Goal: Task Accomplishment & Management: Use online tool/utility

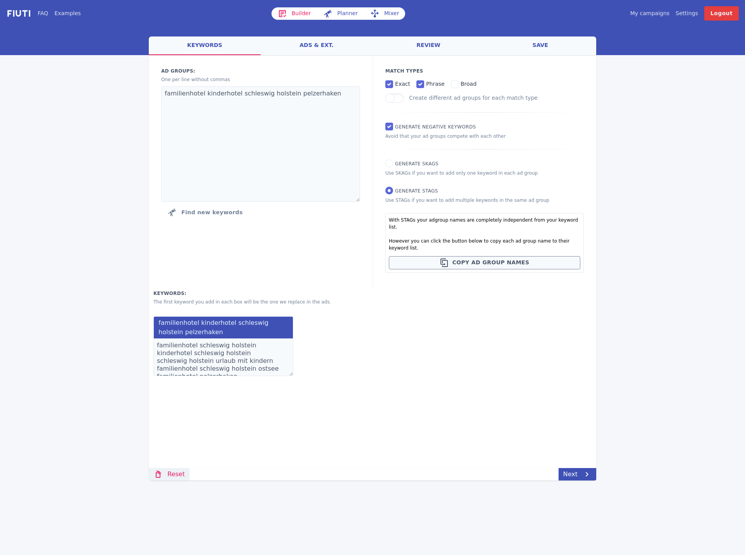
click at [169, 472] on link "Reset" at bounding box center [169, 474] width 41 height 12
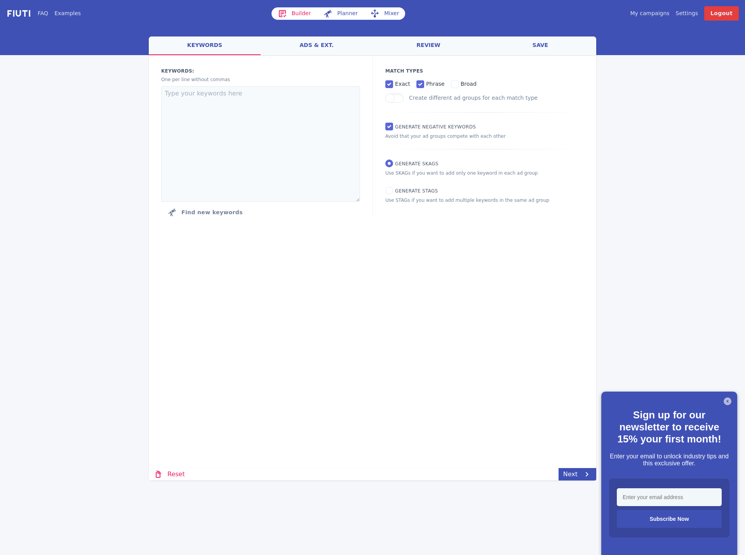
click at [725, 400] on button "X" at bounding box center [728, 402] width 8 height 8
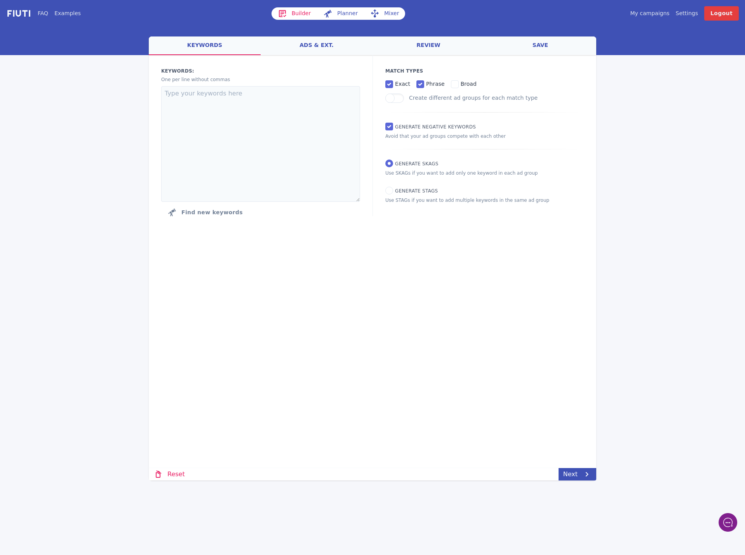
click at [111, 291] on div "FAQ Examples Builder Planner Mixer My campaigns Price Settings Login Logout wel…" at bounding box center [372, 240] width 745 height 481
click at [180, 145] on textarea at bounding box center [260, 144] width 199 height 116
click at [444, 198] on p "Use STAGs if you want to add multiple keywords in the same ad group" at bounding box center [484, 200] width 198 height 7
click at [391, 193] on input "Generate STAGs" at bounding box center [389, 191] width 8 height 8
radio input "true"
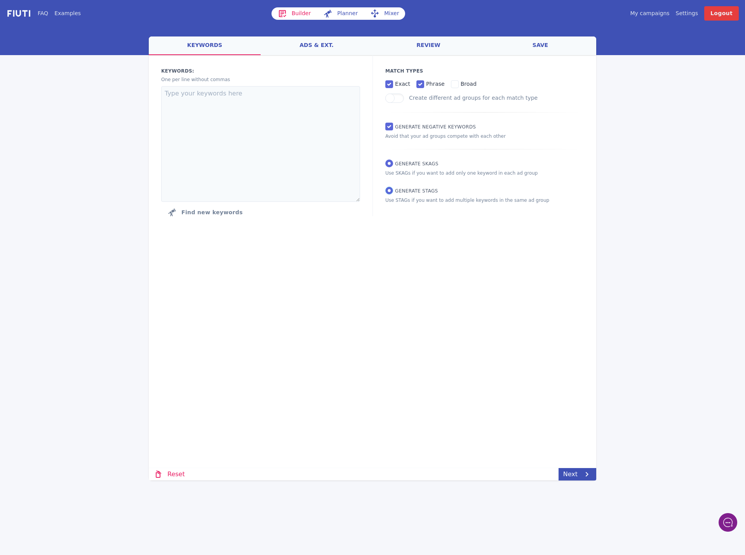
radio input "false"
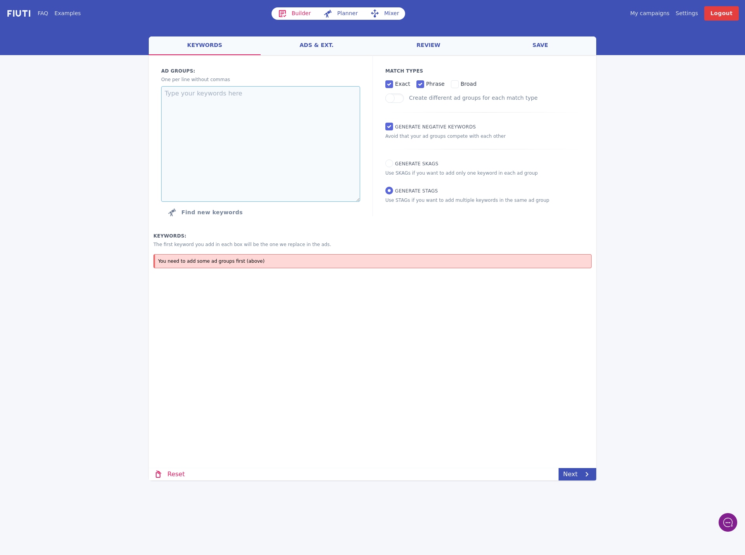
click at [244, 101] on textarea at bounding box center [260, 144] width 199 height 116
paste textarea "hotel alpinum sand in taufers"
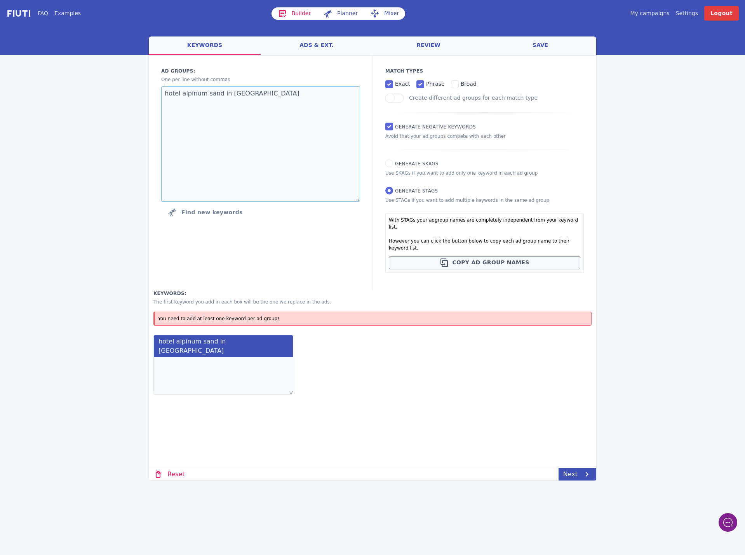
click at [228, 89] on textarea "hotel alpinum sand in taufers" at bounding box center [260, 144] width 199 height 116
paste textarea
click at [181, 94] on textarea "hotel alpinum" at bounding box center [260, 144] width 199 height 116
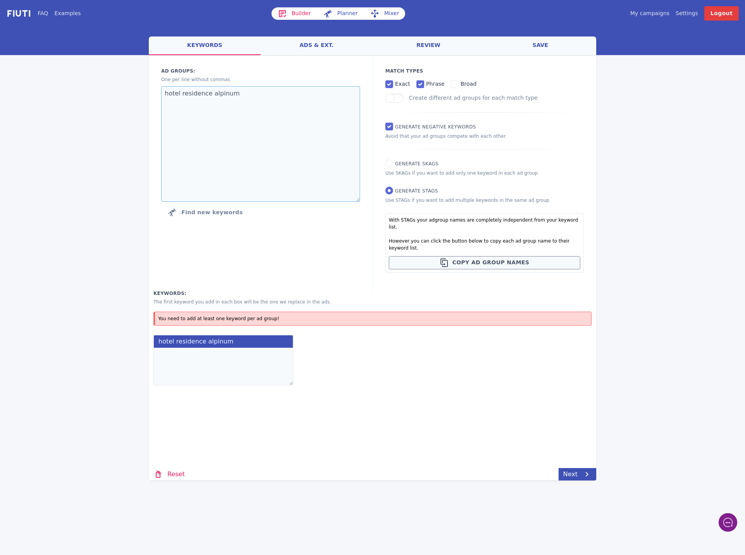
type textarea "hotel residence alpinum"
click at [194, 348] on textarea at bounding box center [223, 367] width 140 height 38
paste textarea "hotel alpinum residence alpinum alpinum alpinum sand in taufers hotel alpinum s…"
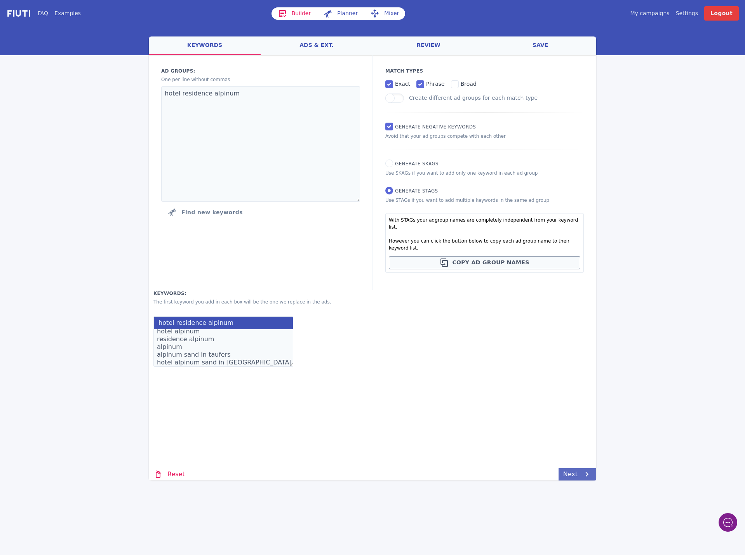
type textarea "hotel alpinum residence alpinum alpinum alpinum sand in taufers hotel alpinum s…"
click at [572, 471] on link "Next" at bounding box center [578, 474] width 38 height 12
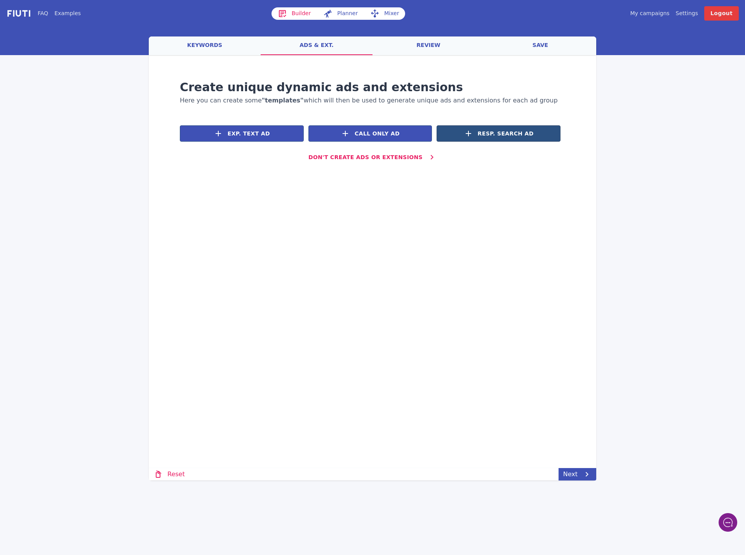
click at [494, 132] on span "Resp. Search Ad" at bounding box center [506, 134] width 56 height 8
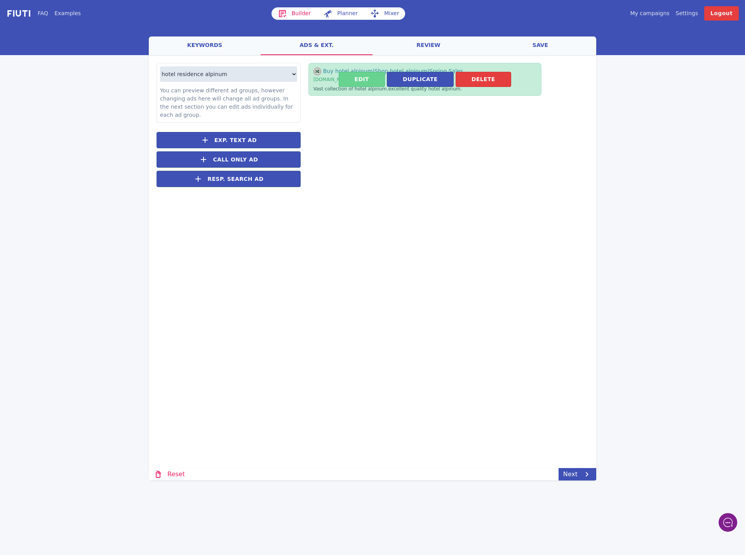
click at [362, 80] on button "Edit" at bounding box center [362, 79] width 46 height 15
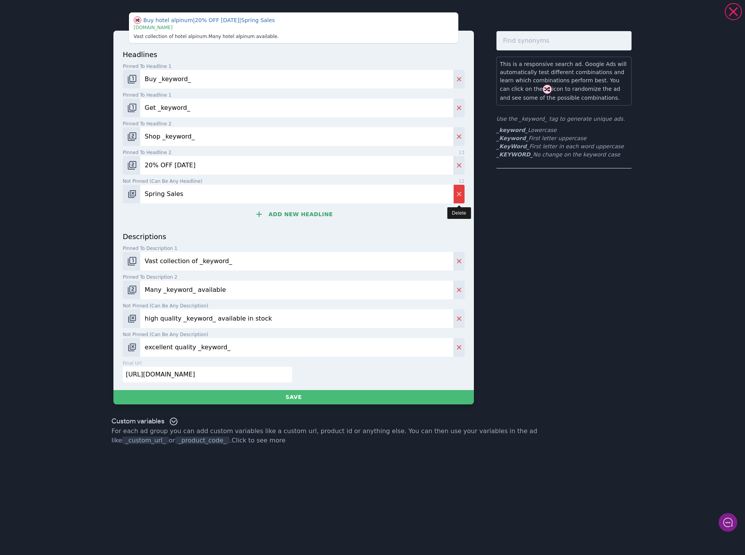
click at [461, 193] on icon "Delete" at bounding box center [459, 194] width 5 height 5
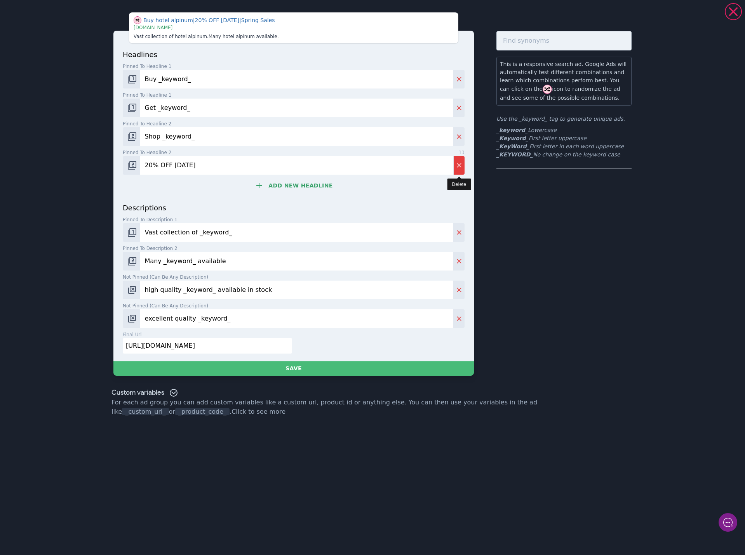
click at [460, 157] on button "Delete" at bounding box center [458, 165] width 11 height 19
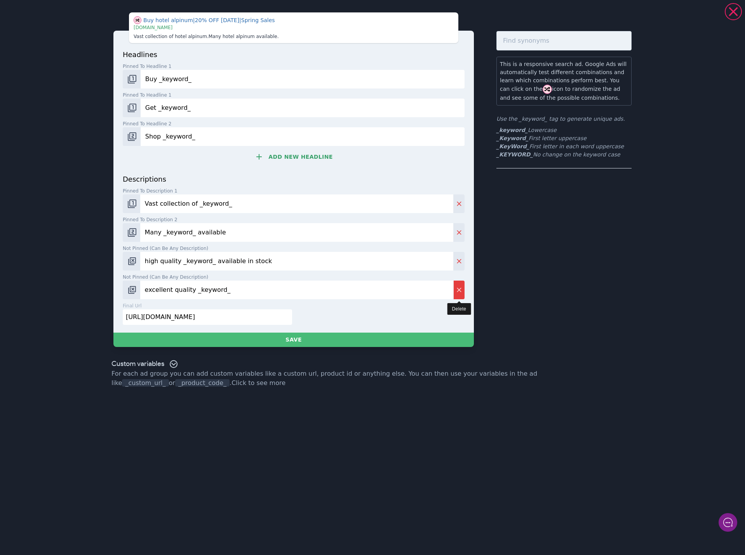
click at [456, 291] on icon "Delete" at bounding box center [459, 290] width 8 height 8
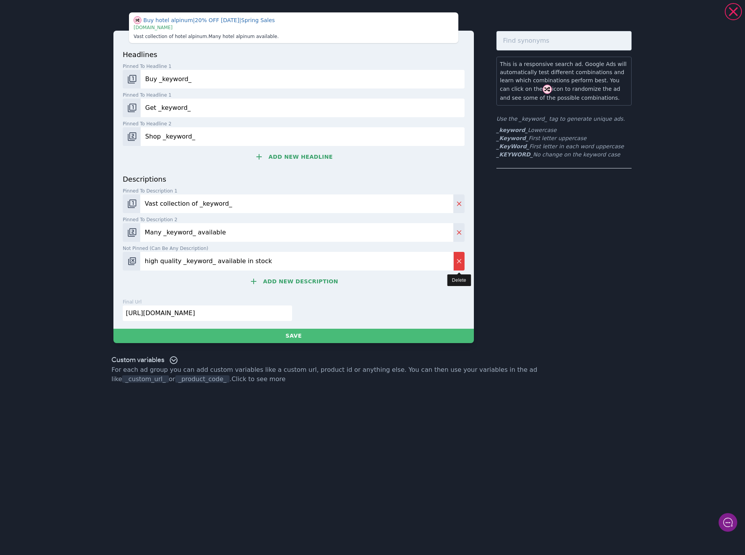
click at [460, 263] on icon "Delete" at bounding box center [459, 261] width 5 height 5
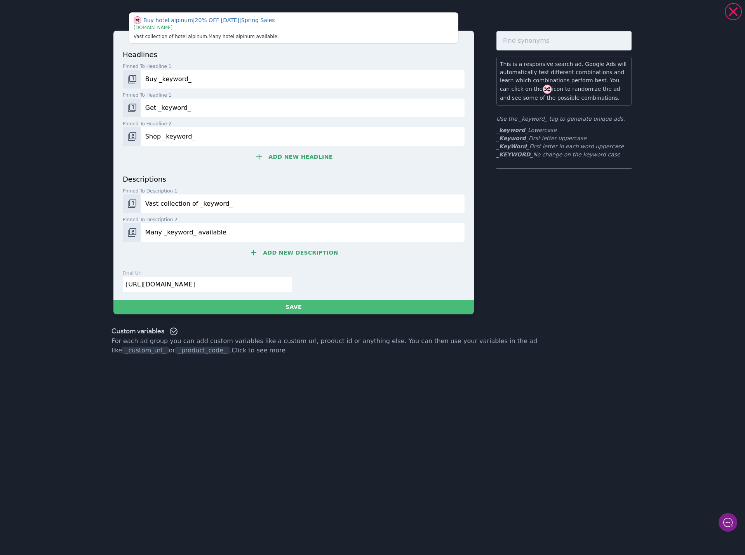
click at [460, 232] on input "Many _keyword_ available" at bounding box center [303, 232] width 324 height 19
click at [155, 287] on input "[URL][DOMAIN_NAME]" at bounding box center [207, 285] width 169 height 16
click at [136, 231] on img "Change pinned position" at bounding box center [131, 232] width 9 height 9
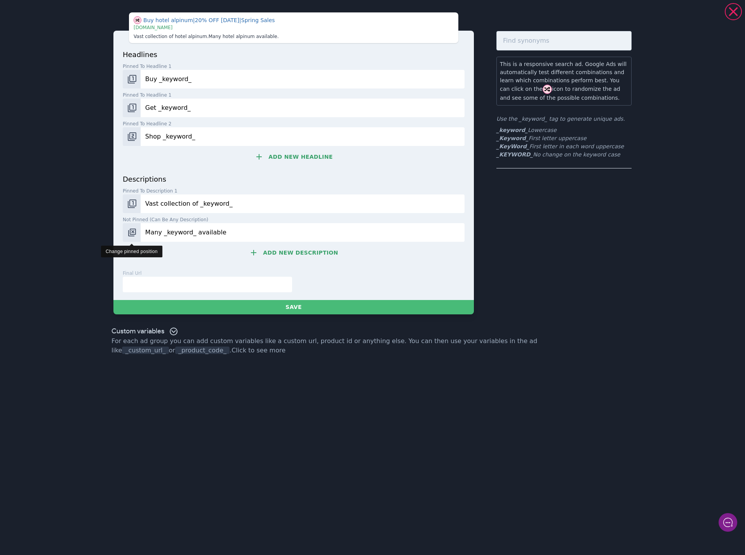
click at [136, 231] on img "Change pinned position" at bounding box center [131, 232] width 9 height 9
click at [136, 230] on img "Change pinned position" at bounding box center [131, 232] width 9 height 9
click at [133, 203] on img "Change pinned position" at bounding box center [131, 203] width 9 height 9
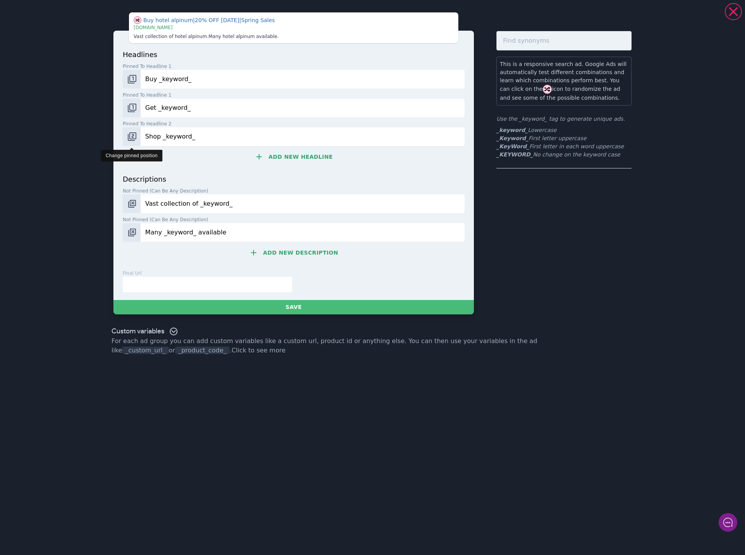
click at [137, 135] on button "Change pinned position" at bounding box center [132, 136] width 18 height 19
click at [132, 138] on img "Change pinned position" at bounding box center [131, 136] width 9 height 9
click at [133, 106] on img "Change pinned position" at bounding box center [131, 107] width 9 height 9
click at [136, 107] on img "Change pinned position" at bounding box center [131, 107] width 9 height 9
click at [130, 80] on img "Change pinned position" at bounding box center [131, 79] width 9 height 9
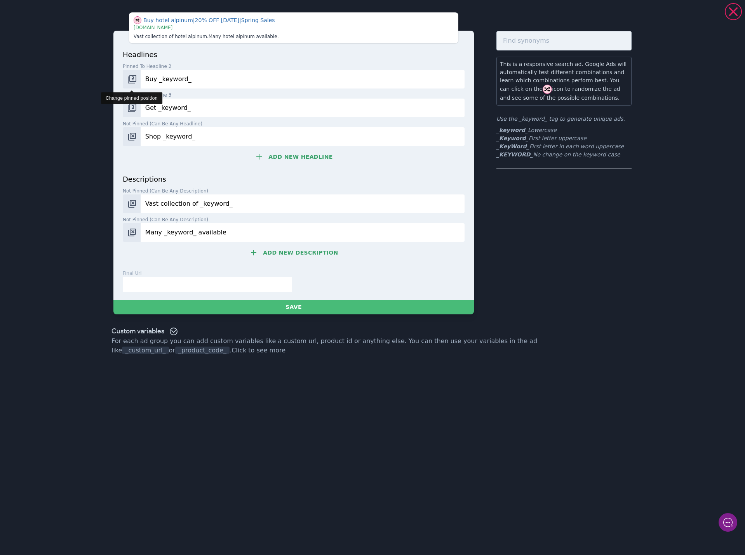
click at [130, 80] on img "Change pinned position" at bounding box center [131, 79] width 9 height 9
click at [132, 108] on img "Change pinned position" at bounding box center [131, 107] width 9 height 9
click at [169, 113] on input "Get _keyword_" at bounding box center [303, 108] width 324 height 19
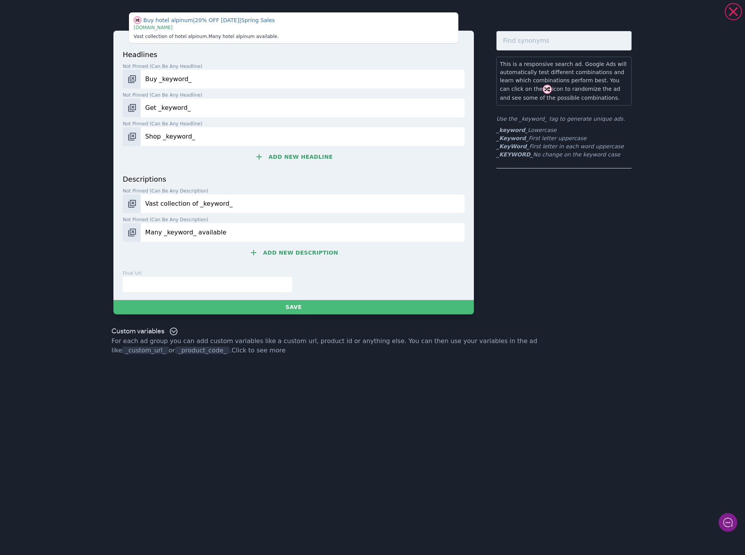
click at [169, 113] on input "Get _keyword_" at bounding box center [303, 108] width 324 height 19
click at [170, 134] on input "Shop _keyword_" at bounding box center [303, 136] width 324 height 19
click at [171, 81] on input "Buy _keyword_" at bounding box center [303, 79] width 324 height 19
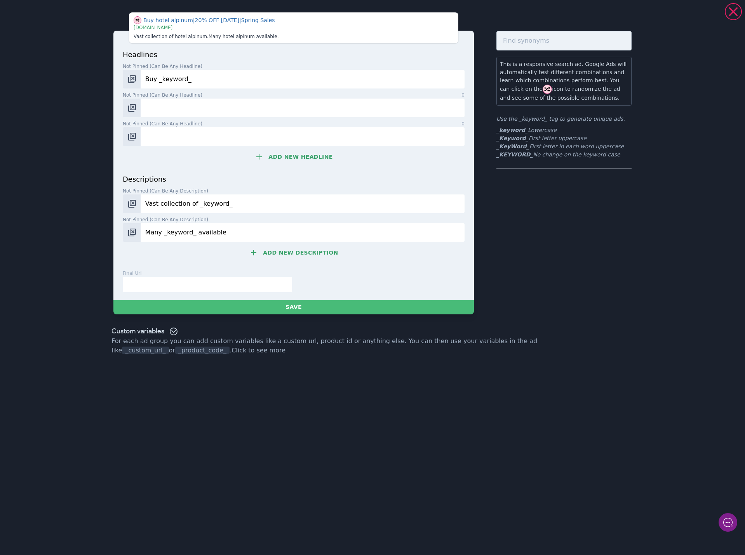
click at [171, 81] on input "Buy _keyword_" at bounding box center [303, 79] width 324 height 19
click at [171, 81] on input "Not pinned (Can be any headline) 0" at bounding box center [303, 79] width 324 height 19
click at [171, 74] on input "Not pinned (Can be any headline) 0" at bounding box center [303, 79] width 324 height 19
paste input "Residence [GEOGRAPHIC_DATA]"
type input "Residence [GEOGRAPHIC_DATA]"
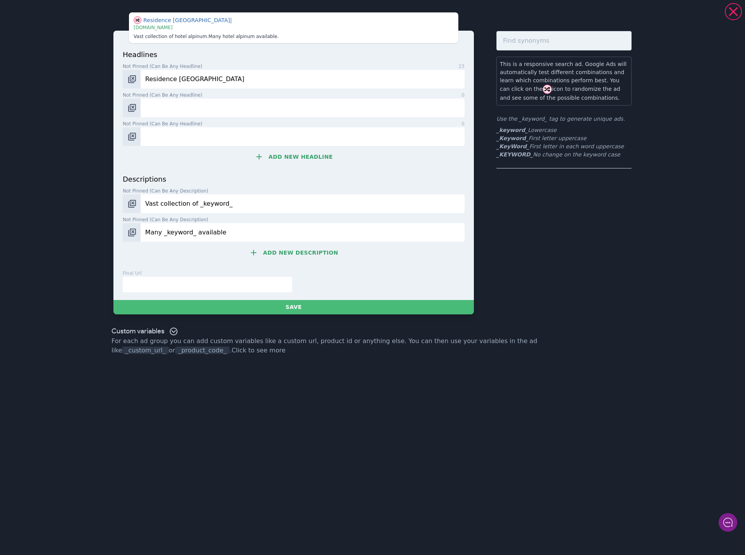
click at [201, 104] on input "Not pinned (Can be any headline) 0" at bounding box center [303, 108] width 324 height 19
paste input "Alpinum Sand in Taufers"
type input "Alpinum Sand in Taufers"
click at [167, 130] on input "Not pinned (Can be any headline) 0" at bounding box center [303, 136] width 324 height 19
paste input "Hotel im [GEOGRAPHIC_DATA]"
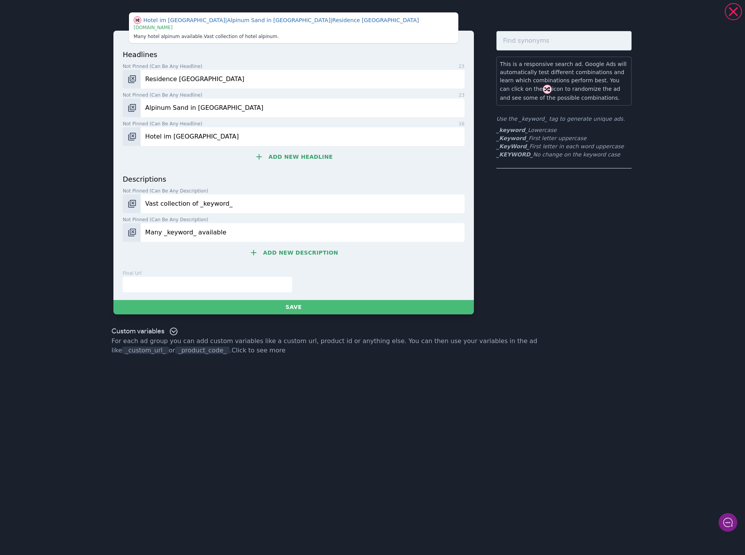
type input "Hotel im [GEOGRAPHIC_DATA]"
click at [283, 157] on button "Add new headline" at bounding box center [294, 157] width 342 height 16
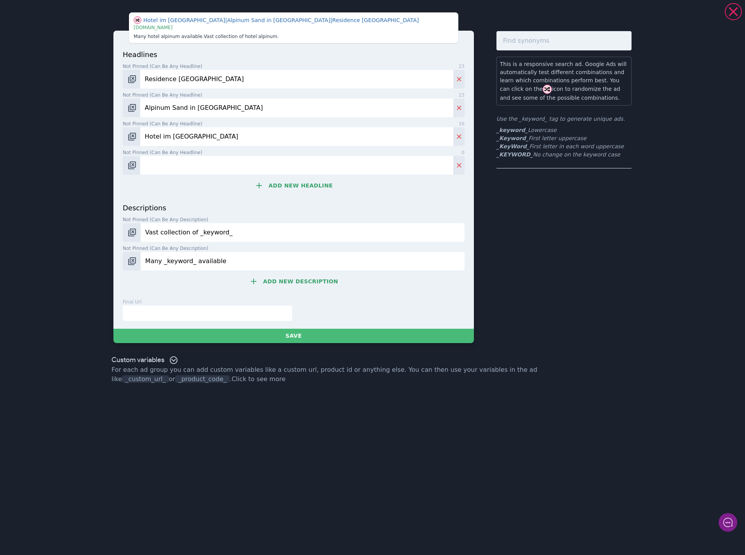
click at [194, 169] on input "Not pinned (Can be any headline) 0" at bounding box center [296, 165] width 313 height 19
paste input "Hotel Sand in [GEOGRAPHIC_DATA]"
type input "Hotel Sand in [GEOGRAPHIC_DATA]"
click at [300, 178] on button "Add new headline" at bounding box center [294, 186] width 342 height 16
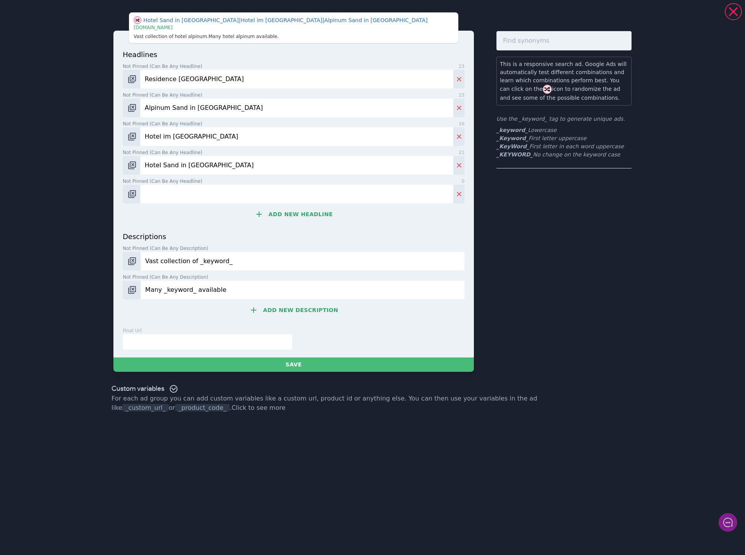
click at [219, 191] on input "Not pinned (Can be any headline) 0" at bounding box center [296, 194] width 313 height 19
paste input "[GEOGRAPHIC_DATA] mit Pool"
type input "[GEOGRAPHIC_DATA] mit Pool"
click at [296, 214] on button "Add new headline" at bounding box center [294, 215] width 342 height 16
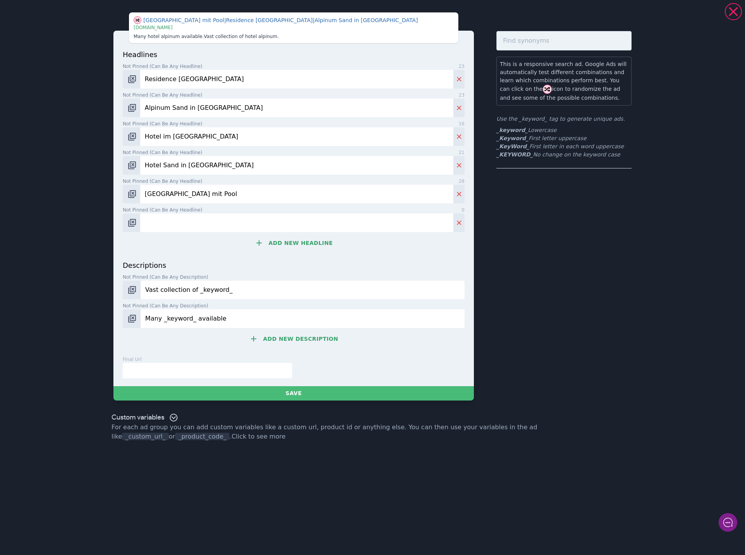
click at [211, 291] on input "Vast collection of _keyword_" at bounding box center [303, 290] width 324 height 19
paste input "Im Residence Hotel Alpinum wird der Südtirol-Urlaub zu Ihrem maßgeschneiderten …"
type input "Im Residence Hotel Alpinum wird der Südtirol-Urlaub zu Ihrem maßgeschneiderten …"
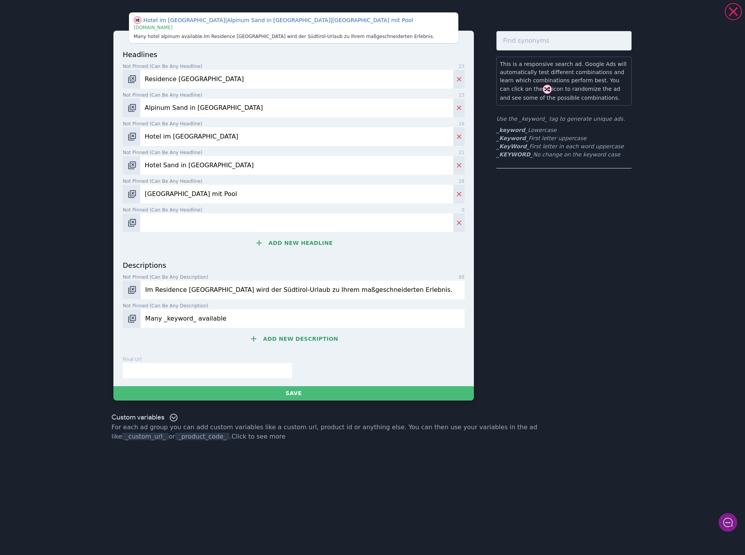
click at [176, 320] on input "Many _keyword_ available" at bounding box center [303, 319] width 324 height 19
paste input "Frühstück mit Genuss, danach direkt ins nächste Bergerlebnis starten."
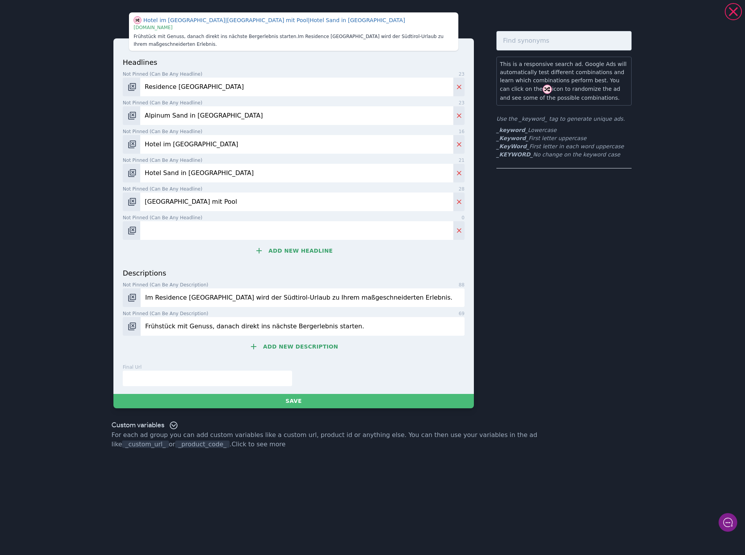
type input "Frühstück mit Genuss, danach direkt ins nächste Bergerlebnis starten."
click at [298, 345] on button "Add new description" at bounding box center [294, 347] width 342 height 16
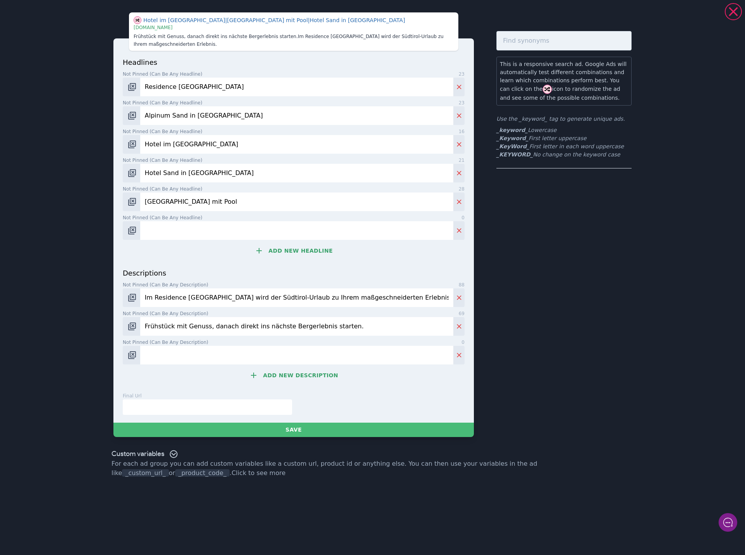
click at [164, 351] on input "Not pinned (Can be any description) 0" at bounding box center [296, 355] width 313 height 19
paste input "Im kleinen Spa-Bereich mit Pool und Sauna wohltuende Erholung genießen."
type input "Im kleinen Spa-Bereich mit Pool und Sauna wohltuende Erholung genießen."
click at [312, 374] on button "Add new description" at bounding box center [294, 376] width 342 height 16
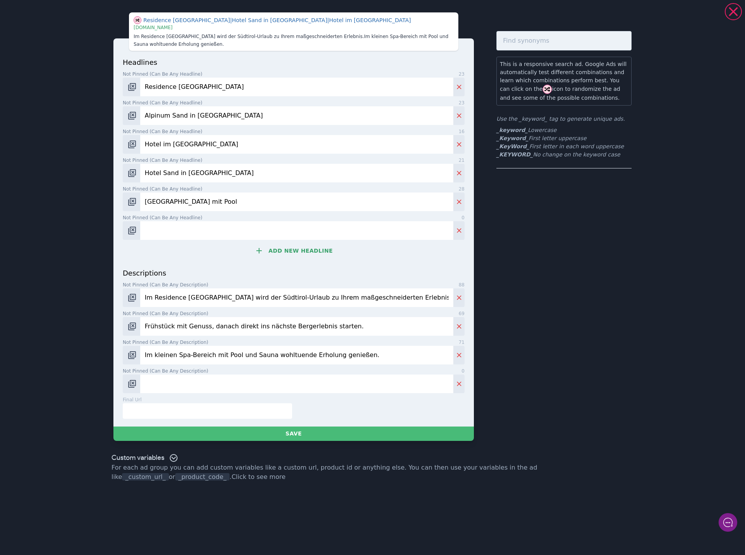
click at [182, 389] on input "Not pinned (Can be any description) 0" at bounding box center [296, 384] width 313 height 19
paste input "Das Ahrntal entdecken und in Sand in Taufers echten Südtirol-Charme erleben."
type input "Das Ahrntal entdecken und in Sand in Taufers echten Südtirol-Charme erleben."
click at [237, 410] on input "text" at bounding box center [207, 412] width 169 height 16
paste input "[URL][DOMAIN_NAME]"
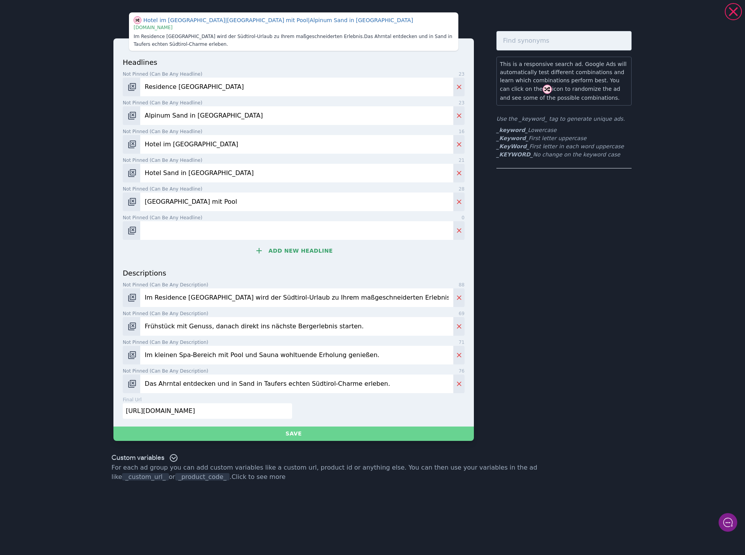
type input "[URL][DOMAIN_NAME]"
click at [297, 435] on button "Save" at bounding box center [293, 434] width 360 height 14
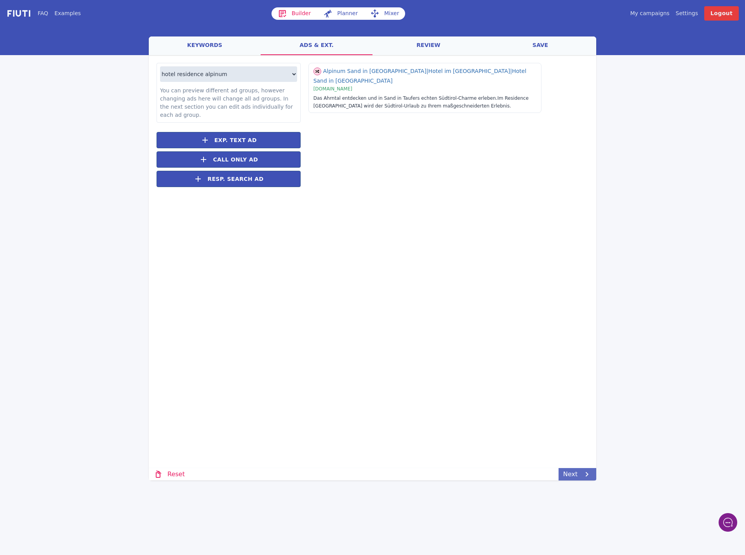
click at [569, 474] on link "Next" at bounding box center [578, 474] width 38 height 12
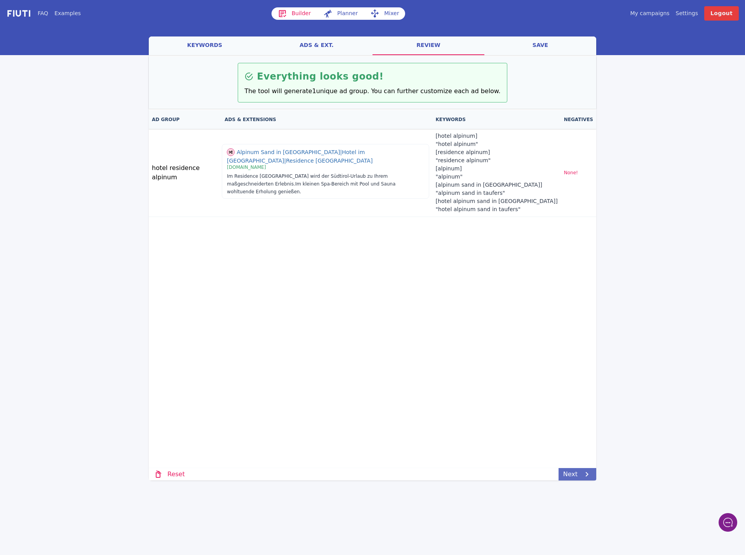
click at [569, 474] on link "Next" at bounding box center [578, 474] width 38 height 12
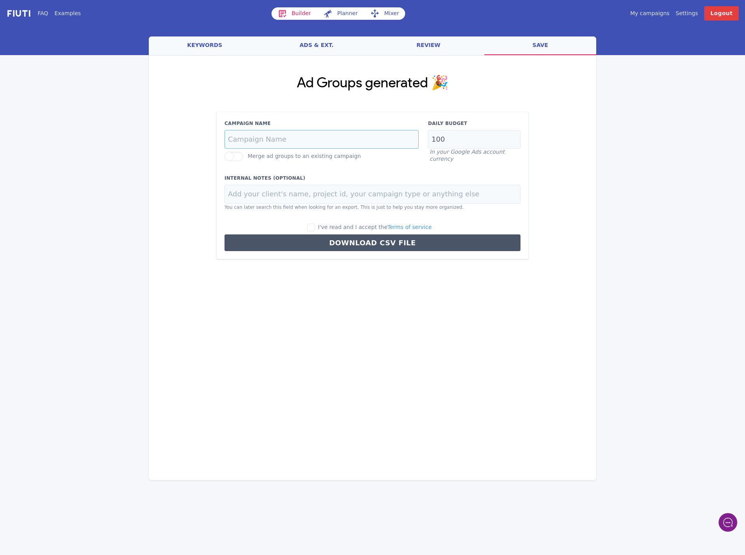
click at [246, 140] on input "Campaign Name" at bounding box center [322, 139] width 194 height 19
paste input "brand-dach-de"
type input "brand-dach-de"
click at [447, 137] on input "100" at bounding box center [474, 139] width 92 height 19
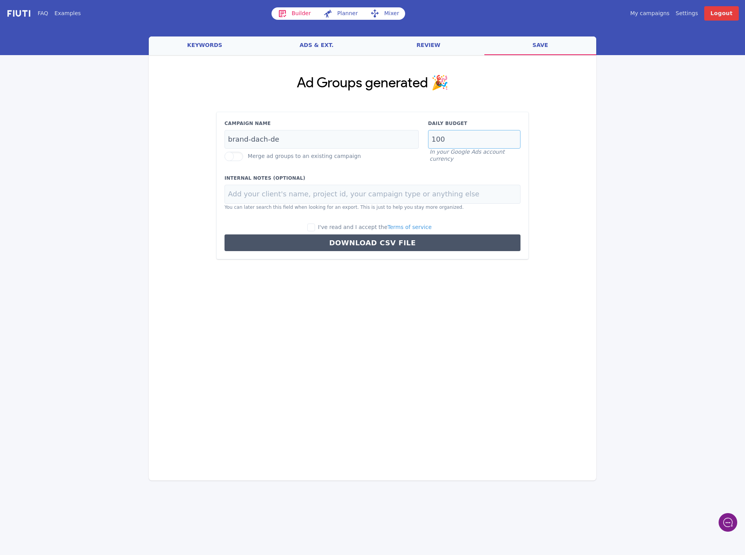
click at [447, 137] on input "100" at bounding box center [474, 139] width 92 height 19
type input "4"
click at [301, 340] on div "Loading... Loading Ad Groups generated 🎉 Campaign Name brand-dach-de Merge ad g…" at bounding box center [372, 221] width 447 height 333
click at [256, 189] on input at bounding box center [373, 194] width 296 height 19
paste input "Residence [GEOGRAPHIC_DATA]"
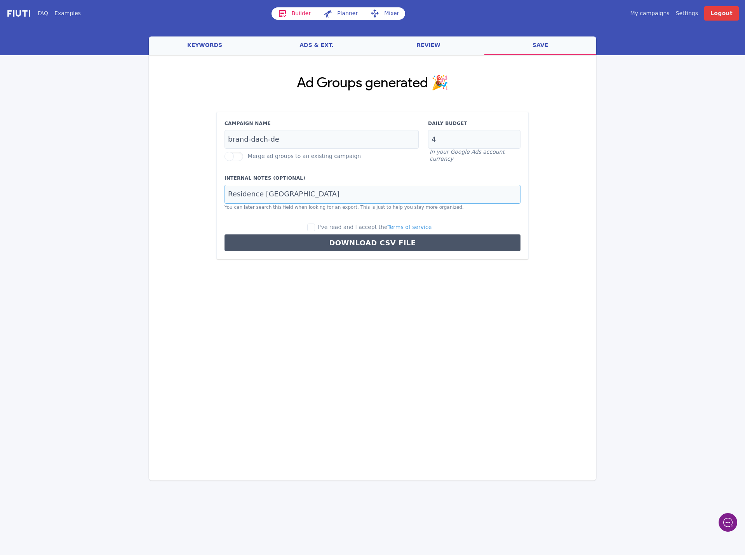
type input "Residence [GEOGRAPHIC_DATA]"
click at [315, 226] on input "I've read and I accept the Terms of service" at bounding box center [311, 228] width 8 height 8
checkbox input "true"
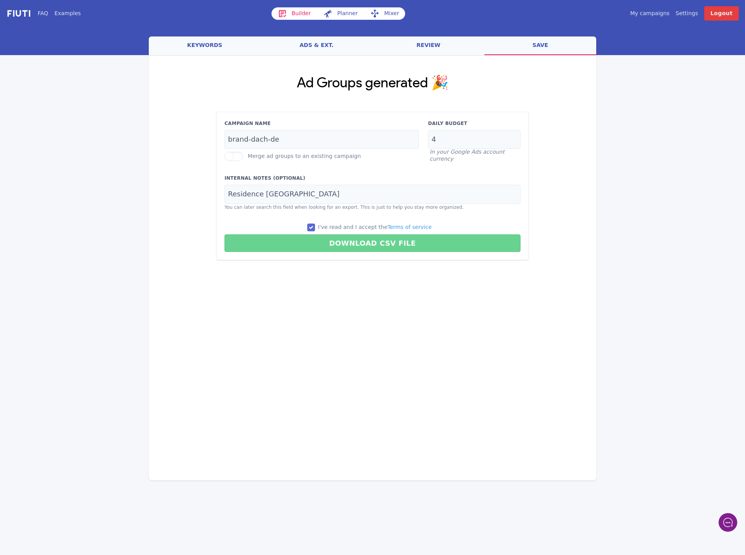
click at [324, 246] on button "Download CSV File" at bounding box center [373, 243] width 296 height 17
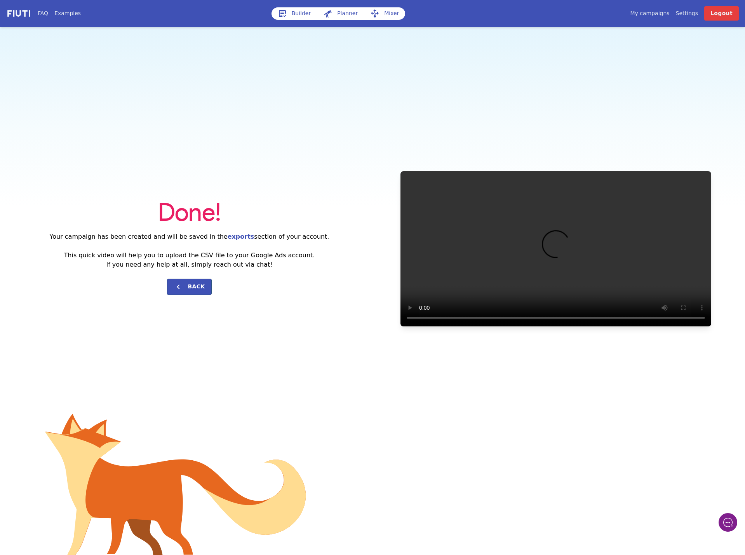
click at [295, 12] on link "Builder" at bounding box center [295, 13] width 46 height 12
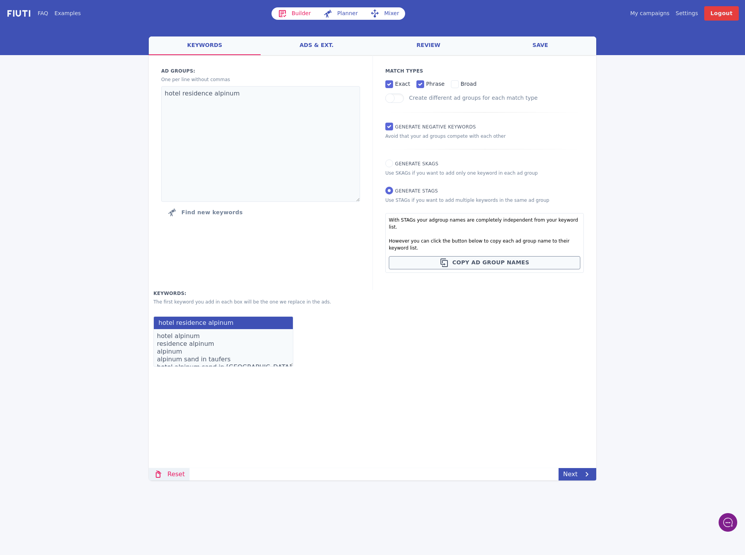
click at [168, 473] on link "Reset" at bounding box center [169, 474] width 41 height 12
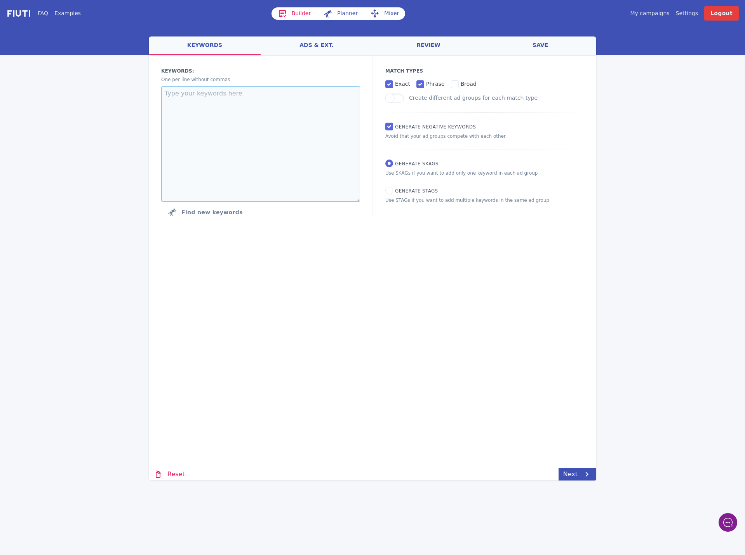
click at [197, 105] on textarea at bounding box center [260, 144] width 199 height 116
paste textarea "hotel sand in taufers"
type textarea "hotel sand in taufers"
click at [411, 196] on div "Match Types exact phrase broad Create different ad groups for each match type G…" at bounding box center [484, 135] width 224 height 161
click at [387, 189] on input "Generate STAGs" at bounding box center [389, 191] width 8 height 8
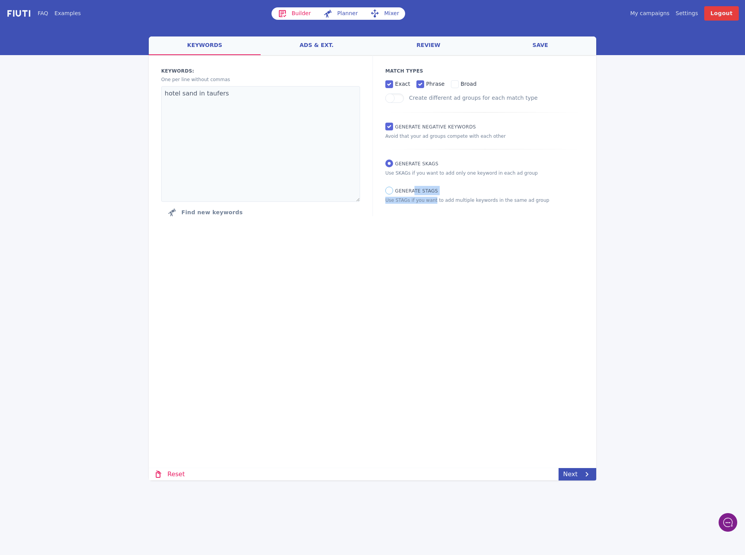
radio input "true"
radio input "false"
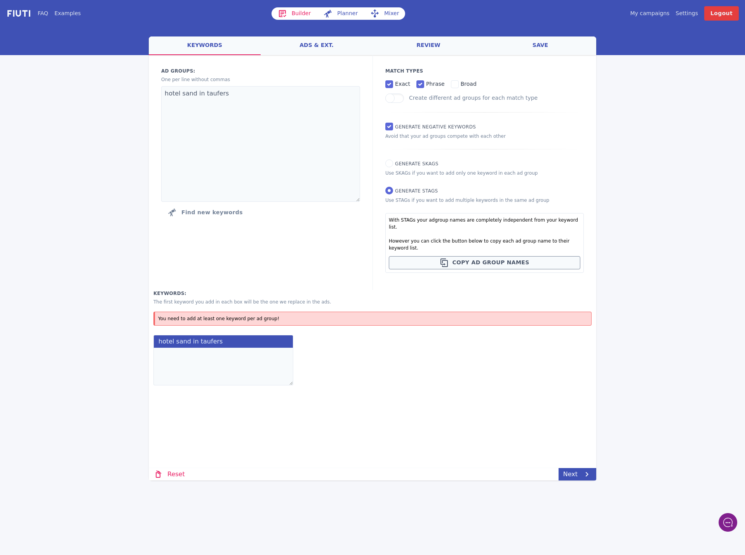
click at [196, 348] on textarea at bounding box center [223, 367] width 140 height 38
paste textarea "hotel sand in taufers unterkunft sand in taufers hotel rein in taufers luttach …"
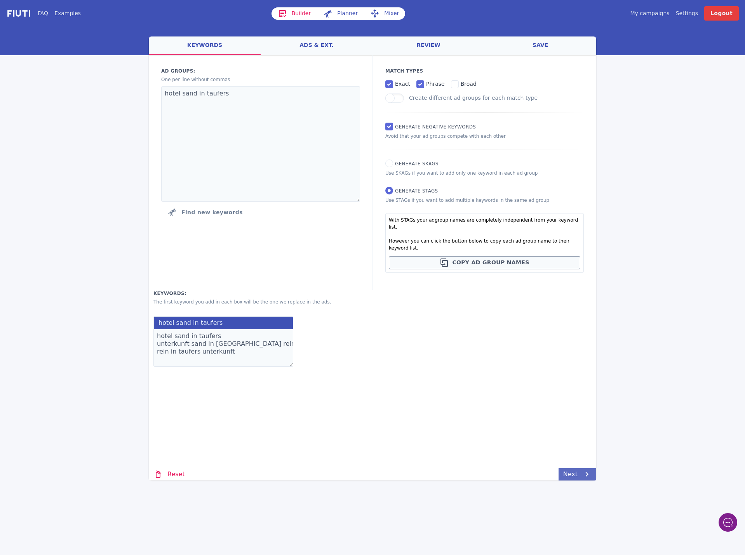
type textarea "hotel sand in taufers unterkunft sand in taufers hotel rein in taufers luttach …"
click at [574, 472] on link "Next" at bounding box center [578, 474] width 38 height 12
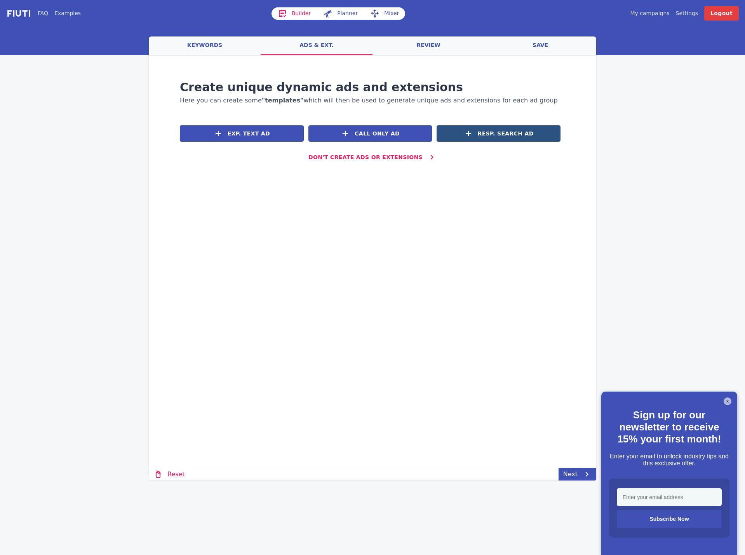
click at [527, 138] on span "Resp. Search Ad" at bounding box center [506, 134] width 56 height 8
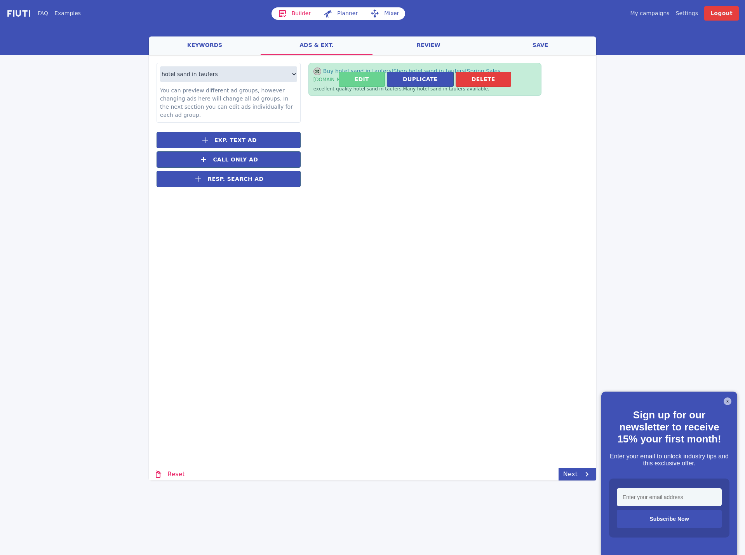
click at [370, 81] on button "Edit" at bounding box center [362, 79] width 46 height 15
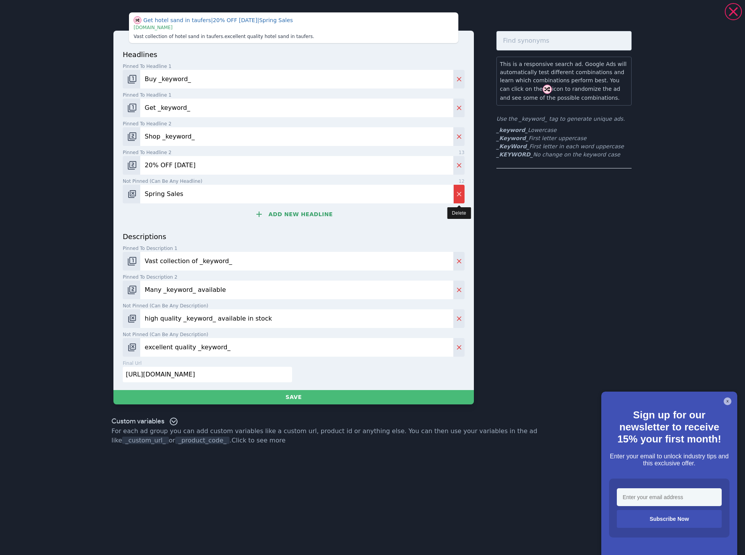
click at [460, 191] on icon "Delete" at bounding box center [459, 194] width 8 height 8
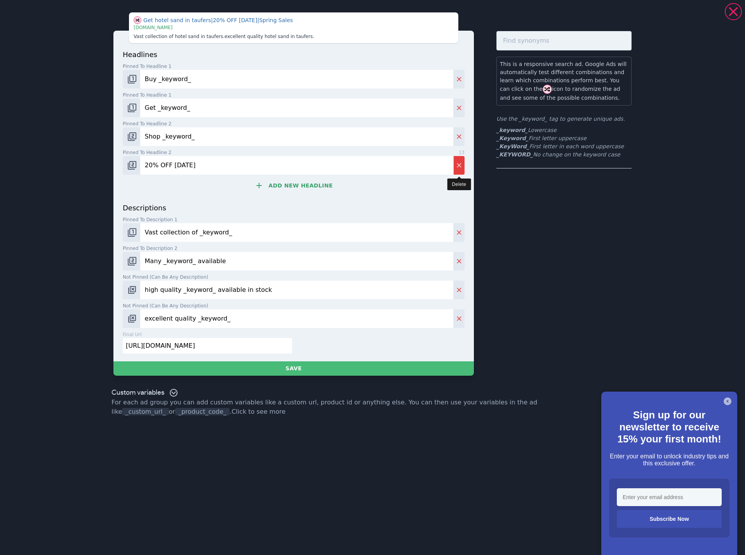
click at [460, 170] on button "Delete" at bounding box center [458, 165] width 11 height 19
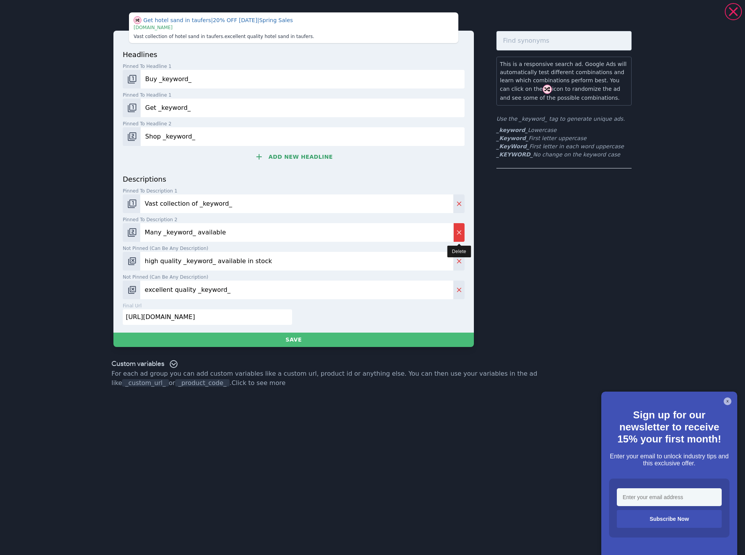
click at [456, 237] on button "Delete" at bounding box center [458, 232] width 11 height 19
type input "high quality _keyword_ available in stock"
type input "excellent quality _keyword_"
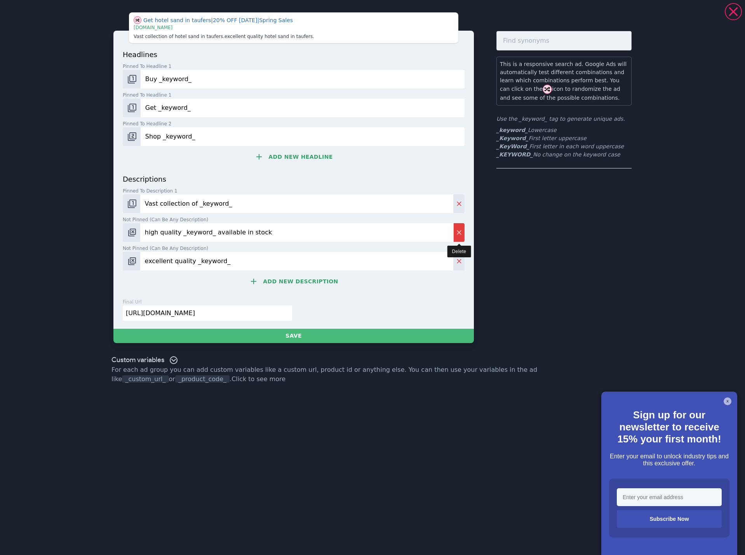
click at [456, 237] on button "Delete" at bounding box center [458, 232] width 11 height 19
type input "excellent quality _keyword_"
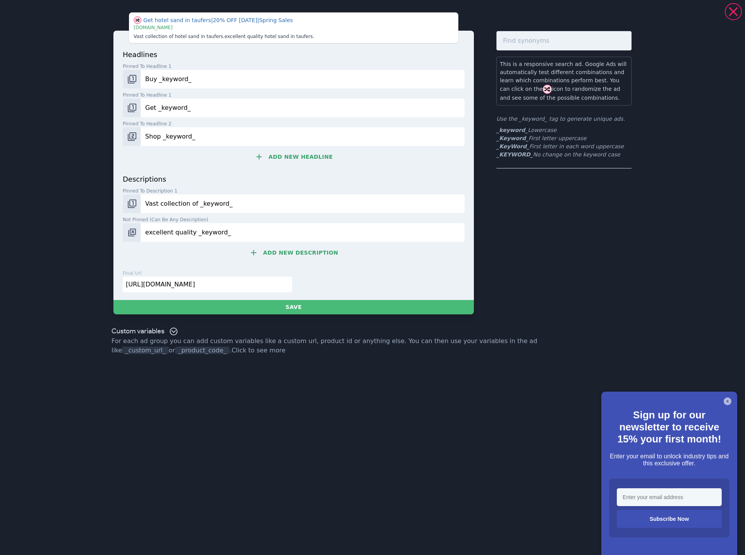
click at [183, 230] on input "excellent quality _keyword_" at bounding box center [303, 232] width 324 height 19
click at [183, 203] on input "Vast collection of _keyword_" at bounding box center [303, 204] width 324 height 19
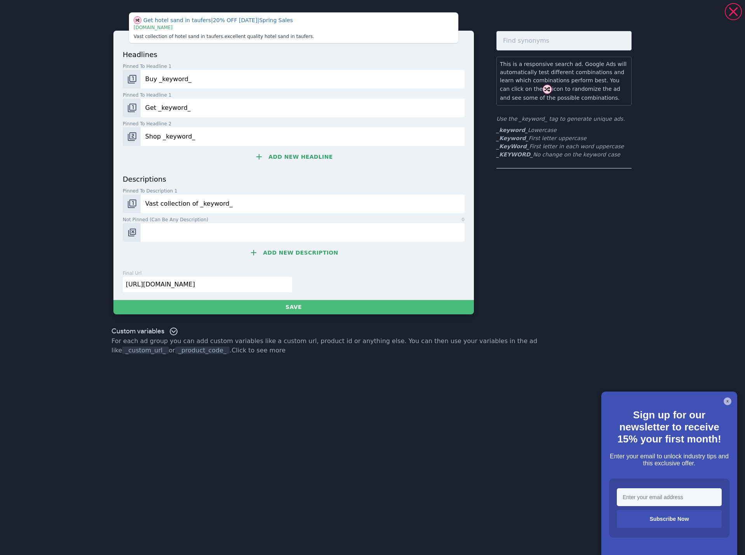
click at [183, 203] on input "Vast collection of _keyword_" at bounding box center [303, 204] width 324 height 19
click at [133, 203] on img "Change pinned position" at bounding box center [131, 203] width 9 height 9
click at [134, 238] on button "Change pinned position" at bounding box center [132, 232] width 18 height 19
click at [134, 235] on img "Change pinned position" at bounding box center [131, 232] width 9 height 9
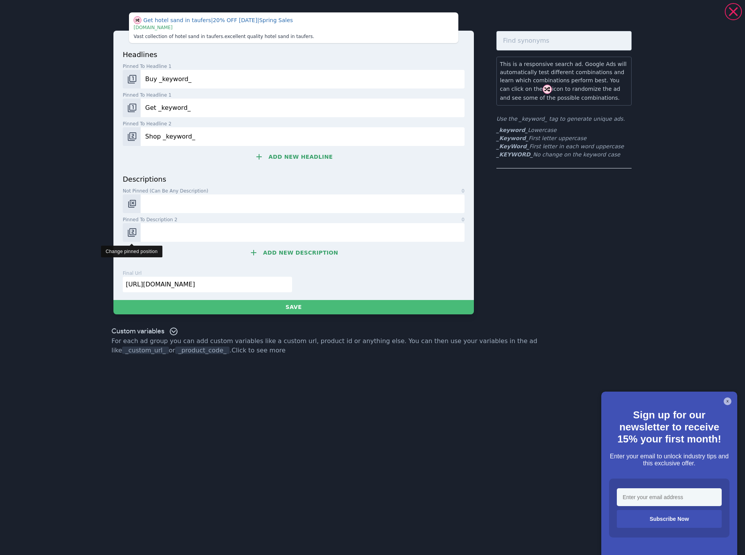
click at [134, 235] on img "Change pinned position" at bounding box center [131, 232] width 9 height 9
click at [148, 286] on input "[URL][DOMAIN_NAME]" at bounding box center [207, 285] width 169 height 16
click at [148, 287] on input "[URL][DOMAIN_NAME]" at bounding box center [207, 285] width 169 height 16
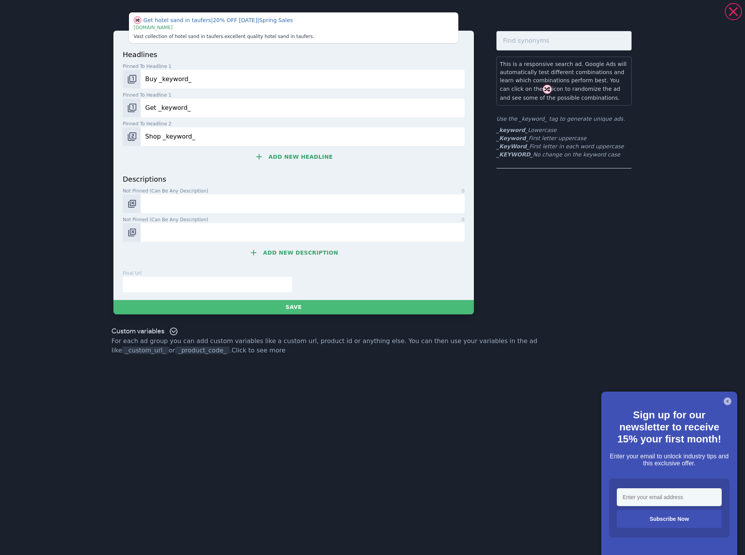
click at [151, 287] on input "text" at bounding box center [207, 285] width 169 height 16
paste input "[URL][DOMAIN_NAME]"
type input "[URL][DOMAIN_NAME]"
drag, startPoint x: 127, startPoint y: 143, endPoint x: 141, endPoint y: 137, distance: 15.3
click at [129, 143] on button "Change pinned position" at bounding box center [132, 136] width 18 height 19
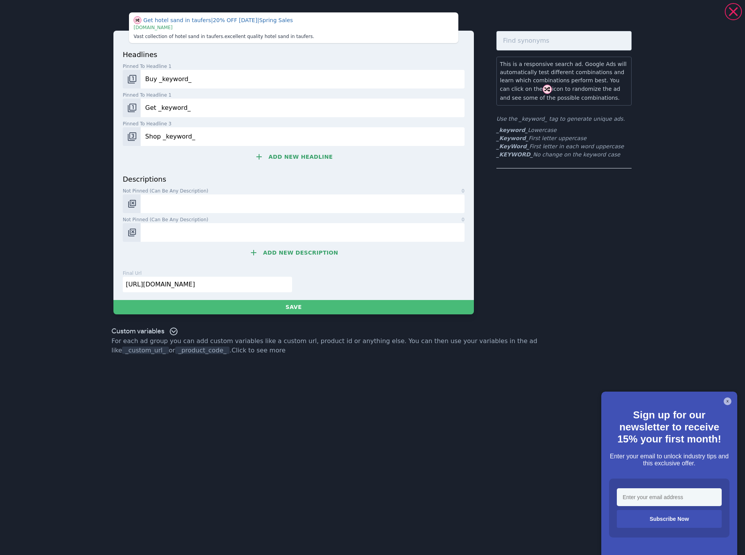
click at [141, 136] on input "Shop _keyword_" at bounding box center [303, 136] width 324 height 19
click at [131, 140] on img "Change pinned position" at bounding box center [131, 136] width 9 height 9
click at [131, 138] on img "Change pinned position" at bounding box center [131, 136] width 9 height 9
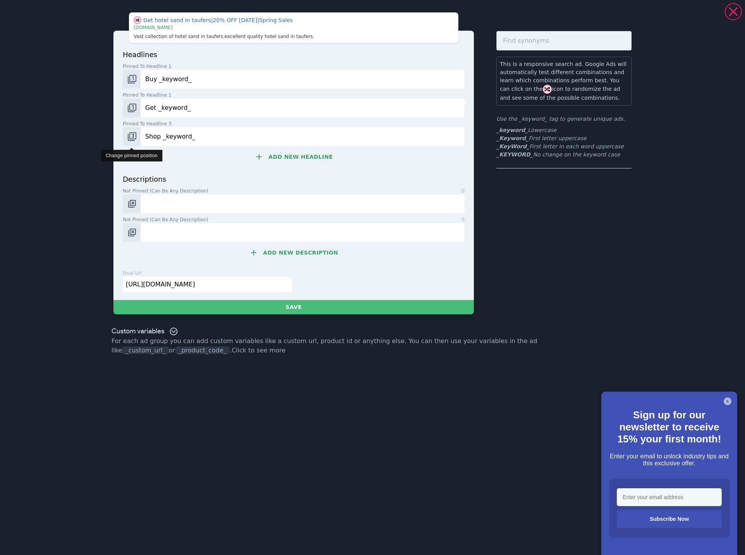
click at [131, 138] on img "Change pinned position" at bounding box center [131, 136] width 9 height 9
click at [132, 107] on img "Change pinned position" at bounding box center [131, 107] width 9 height 9
click at [133, 78] on img "Change pinned position" at bounding box center [131, 79] width 9 height 9
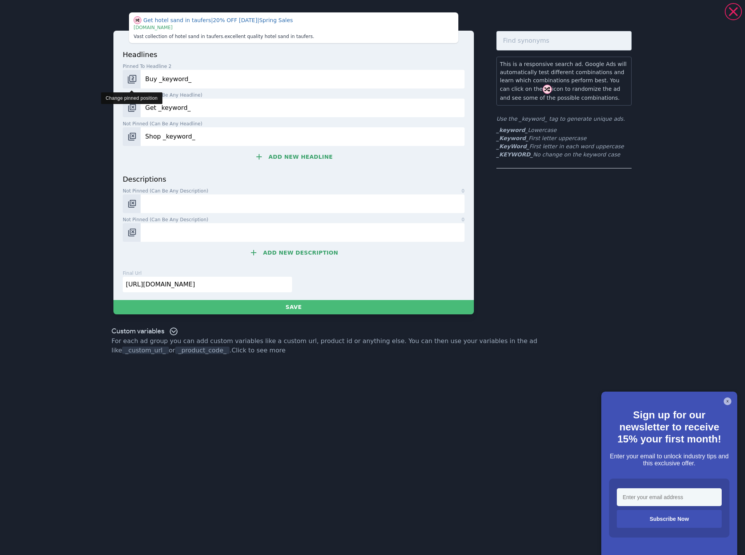
click at [133, 78] on img "Change pinned position" at bounding box center [131, 79] width 9 height 9
click at [168, 77] on input "Buy _keyword_" at bounding box center [303, 79] width 324 height 19
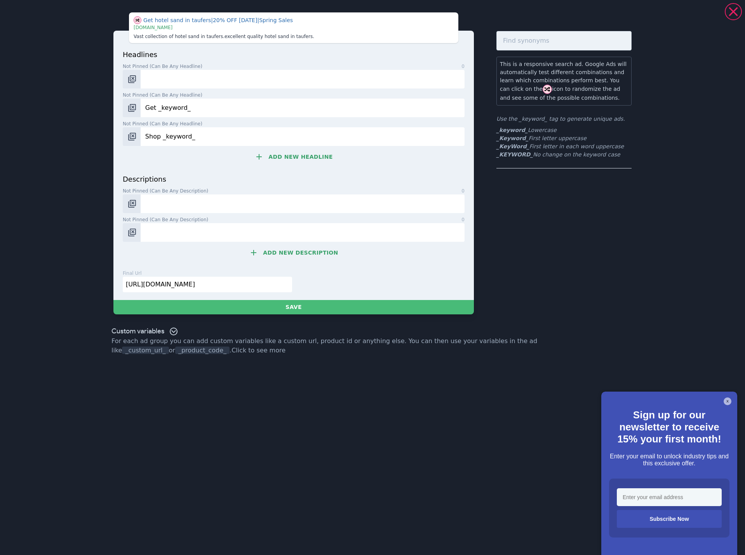
click at [170, 102] on input "Get _keyword_" at bounding box center [303, 108] width 324 height 19
click at [174, 136] on input "Shop _keyword_" at bounding box center [303, 136] width 324 height 19
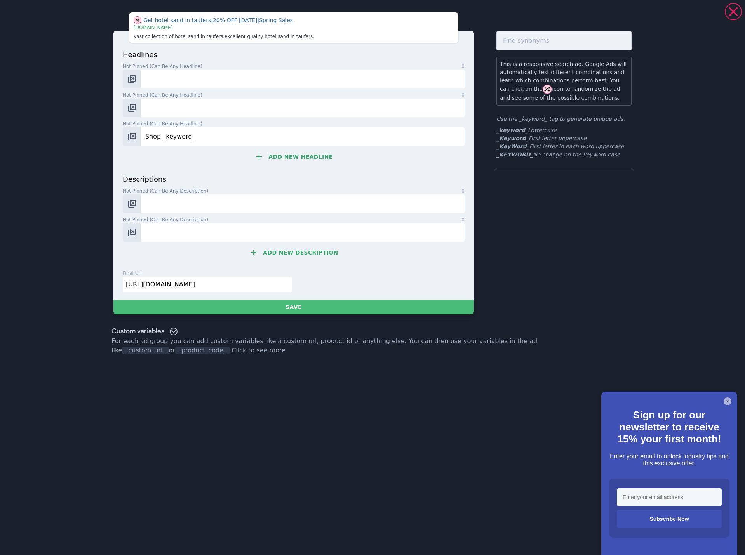
click at [174, 136] on input "Shop _keyword_" at bounding box center [303, 136] width 324 height 19
click at [172, 78] on input "Not pinned (Can be any headline) 0" at bounding box center [303, 79] width 324 height 19
paste input "Hotel Sand in [GEOGRAPHIC_DATA]"
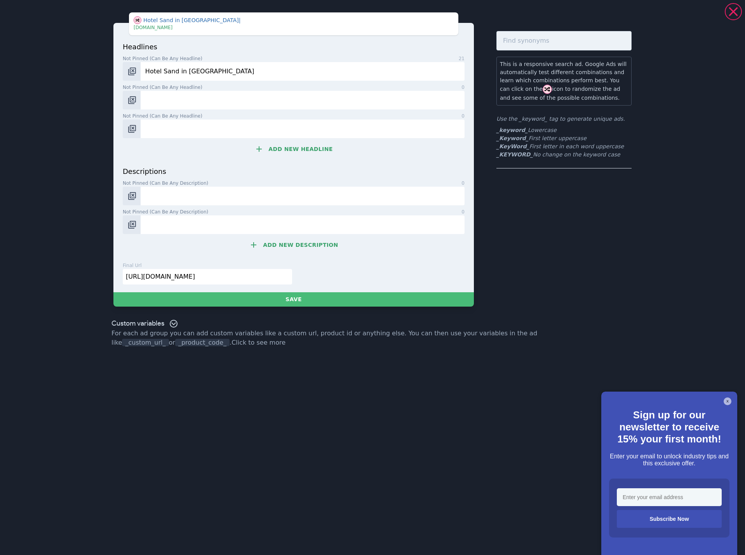
type input "Hotel Sand in [GEOGRAPHIC_DATA]"
click at [202, 95] on input "Not pinned (Can be any headline) 0" at bounding box center [303, 100] width 324 height 19
paste input "Unterkunft Sand in Taufers"
type input "Unterkunft Sand in Taufers"
click at [185, 122] on input "Not pinned (Can be any headline) 0" at bounding box center [303, 129] width 324 height 19
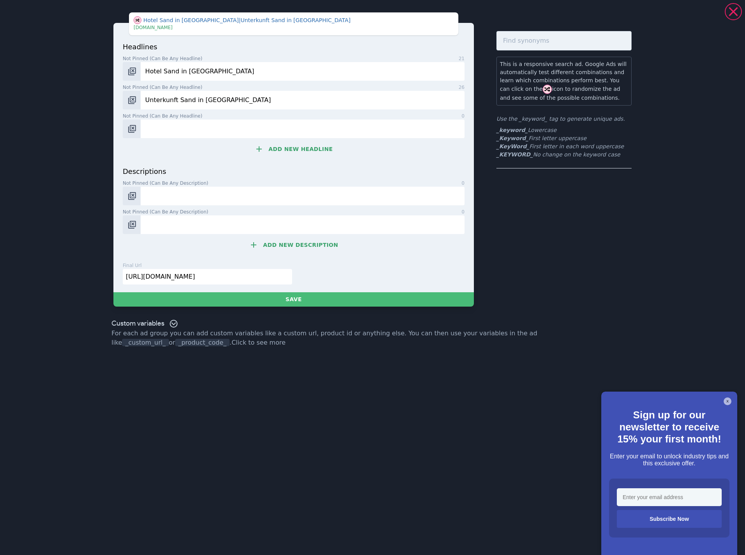
paste input "Hotel nahe Luttach"
type input "Hotel nahe Luttach"
click at [313, 153] on button "Add new headline" at bounding box center [294, 149] width 342 height 16
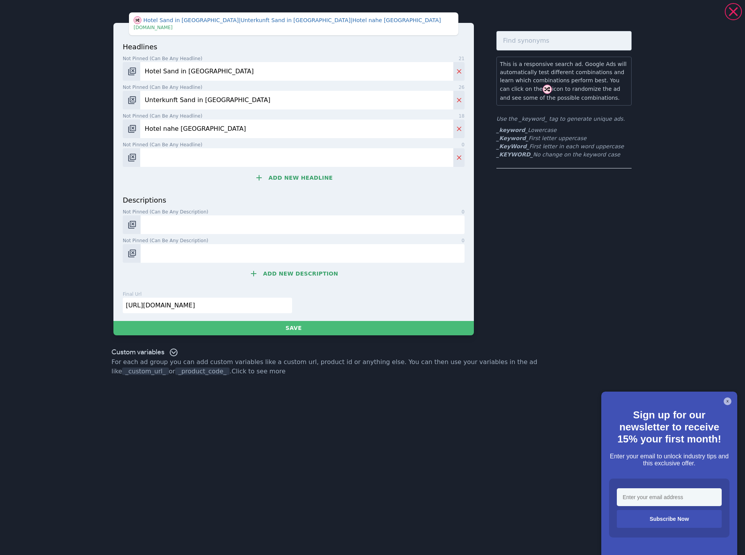
click at [237, 163] on input "Not pinned (Can be any headline) 0" at bounding box center [296, 157] width 313 height 19
paste input "Kleines schönes Hotel Südtirol"
type input "Kleines schönes Hotel Südtirol"
click at [294, 179] on button "Add new headline" at bounding box center [294, 178] width 342 height 16
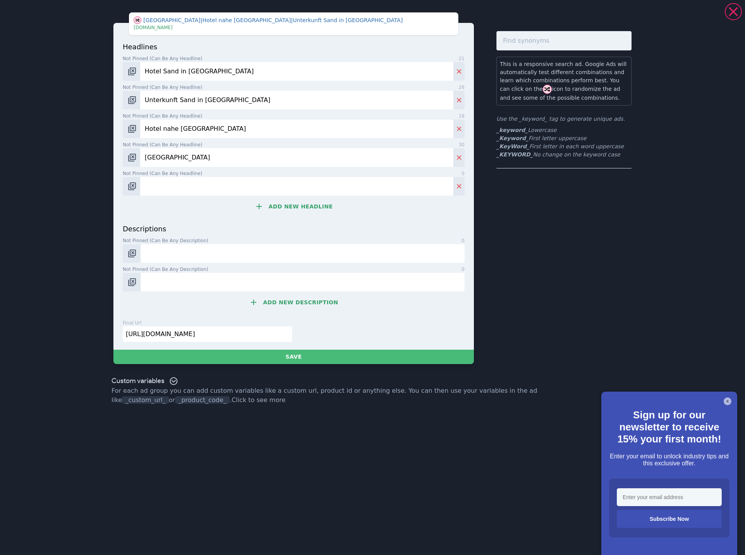
click at [214, 191] on input "Not pinned (Can be any headline) 0" at bounding box center [296, 186] width 313 height 19
paste input "Aparthotel Südtirol mit Pool"
type input "Aparthotel Südtirol mit Pool"
click at [282, 205] on button "Add new headline" at bounding box center [294, 207] width 342 height 16
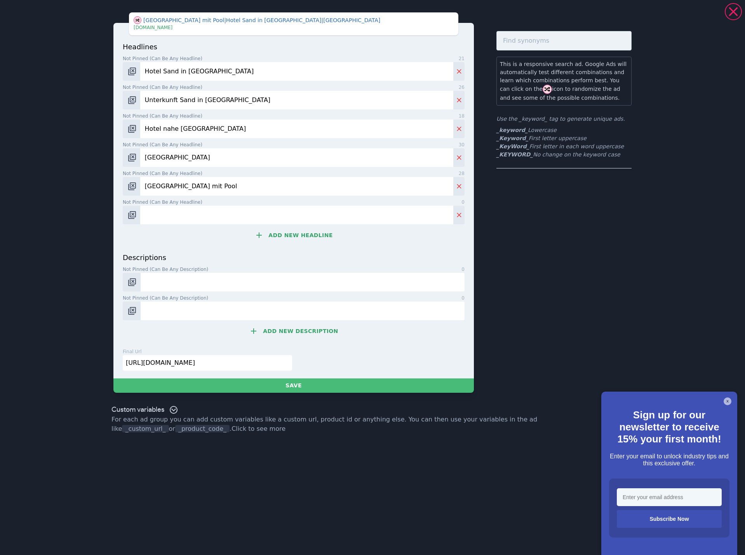
click at [219, 216] on input "Not pinned (Can be any headline) 0" at bounding box center [296, 215] width 313 height 19
paste input "Hotel mit Frühstück Südtirol"
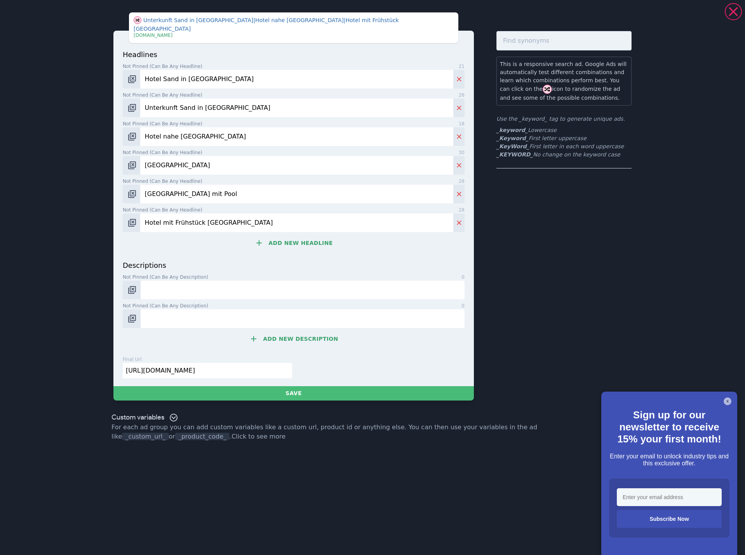
type input "Hotel mit Frühstück Südtirol"
click at [322, 235] on button "Add new headline" at bounding box center [294, 243] width 342 height 16
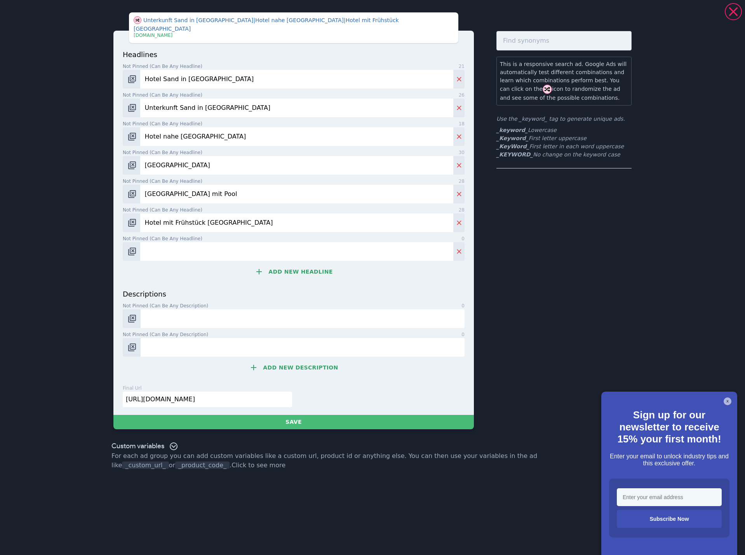
click at [227, 243] on input "Not pinned (Can be any headline) 0" at bounding box center [296, 251] width 313 height 19
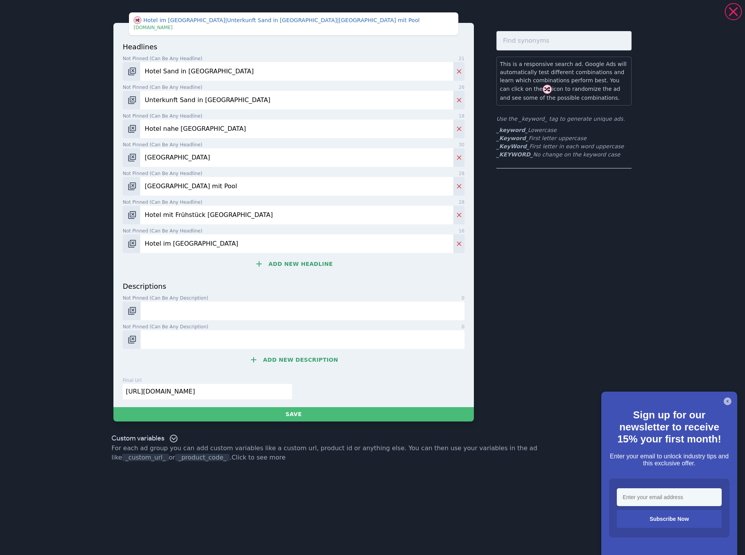
type input "Hotel im Ahrntal"
click at [308, 265] on button "Add new headline" at bounding box center [294, 264] width 342 height 16
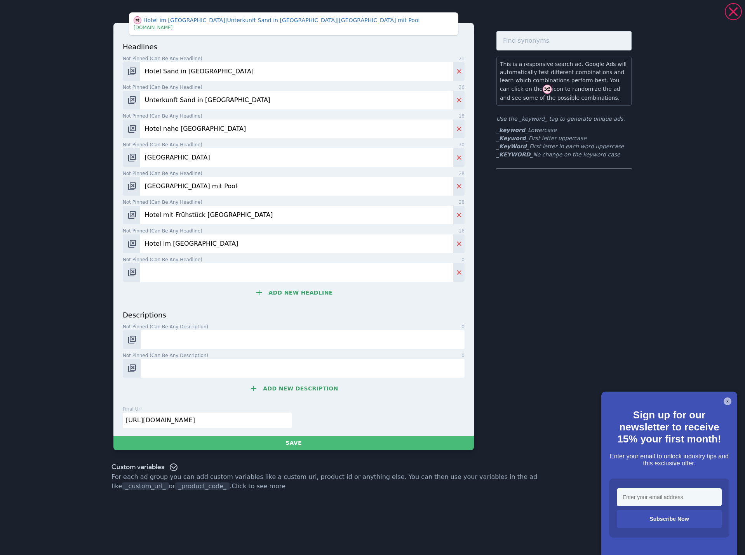
click at [198, 275] on input "Not pinned (Can be any headline) 0" at bounding box center [296, 272] width 313 height 19
paste input "Residence [GEOGRAPHIC_DATA]"
type input "Residence [GEOGRAPHIC_DATA]"
click at [308, 287] on button "Add new headline" at bounding box center [294, 293] width 342 height 16
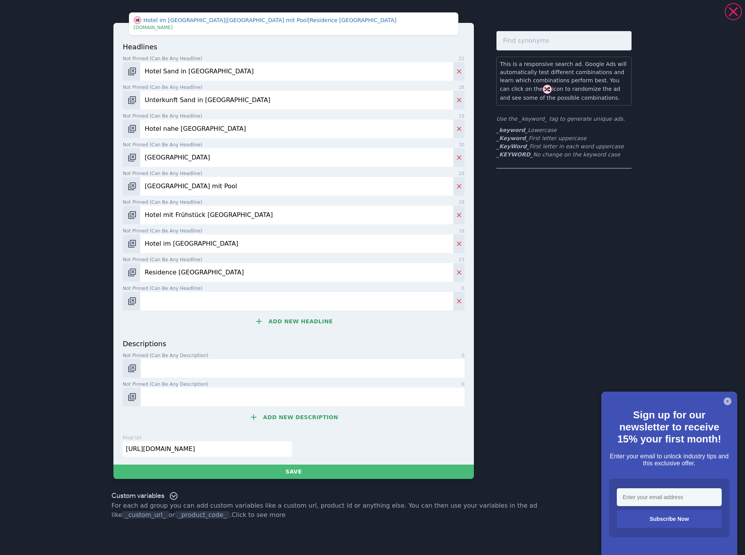
drag, startPoint x: 308, startPoint y: 287, endPoint x: 233, endPoint y: 303, distance: 76.3
click at [237, 302] on input "Not pinned (Can be any headline) 0" at bounding box center [296, 301] width 313 height 19
paste input "Hotel Garni Südtirol mit Pool"
type input "Hotel Garni Südtirol mit Pool"
click at [184, 366] on input "Not pinned (Can be any description) 0" at bounding box center [303, 368] width 324 height 19
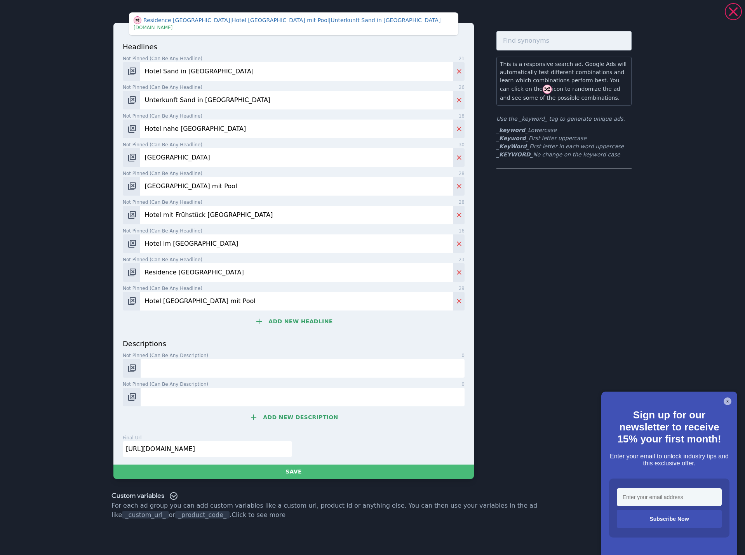
paste input "Im 3* Hotel Alpinum in Sand in Taufers wird der Urlaub zum ganz persönlichen Er…"
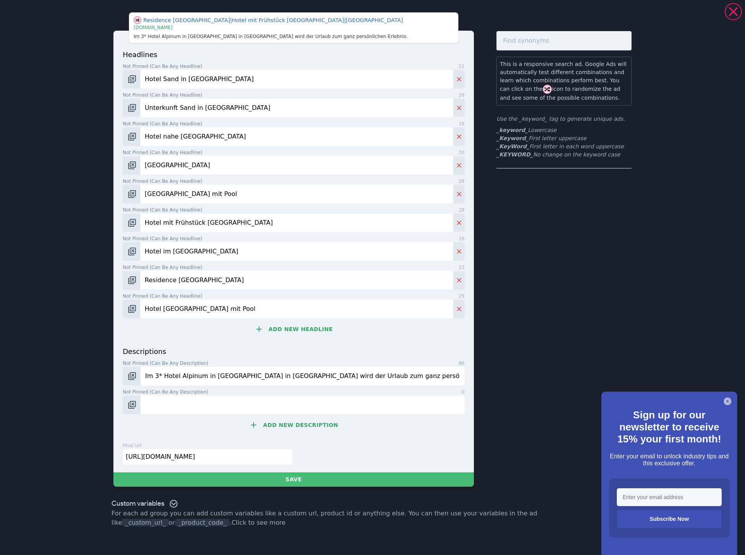
type input "Im 3* Hotel Alpinum in Sand in Taufers wird der Urlaub zum ganz persönlichen Er…"
click at [203, 402] on input "Not pinned (Can be any description) 0" at bounding box center [303, 405] width 324 height 19
paste input "Frühstück mit Genuss, danach direkt ins nächste Bergerlebnis starten."
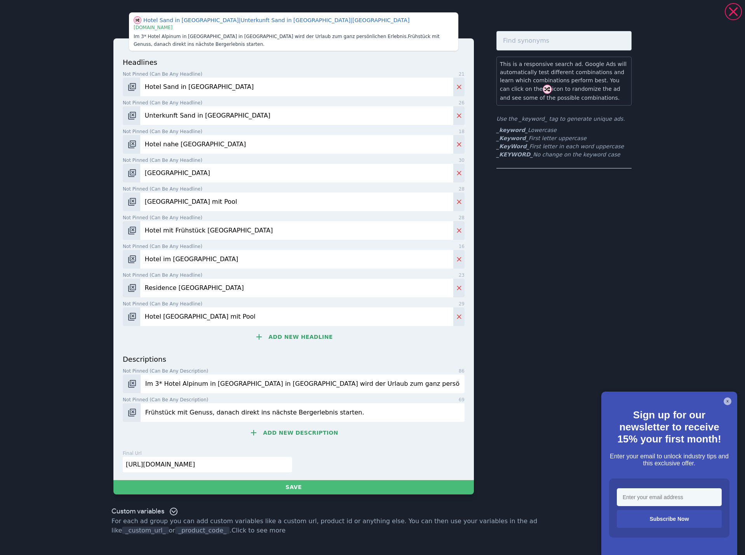
type input "Frühstück mit Genuss, danach direkt ins nächste Bergerlebnis starten."
click at [308, 437] on button "Add new description" at bounding box center [294, 433] width 342 height 16
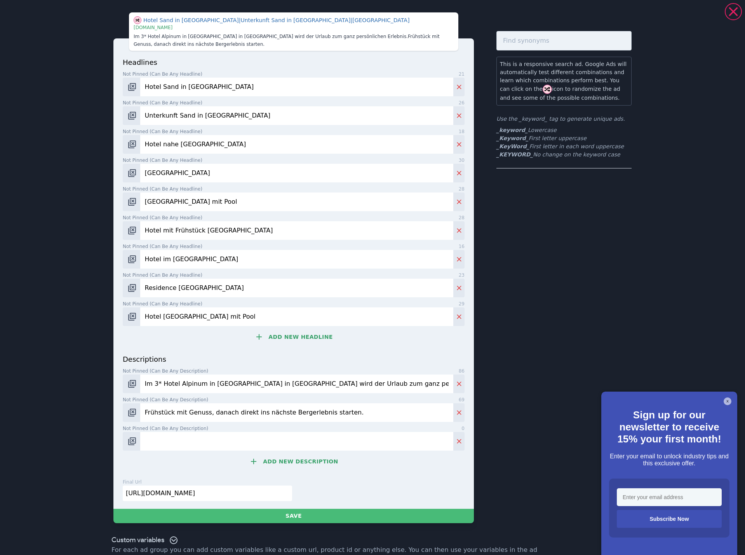
click at [165, 446] on input "Not pinned (Can be any description) 0" at bounding box center [296, 441] width 313 height 19
paste input "Im kleinen Spa-Bereich mit Pool und Sauna wohltuende Erholung genießen."
type input "Im kleinen Spa-Bereich mit Pool und Sauna wohltuende Erholung genießen."
click at [286, 456] on button "Add new description" at bounding box center [294, 462] width 342 height 16
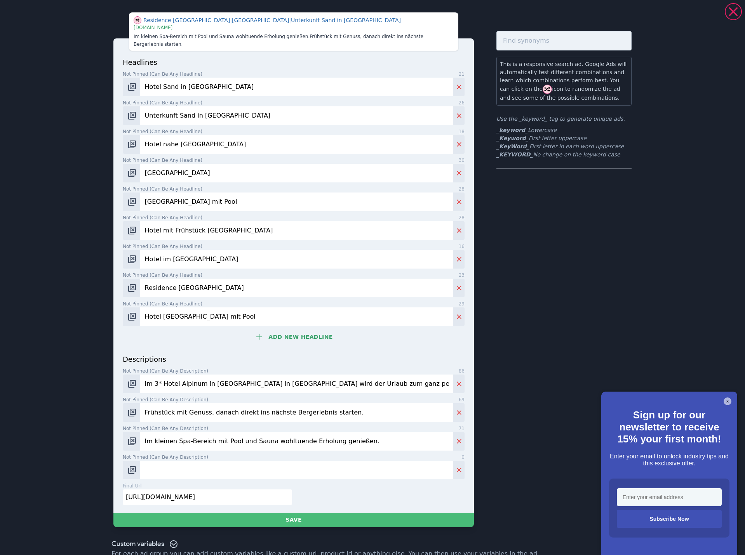
drag, startPoint x: 286, startPoint y: 456, endPoint x: 249, endPoint y: 458, distance: 37.0
click at [249, 461] on input "Not pinned (Can be any description) 0" at bounding box center [296, 470] width 313 height 19
paste input "Das Ahrntal entdecken und in Sand in Taufers echten Südtirol-Charme erleben."
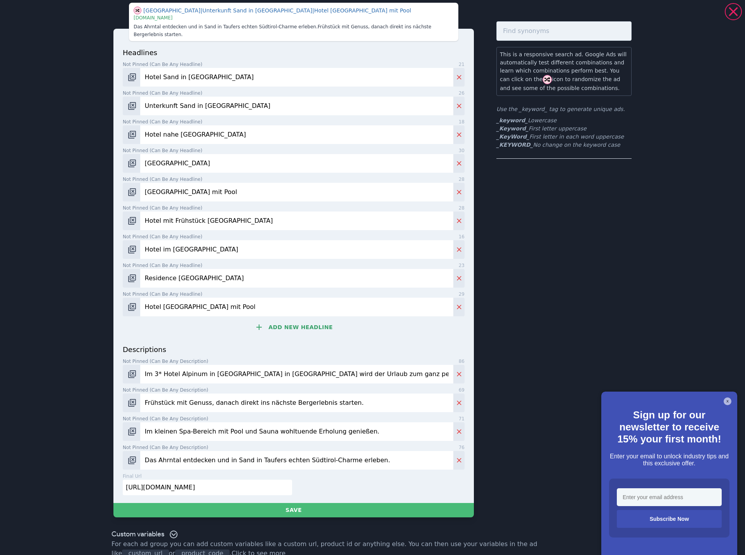
scroll to position [15, 0]
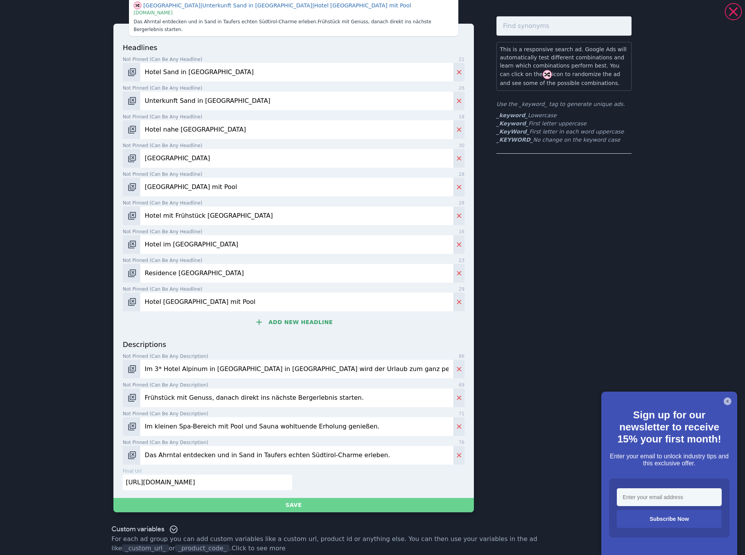
type input "Das Ahrntal entdecken und in Sand in Taufers echten Südtirol-Charme erleben."
click at [295, 498] on button "Save" at bounding box center [293, 505] width 360 height 14
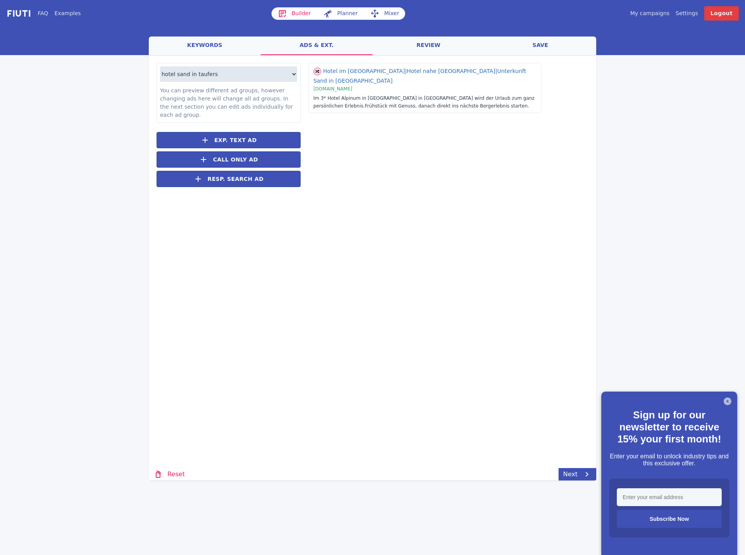
click at [568, 467] on div "welcome keywords ads & ext. review save Loading... Loading hotel sand in taufer…" at bounding box center [372, 259] width 447 height 444
click at [576, 475] on link "Next" at bounding box center [578, 474] width 38 height 12
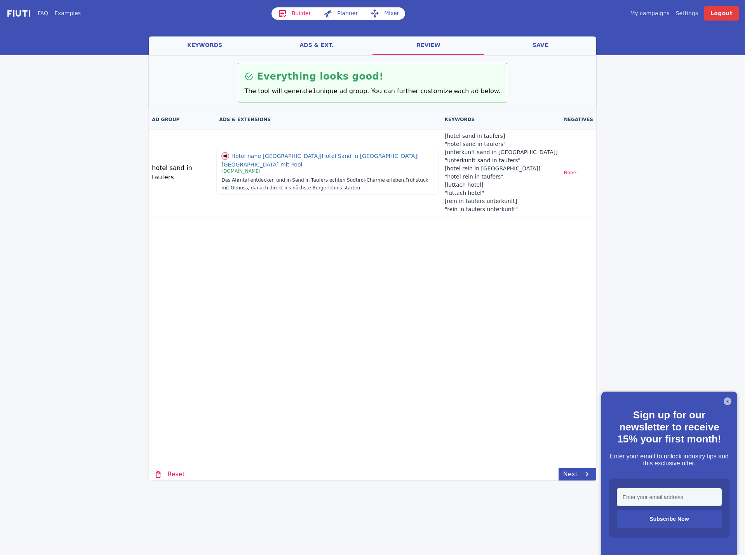
click at [728, 404] on button "X" at bounding box center [728, 402] width 8 height 8
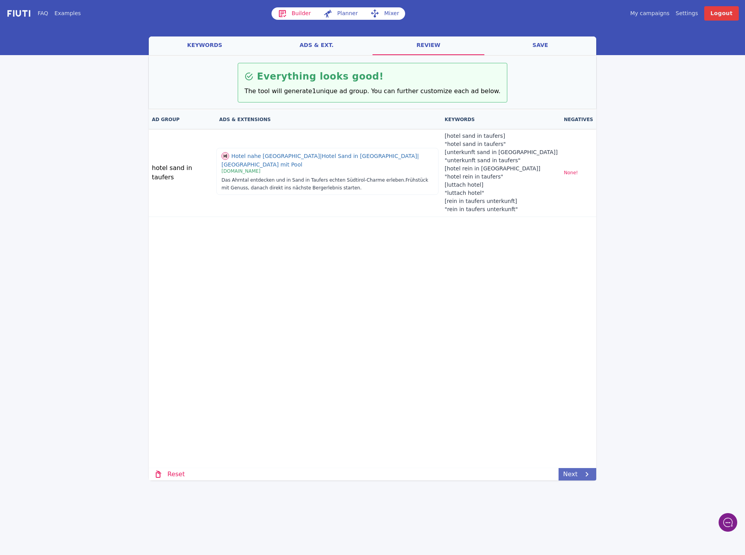
click at [579, 476] on link "Next" at bounding box center [578, 474] width 38 height 12
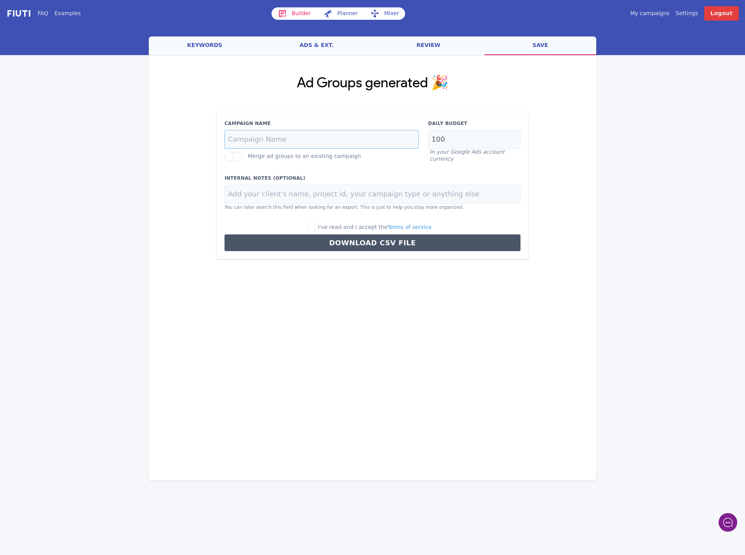
click at [284, 139] on input "Campaign Name" at bounding box center [322, 139] width 194 height 19
paste input "sand-in-taufers-dach-de"
type input "sand-in-taufers-dach-de"
drag, startPoint x: 427, startPoint y: 142, endPoint x: 423, endPoint y: 142, distance: 4.3
click at [423, 142] on div "Campaign Name sand-in-taufers-dach-de Merge ad groups to an existing campaign D…" at bounding box center [372, 141] width 305 height 43
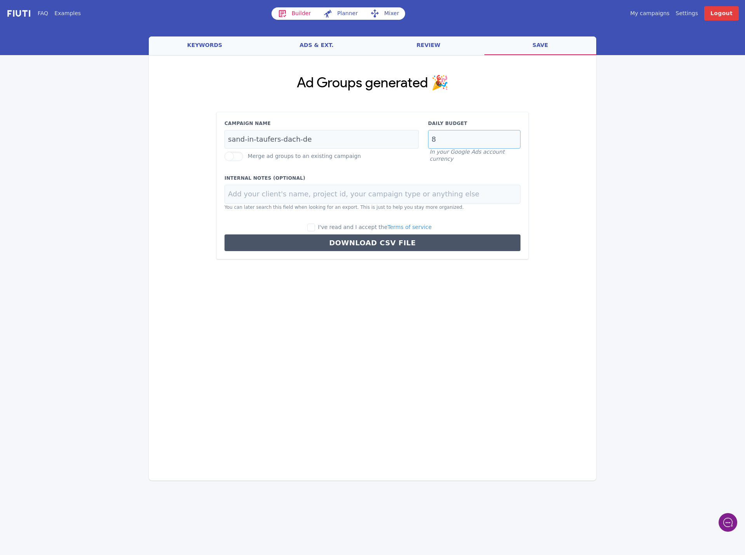
type input "8"
click at [254, 193] on input at bounding box center [373, 194] width 296 height 19
paste input "Residence [GEOGRAPHIC_DATA]"
type input "Residence [GEOGRAPHIC_DATA]"
click at [315, 228] on input "I've read and I accept the Terms of service" at bounding box center [311, 228] width 8 height 8
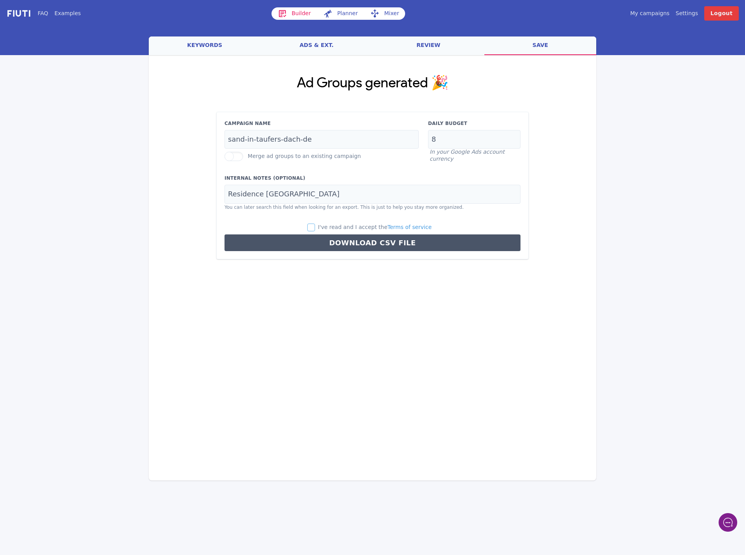
checkbox input "true"
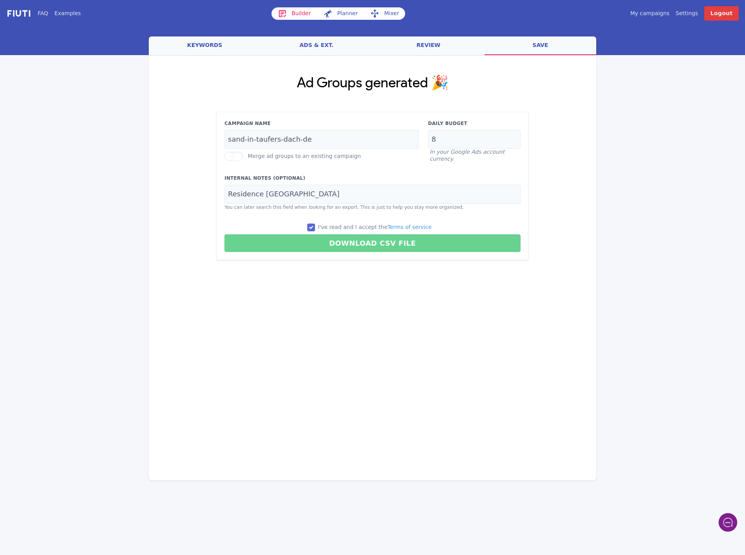
click at [330, 247] on button "Download CSV File" at bounding box center [373, 243] width 296 height 17
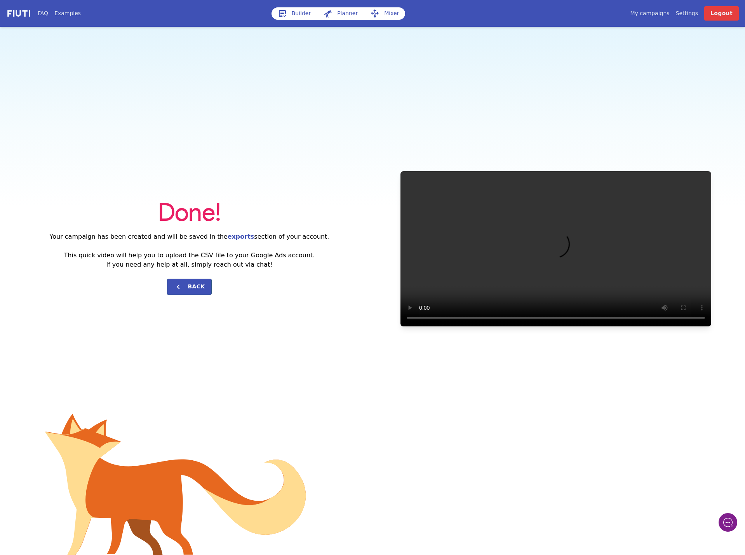
click at [309, 12] on link "Builder" at bounding box center [295, 13] width 46 height 12
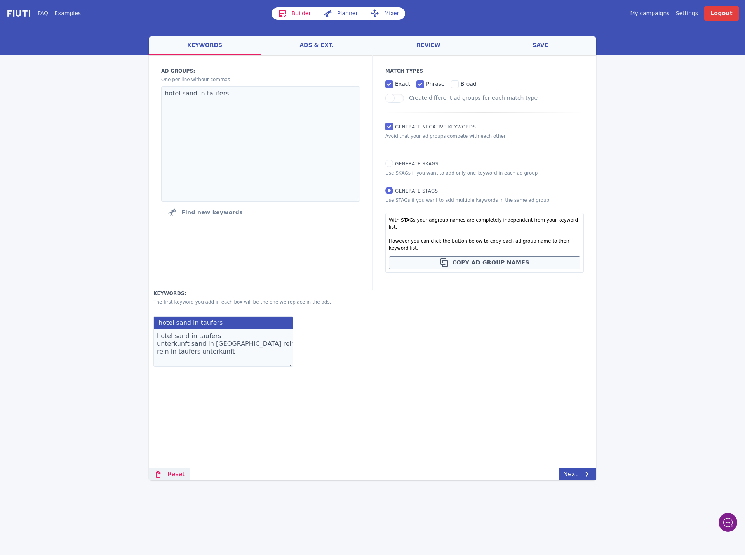
click at [179, 478] on link "Reset" at bounding box center [169, 474] width 41 height 12
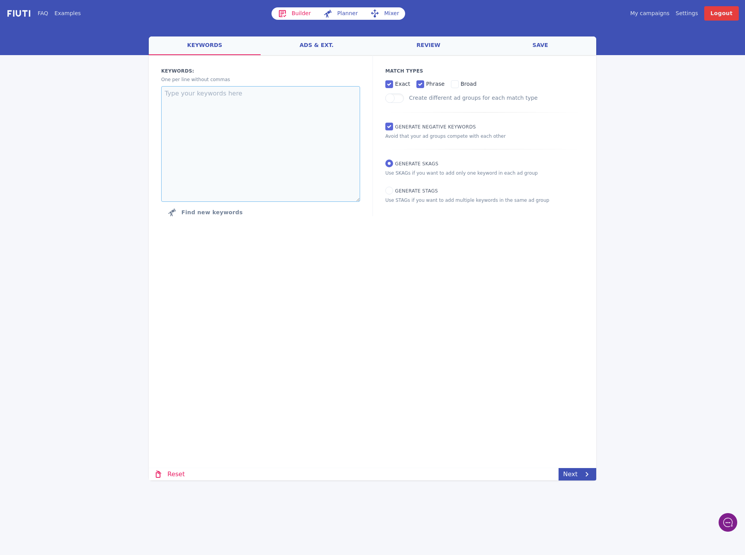
click at [252, 132] on textarea at bounding box center [260, 144] width 199 height 116
paste textarea "hotel ahrntal"
type textarea "hotel ahrntal"
click at [385, 192] on div "Match Types exact phrase broad Create different ad groups for each match type G…" at bounding box center [484, 135] width 224 height 161
click at [393, 190] on label "Generate STAGs" at bounding box center [411, 190] width 53 height 7
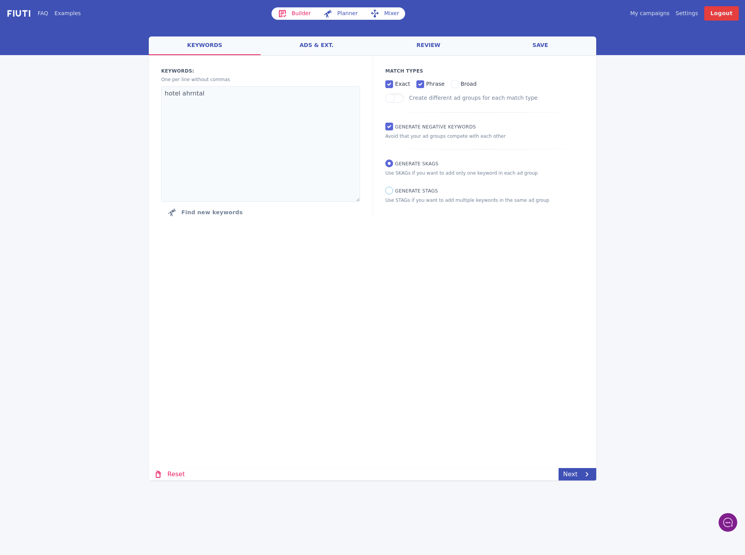
click at [393, 190] on input "Generate STAGs" at bounding box center [389, 191] width 8 height 8
radio input "true"
radio input "false"
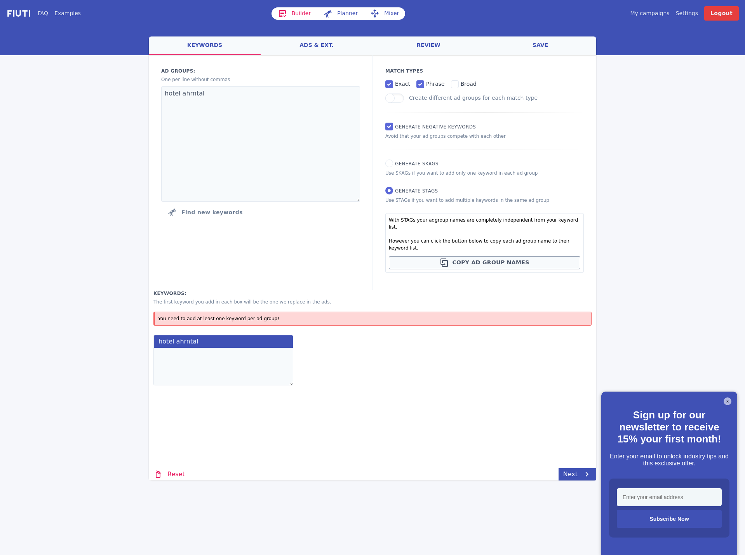
click at [185, 348] on textarea at bounding box center [223, 367] width 140 height 38
paste textarea "hotel ahrntal wellnesshotel ahrntal ahrntal hotels 3 sterne hotels im ahrntal 4…"
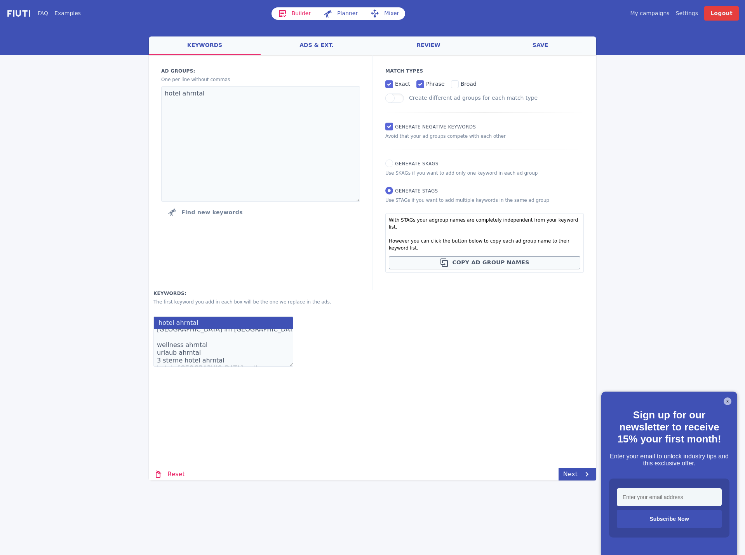
scroll to position [62, 0]
click at [158, 329] on textarea "hotel ahrntal wellnesshotel ahrntal ahrntal hotels 3 sterne hotels im ahrntal 4…" at bounding box center [223, 348] width 140 height 38
type textarea "hotel ahrntal wellnesshotel ahrntal ahrntal hotels 3 sterne hotels im ahrntal 4…"
click at [573, 471] on link "Next" at bounding box center [578, 474] width 38 height 12
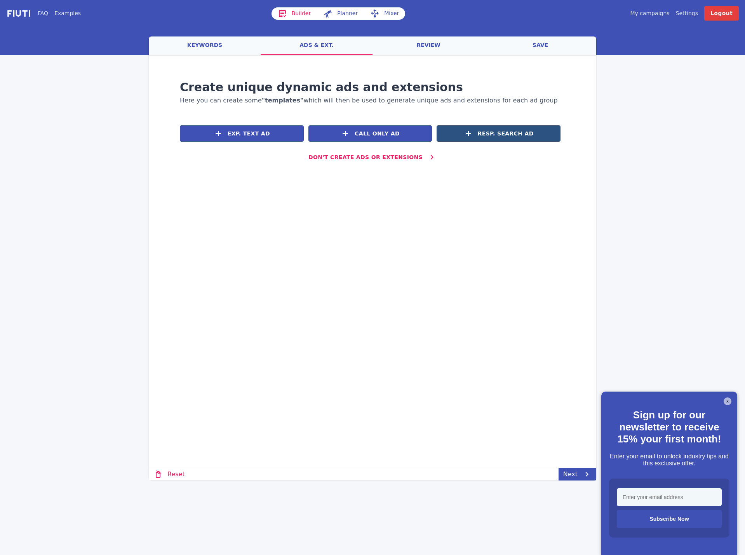
click at [500, 133] on span "Resp. Search Ad" at bounding box center [506, 134] width 56 height 8
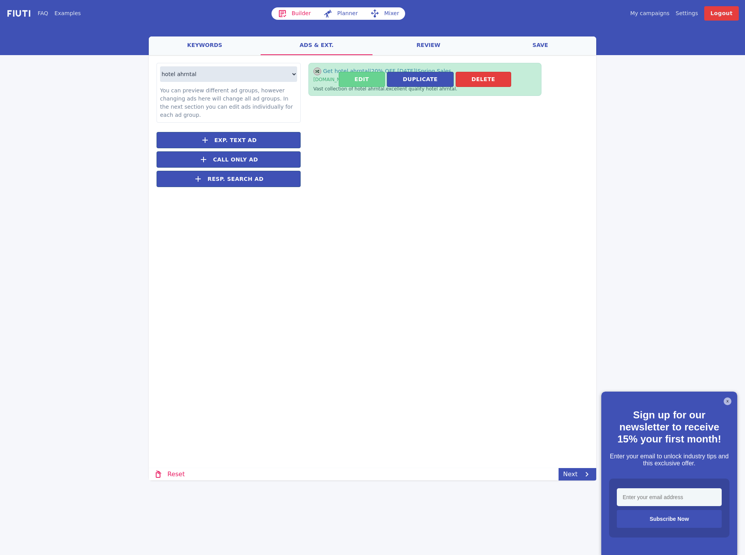
click at [379, 80] on button "Edit" at bounding box center [362, 79] width 46 height 15
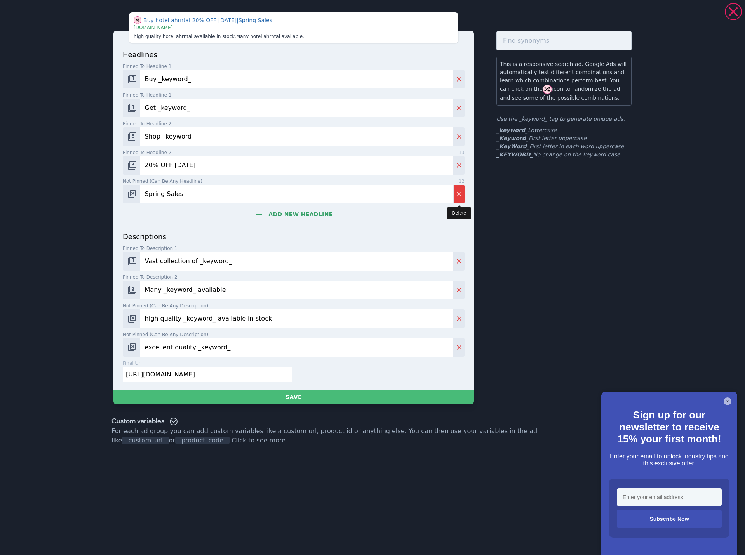
click at [457, 200] on button "Delete" at bounding box center [458, 194] width 11 height 19
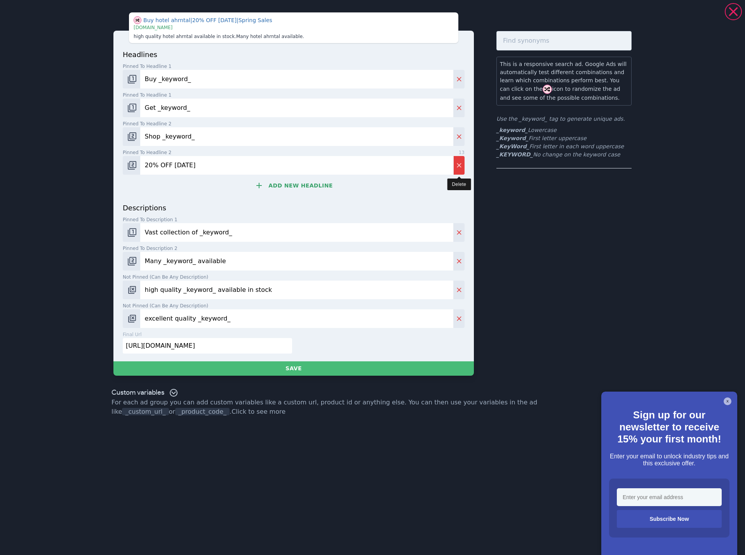
click at [460, 167] on icon "Delete" at bounding box center [459, 166] width 8 height 8
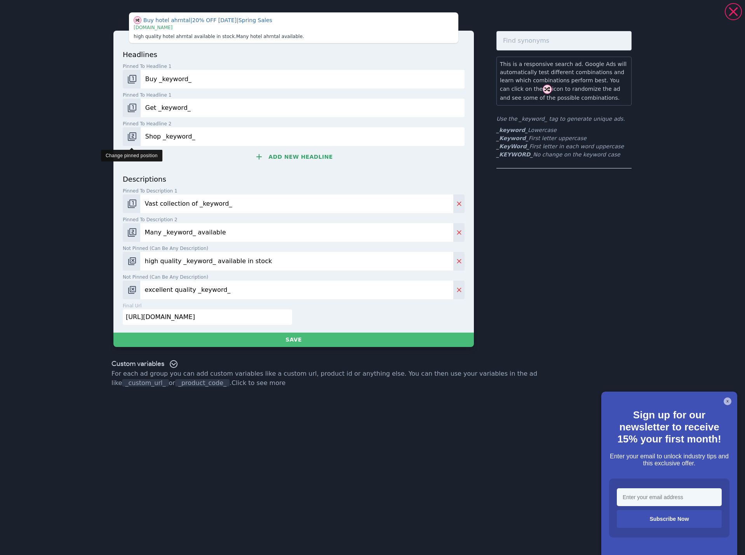
click at [139, 135] on button "Change pinned position" at bounding box center [132, 136] width 18 height 19
click at [136, 134] on img "Change pinned position" at bounding box center [131, 136] width 9 height 9
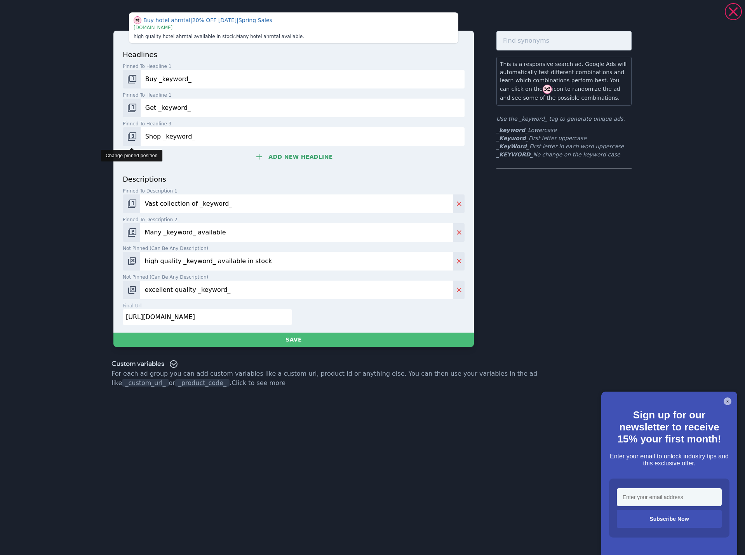
click at [136, 134] on img "Change pinned position" at bounding box center [131, 136] width 9 height 9
click at [134, 111] on img "Change pinned position" at bounding box center [131, 107] width 9 height 9
click at [136, 76] on img "Change pinned position" at bounding box center [131, 79] width 9 height 9
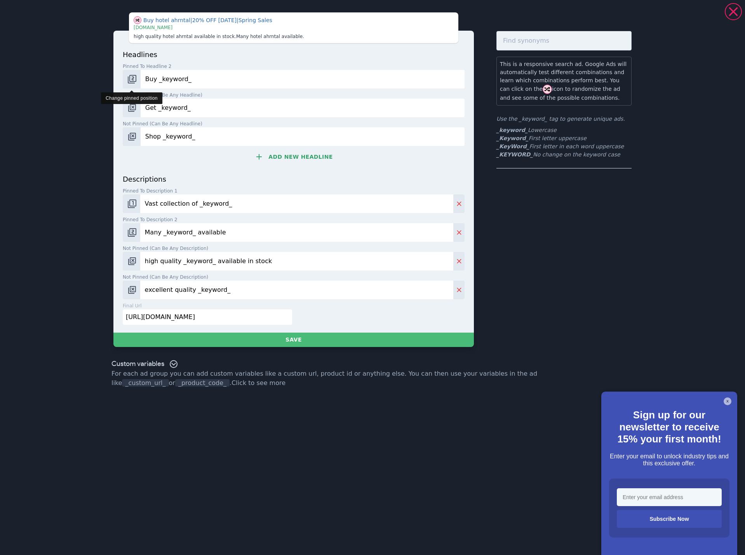
click at [136, 76] on img "Change pinned position" at bounding box center [131, 79] width 9 height 9
click at [167, 75] on input "Buy _keyword_" at bounding box center [303, 79] width 324 height 19
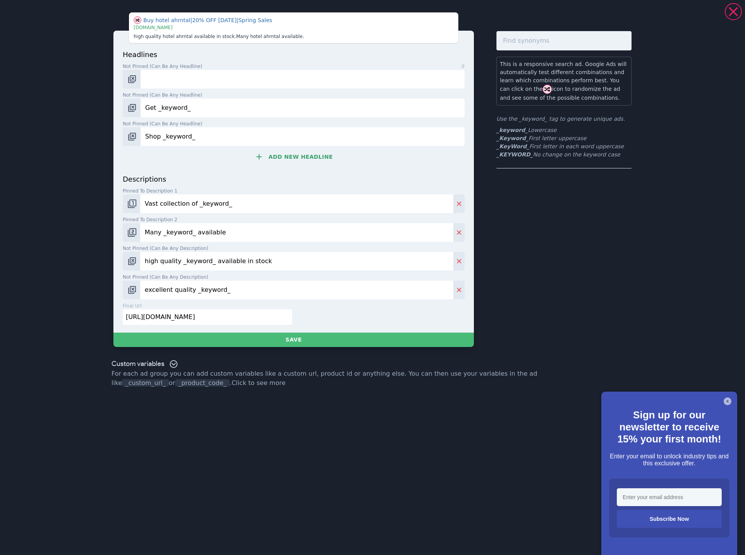
click at [165, 98] on span "Not pinned (Can be any headline)" at bounding box center [163, 95] width 80 height 7
click at [165, 99] on input "Get _keyword_" at bounding box center [303, 108] width 324 height 19
click at [165, 98] on span "Not pinned (Can be any headline)" at bounding box center [163, 95] width 80 height 7
click at [165, 99] on input "Get _keyword_" at bounding box center [303, 108] width 324 height 19
click at [166, 106] on input "Get _keyword_" at bounding box center [303, 108] width 324 height 19
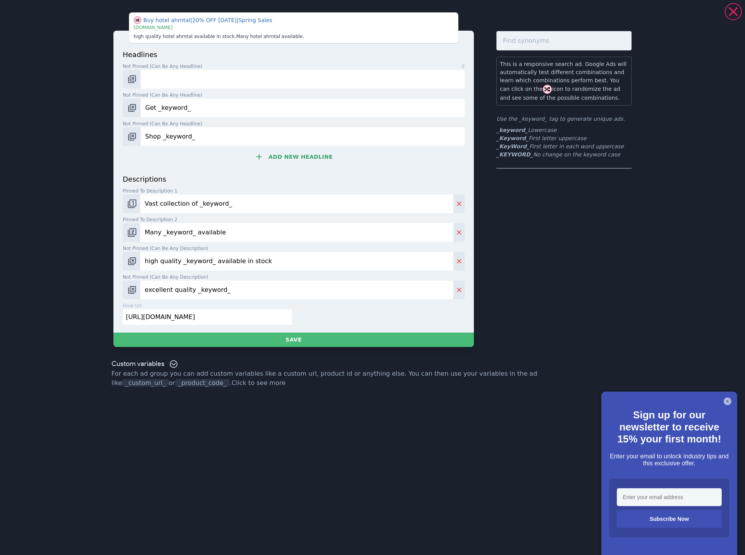
click at [166, 106] on input "Get _keyword_" at bounding box center [303, 108] width 324 height 19
click at [171, 133] on input "Shop _keyword_" at bounding box center [303, 136] width 324 height 19
click at [171, 134] on input "Shop _keyword_" at bounding box center [303, 136] width 324 height 19
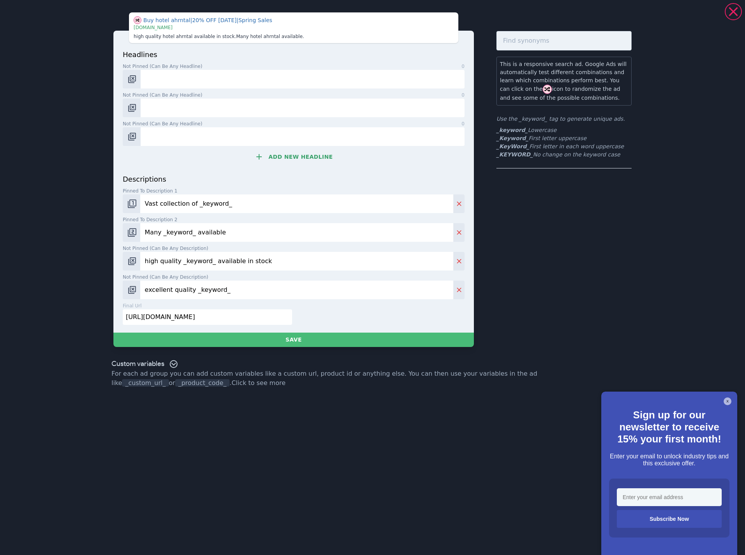
click at [176, 207] on input "Vast collection of _keyword_" at bounding box center [296, 204] width 313 height 19
click at [179, 244] on div "descriptions Pinned to description 1 0 Pinned to description 2 24 Many _keyword…" at bounding box center [294, 236] width 342 height 125
click at [180, 232] on input "Many _keyword_ available" at bounding box center [296, 232] width 313 height 19
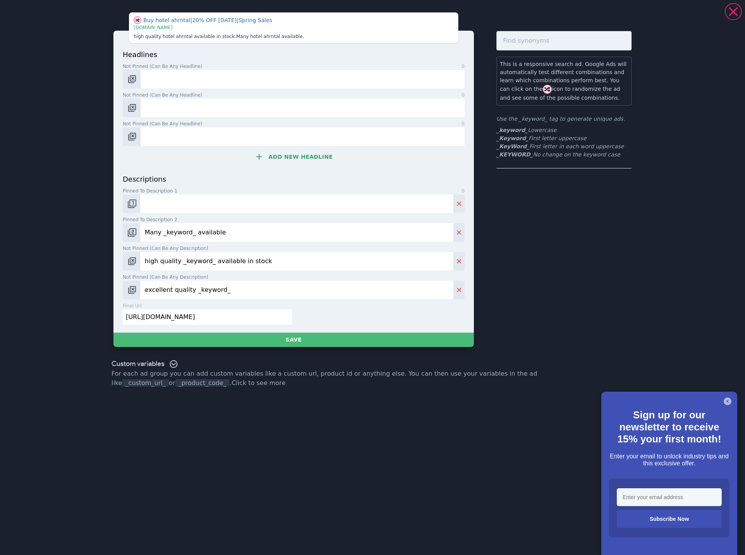
click at [180, 232] on input "Many _keyword_ available" at bounding box center [296, 232] width 313 height 19
click at [179, 263] on input "high quality _keyword_ available in stock" at bounding box center [296, 261] width 313 height 19
click at [178, 263] on input "high quality _keyword_ available in stock" at bounding box center [296, 261] width 313 height 19
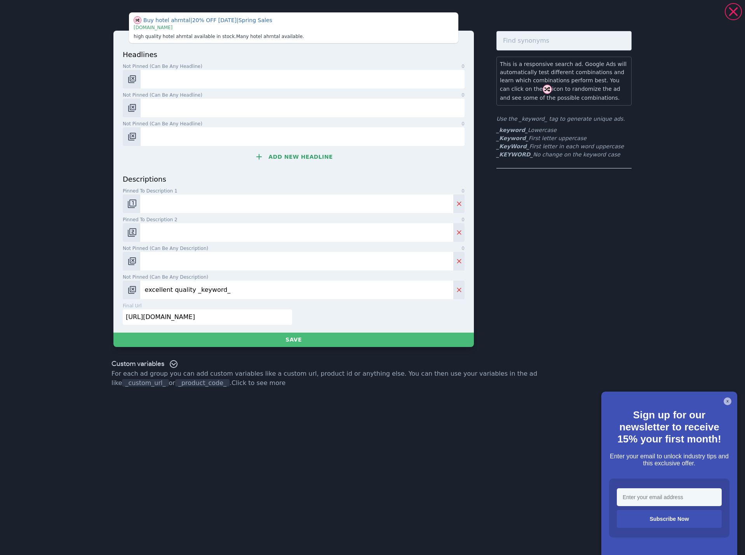
click at [178, 299] on input "excellent quality _keyword_" at bounding box center [296, 290] width 313 height 19
click at [176, 290] on input "excellent quality _keyword_" at bounding box center [296, 290] width 313 height 19
click at [175, 290] on input "excellent quality _keyword_" at bounding box center [296, 290] width 313 height 19
click at [133, 202] on img "Change pinned position" at bounding box center [131, 203] width 9 height 9
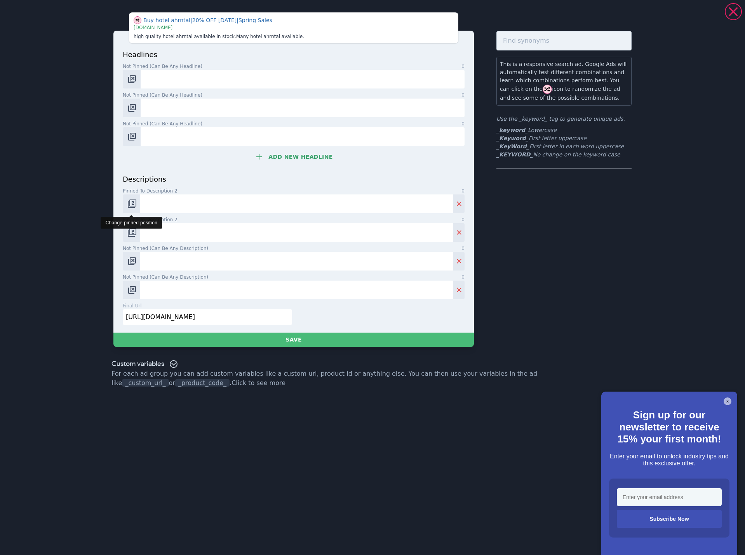
click at [137, 203] on button "Change pinned position" at bounding box center [131, 204] width 17 height 19
click at [133, 234] on img "Change pinned position" at bounding box center [131, 232] width 9 height 9
click at [136, 312] on input "[URL][DOMAIN_NAME]" at bounding box center [207, 318] width 169 height 16
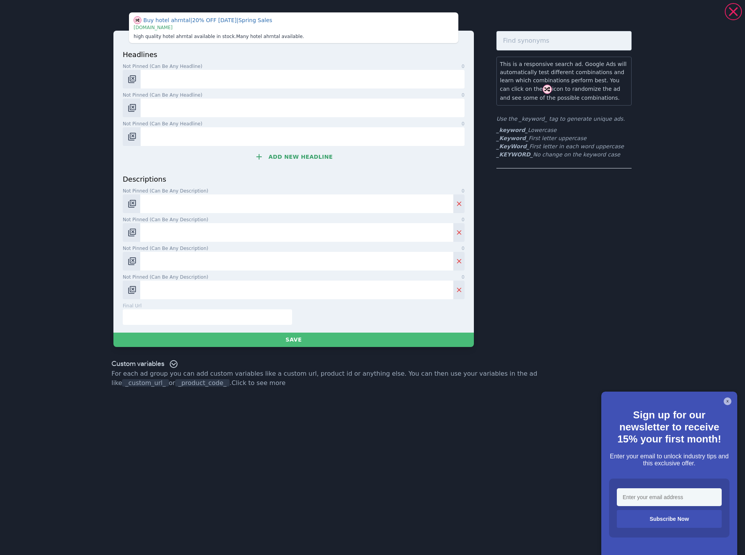
click at [128, 314] on input "text" at bounding box center [207, 318] width 169 height 16
paste input "[URL][DOMAIN_NAME]"
type input "[URL][DOMAIN_NAME]"
click at [169, 75] on input "Not pinned (Can be any headline) 0" at bounding box center [303, 79] width 324 height 19
paste input "Hotel im [GEOGRAPHIC_DATA]"
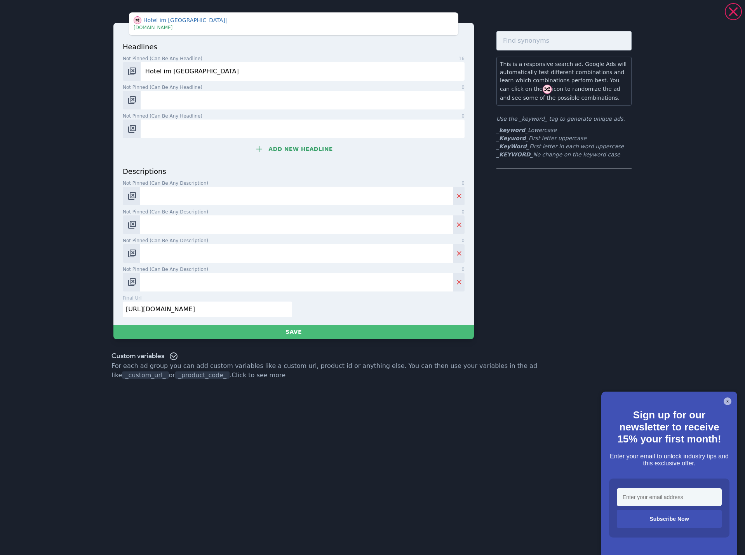
type input "Hotel im [GEOGRAPHIC_DATA]"
click at [186, 101] on input "Not pinned (Can be any headline) 0" at bounding box center [303, 100] width 324 height 19
paste input "Wellnesshotel Ahrntal"
type input "Wellnesshotel Ahrntal"
click at [166, 129] on input "Not pinned (Can be any headline) 0" at bounding box center [303, 129] width 324 height 19
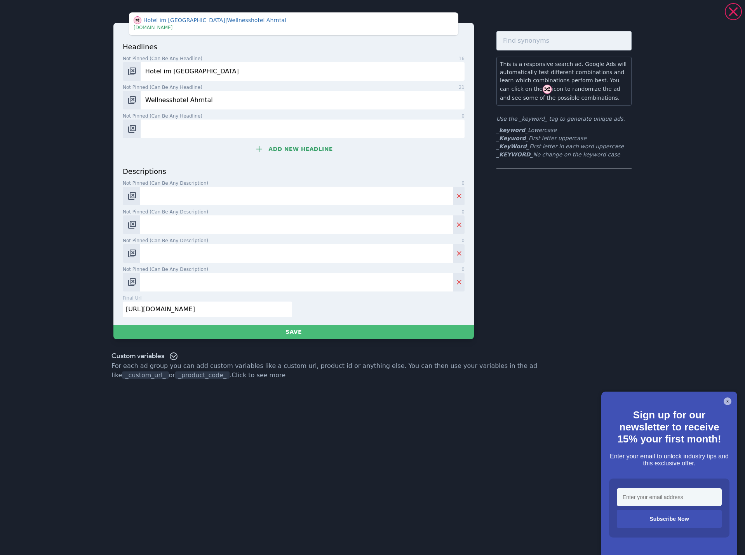
paste input "3 Sterne Hotel Ahrntal"
type input "3 Sterne Hotel Ahrntal"
click at [320, 141] on div "headlines Not pinned (Can be any headline) 16 Hotel im Ahrntal Not pinned (Can …" at bounding box center [294, 104] width 342 height 125
click at [306, 149] on button "Add new headline" at bounding box center [294, 149] width 342 height 16
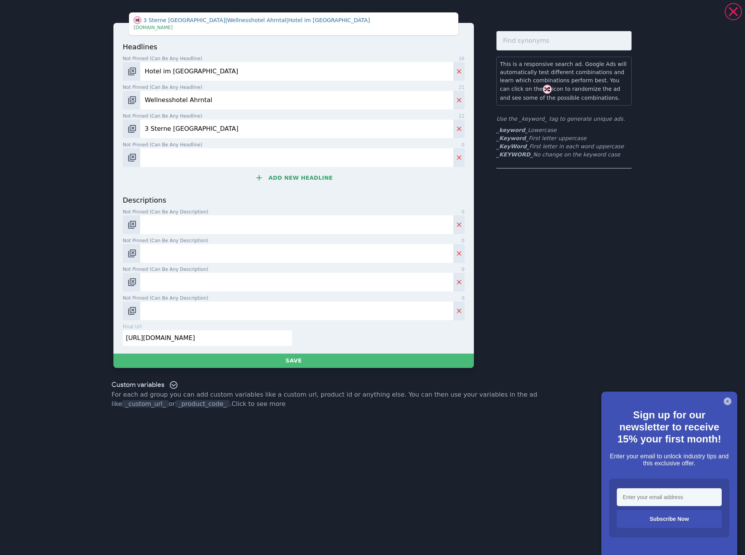
click at [204, 157] on input "Not pinned (Can be any headline) 0" at bounding box center [296, 157] width 313 height 19
paste input "Unterkunft Ahrntal"
type input "Unterkunft Ahrntal"
click at [287, 179] on button "Add new headline" at bounding box center [294, 178] width 342 height 16
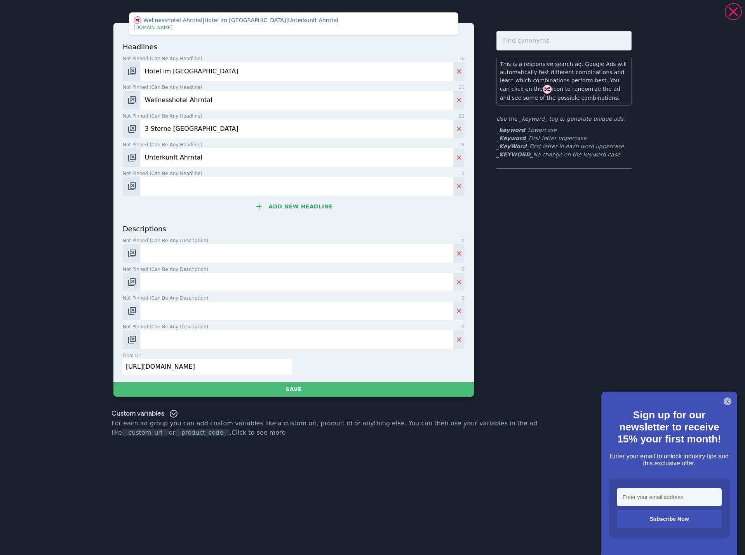
drag, startPoint x: 287, startPoint y: 179, endPoint x: 221, endPoint y: 194, distance: 67.7
click at [221, 194] on input "Not pinned (Can be any headline) 0" at bounding box center [296, 186] width 313 height 19
paste input "Ahrntal Südtirol Hotel"
type input "Ahrntal Südtirol Hotel"
click at [283, 211] on button "Add new headline" at bounding box center [294, 207] width 342 height 16
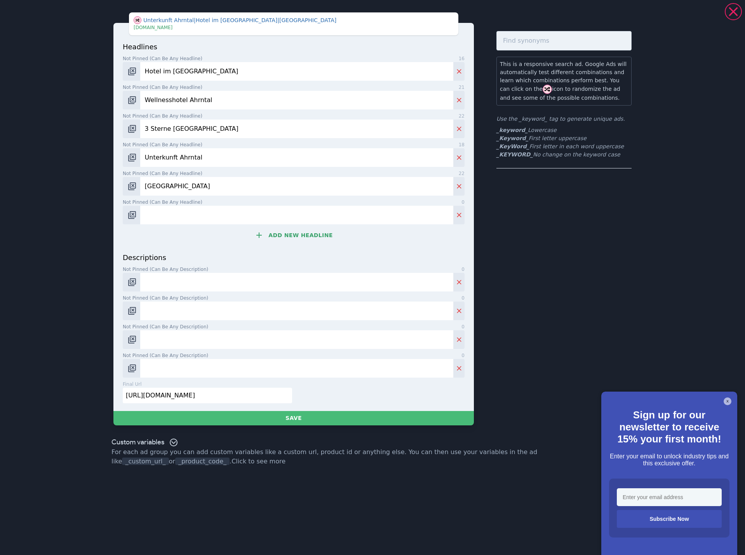
click at [225, 219] on input "Not pinned (Can be any headline) 0" at bounding box center [296, 215] width 313 height 19
type input "Hotel mit Schwimmbad"
click at [315, 228] on button "Add new headline" at bounding box center [294, 236] width 342 height 16
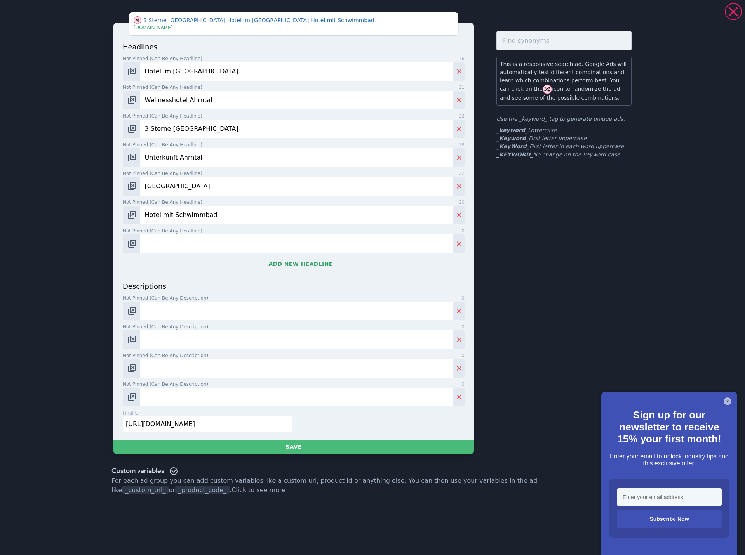
drag, startPoint x: 181, startPoint y: 248, endPoint x: 152, endPoint y: 252, distance: 29.4
click at [181, 248] on input "Not pinned (Can be any headline) 0" at bounding box center [296, 244] width 313 height 19
paste input "Wellness Ahrntal"
type input "Wellness Ahrntal"
click at [303, 269] on button "Add new headline" at bounding box center [294, 264] width 342 height 16
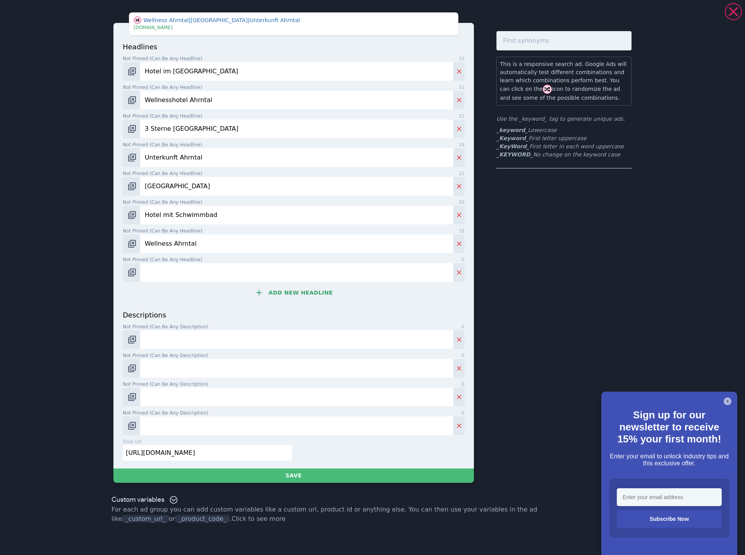
drag, startPoint x: 303, startPoint y: 269, endPoint x: 223, endPoint y: 280, distance: 80.8
click at [223, 280] on input "Not pinned (Can be any headline) 0" at bounding box center [296, 272] width 313 height 19
paste input "Urlaub Ahrntal"
type input "Urlaub Ahrntal"
click at [299, 293] on button "Add new headline" at bounding box center [294, 293] width 342 height 16
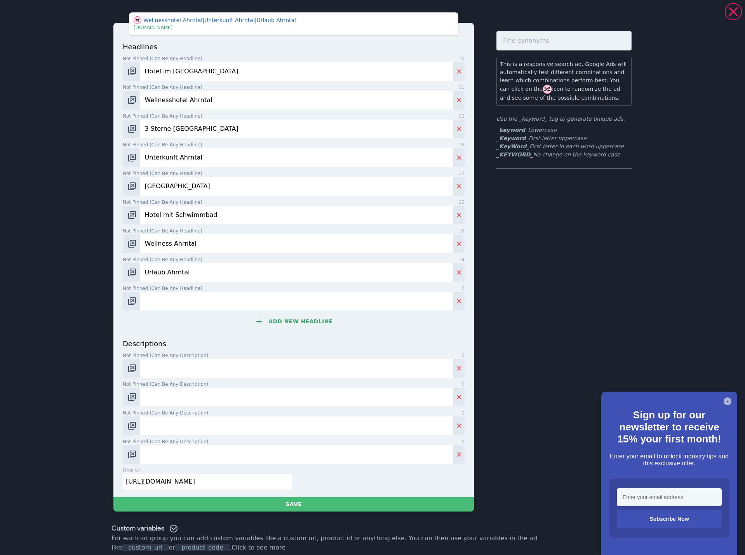
drag, startPoint x: 299, startPoint y: 293, endPoint x: 204, endPoint y: 309, distance: 95.7
click at [204, 309] on input "Not pinned (Can be any headline) 0" at bounding box center [296, 301] width 313 height 19
paste input "[GEOGRAPHIC_DATA]"
type input "[GEOGRAPHIC_DATA]"
click at [298, 322] on button "Add new headline" at bounding box center [294, 322] width 342 height 16
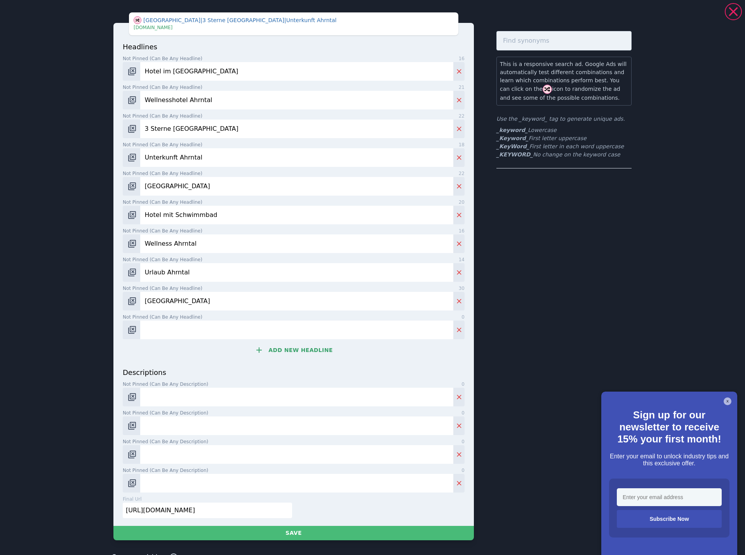
drag, startPoint x: 298, startPoint y: 322, endPoint x: 230, endPoint y: 330, distance: 68.8
click at [235, 329] on input "Not pinned (Can be any headline) 0" at bounding box center [296, 330] width 313 height 19
paste input "[GEOGRAPHIC_DATA] mit Pool"
type input "[GEOGRAPHIC_DATA] mit Pool"
drag, startPoint x: 302, startPoint y: 355, endPoint x: 298, endPoint y: 355, distance: 4.7
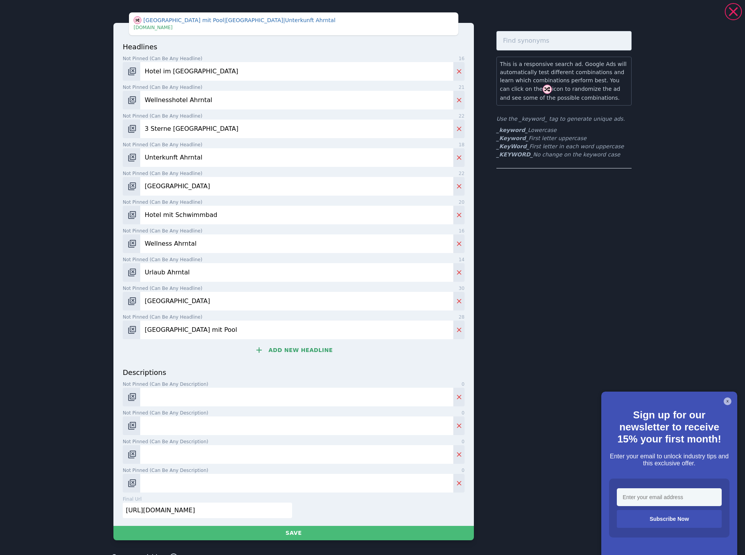
click at [298, 355] on button "Add new headline" at bounding box center [294, 351] width 342 height 16
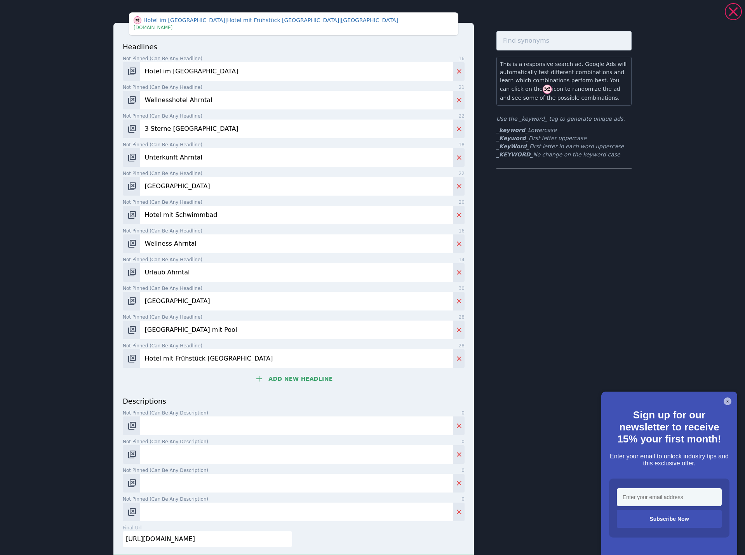
type input "Hotel mit Frühstück [GEOGRAPHIC_DATA]"
click at [282, 381] on button "Add new headline" at bounding box center [294, 379] width 342 height 16
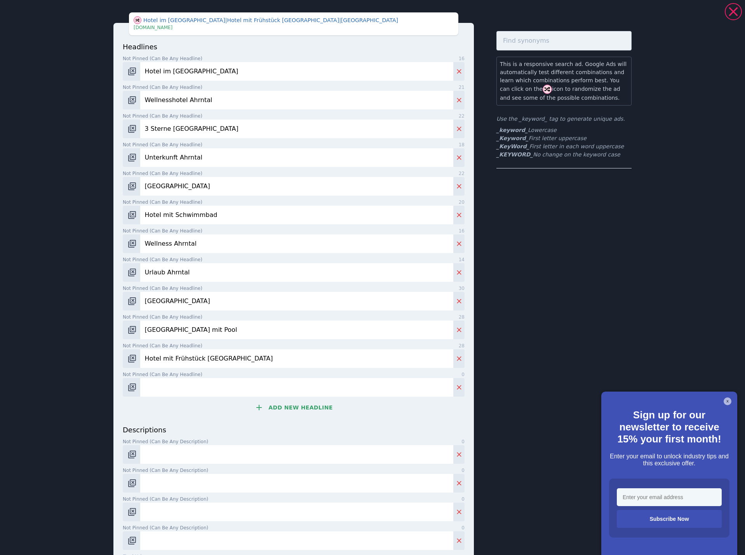
click at [247, 388] on input "Not pinned (Can be any headline) 0" at bounding box center [296, 387] width 313 height 19
type input "Hotel Garni Südtirol mit Pool"
click at [268, 409] on button "Add new headline" at bounding box center [294, 408] width 342 height 16
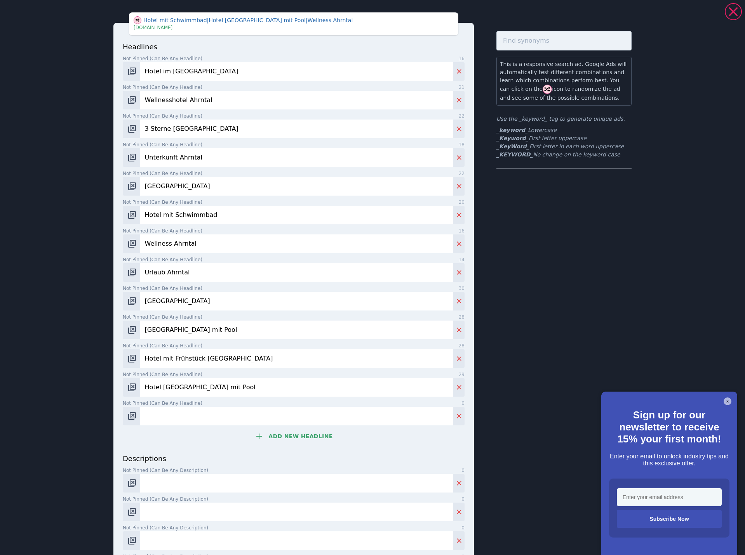
click at [212, 417] on input "Not pinned (Can be any headline) 0" at bounding box center [296, 416] width 313 height 19
paste input "Hotel Sand in [GEOGRAPHIC_DATA]"
type input "Hotel Sand in [GEOGRAPHIC_DATA]"
click at [278, 438] on button "Add new headline" at bounding box center [294, 437] width 342 height 16
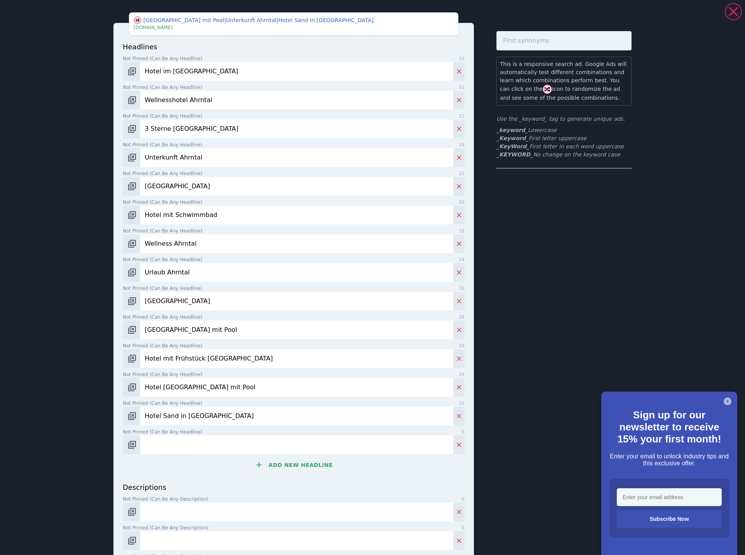
click at [216, 446] on input "Not pinned (Can be any headline) 0" at bounding box center [296, 445] width 313 height 19
paste input "3* Hotel mit Pool & Sauna"
type input "3* Hotel mit Pool & Sauna"
click at [289, 463] on button "Add new headline" at bounding box center [294, 466] width 342 height 16
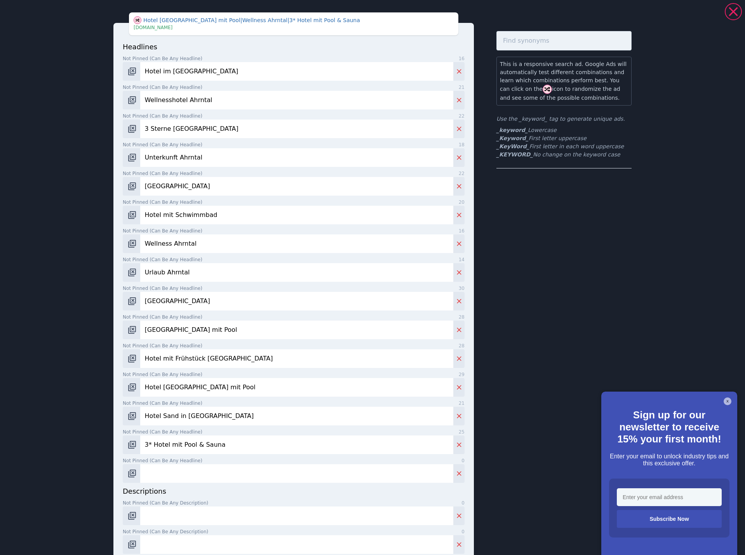
click at [158, 476] on input "Not pinned (Can be any headline) 0" at bounding box center [296, 474] width 313 height 19
paste input "Residence [GEOGRAPHIC_DATA]"
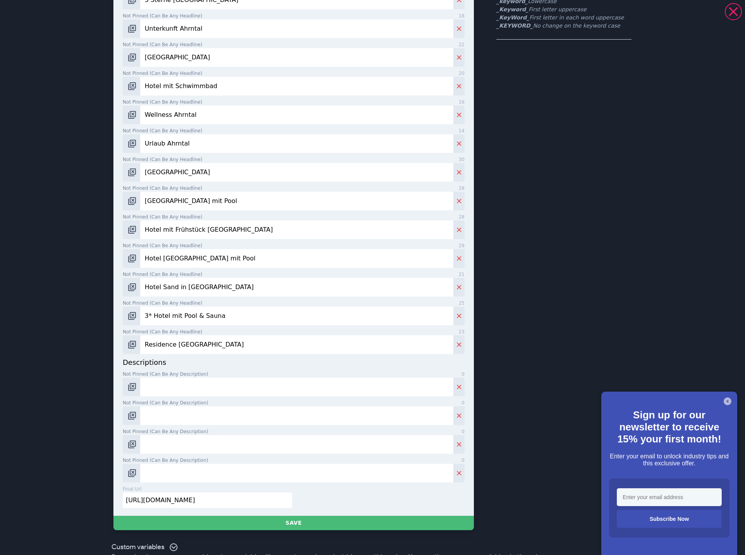
scroll to position [129, 0]
type input "Residence [GEOGRAPHIC_DATA]"
click at [174, 387] on input "Not pinned (Can be any description) 0" at bounding box center [296, 387] width 313 height 19
paste input "Im 3* Hotel Alpinum im Ahrntal wird der Südtirol-Urlaub zum ganz persönlichen E…"
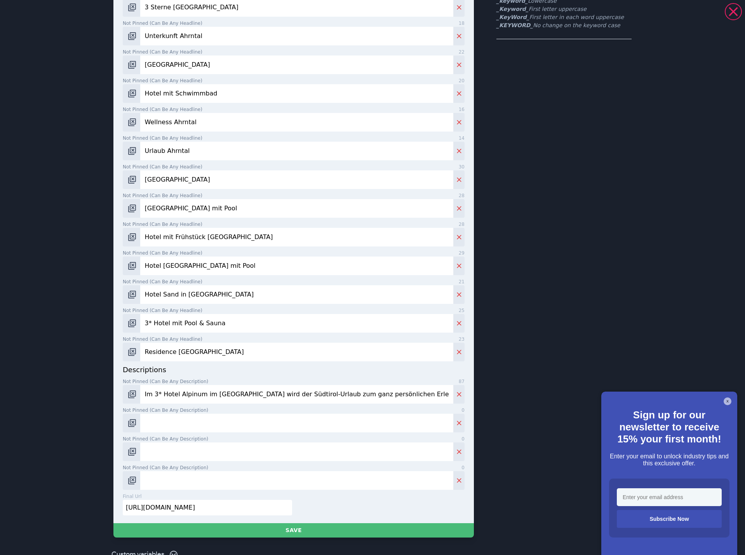
type input "Im 3* Hotel Alpinum im Ahrntal wird der Südtirol-Urlaub zum ganz persönlichen E…"
click at [157, 416] on input "Not pinned (Can be any description) 0" at bounding box center [296, 423] width 313 height 19
paste input "Frühstück mit Genuss, danach direkt ins nächste Bergerlebnis starten."
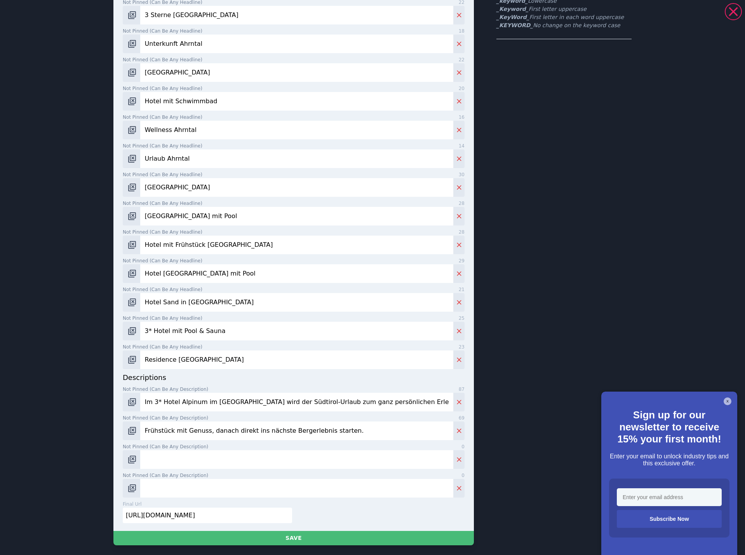
type input "Frühstück mit Genuss, danach direkt ins nächste Bergerlebnis starten."
click at [150, 457] on input "Not pinned (Can be any description) 0" at bounding box center [296, 460] width 313 height 19
paste input "Im kleinen Spa-Bereich mit Pool und Sauna wohltuende Erholung genießen."
type input "Im kleinen Spa-Bereich mit Pool und Sauna wohltuende Erholung genießen."
click at [178, 479] on input "Not pinned (Can be any description) 0" at bounding box center [296, 488] width 313 height 19
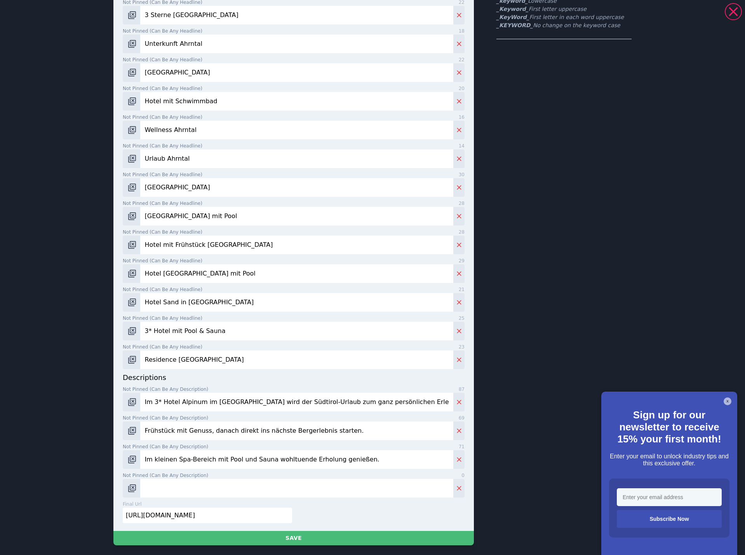
paste input "Das Ahrntal entdecken und in Sand in Taufers echten Südtirol-Charme erleben."
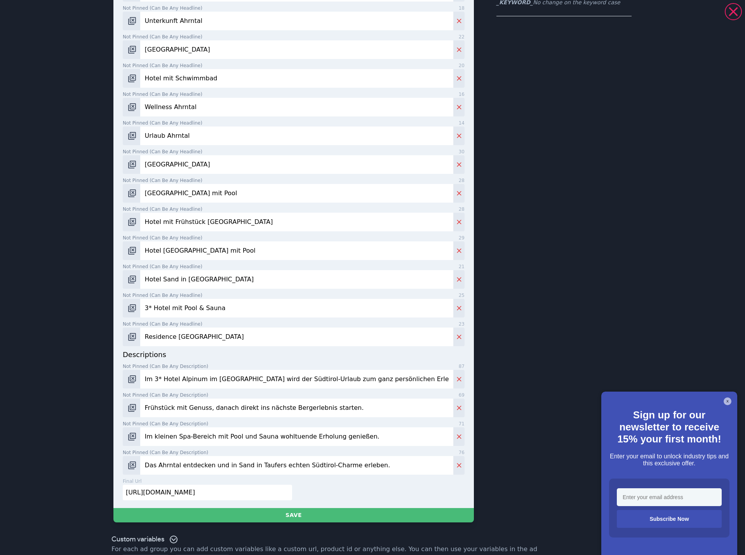
scroll to position [162, 0]
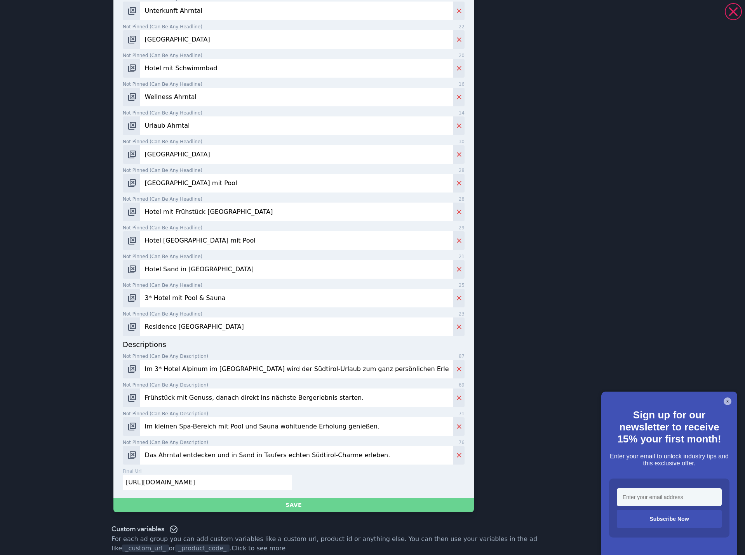
type input "Das Ahrntal entdecken und in Sand in Taufers echten Südtirol-Charme erleben."
click at [301, 503] on button "Save" at bounding box center [293, 505] width 360 height 14
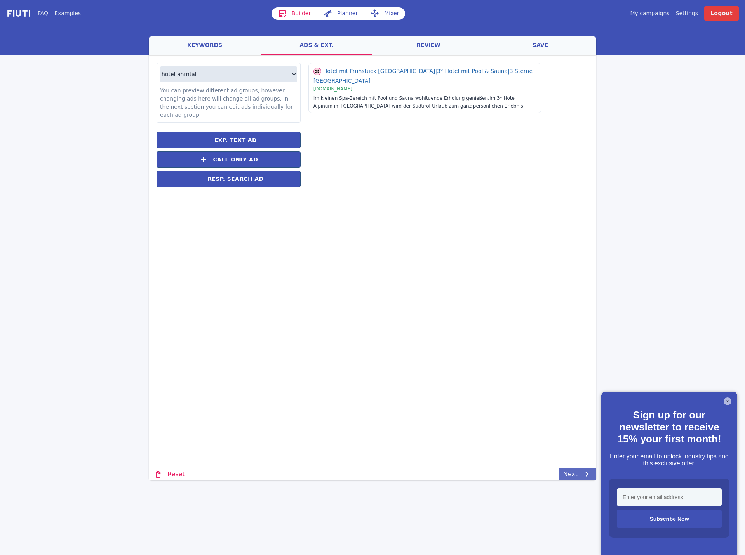
click at [577, 477] on link "Next" at bounding box center [578, 474] width 38 height 12
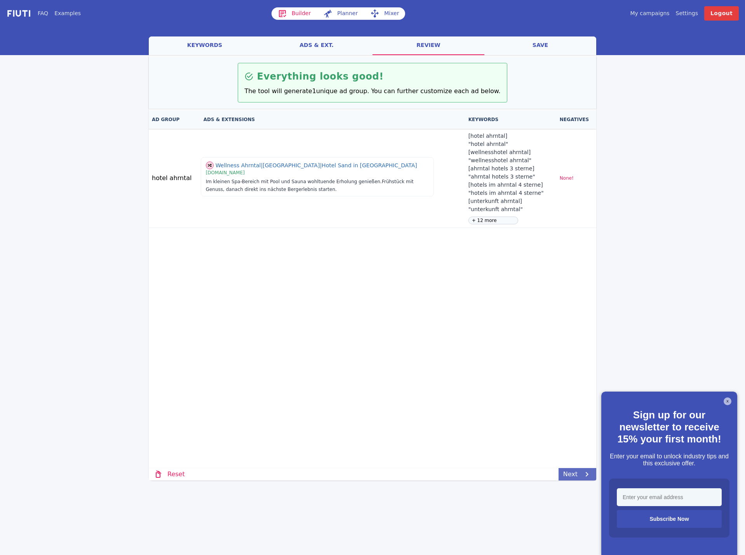
click at [577, 477] on link "Next" at bounding box center [578, 474] width 38 height 12
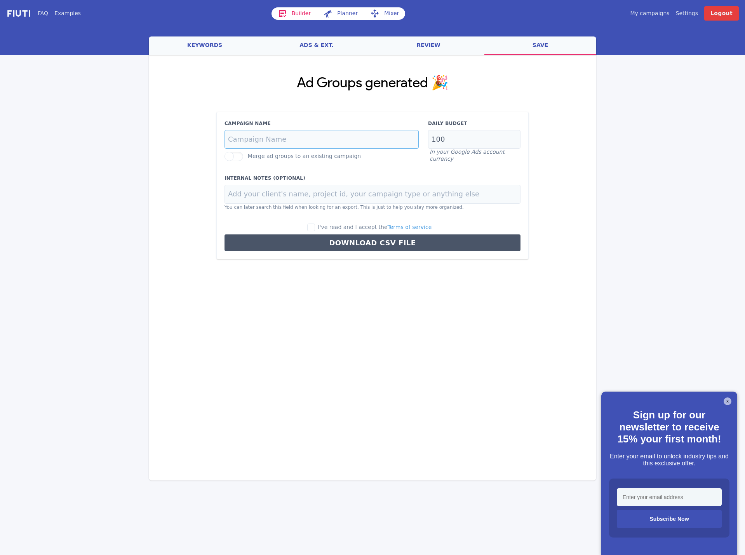
click at [258, 140] on input "Campaign Name" at bounding box center [322, 139] width 194 height 19
paste input "ahrntal-dach-de"
type input "ahrntal-dach-de"
drag, startPoint x: 466, startPoint y: 139, endPoint x: 380, endPoint y: 171, distance: 92.2
click at [399, 139] on div "Campaign Name ahrntal-dach-de Merge ad groups to an existing campaign Daily Bud…" at bounding box center [372, 141] width 305 height 43
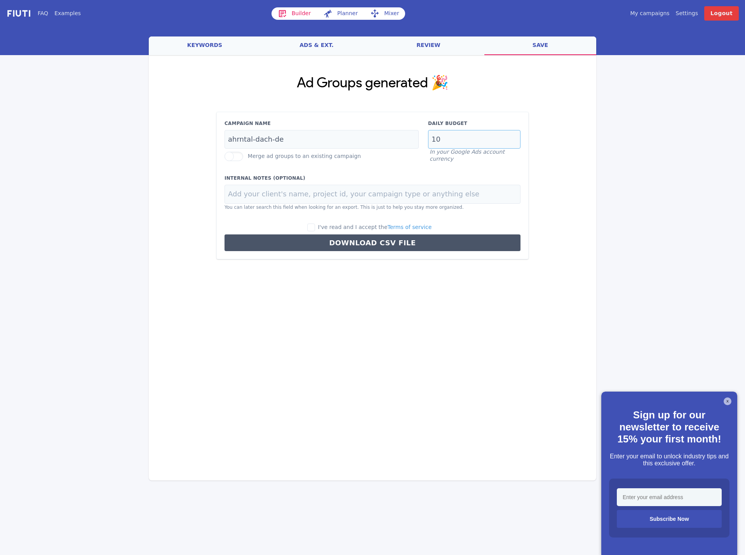
type input "10"
click at [241, 191] on input at bounding box center [373, 194] width 296 height 19
paste input "Residence [GEOGRAPHIC_DATA]"
type input "Residence [GEOGRAPHIC_DATA]"
click at [315, 229] on input "I've read and I accept the Terms of service" at bounding box center [311, 228] width 8 height 8
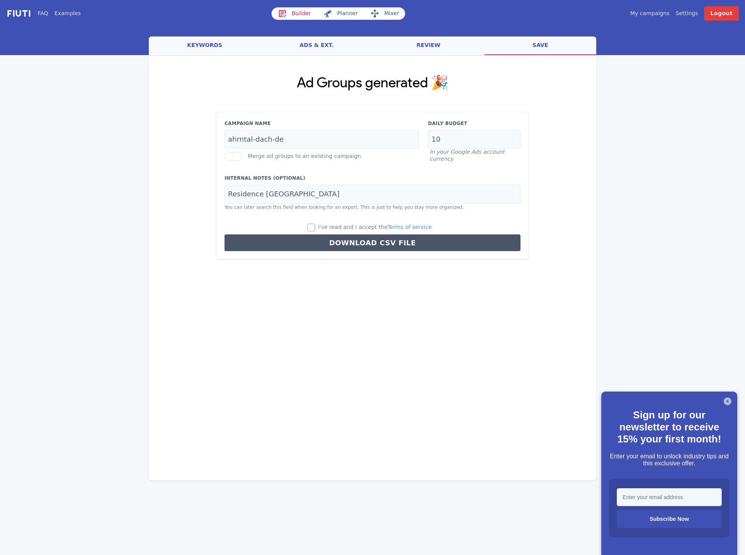
checkbox input "true"
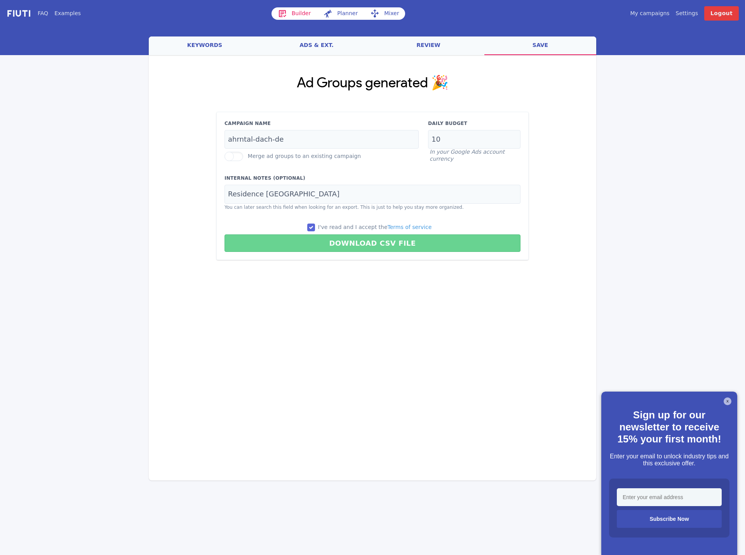
click at [353, 249] on button "Download CSV File" at bounding box center [373, 243] width 296 height 17
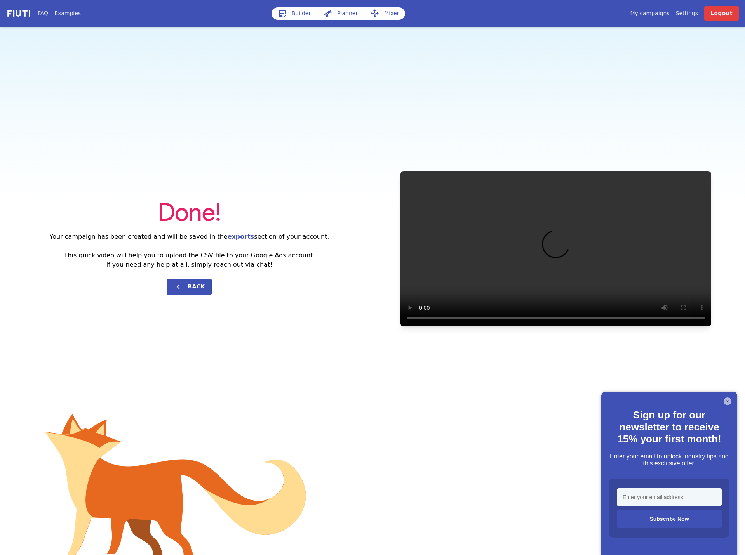
click at [297, 12] on link "Builder" at bounding box center [295, 13] width 46 height 12
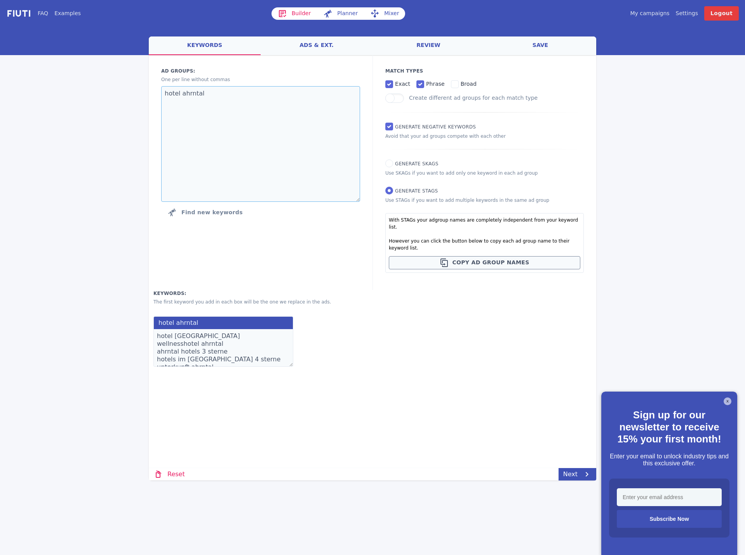
click at [188, 94] on textarea "hotel ahrntal" at bounding box center [260, 144] width 199 height 116
paste textarea "3 sterne hotel südtirol mit poo"
type textarea "3 sterne hotel südtirol mit pool"
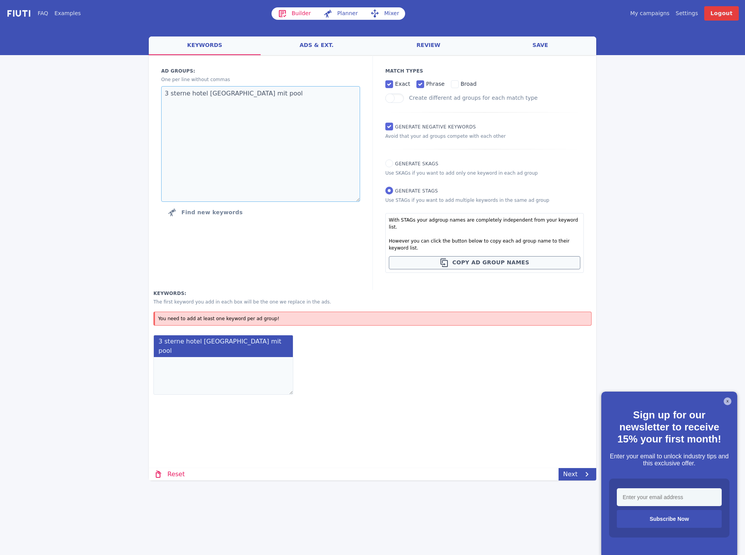
type textarea "3 sterne hotel südtirol mit pool"
click at [211, 357] on textarea at bounding box center [223, 376] width 140 height 38
paste textarea "3 sterne hotel südtirol 3 sterne hotels südtirol mit schwimmbad 3 sterne hotel …"
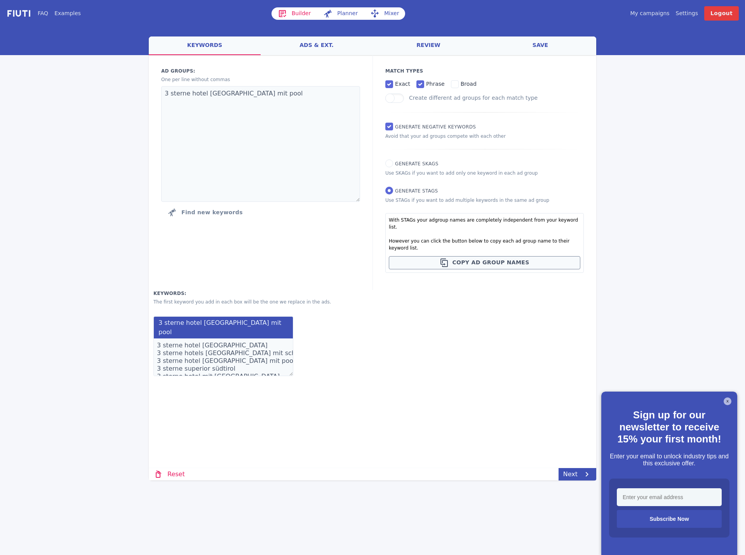
scroll to position [106, 0]
type textarea "3 sterne hotel südtirol 3 sterne hotels südtirol mit schwimmbad 3 sterne hotel …"
click at [586, 478] on icon at bounding box center [586, 474] width 9 height 9
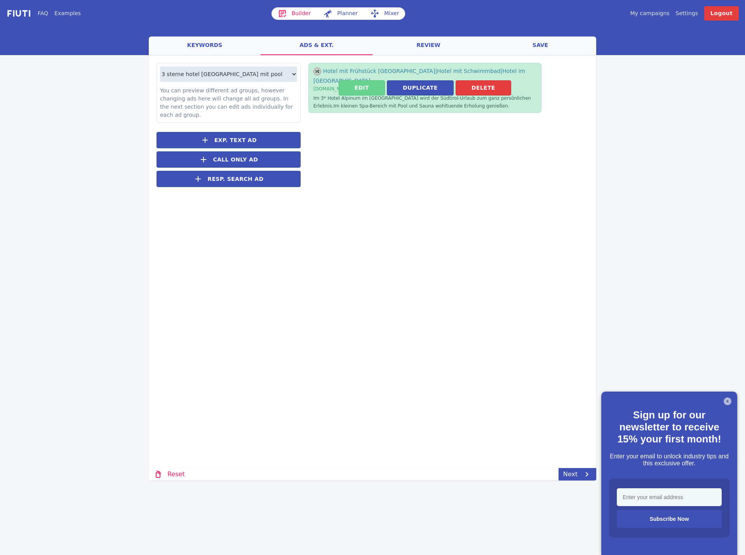
click at [360, 85] on button "Edit" at bounding box center [362, 87] width 46 height 15
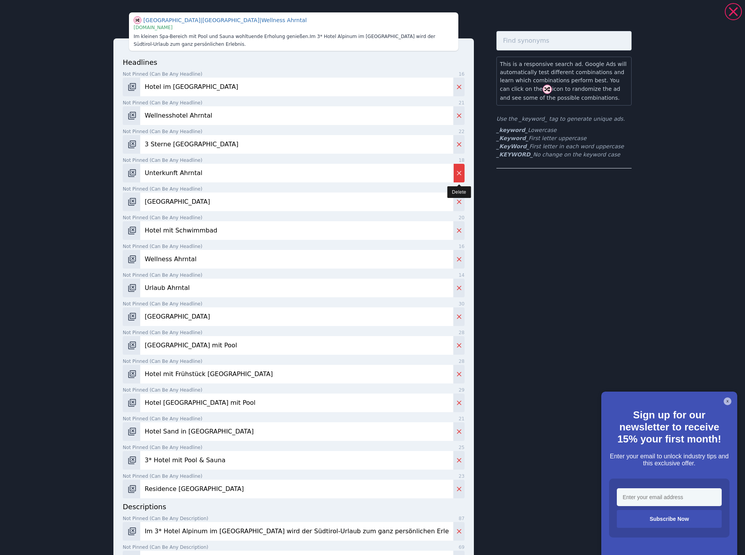
click at [457, 174] on icon "Delete" at bounding box center [459, 173] width 5 height 5
type input "Ahrntal Südtirol Hotel"
type input "Hotel mit Schwimmbad"
type input "Wellness Ahrntal"
type input "Urlaub Ahrntal"
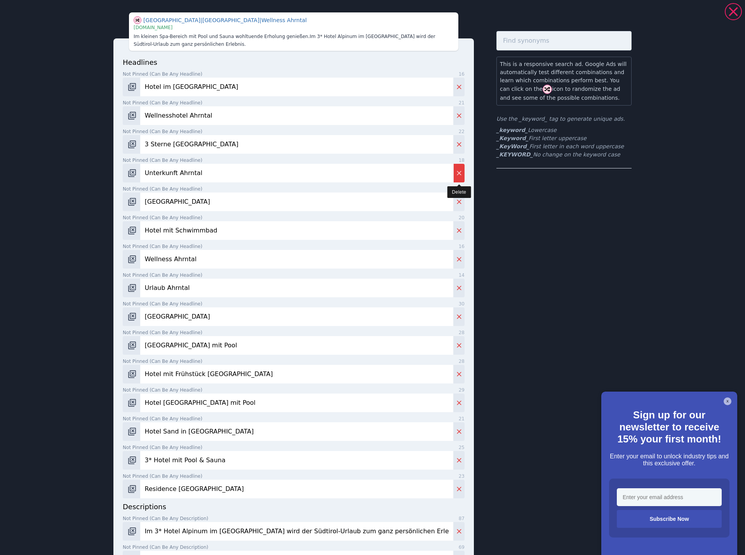
type input "Kleines schönes Hotel Südtirol"
type input "Aparthotel Südtirol mit Pool"
type input "Hotel mit Frühstück Südtirol"
type input "Hotel Garni Südtirol mit Pool"
type input "Hotel Sand in Taufers"
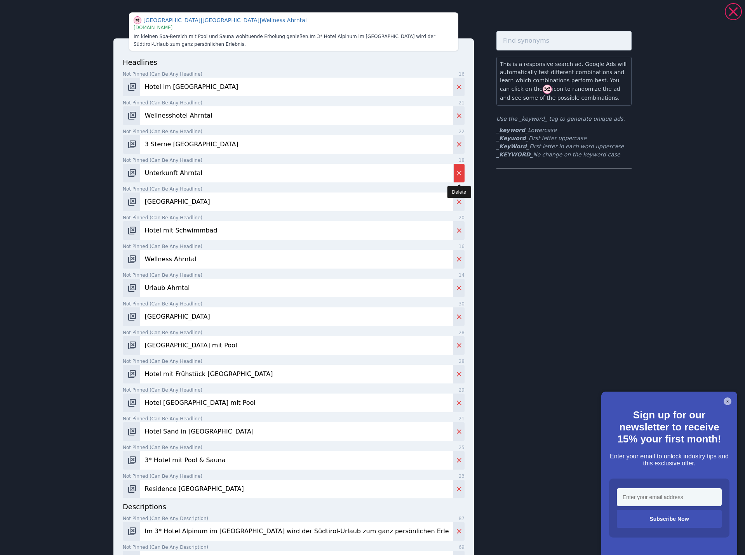
type input "3* Hotel mit Pool & Sauna"
type input "Residence [GEOGRAPHIC_DATA]"
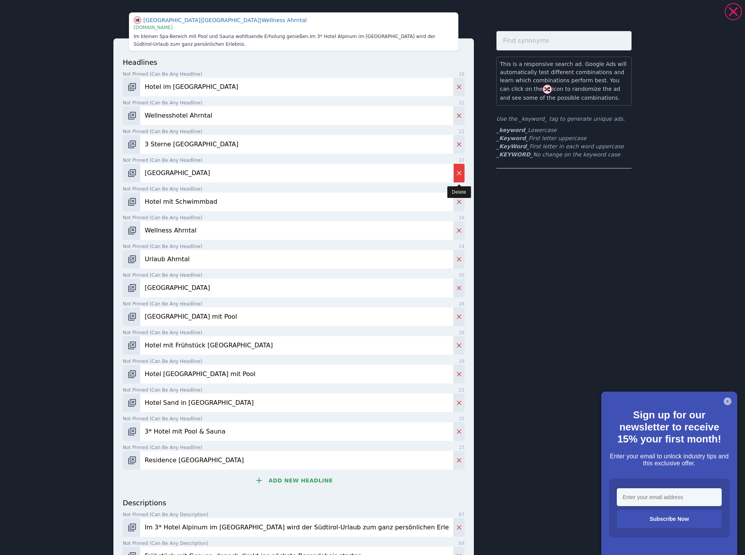
click at [457, 174] on icon "Delete" at bounding box center [459, 173] width 5 height 5
type input "Hotel mit Schwimmbad"
type input "Wellness Ahrntal"
type input "Urlaub Ahrntal"
type input "Kleines schönes Hotel Südtirol"
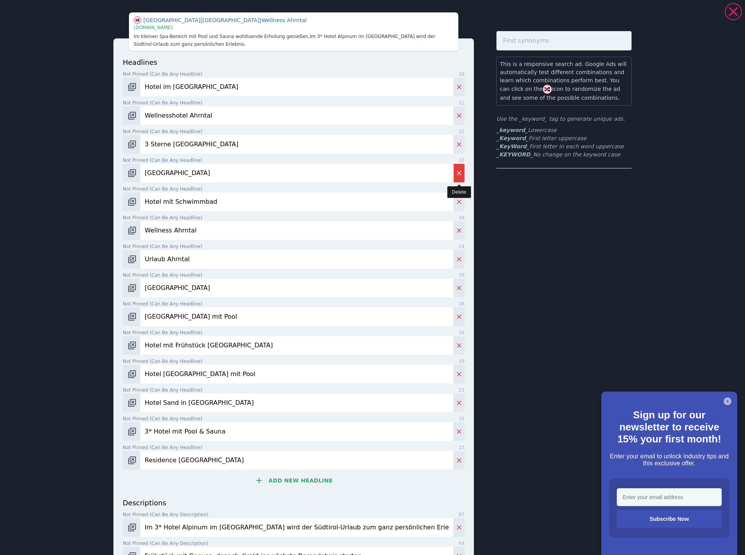
type input "Aparthotel Südtirol mit Pool"
type input "Hotel mit Frühstück Südtirol"
type input "Hotel Garni Südtirol mit Pool"
type input "Hotel Sand in Taufers"
type input "3* Hotel mit Pool & Sauna"
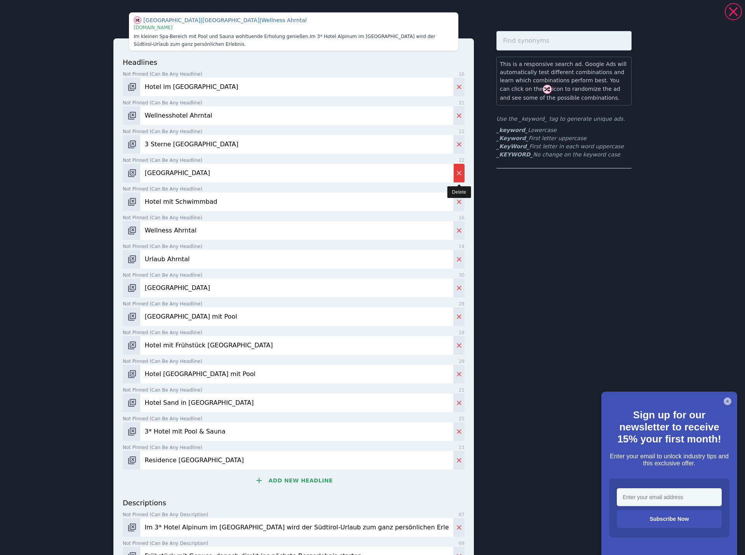
type input "Residence [GEOGRAPHIC_DATA]"
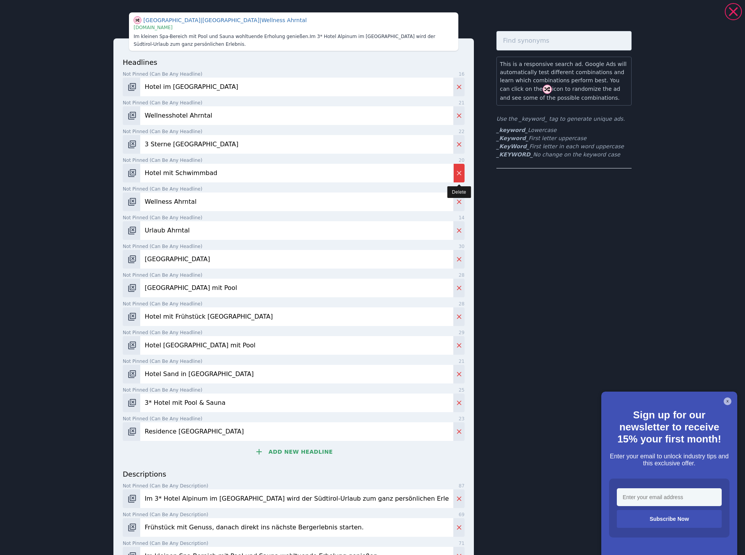
click at [457, 174] on icon "Delete" at bounding box center [459, 173] width 5 height 5
type input "Wellness Ahrntal"
type input "Urlaub Ahrntal"
type input "Kleines schönes Hotel Südtirol"
type input "Aparthotel Südtirol mit Pool"
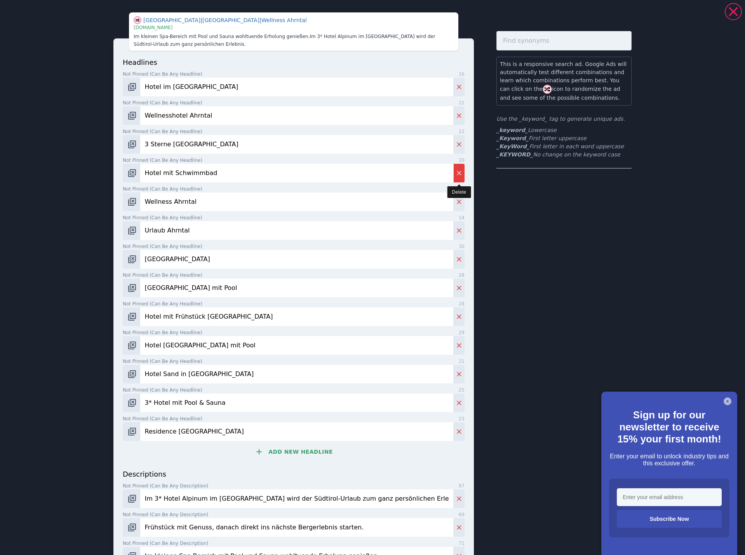
type input "Hotel mit Frühstück Südtirol"
type input "Hotel Garni Südtirol mit Pool"
type input "Hotel Sand in Taufers"
type input "3* Hotel mit Pool & Sauna"
type input "Residence [GEOGRAPHIC_DATA]"
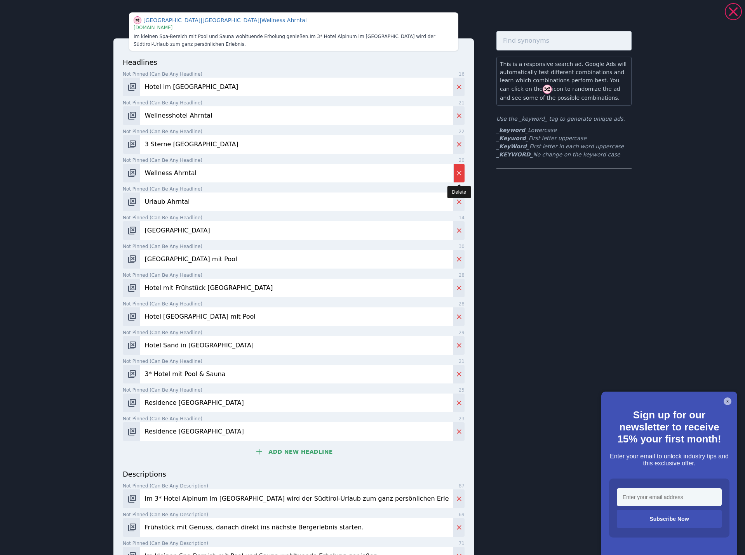
click at [457, 174] on icon "Delete" at bounding box center [459, 173] width 5 height 5
type input "Urlaub Ahrntal"
type input "Kleines schönes Hotel Südtirol"
type input "Aparthotel Südtirol mit Pool"
type input "Hotel mit Frühstück Südtirol"
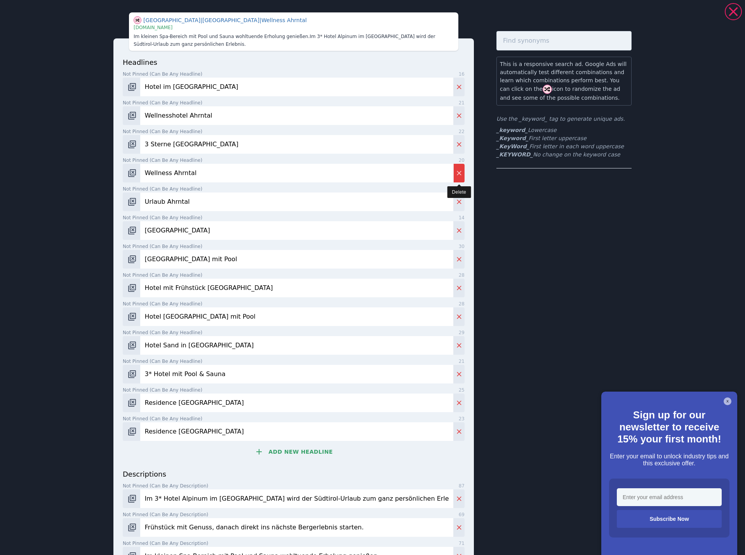
type input "Hotel Garni Südtirol mit Pool"
type input "Hotel Sand in Taufers"
type input "3* Hotel mit Pool & Sauna"
type input "Residence [GEOGRAPHIC_DATA]"
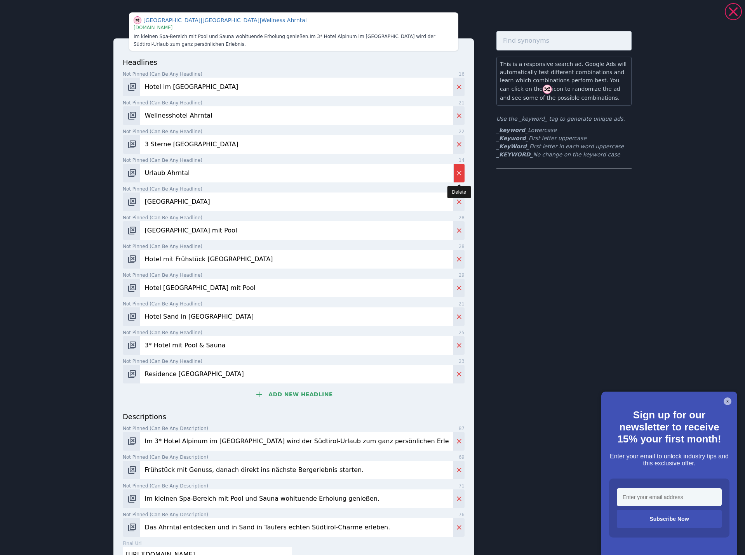
click at [457, 174] on icon "Delete" at bounding box center [459, 173] width 5 height 5
type input "Kleines schönes Hotel Südtirol"
type input "Aparthotel Südtirol mit Pool"
type input "Hotel mit Frühstück Südtirol"
type input "Hotel Garni Südtirol mit Pool"
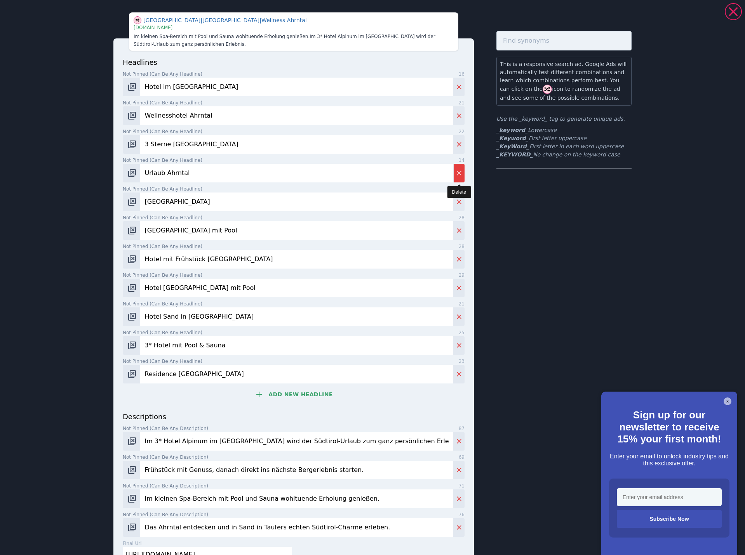
type input "Hotel Sand in Taufers"
type input "3* Hotel mit Pool & Sauna"
type input "Residence [GEOGRAPHIC_DATA]"
click at [457, 174] on icon "Delete" at bounding box center [459, 173] width 5 height 5
type input "Aparthotel Südtirol mit Pool"
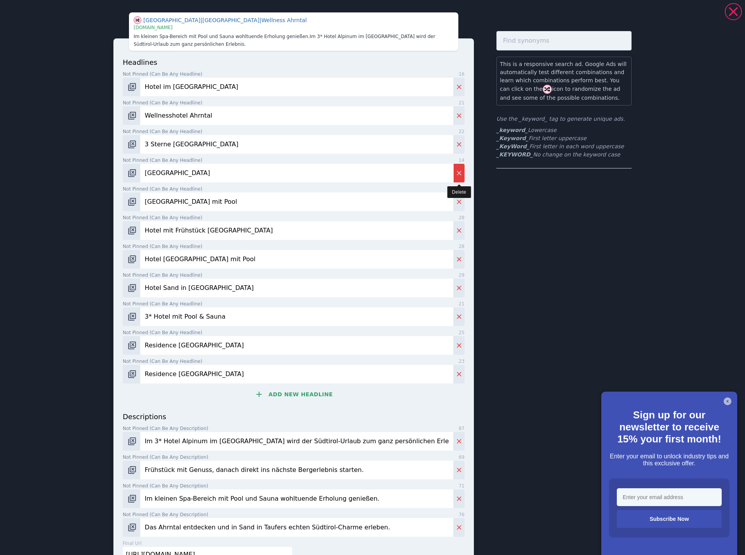
type input "Hotel mit Frühstück Südtirol"
type input "Hotel Garni Südtirol mit Pool"
type input "Hotel Sand in Taufers"
type input "3* Hotel mit Pool & Sauna"
type input "Residence [GEOGRAPHIC_DATA]"
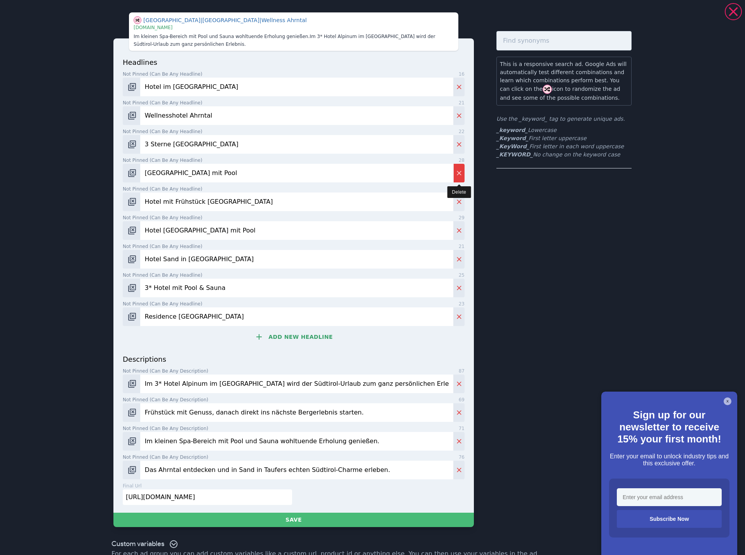
click at [457, 174] on icon "Delete" at bounding box center [459, 173] width 5 height 5
type input "Hotel mit Frühstück Südtirol"
type input "Hotel Garni Südtirol mit Pool"
type input "Hotel Sand in Taufers"
type input "3* Hotel mit Pool & Sauna"
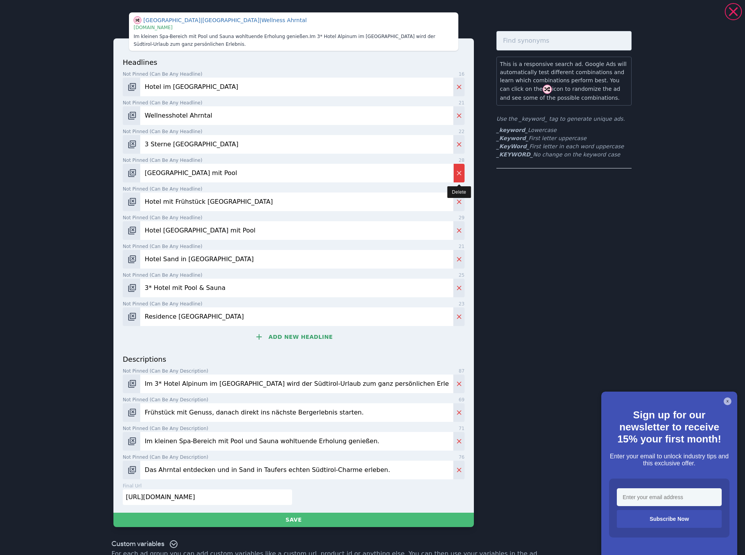
type input "Residence [GEOGRAPHIC_DATA]"
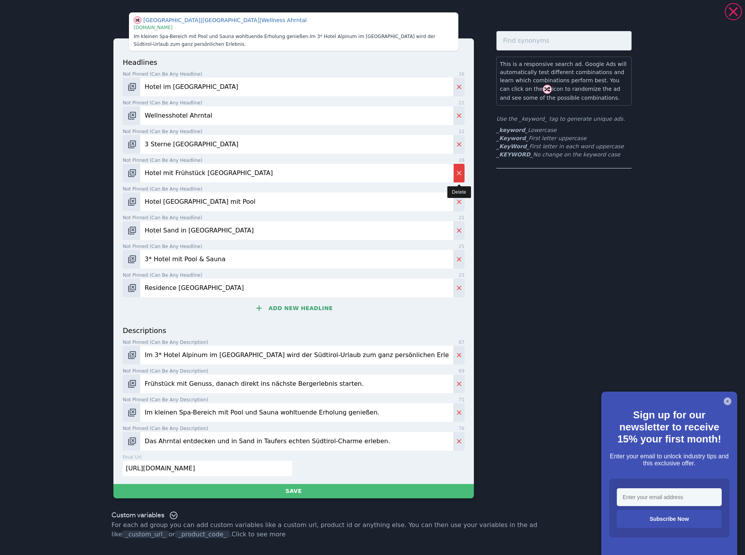
click at [456, 174] on icon "Delete" at bounding box center [459, 173] width 8 height 8
type input "Hotel Garni Südtirol mit Pool"
type input "Hotel Sand in Taufers"
type input "3* Hotel mit Pool & Sauna"
type input "Residence [GEOGRAPHIC_DATA]"
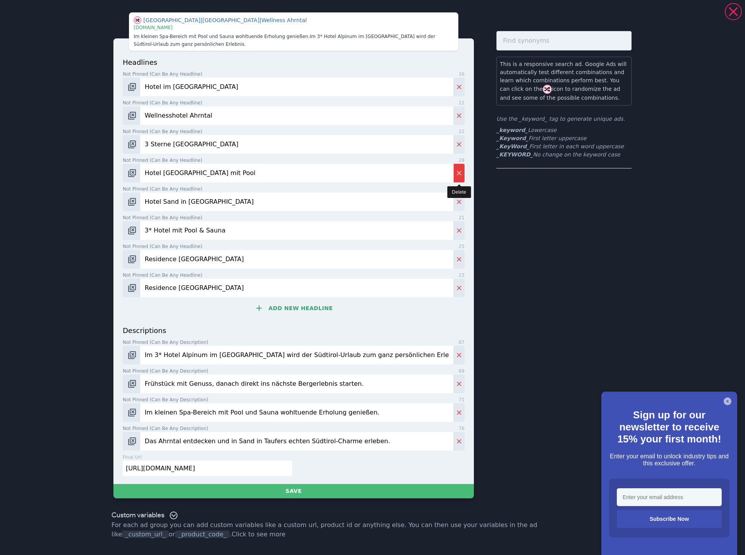
click at [456, 174] on icon "Delete" at bounding box center [459, 173] width 8 height 8
type input "Hotel Sand in Taufers"
type input "3* Hotel mit Pool & Sauna"
type input "Residence [GEOGRAPHIC_DATA]"
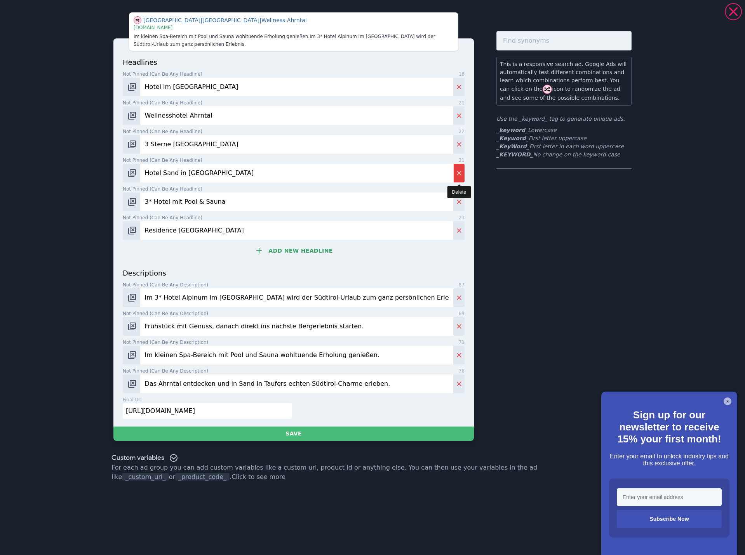
click at [456, 174] on icon "Delete" at bounding box center [459, 173] width 8 height 8
type input "3* Hotel mit Pool & Sauna"
type input "Residence [GEOGRAPHIC_DATA]"
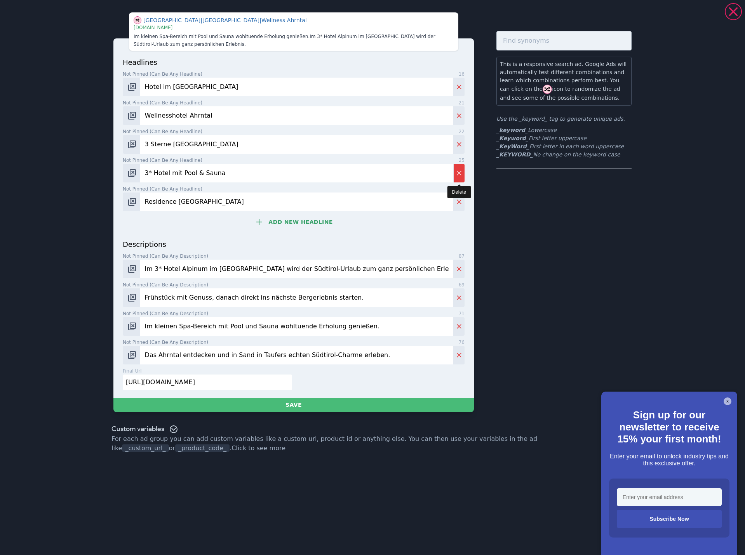
click at [456, 174] on icon "Delete" at bounding box center [459, 173] width 8 height 8
type input "Residence [GEOGRAPHIC_DATA]"
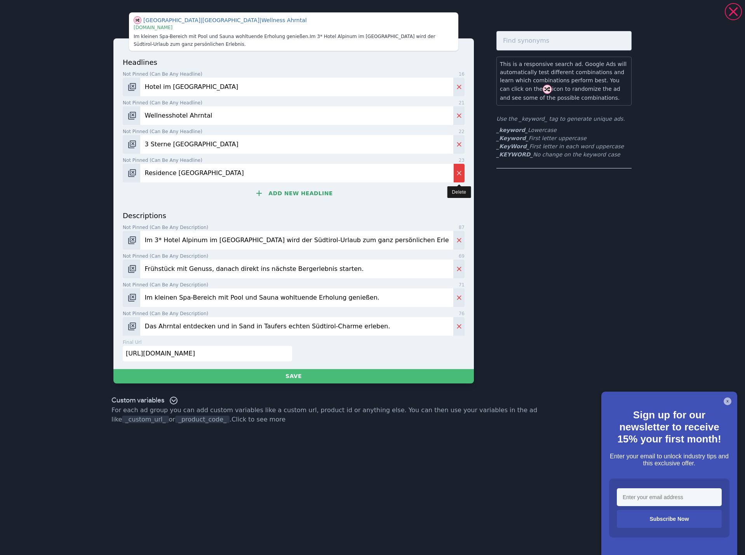
click at [456, 174] on icon "Delete" at bounding box center [459, 173] width 8 height 8
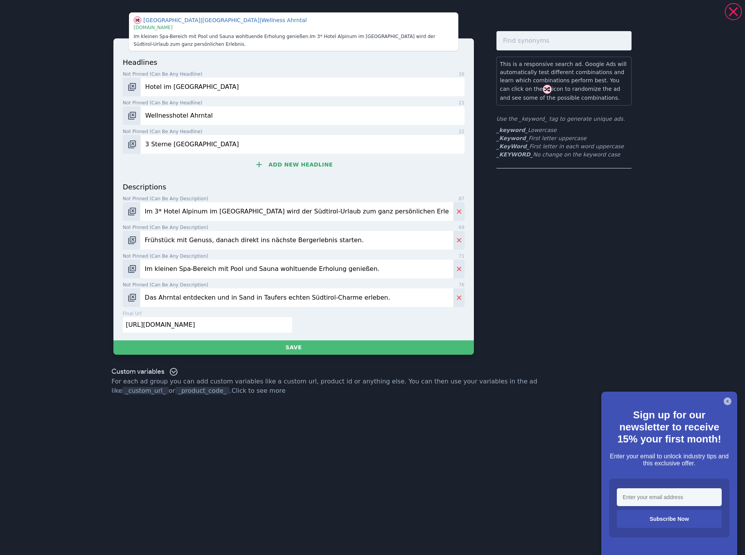
click at [225, 207] on input "Im 3* Hotel Alpinum im Ahrntal wird der Südtirol-Urlaub zum ganz persönlichen E…" at bounding box center [296, 211] width 313 height 19
click at [215, 237] on input "Frühstück mit Genuss, danach direkt ins nächste Bergerlebnis starten." at bounding box center [296, 240] width 313 height 19
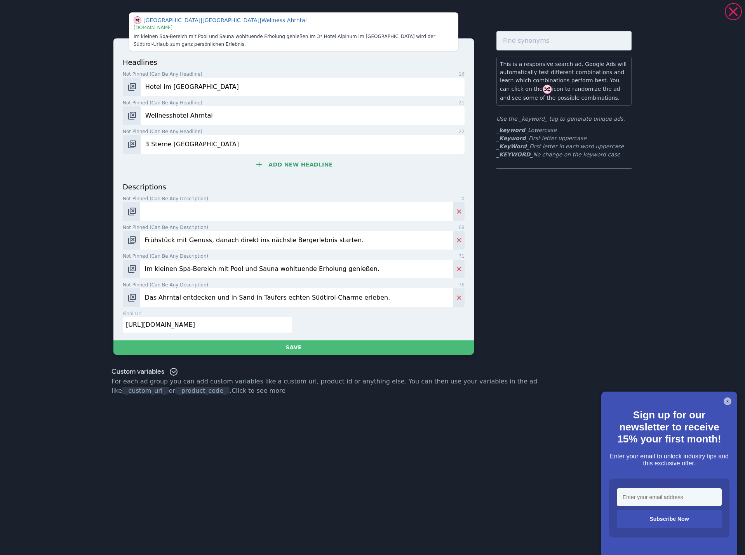
click at [215, 237] on input "Frühstück mit Genuss, danach direkt ins nächste Bergerlebnis starten." at bounding box center [296, 240] width 313 height 19
click at [205, 267] on input "Im kleinen Spa-Bereich mit Pool und Sauna wohltuende Erholung genießen." at bounding box center [296, 269] width 313 height 19
click at [204, 267] on input "Im kleinen Spa-Bereich mit Pool und Sauna wohltuende Erholung genießen." at bounding box center [296, 269] width 313 height 19
click at [203, 266] on input "Im kleinen Spa-Bereich mit Pool und Sauna wohltuende Erholung genießen." at bounding box center [296, 269] width 313 height 19
type input "Im kleinen Spa-Bereih mit Pool und Sauna wohltuende Erholung genießen."
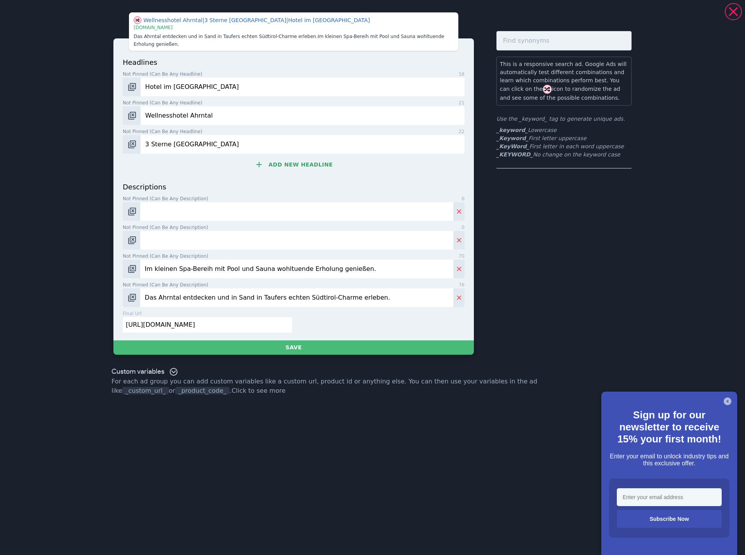
click at [200, 292] on input "Das Ahrntal entdecken und in Sand in Taufers echten Südtirol-Charme erleben." at bounding box center [296, 298] width 313 height 19
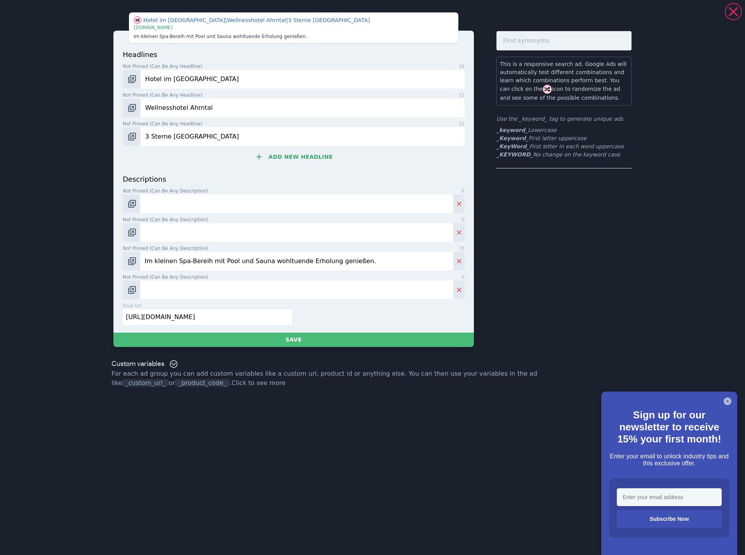
click at [183, 137] on input "3 Sterne Hotel Ahrntal" at bounding box center [303, 136] width 324 height 19
click at [178, 106] on input "Wellnesshotel Ahrntal" at bounding box center [303, 108] width 324 height 19
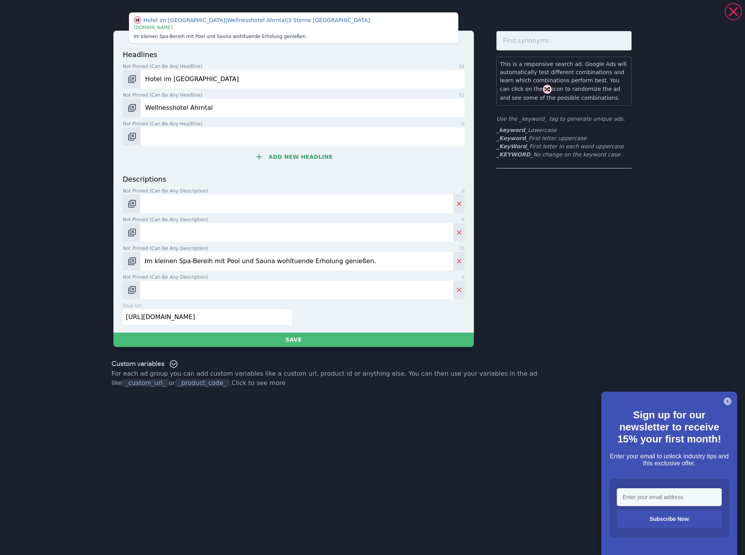
click at [178, 106] on input "Wellnesshotel Ahrntal" at bounding box center [303, 108] width 324 height 19
click at [171, 77] on input "Hotel im Ahrntal" at bounding box center [303, 79] width 324 height 19
click at [166, 87] on input "Not pinned (Can be any headline) 0" at bounding box center [303, 79] width 324 height 19
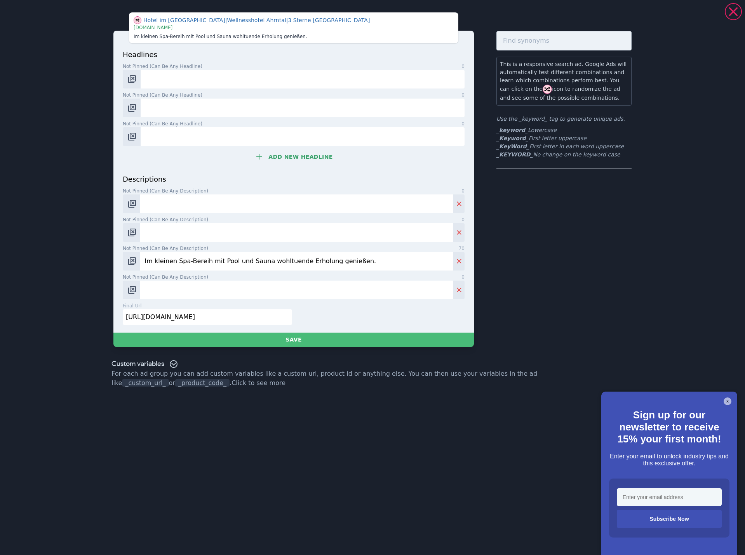
paste input "3 Sterne Hotel Südtirol"
type input "3 Sterne Hotel Südtirol"
click at [185, 109] on input "Not pinned (Can be any headline) 0" at bounding box center [303, 108] width 324 height 19
paste input "Hotel mit Schwimmbad"
type input "Hotel mit Schwimmbad"
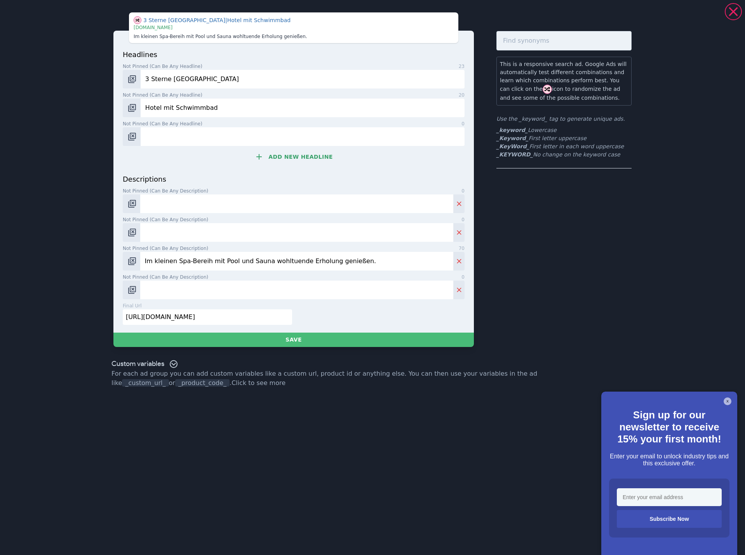
click at [218, 132] on input "Not pinned (Can be any headline) 0" at bounding box center [303, 136] width 324 height 19
paste input "3* Hotel Südtirol mit Pool"
type input "3* Hotel Südtirol mit Pool"
click at [291, 151] on button "Add new headline" at bounding box center [294, 157] width 342 height 16
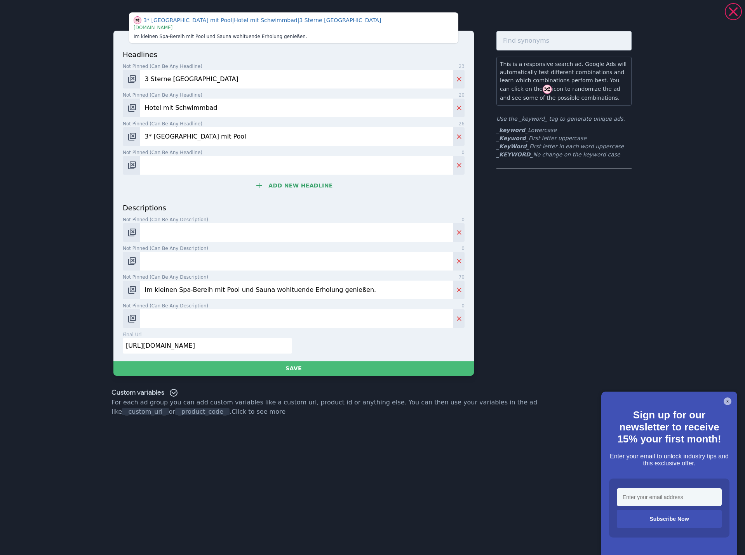
drag, startPoint x: 258, startPoint y: 161, endPoint x: 238, endPoint y: 164, distance: 20.0
click at [258, 161] on input "Not pinned (Can be any headline) 0" at bounding box center [296, 165] width 313 height 19
paste input "3* Superior Urlaub Südtirol"
type input "3* Superior Urlaub Südtirol"
click at [303, 187] on button "Add new headline" at bounding box center [294, 186] width 342 height 16
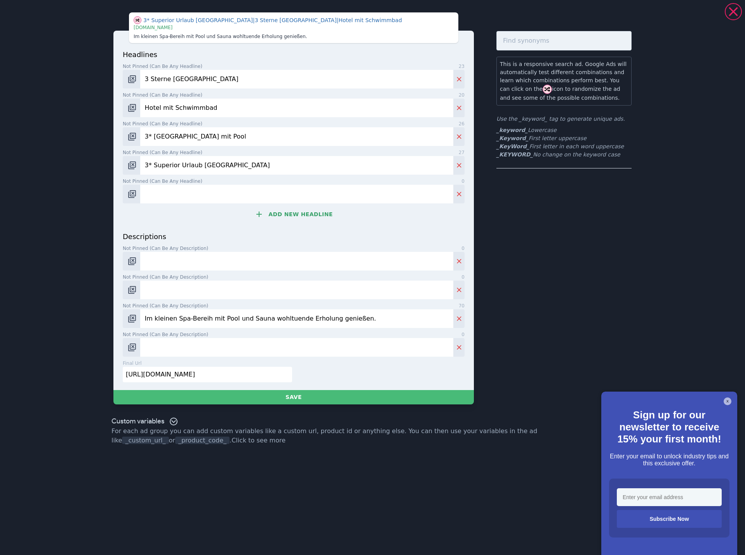
click at [242, 195] on input "Not pinned (Can be any headline) 0" at bounding box center [296, 194] width 313 height 19
type input "Hotel mit Hund Südtirol"
click at [313, 216] on button "Add new headline" at bounding box center [294, 215] width 342 height 16
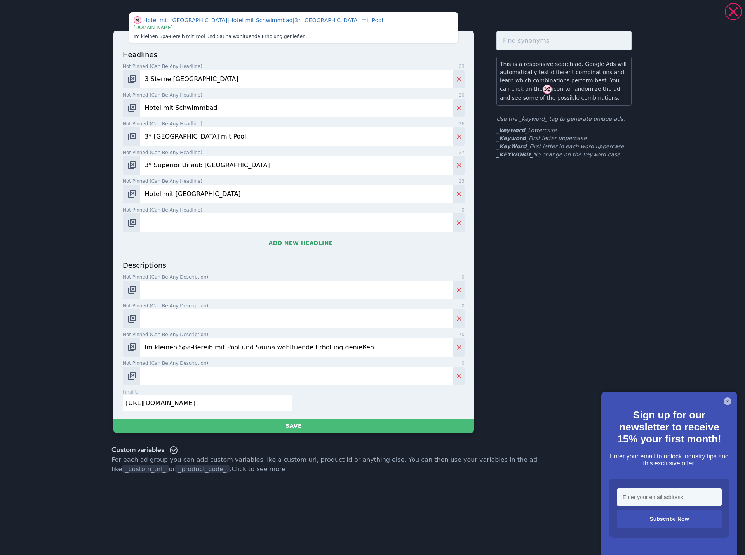
click at [228, 226] on input "Not pinned (Can be any headline) 0" at bounding box center [296, 223] width 313 height 19
paste input "Kleines schönes Hotel Südtirol"
type input "Kleines schönes Hotel Südtirol"
click at [299, 238] on button "Add new headline" at bounding box center [294, 243] width 342 height 16
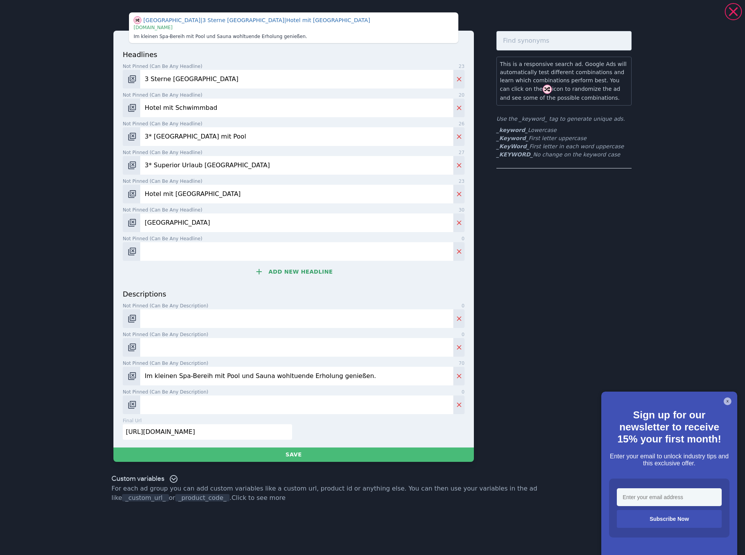
click at [216, 251] on input "Not pinned (Can be any headline) 0" at bounding box center [296, 251] width 313 height 19
type input "Aparthotel Südtirol mit Pool"
click at [263, 277] on button "Add new headline" at bounding box center [294, 272] width 342 height 16
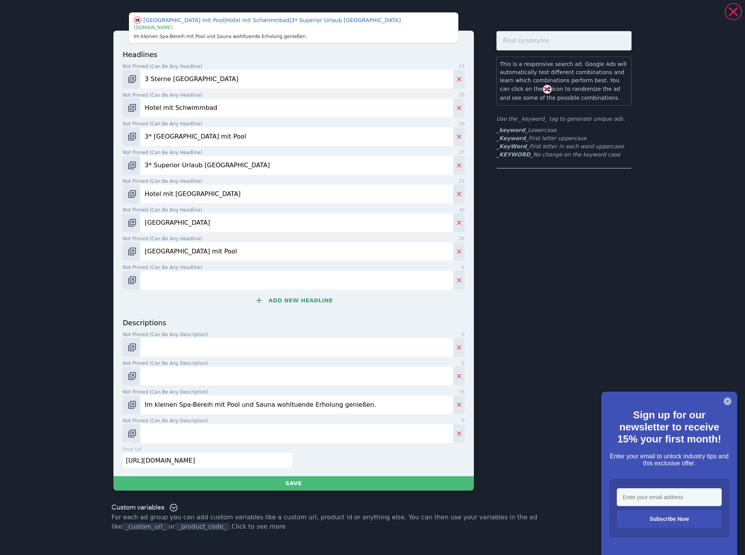
click at [192, 284] on input "Not pinned (Can be any headline) 0" at bounding box center [296, 280] width 313 height 19
paste input "Hotel bei Bruneck 3 Sterne"
type input "Hotel bei Bruneck 3 Sterne"
click at [287, 295] on button "Add new headline" at bounding box center [294, 301] width 342 height 16
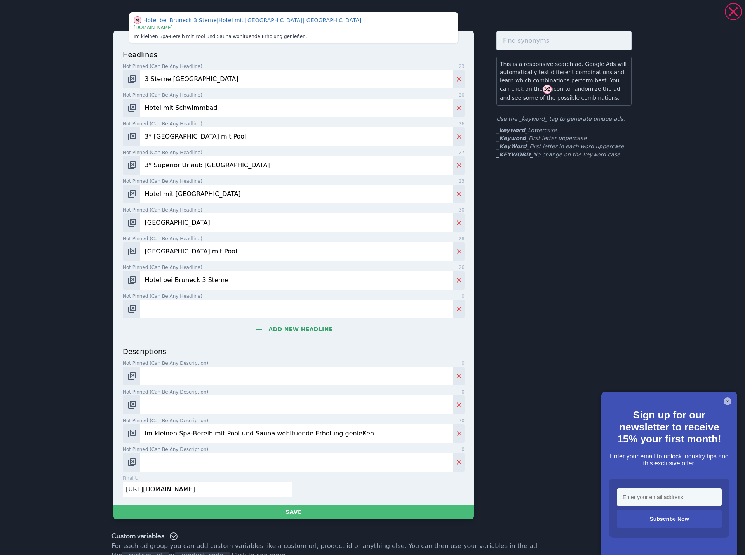
click at [211, 308] on input "Not pinned (Can be any headline) 0" at bounding box center [296, 309] width 313 height 19
type input "Hotel mit Frühstück Südtirol"
click at [279, 329] on button "Add new headline" at bounding box center [294, 330] width 342 height 16
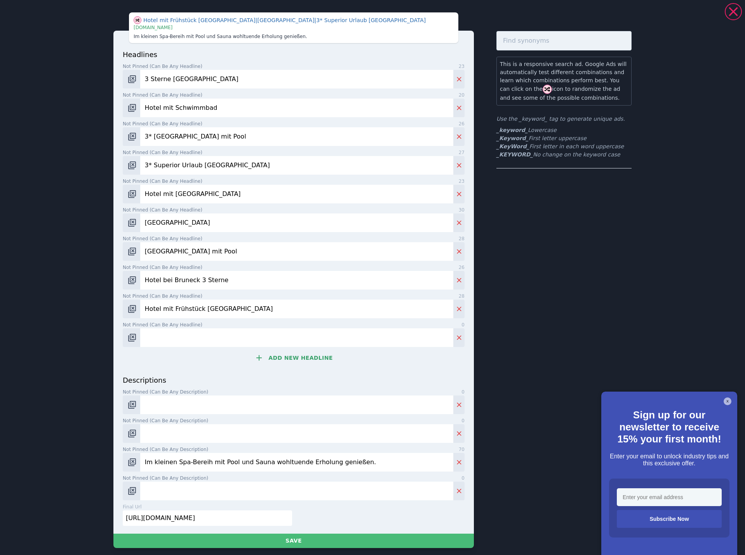
click at [226, 343] on input "Not pinned (Can be any headline) 0" at bounding box center [296, 338] width 313 height 19
paste input "Frühstückspension Südtirol"
type input "Frühstückspension Südtirol"
click at [305, 364] on button "Add new headline" at bounding box center [294, 358] width 342 height 16
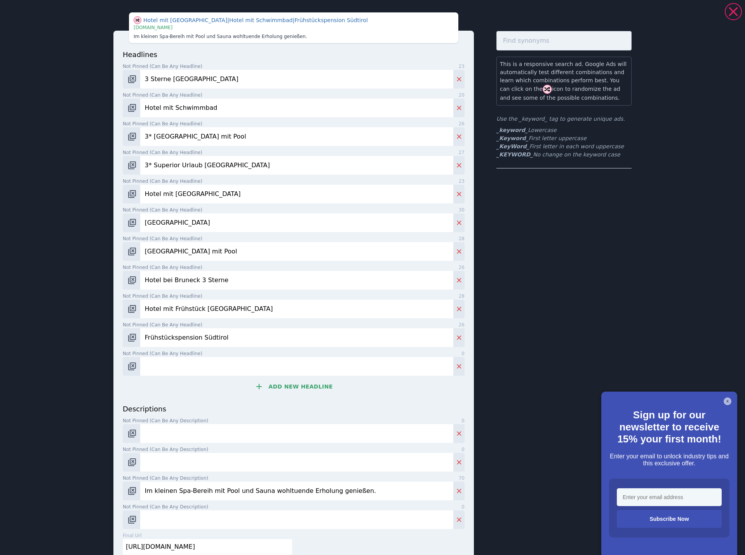
click at [276, 392] on button "Add new headline" at bounding box center [294, 387] width 342 height 16
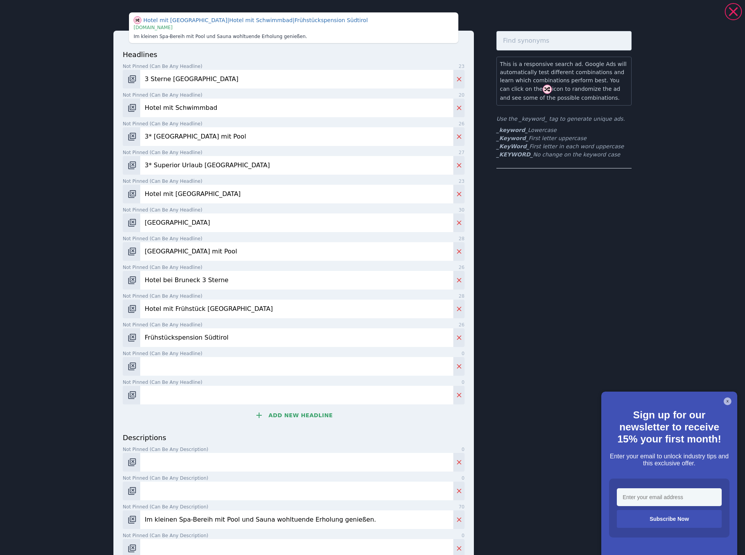
click at [187, 373] on input "Not pinned (Can be any headline) 0" at bounding box center [296, 366] width 313 height 19
paste input "Hotel Garni Südtirol mit Pool"
type input "Hotel Garni Südtirol mit Pool"
drag, startPoint x: 155, startPoint y: 396, endPoint x: 189, endPoint y: 404, distance: 35.4
click at [155, 396] on input "Not pinned (Can be any headline) 0" at bounding box center [296, 395] width 313 height 19
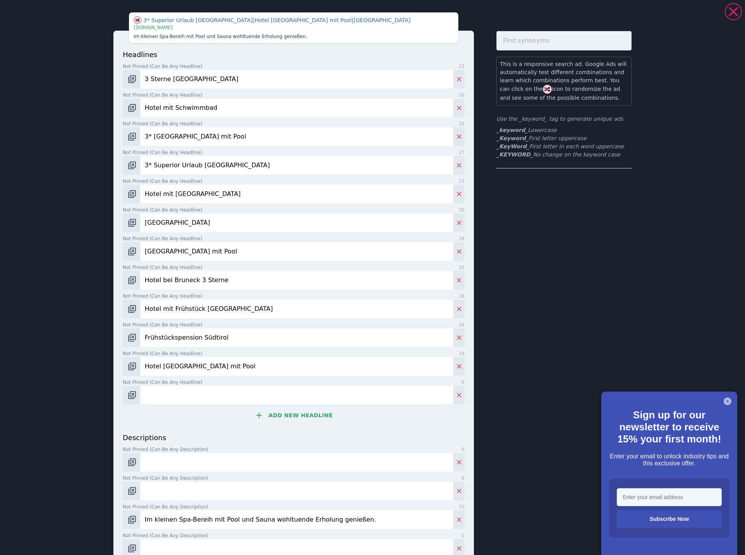
paste input "Hotel Sand in Taufers"
type input "Hotel Sand in Taufers"
click at [297, 414] on button "Add new headline" at bounding box center [294, 416] width 342 height 16
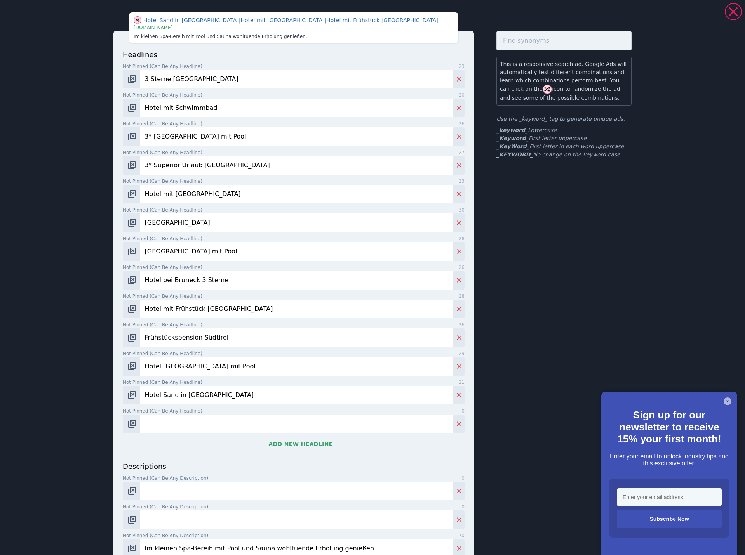
click at [295, 442] on button "Add new headline" at bounding box center [294, 445] width 342 height 16
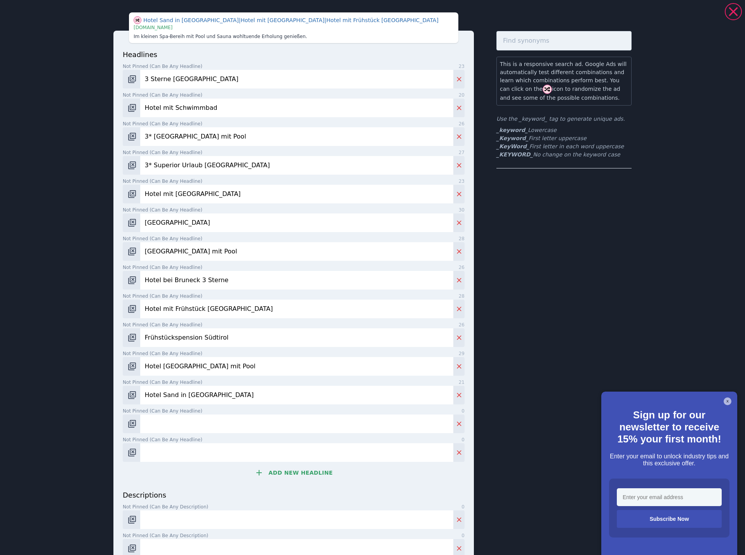
click at [193, 427] on input "Not pinned (Can be any headline) 0" at bounding box center [296, 424] width 313 height 19
paste input "Hotel im Ahrntal"
type input "Hotel im Ahrntal"
click at [272, 458] on input "Not pinned (Can be any headline) 0" at bounding box center [296, 453] width 313 height 19
paste input "Residence Hotel Alpinum"
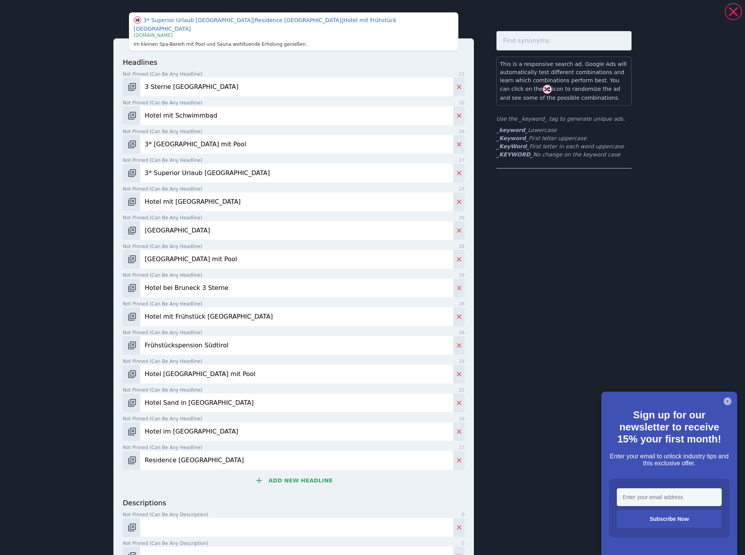
type input "Residence Hotel Alpinum"
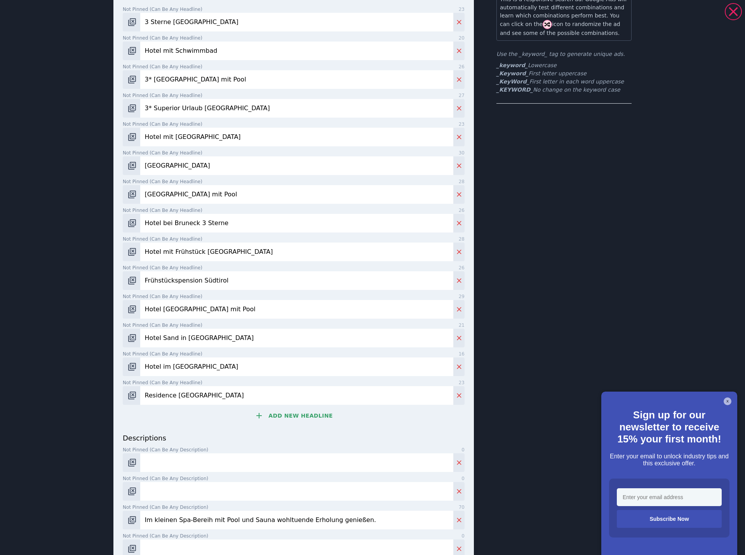
click at [162, 454] on input "Not pinned (Can be any description) 0" at bounding box center [296, 463] width 313 height 19
paste input "Im 3* Hotel Alpinum in Sand in Taufers wird der Urlaub zum ganz persönlichen Er…"
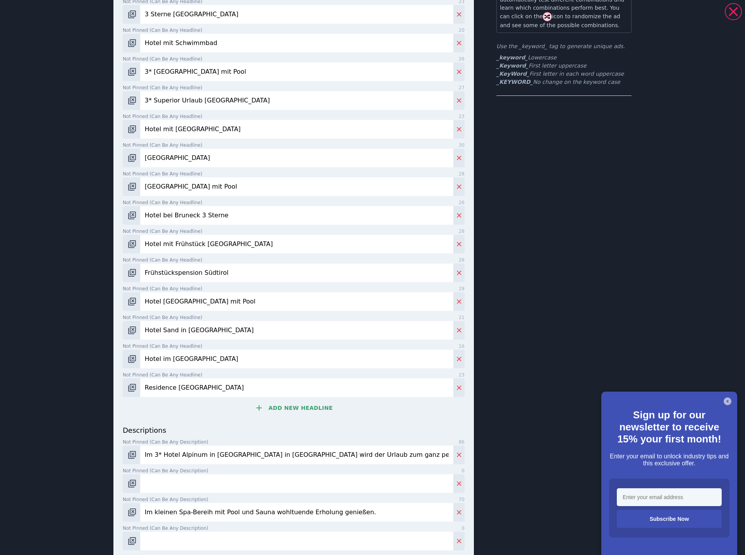
type input "Im 3* Hotel Alpinum in Sand in Taufers wird der Urlaub zum ganz persönlichen Er…"
click at [180, 487] on input "Not pinned (Can be any description) 0" at bounding box center [296, 484] width 313 height 19
paste input "Frühstück mit Genuss, danach direkt ins nächste Bergerlebnis starten."
type input "Frühstück mit Genuss, danach direkt ins nächste Bergerlebnis starten."
click at [210, 512] on input "Im kleinen Spa-Bereih mit Pool und Sauna wohltuende Erholung genießen." at bounding box center [296, 512] width 313 height 19
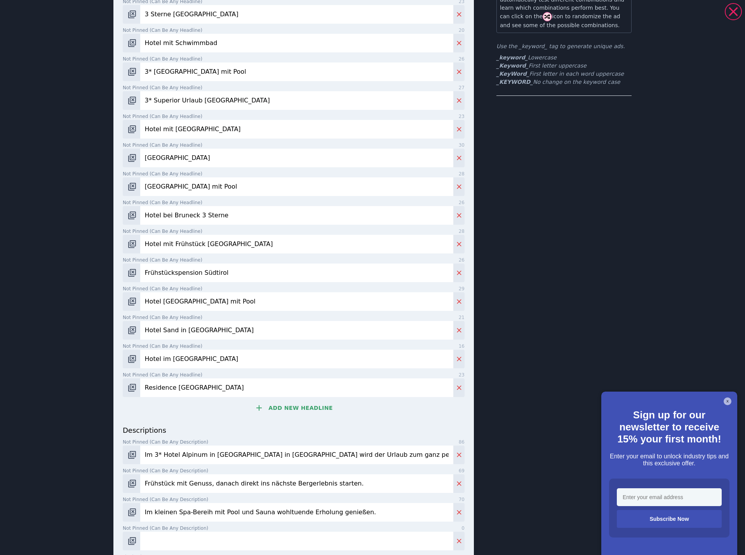
click at [210, 512] on input "Im kleinen Spa-Bereih mit Pool und Sauna wohltuende Erholung genießen." at bounding box center [296, 512] width 313 height 19
paste input "ch mit Pool und Sauna wohltuende Erholung erleb"
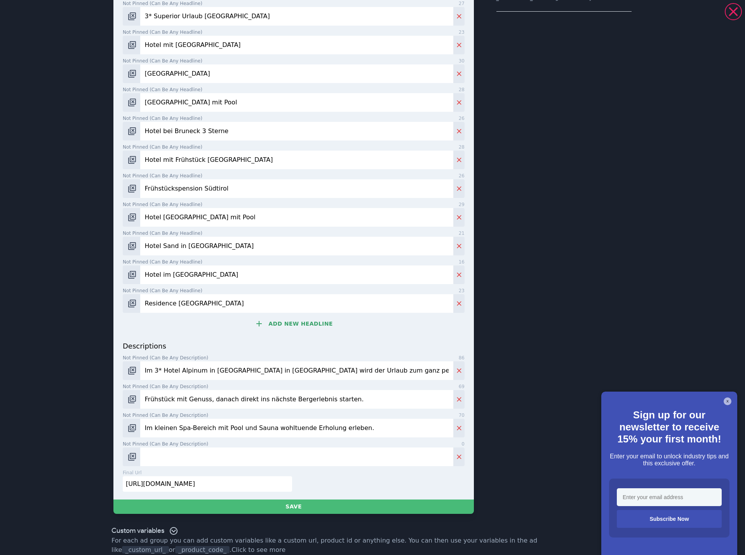
scroll to position [158, 0]
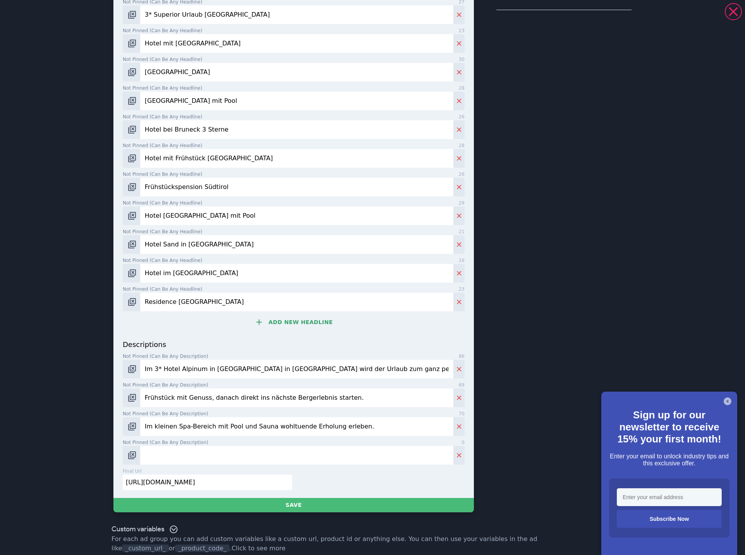
type input "Im kleinen Spa-Bereich mit Pool und Sauna wohltuende Erholung erleben."
click at [157, 448] on input "Not pinned (Can be any description) 0" at bounding box center [296, 455] width 313 height 19
paste input "Das Ahrntal entdecken und in Sand in Taufers echten Südtirol-Charme erleben."
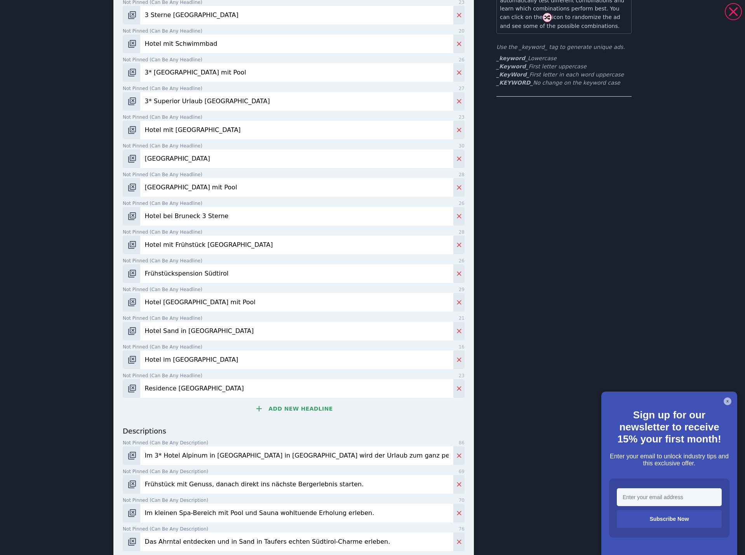
scroll to position [129, 0]
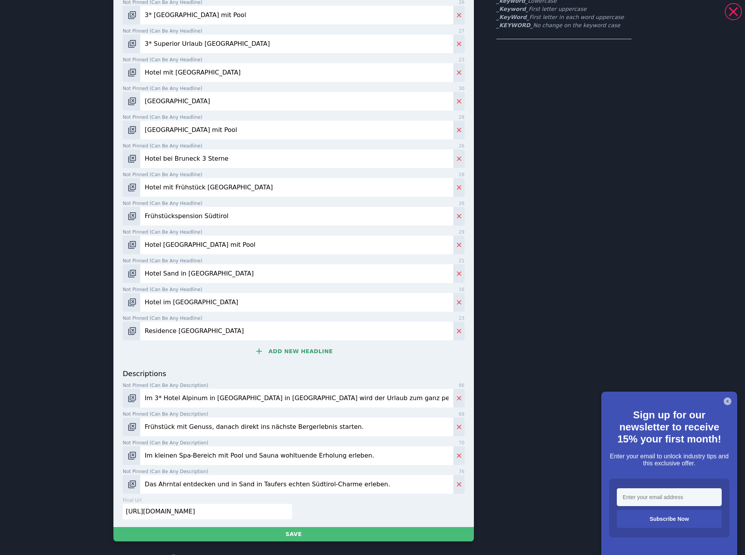
type input "Das Ahrntal entdecken und in Sand in Taufers echten Südtirol-Charme erleben."
click at [221, 391] on input "Im 3* Hotel Alpinum in Sand in Taufers wird der Urlaub zum ganz persönlichen Er…" at bounding box center [296, 398] width 313 height 19
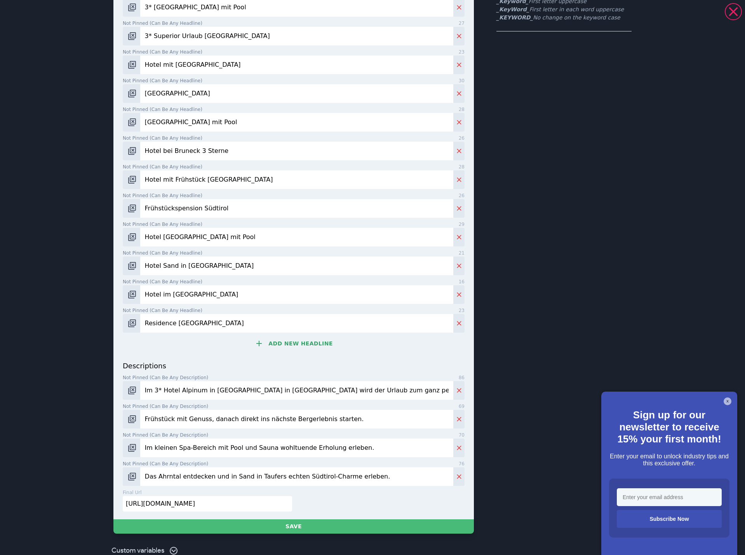
click at [157, 422] on input "Frühstück mit Genuss, danach direkt ins nächste Bergerlebnis starten." at bounding box center [296, 419] width 313 height 19
click at [158, 445] on input "Im kleinen Spa-Bereich mit Pool und Sauna wohltuende Erholung erleben." at bounding box center [296, 448] width 313 height 19
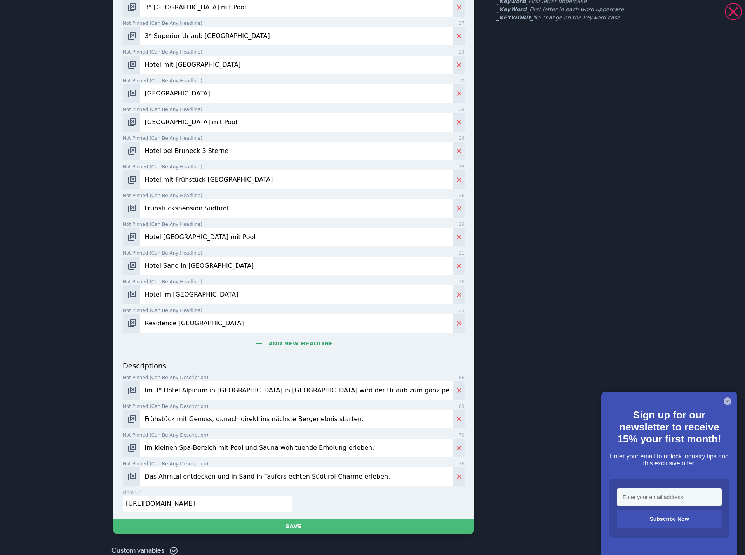
click at [158, 445] on input "Im kleinen Spa-Bereich mit Pool und Sauna wohltuende Erholung erleben." at bounding box center [296, 448] width 313 height 19
paste input "genieß"
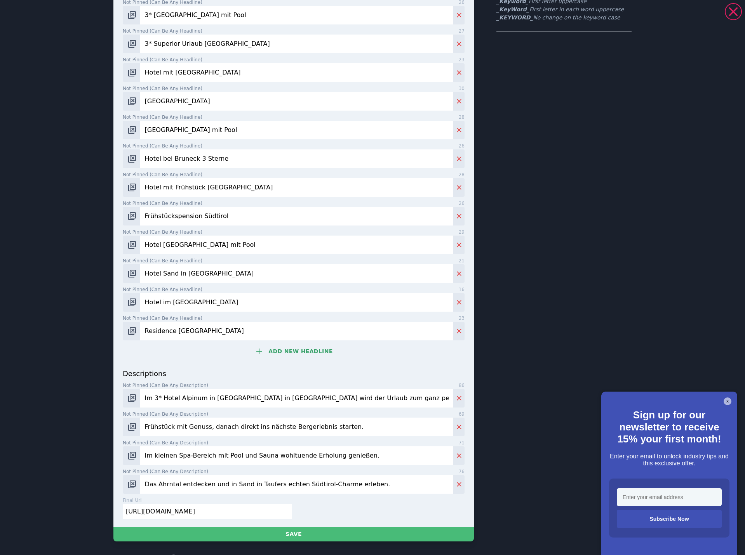
scroll to position [129, 0]
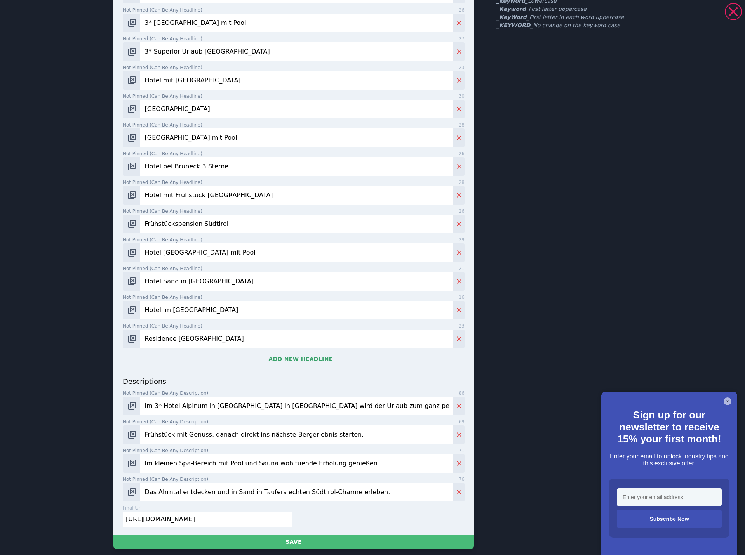
type input "Im kleinen Spa-Bereich mit Pool und Sauna wohltuende Erholung genießen."
click at [234, 483] on input "Das Ahrntal entdecken und in Sand in Taufers echten Südtirol-Charme erleben." at bounding box center [296, 492] width 313 height 19
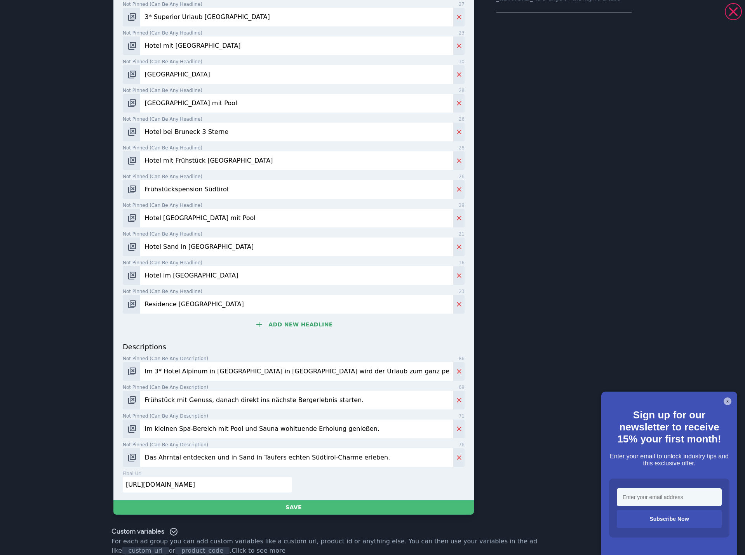
scroll to position [166, 0]
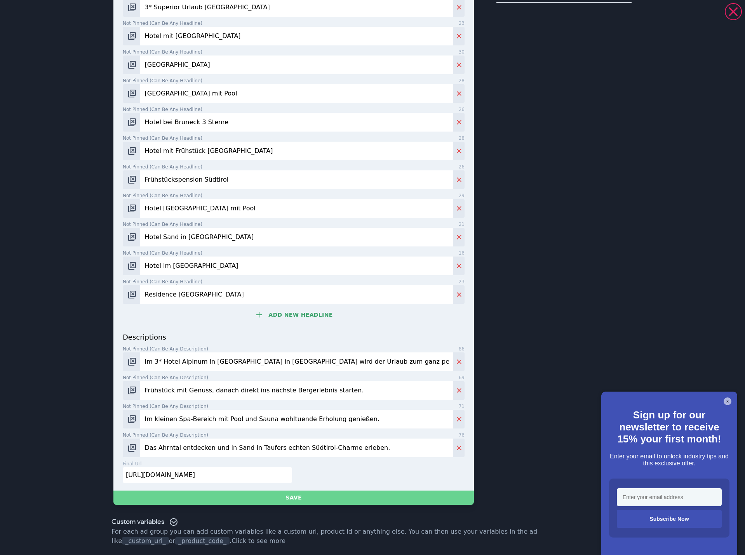
click at [235, 498] on button "Save" at bounding box center [293, 498] width 360 height 14
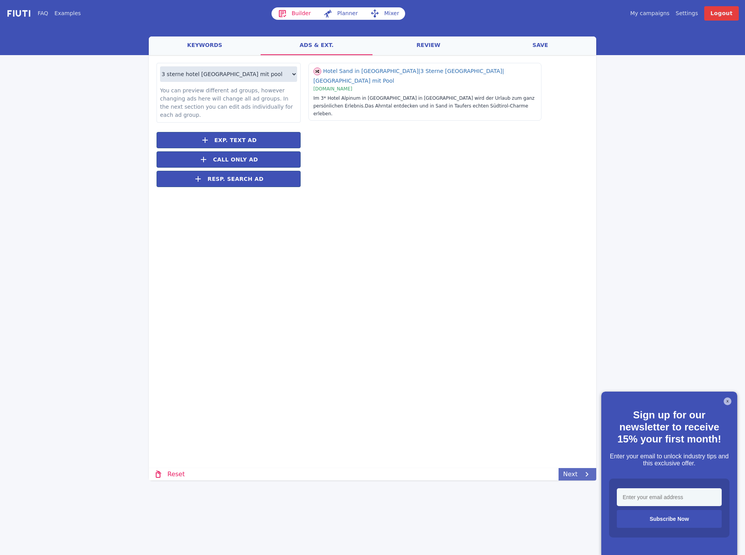
click at [565, 473] on link "Next" at bounding box center [578, 474] width 38 height 12
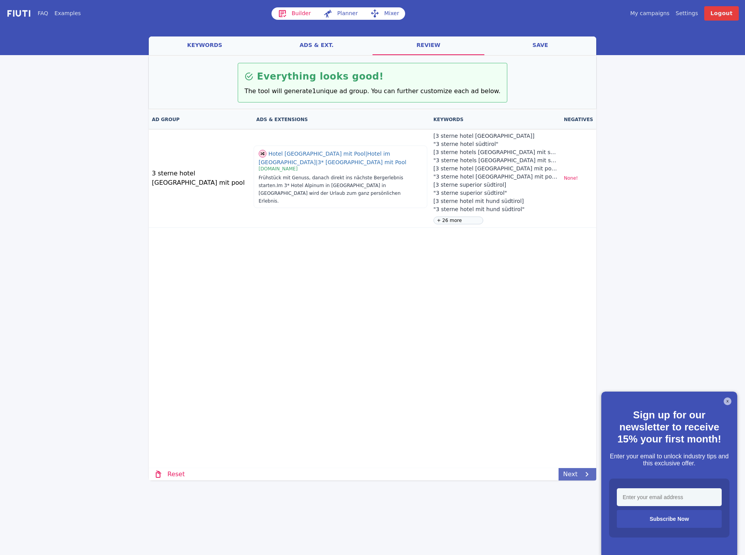
click at [569, 473] on link "Next" at bounding box center [578, 474] width 38 height 12
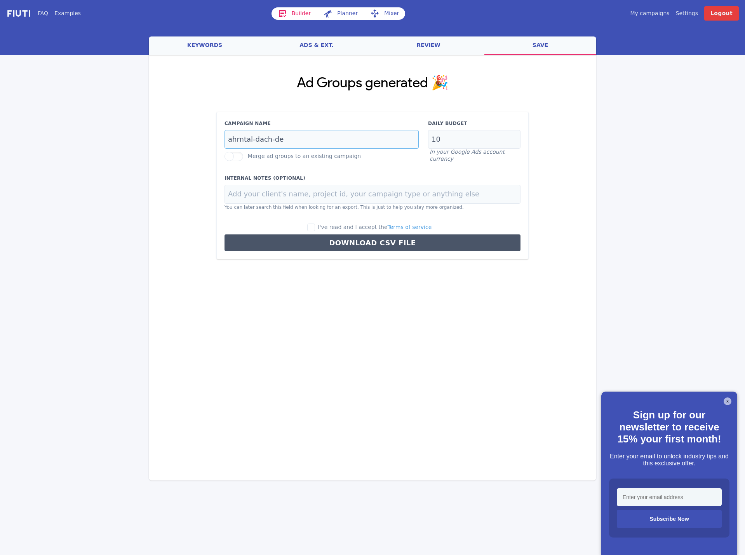
click at [286, 135] on input "ahrntal-dach-de" at bounding box center [322, 139] width 194 height 19
paste input "südtiro"
type input "südtirol-dach-de"
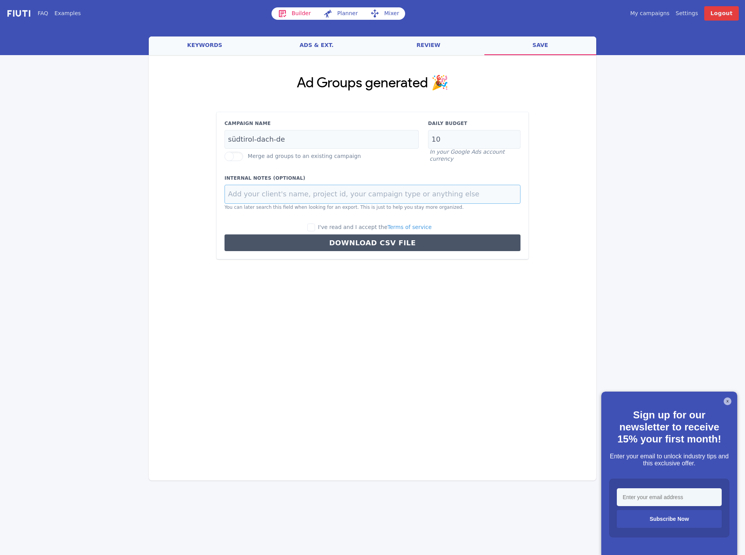
click at [240, 189] on input at bounding box center [373, 194] width 296 height 19
paste input "Residence Hotel Alpinum"
type input "Residence Hotel Alpinum"
click at [315, 225] on input "I've read and I accept the Terms of service" at bounding box center [311, 228] width 8 height 8
checkbox input "true"
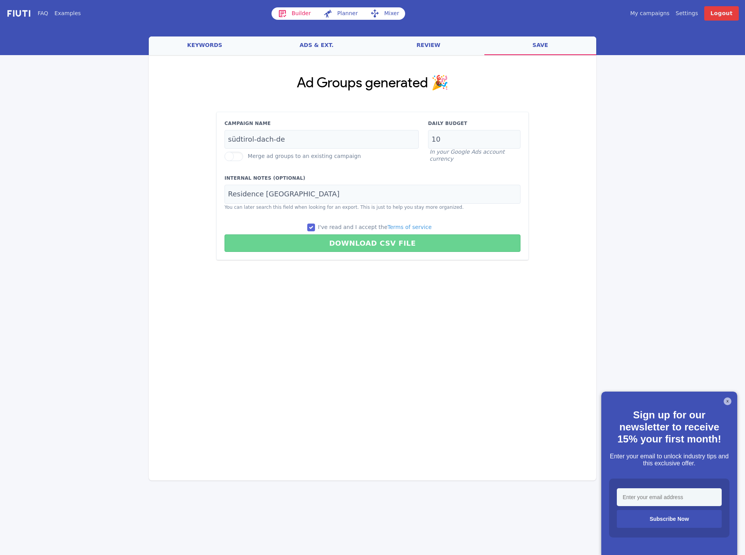
click at [322, 246] on button "Download CSV File" at bounding box center [373, 243] width 296 height 17
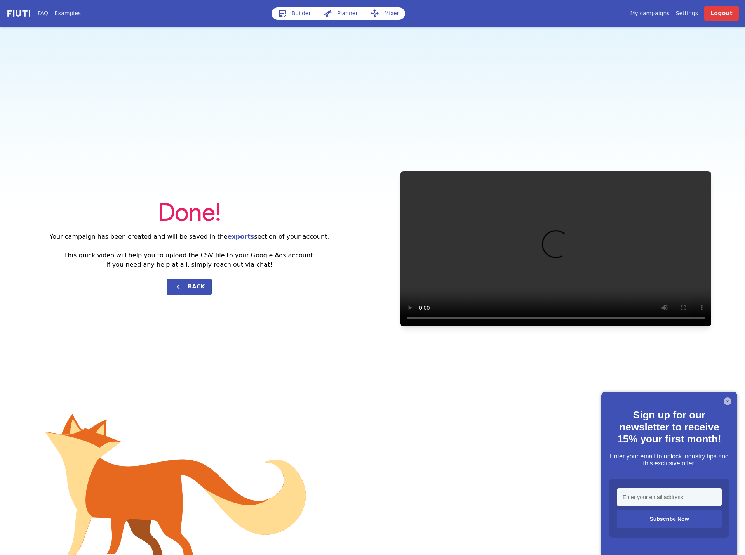
click at [291, 9] on link "Builder" at bounding box center [295, 13] width 46 height 12
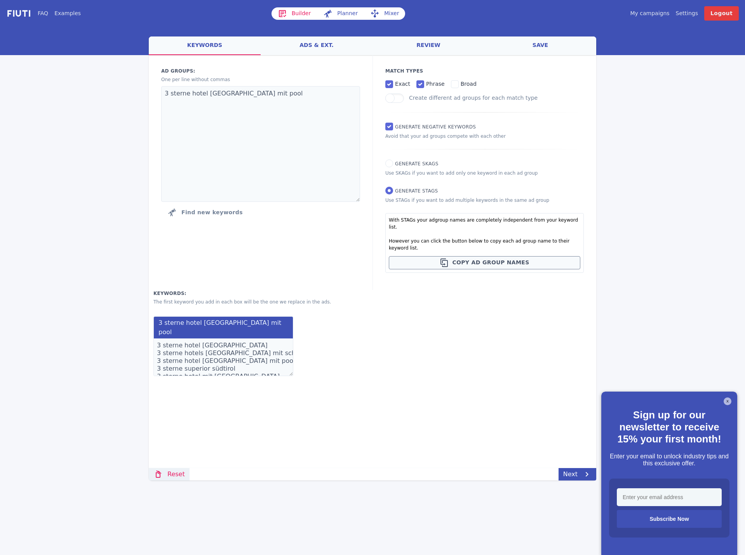
click at [169, 476] on link "Reset" at bounding box center [169, 474] width 41 height 12
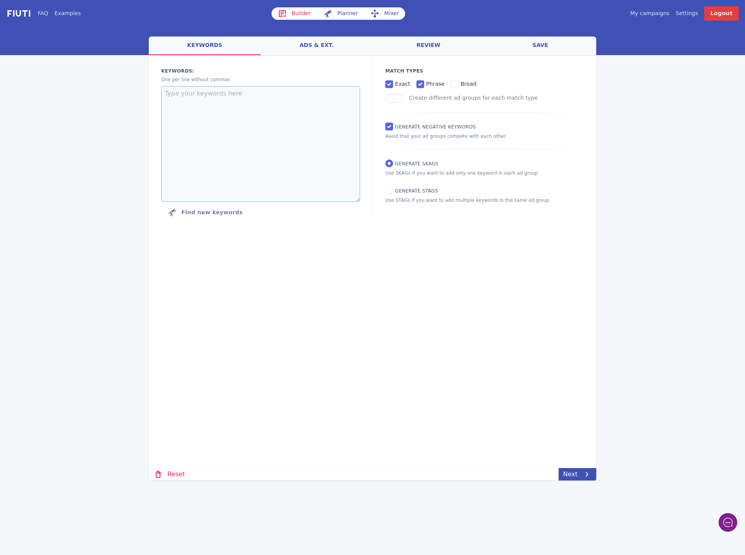
click at [216, 103] on textarea at bounding box center [260, 144] width 199 height 116
paste textarea "familienhotel südtirol 3 sterne"
type textarea "familienhotel südtirol 3 sterne"
click at [388, 191] on input "Generate STAGs" at bounding box center [389, 191] width 8 height 8
radio input "true"
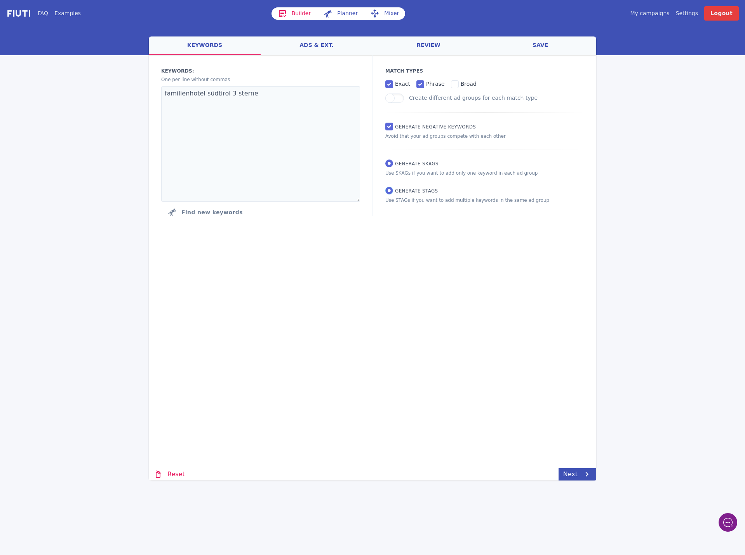
radio input "false"
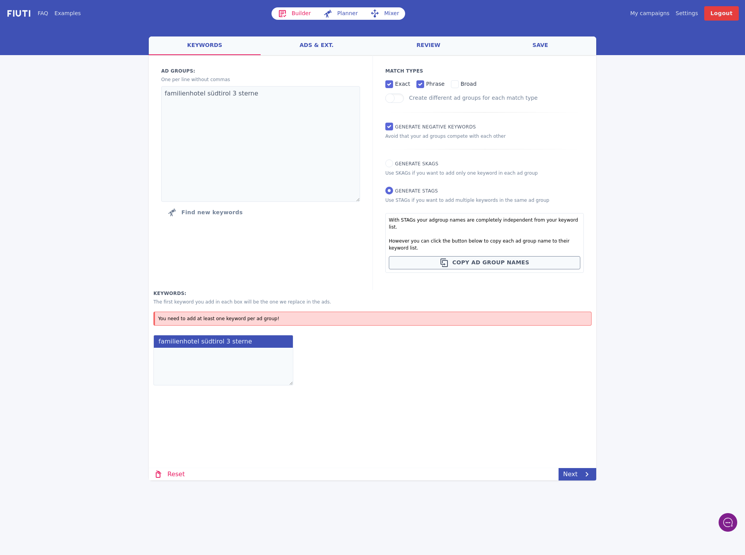
click at [176, 355] on textarea at bounding box center [223, 367] width 140 height 38
paste textarea "familienhotel südtirol 3 sterne südtirol familienhotel mit pool familienurlaub …"
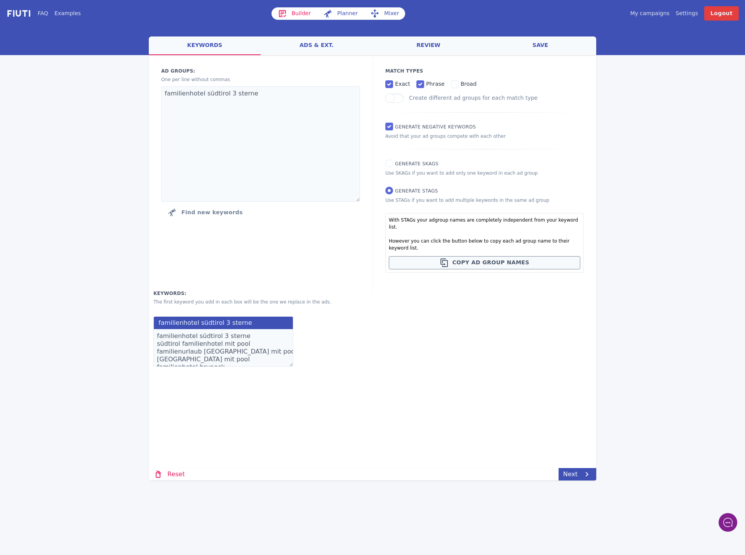
scroll to position [20, 0]
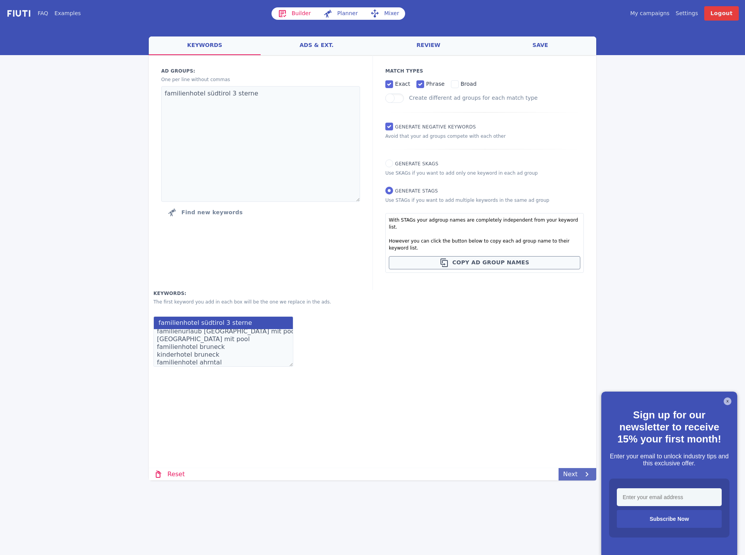
type textarea "familienhotel südtirol 3 sterne südtirol familienhotel mit pool familienurlaub …"
click at [567, 473] on link "Next" at bounding box center [578, 474] width 38 height 12
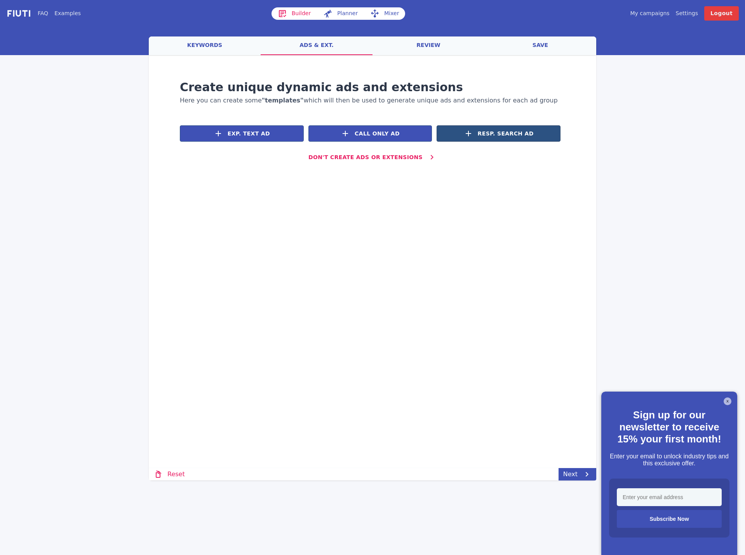
click at [522, 127] on button "Resp. Search Ad" at bounding box center [499, 133] width 124 height 16
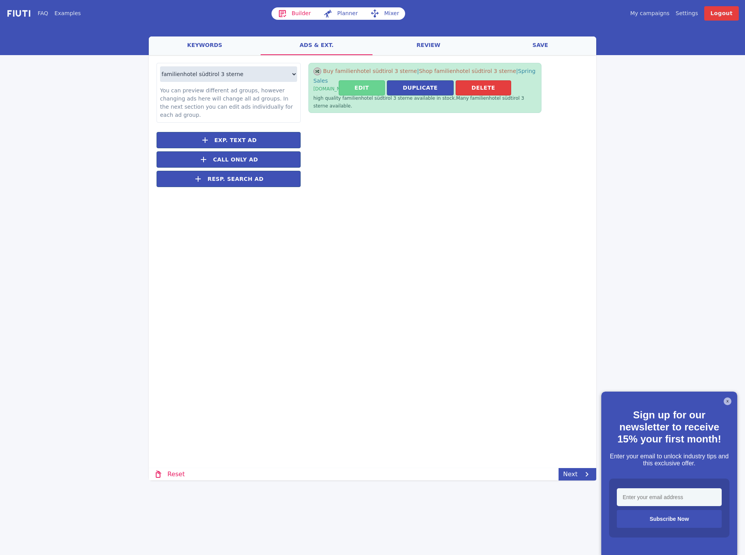
click at [366, 80] on button "Edit" at bounding box center [362, 87] width 46 height 15
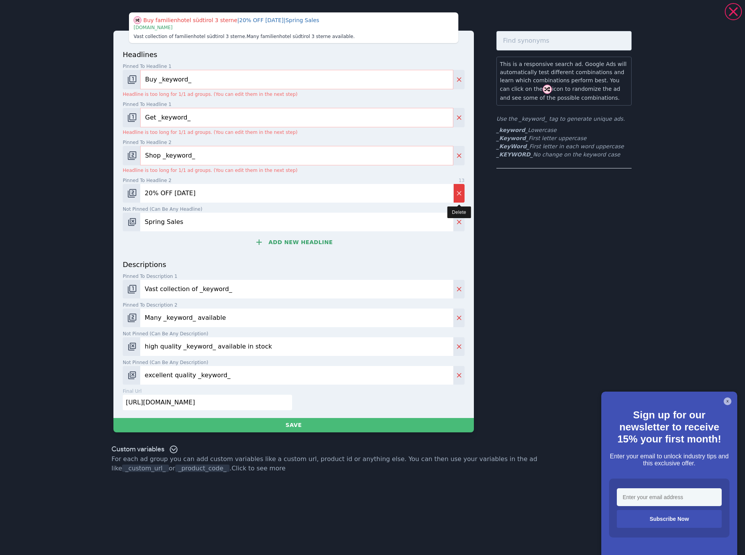
click at [460, 191] on icon "Delete" at bounding box center [459, 194] width 8 height 8
type input "Spring Sales"
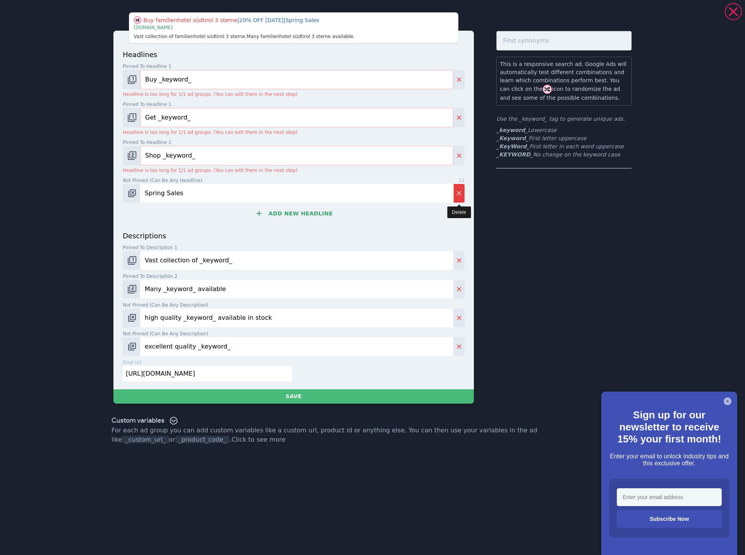
click at [460, 191] on icon "Delete" at bounding box center [459, 194] width 8 height 8
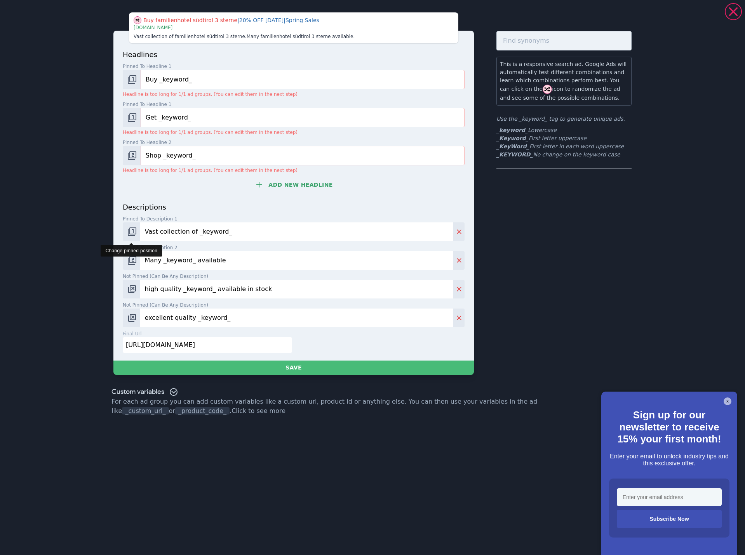
click at [138, 228] on button "Change pinned position" at bounding box center [131, 232] width 17 height 19
click at [133, 233] on img "Change pinned position" at bounding box center [131, 231] width 9 height 9
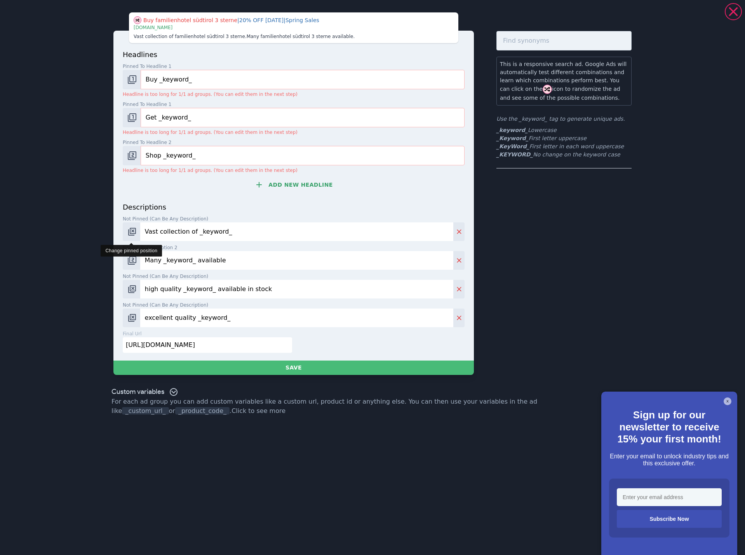
click at [133, 233] on img "Change pinned position" at bounding box center [131, 231] width 9 height 9
click at [132, 232] on img "Change pinned position" at bounding box center [131, 231] width 9 height 9
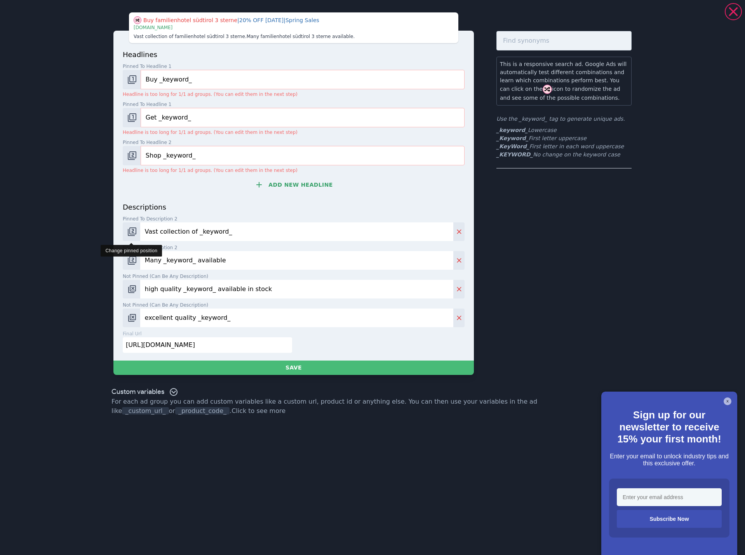
click at [132, 232] on img "Change pinned position" at bounding box center [131, 231] width 9 height 9
click at [132, 261] on img "Change pinned position" at bounding box center [131, 260] width 9 height 9
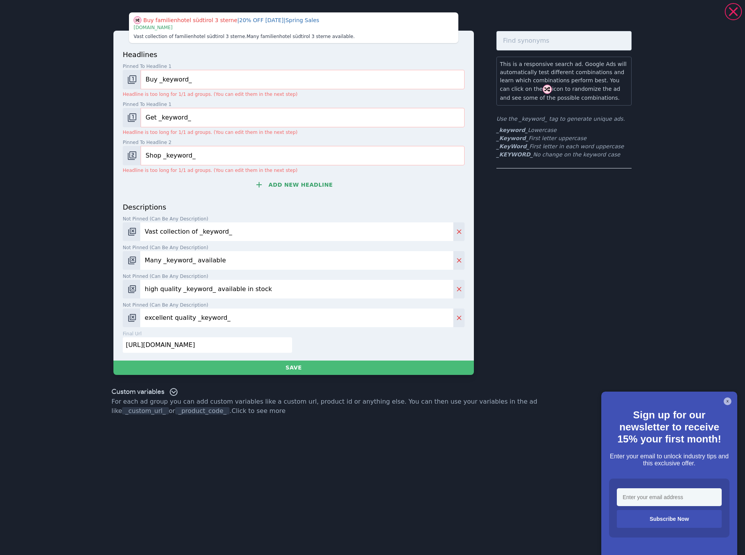
click at [159, 261] on input "Many _keyword_ available" at bounding box center [296, 260] width 313 height 19
click at [168, 239] on input "Vast collection of _keyword_" at bounding box center [296, 232] width 313 height 19
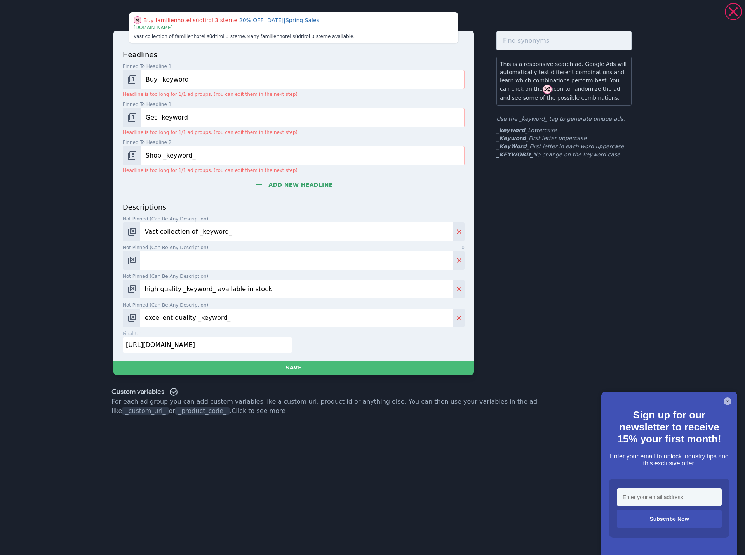
click at [168, 239] on input "Vast collection of _keyword_" at bounding box center [296, 232] width 313 height 19
click at [168, 292] on input "high quality _keyword_ available in stock" at bounding box center [296, 289] width 313 height 19
click at [168, 324] on input "excellent quality _keyword_" at bounding box center [296, 318] width 313 height 19
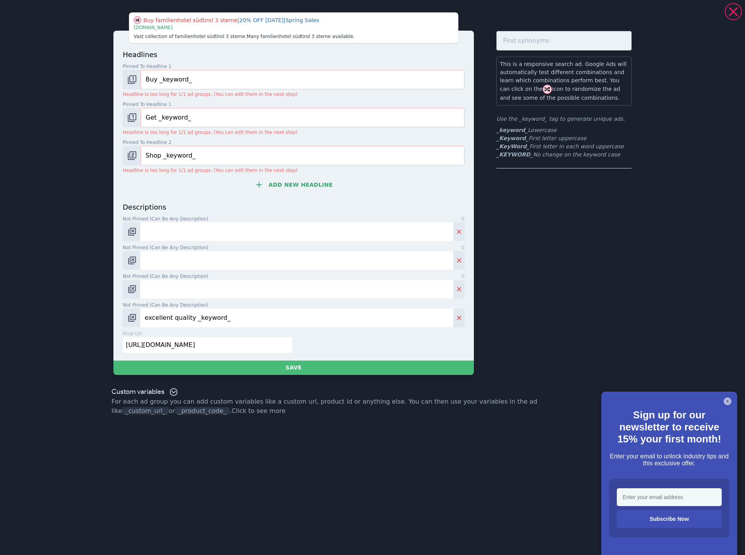
click at [168, 324] on input "excellent quality _keyword_" at bounding box center [296, 318] width 313 height 19
click at [169, 353] on input "[URL][DOMAIN_NAME]" at bounding box center [207, 346] width 169 height 16
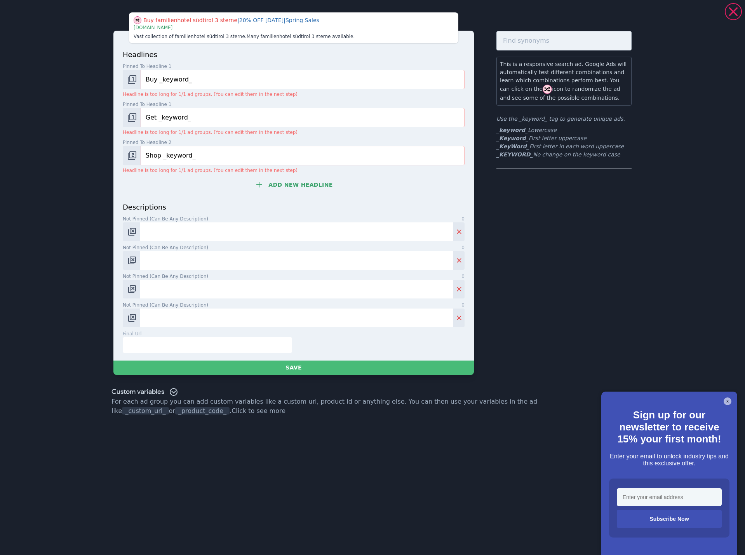
click at [174, 153] on input "Shop _keyword_" at bounding box center [303, 155] width 324 height 19
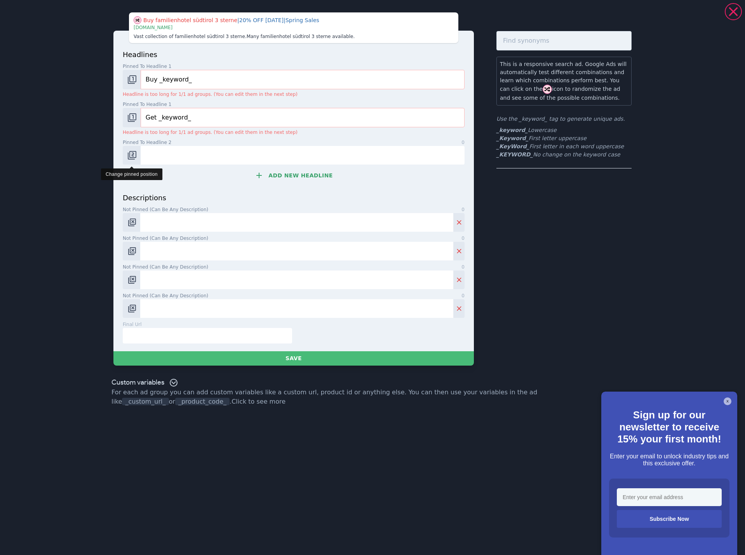
click at [133, 156] on img "Change pinned position" at bounding box center [131, 155] width 9 height 9
click at [133, 116] on img "Change pinned position" at bounding box center [131, 117] width 9 height 9
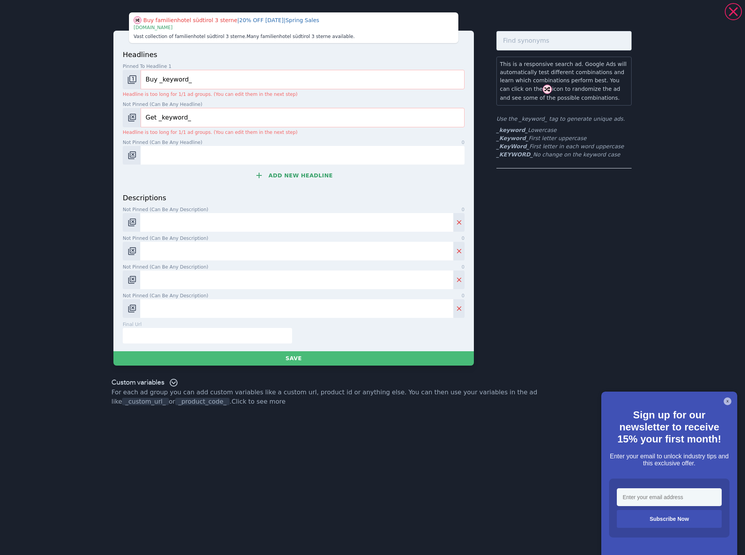
click at [157, 115] on input "Get _keyword_" at bounding box center [303, 117] width 324 height 19
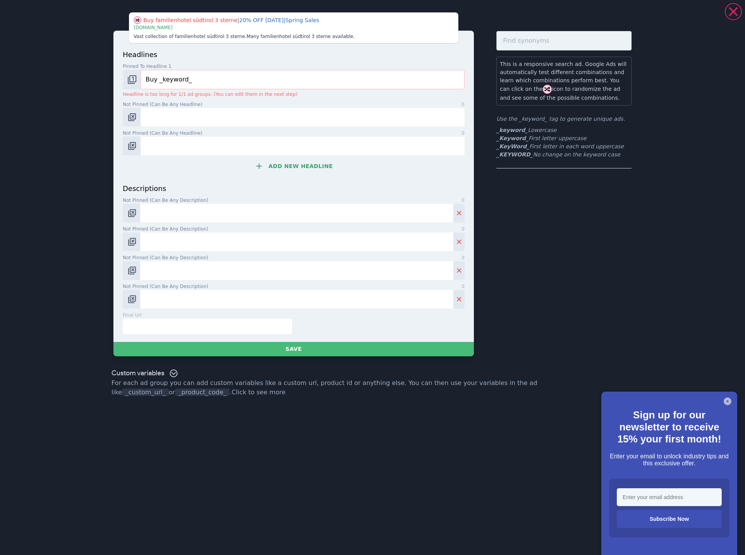
click at [168, 81] on input "Buy _keyword_" at bounding box center [303, 79] width 324 height 19
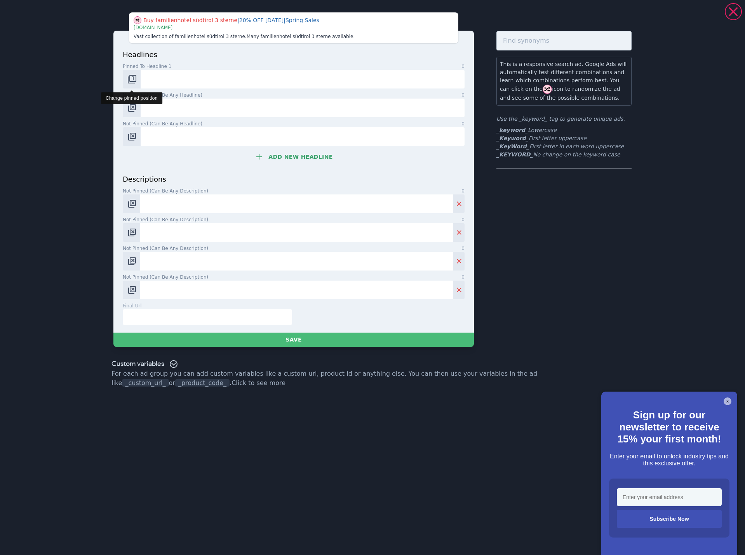
click at [130, 80] on img "Change pinned position" at bounding box center [131, 79] width 9 height 9
click at [171, 306] on div "final url 0" at bounding box center [207, 306] width 169 height 7
click at [174, 315] on input "text" at bounding box center [207, 318] width 169 height 16
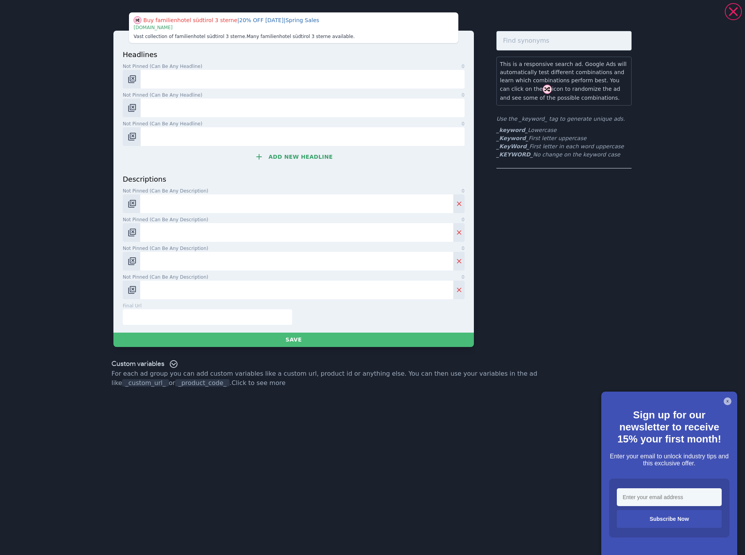
paste input "[URL][DOMAIN_NAME]"
type input "[URL][DOMAIN_NAME]"
click at [226, 79] on input "Not pinned (Can be any headline) 0" at bounding box center [303, 79] width 324 height 19
paste input "3* Familienhotel Südtirol"
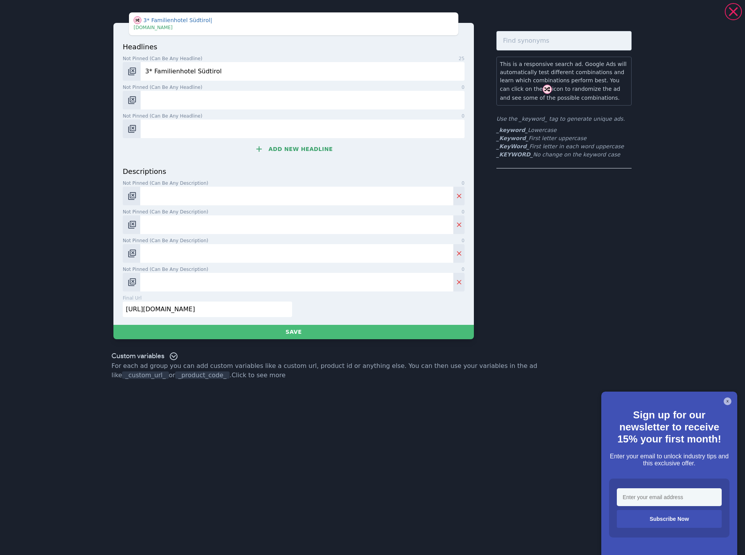
type input "3* Familienhotel Südtirol"
click at [241, 101] on input "Not pinned (Can be any headline) 0" at bounding box center [303, 100] width 324 height 19
paste input "Familienhotel mit Pool"
type input "Familienhotel mit Pool"
click at [233, 128] on input "Not pinned (Can be any headline) 0" at bounding box center [303, 129] width 324 height 19
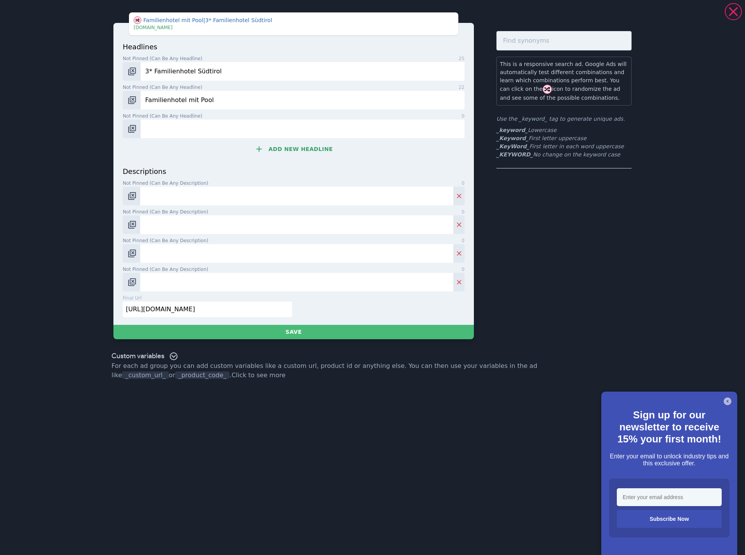
paste input "Familienurlaub [GEOGRAPHIC_DATA]"
type input "Familienurlaub [GEOGRAPHIC_DATA]"
click at [288, 149] on button "Add new headline" at bounding box center [294, 149] width 342 height 16
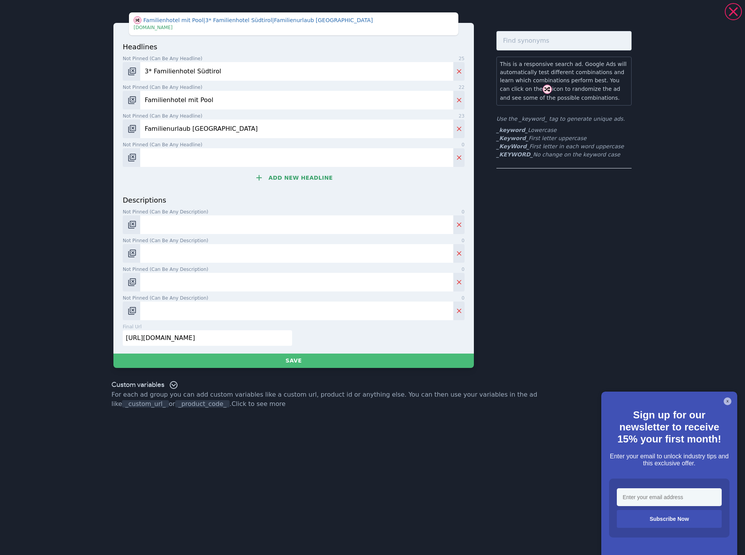
click at [230, 152] on input "Not pinned (Can be any headline) 0" at bounding box center [296, 157] width 313 height 19
paste input "Kinderfreundliches Hotel"
type input "Kinderfreundliches Hotel"
click at [298, 177] on button "Add new headline" at bounding box center [294, 178] width 342 height 16
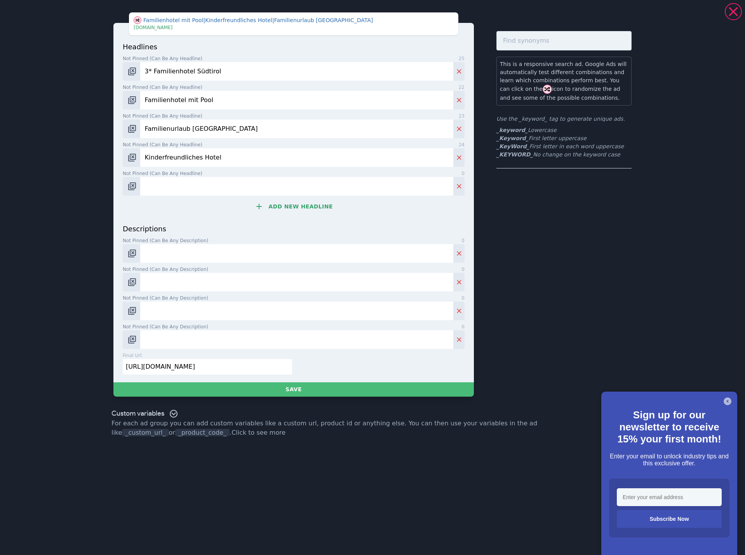
click at [252, 190] on input "Not pinned (Can be any headline) 0" at bounding box center [296, 186] width 313 height 19
paste input "Familienhotel bei Bruneck"
type input "Familienhotel bei Bruneck"
click at [317, 207] on button "Add new headline" at bounding box center [294, 207] width 342 height 16
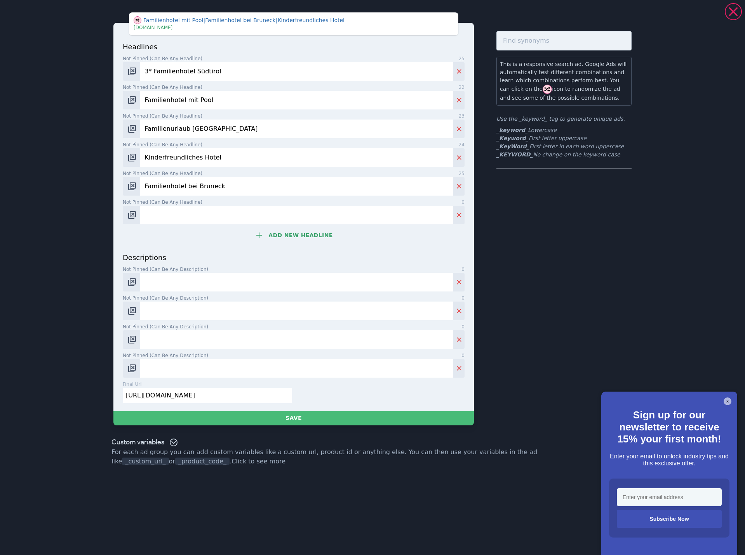
click at [241, 218] on input "Not pinned (Can be any headline) 0" at bounding box center [296, 215] width 313 height 19
paste input "Kinderhotel bei Bruneck"
type input "Kinderhotel bei Bruneck"
click at [303, 242] on button "Add new headline" at bounding box center [294, 236] width 342 height 16
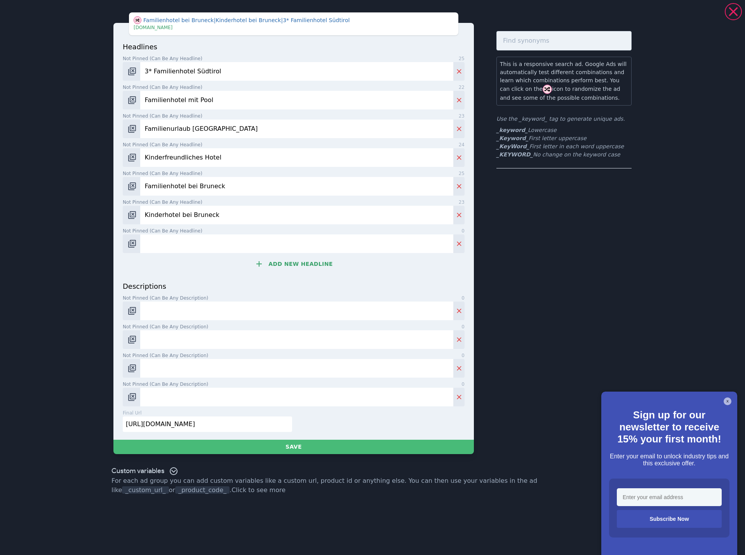
click at [212, 252] on input "Not pinned (Can be any headline) 0" at bounding box center [296, 244] width 313 height 19
paste input "Familienhotel Ahrntal"
type input "Familienhotel Ahrntal"
click at [286, 267] on button "Add new headline" at bounding box center [294, 264] width 342 height 16
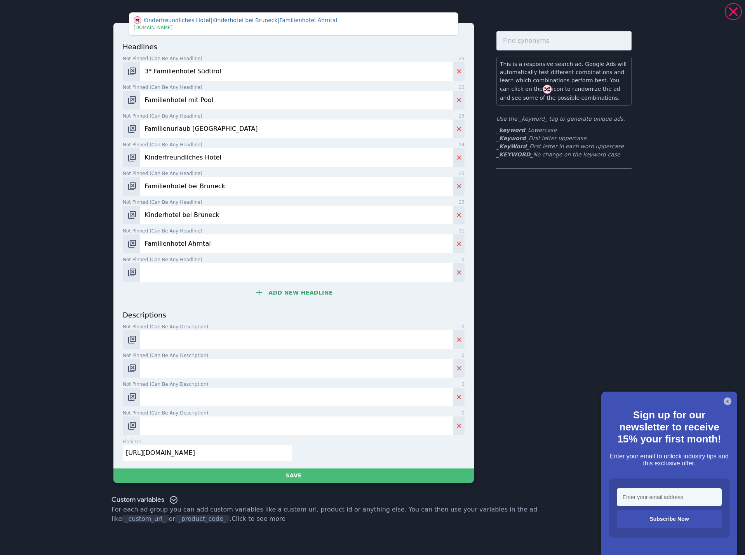
click at [244, 276] on input "Not pinned (Can be any headline) 0" at bounding box center [296, 272] width 313 height 19
paste input "Hotel Sand in [GEOGRAPHIC_DATA]"
type input "Hotel Sand in [GEOGRAPHIC_DATA]"
click at [294, 290] on button "Add new headline" at bounding box center [294, 293] width 342 height 16
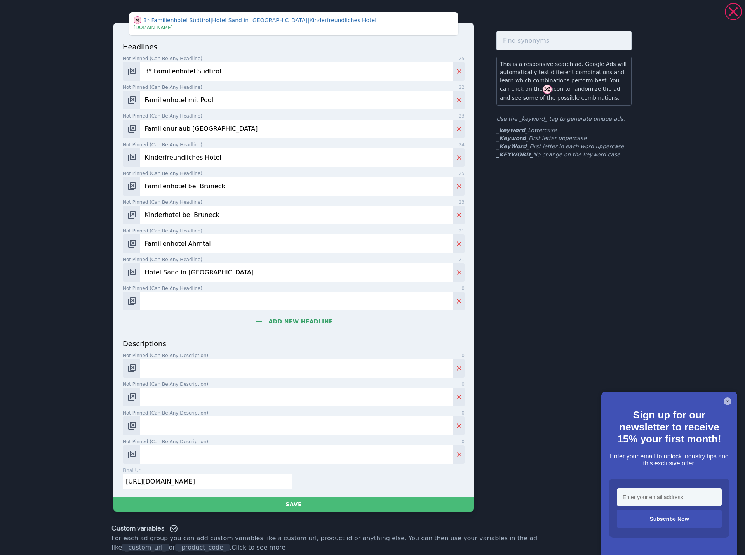
click at [241, 312] on div "headlines Not pinned (Can be any headline) 25 3* Familienhotel Südtirol Not pin…" at bounding box center [294, 190] width 342 height 297
click at [128, 301] on img "Change pinned position" at bounding box center [131, 301] width 9 height 9
click at [132, 301] on img "Change pinned position" at bounding box center [131, 301] width 9 height 9
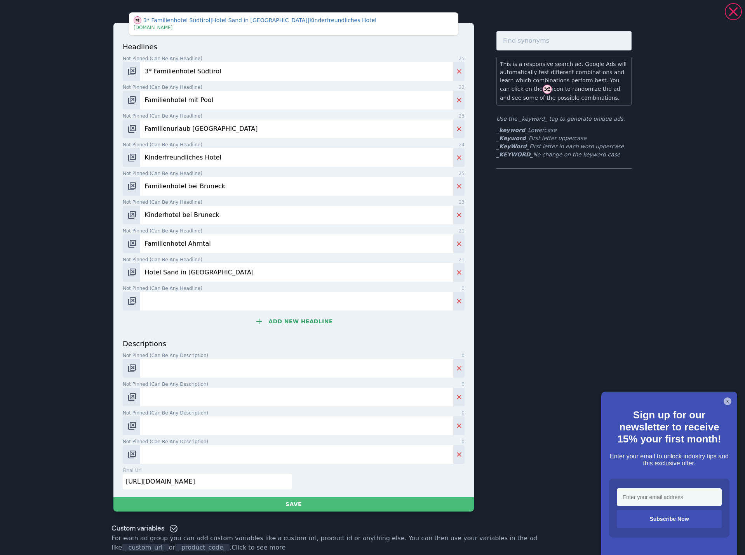
click at [166, 301] on input "Not pinned (Can be any headline) 0" at bounding box center [296, 301] width 313 height 19
paste input "[GEOGRAPHIC_DATA]"
type input "[GEOGRAPHIC_DATA]"
click at [311, 319] on button "Add new headline" at bounding box center [294, 322] width 342 height 16
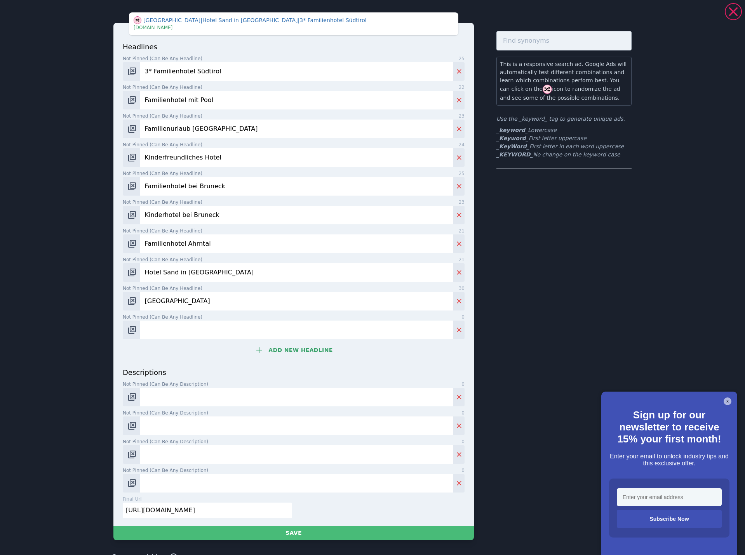
click at [235, 335] on input "Not pinned (Can be any headline) 0" at bounding box center [296, 330] width 313 height 19
type input "[GEOGRAPHIC_DATA] mit Pool"
click at [291, 350] on button "Add new headline" at bounding box center [294, 351] width 342 height 16
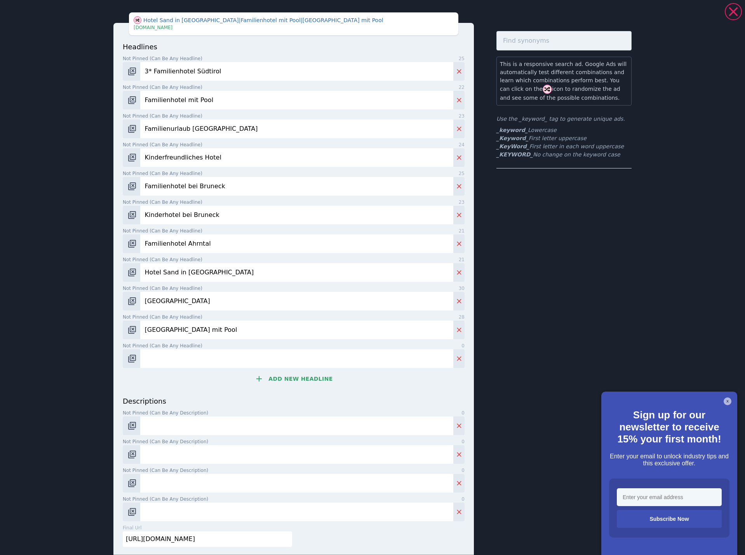
click at [233, 364] on input "Not pinned (Can be any headline) 0" at bounding box center [296, 359] width 313 height 19
type input "Hotel mit Frühstück [GEOGRAPHIC_DATA]"
drag, startPoint x: 310, startPoint y: 388, endPoint x: 254, endPoint y: 387, distance: 55.2
click at [310, 388] on div "headlines Not pinned (Can be any headline) 25 3* Familienhotel Südtirol Not pin…" at bounding box center [294, 219] width 342 height 355
click at [236, 385] on button "Add new headline" at bounding box center [294, 379] width 342 height 16
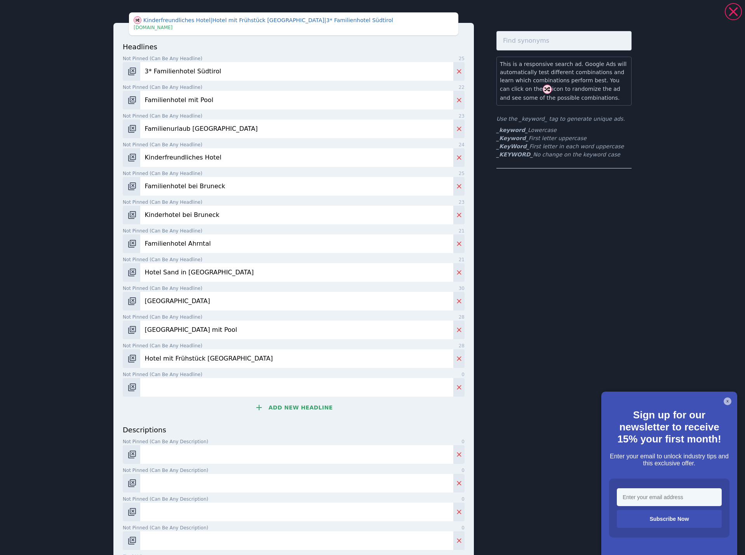
drag, startPoint x: 260, startPoint y: 394, endPoint x: 252, endPoint y: 393, distance: 8.2
click at [260, 394] on input "Not pinned (Can be any headline) 0" at bounding box center [296, 387] width 313 height 19
paste input "Hotel im [GEOGRAPHIC_DATA]"
type input "Hotel im [GEOGRAPHIC_DATA]"
click at [295, 410] on button "Add new headline" at bounding box center [294, 408] width 342 height 16
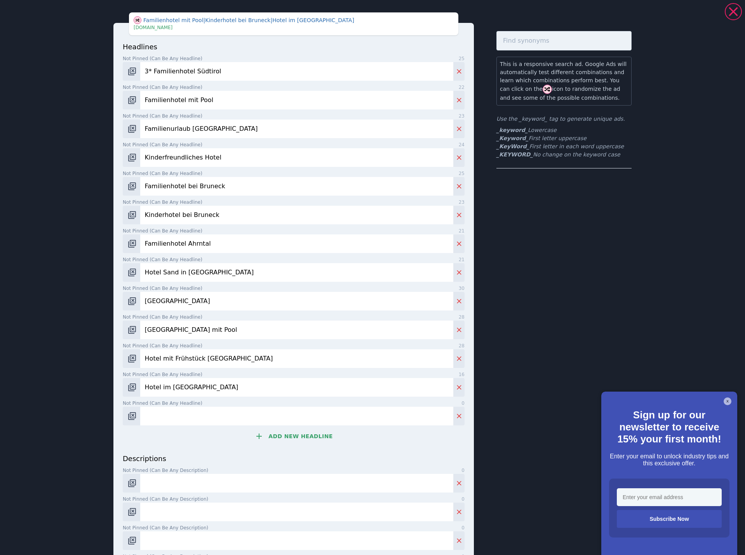
click at [233, 417] on input "Not pinned (Can be any headline) 0" at bounding box center [296, 416] width 313 height 19
paste input "Residence [GEOGRAPHIC_DATA]"
type input "Residence [GEOGRAPHIC_DATA]"
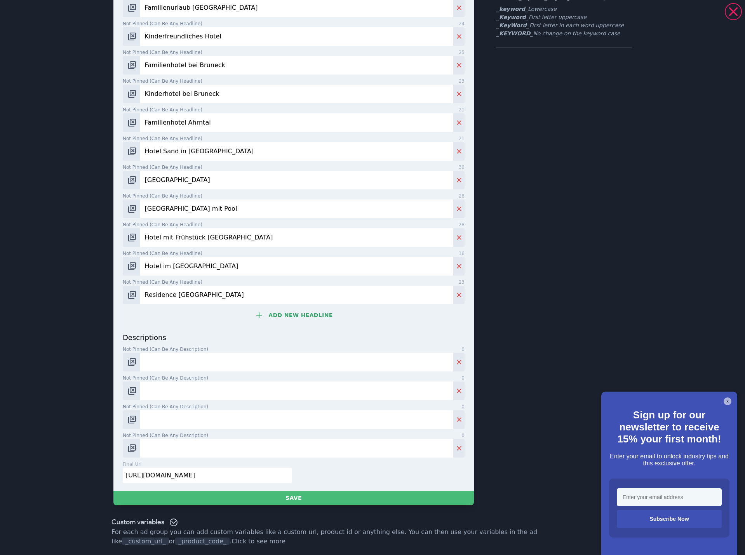
scroll to position [122, 0]
click at [164, 361] on input "Not pinned (Can be any description) 0" at bounding box center [296, 362] width 313 height 19
paste input "Im 3* Hotel Alpinum in [GEOGRAPHIC_DATA] wird der Familien-Urlaub zum ganz pers…"
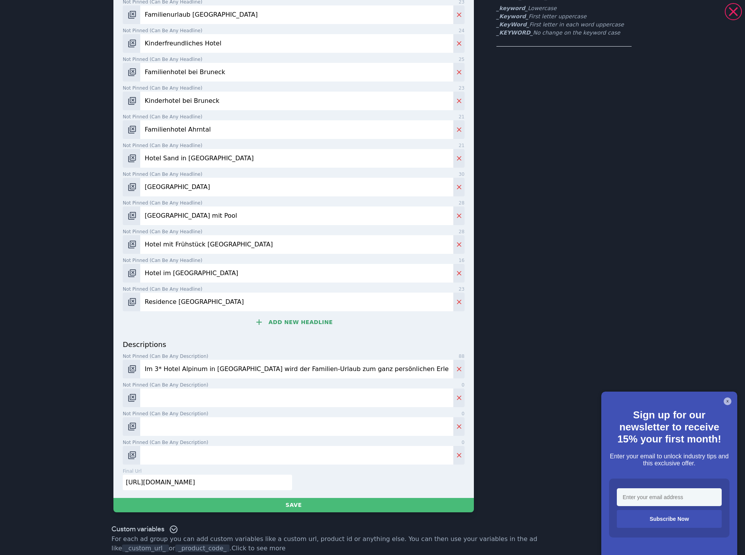
type input "Im 3* Hotel Alpinum in [GEOGRAPHIC_DATA] wird der Familien-Urlaub zum ganz pers…"
click at [164, 392] on input "Not pinned (Can be any description) 0" at bounding box center [296, 398] width 313 height 19
paste input "Frühstück mit Genuss, danach direkt ins nächste Bergerlebnis starten."
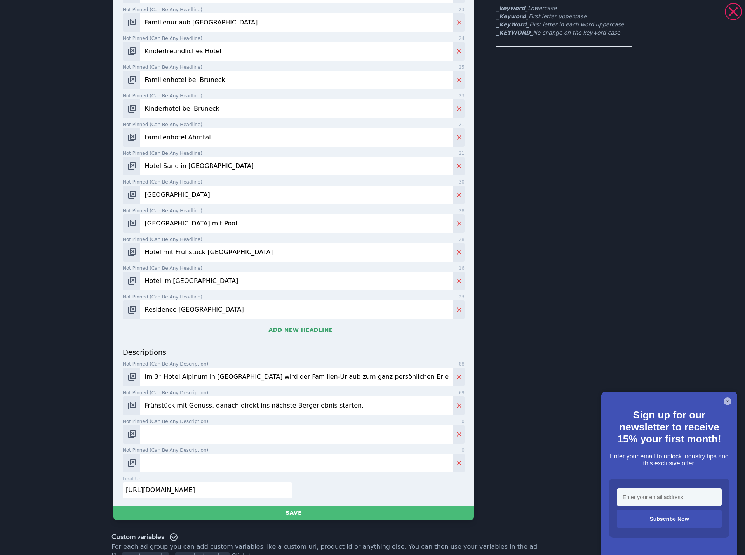
type input "Frühstück mit Genuss, danach direkt ins nächste Bergerlebnis starten."
click at [169, 435] on input "Not pinned (Can be any description) 0" at bounding box center [296, 434] width 313 height 19
paste input "Im kleinen Spa-Bereich mit Pool und Sauna wohltuende Erholung erleben."
type input "Im kleinen Spa-Bereich mit Pool und Sauna wohltuende Erholung erleben."
click at [170, 458] on input "Not pinned (Can be any description) 0" at bounding box center [296, 463] width 313 height 19
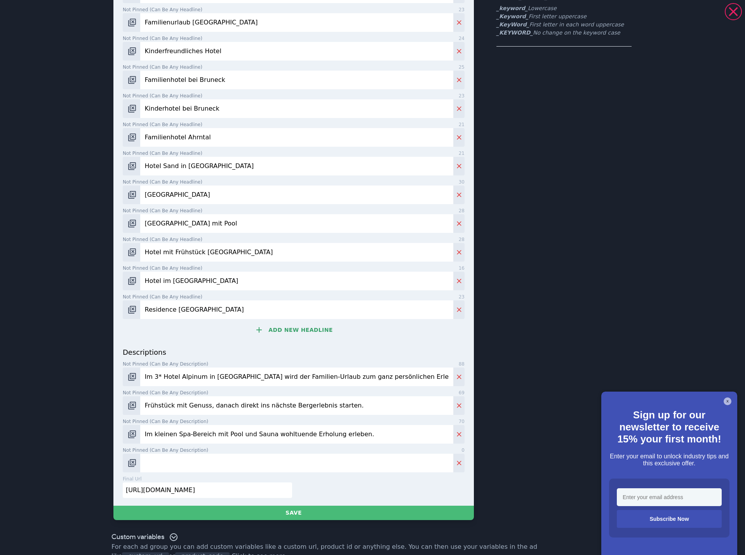
paste input "Das Ahrntal entdecken und in Sand in Taufers echten Südtirol-Charme erleben."
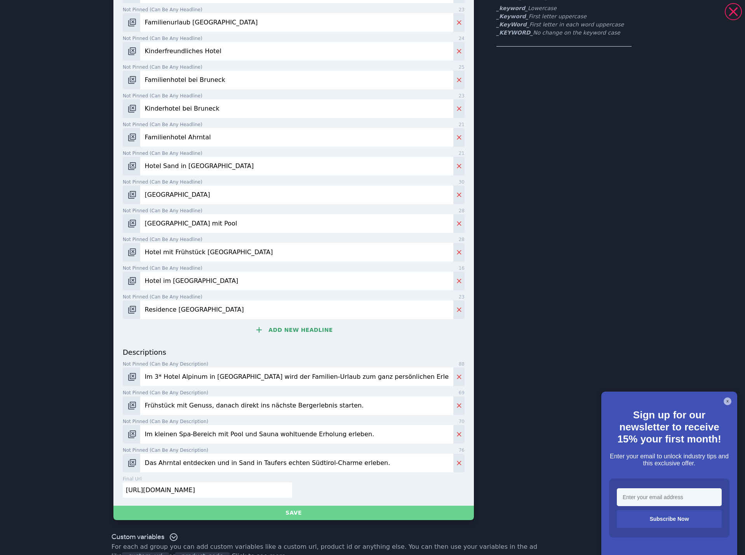
type input "Das Ahrntal entdecken und in Sand in Taufers echten Südtirol-Charme erleben."
click at [332, 514] on button "Save" at bounding box center [293, 513] width 360 height 14
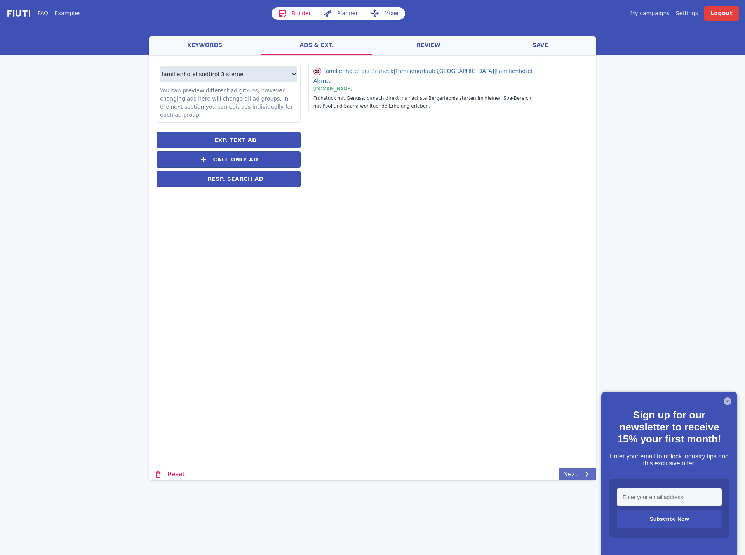
click at [573, 474] on link "Next" at bounding box center [578, 474] width 38 height 12
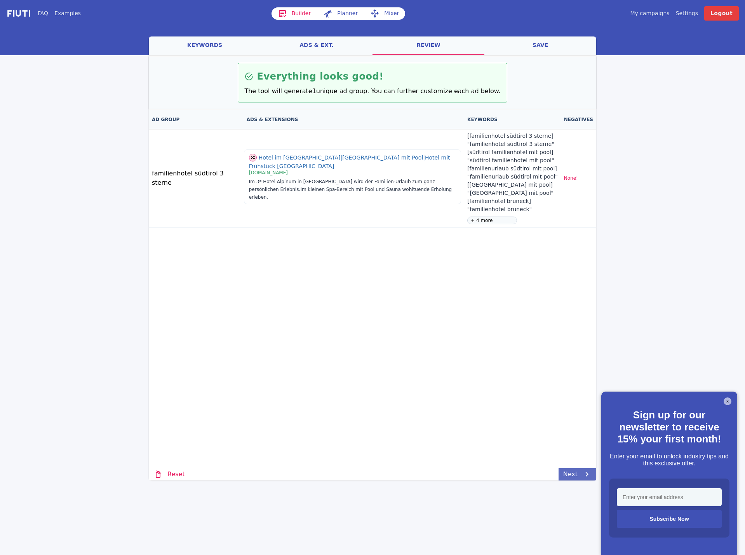
click at [572, 474] on link "Next" at bounding box center [578, 474] width 38 height 12
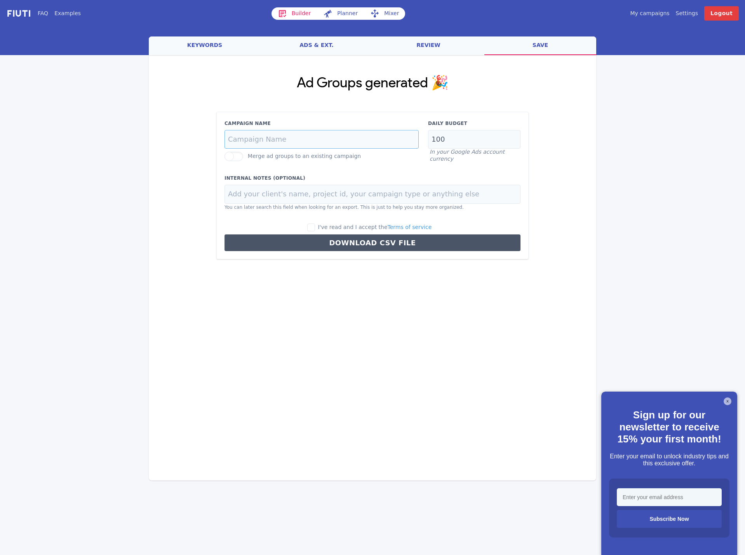
click at [251, 138] on input "Campaign Name" at bounding box center [322, 139] width 194 height 19
paste input "familie-dach-de"
type input "familie-dach-de"
drag, startPoint x: 455, startPoint y: 137, endPoint x: 404, endPoint y: 136, distance: 50.5
click at [406, 136] on div "Campaign Name familie-dach-de Merge ad groups to an existing campaign Daily Bud…" at bounding box center [372, 141] width 305 height 43
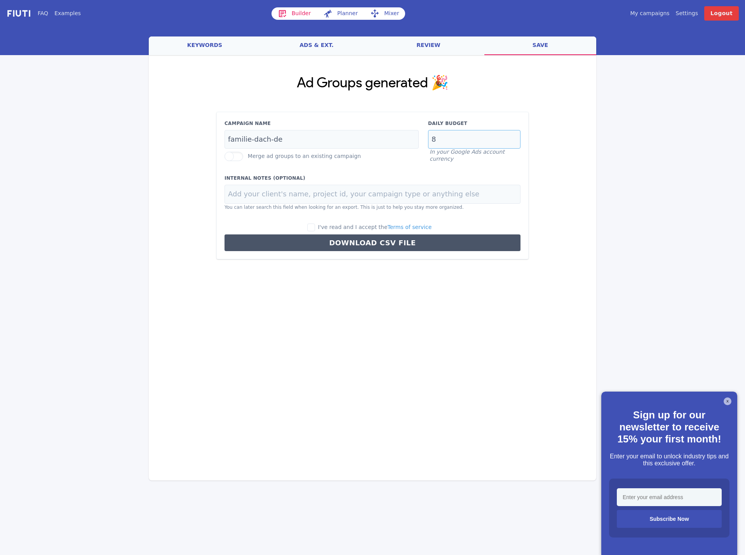
type input "8"
click at [265, 190] on input at bounding box center [373, 194] width 296 height 19
paste input "Residence [GEOGRAPHIC_DATA]"
type input "Residence [GEOGRAPHIC_DATA]"
click at [315, 226] on input "I've read and I accept the Terms of service" at bounding box center [311, 228] width 8 height 8
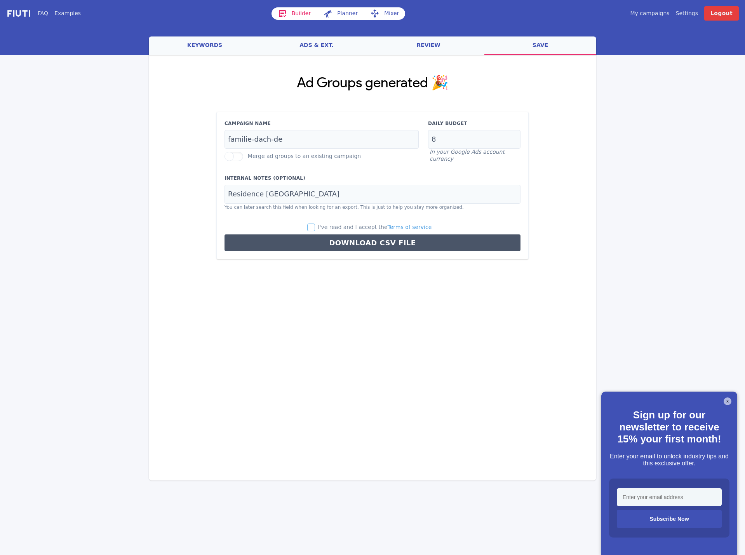
checkbox input "true"
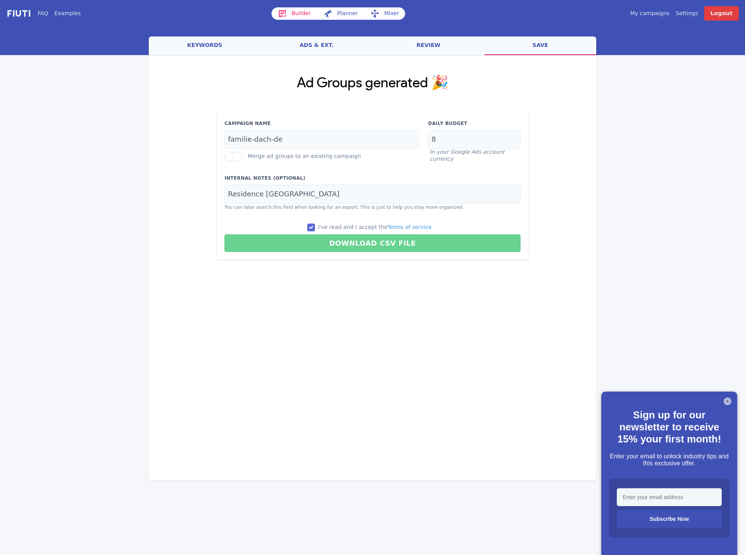
click at [365, 245] on button "Download CSV File" at bounding box center [373, 243] width 296 height 17
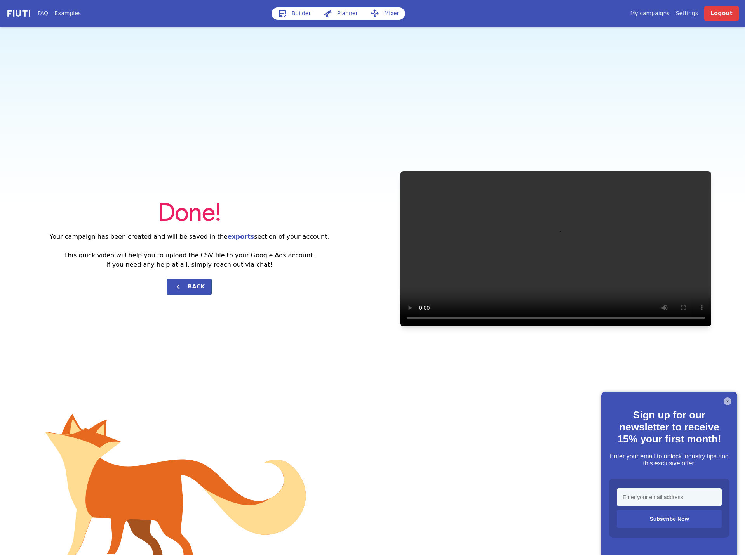
click at [726, 402] on button "X" at bounding box center [728, 402] width 8 height 8
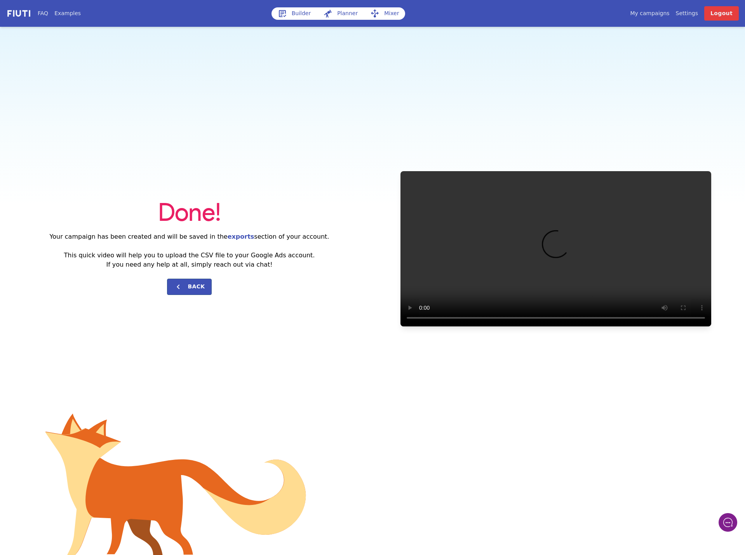
click at [299, 12] on link "Builder" at bounding box center [295, 13] width 46 height 12
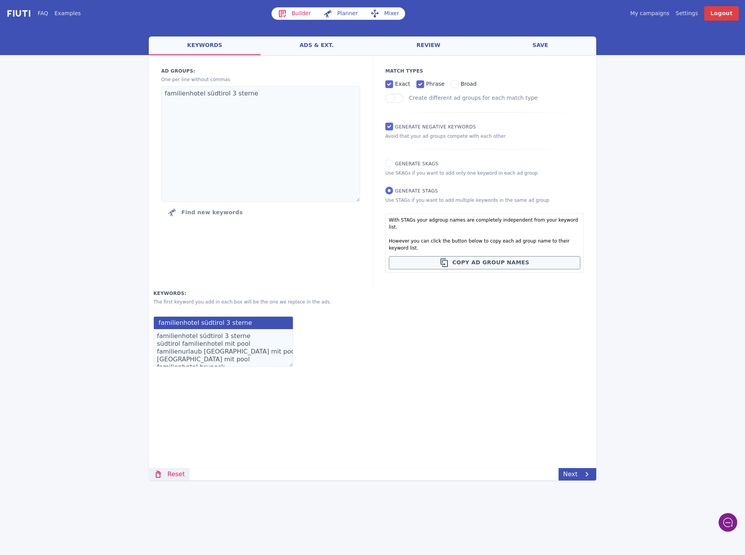
click at [173, 472] on link "Reset" at bounding box center [169, 474] width 41 height 12
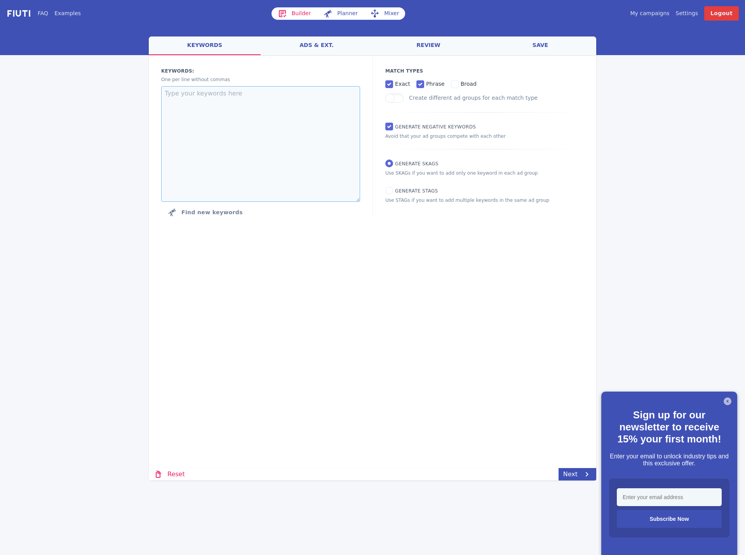
click at [252, 116] on textarea at bounding box center [260, 144] width 199 height 116
paste textarea "residence alpinum"
type textarea "residence alpinum"
click at [389, 191] on input "Generate STAGs" at bounding box center [389, 191] width 8 height 8
radio input "true"
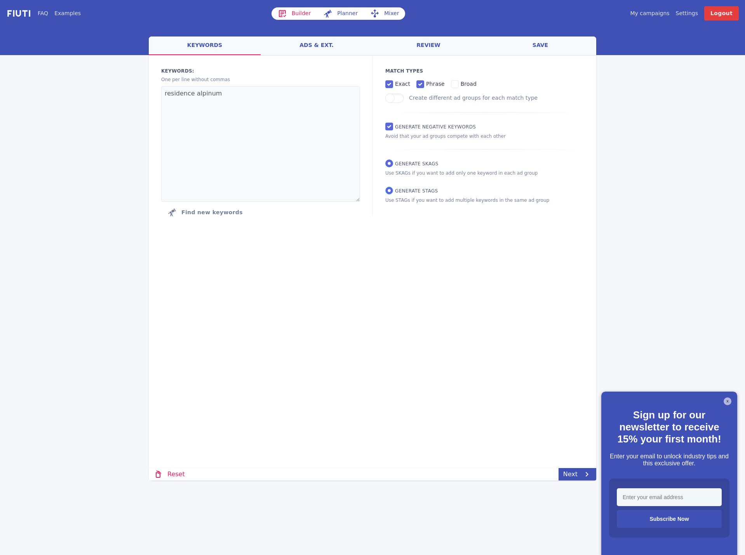
radio input "false"
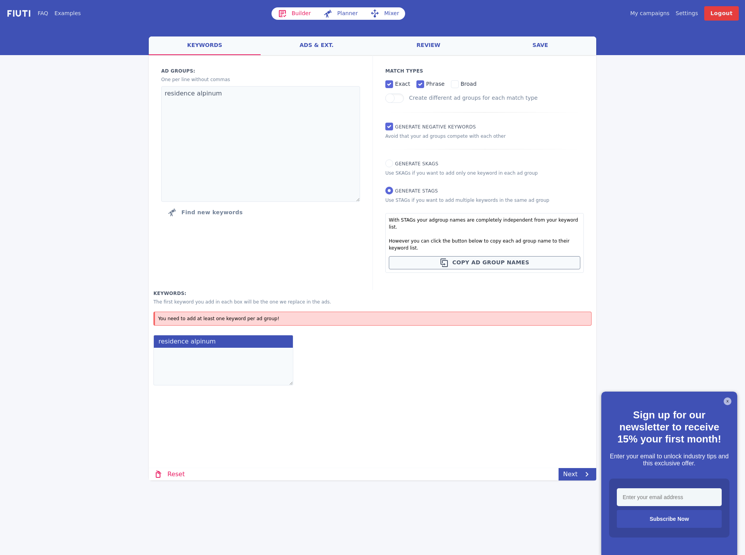
click at [186, 362] on textarea at bounding box center [223, 367] width 140 height 38
paste textarea "hotel alpinum residence alpinum alpinum alpinum campo tures"
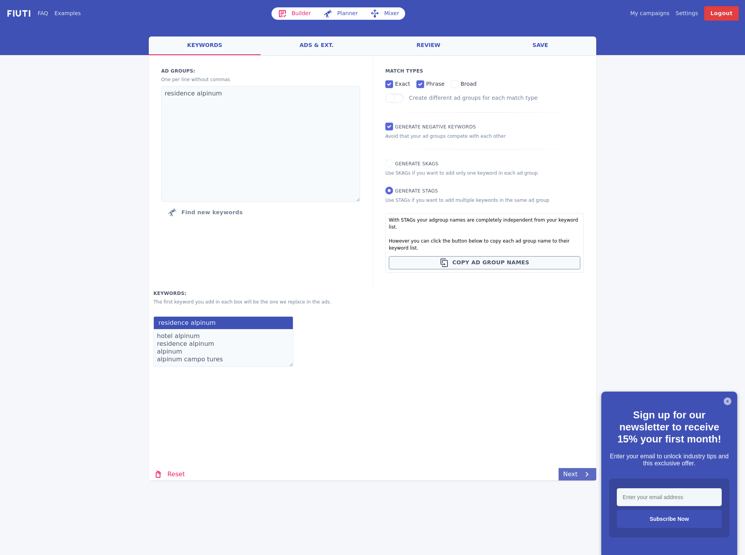
type textarea "hotel alpinum residence alpinum alpinum alpinum campo tures"
click at [578, 473] on link "Next" at bounding box center [578, 474] width 38 height 12
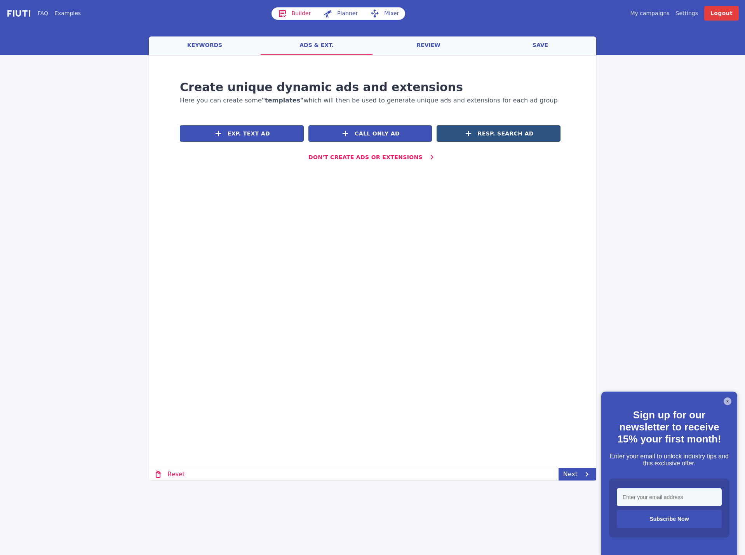
click at [506, 136] on span "Resp. Search Ad" at bounding box center [506, 134] width 56 height 8
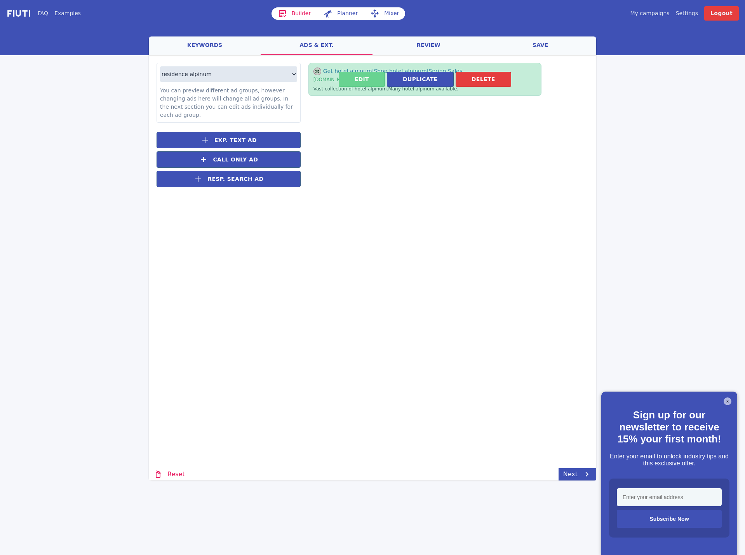
click at [359, 79] on button "Edit" at bounding box center [362, 79] width 46 height 15
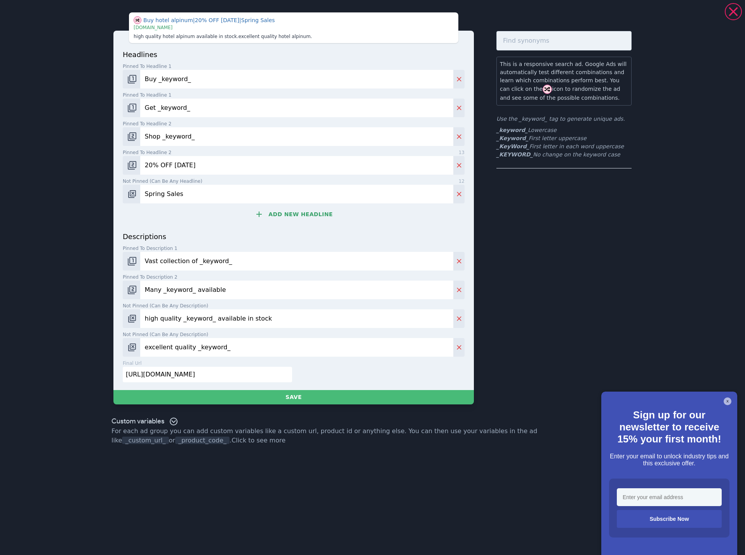
click at [453, 193] on input "Spring Sales" at bounding box center [296, 194] width 313 height 19
click at [456, 192] on icon "Delete" at bounding box center [459, 194] width 8 height 8
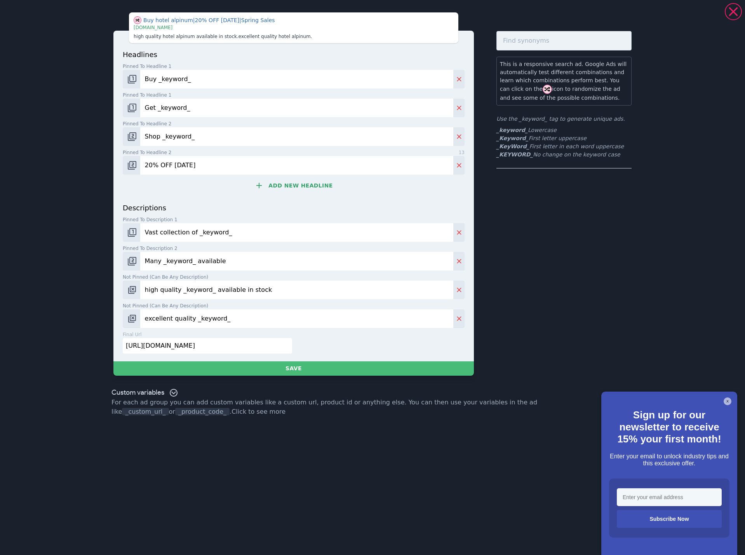
click at [184, 238] on input "Vast collection of _keyword_" at bounding box center [296, 232] width 313 height 19
click at [190, 260] on input "Many _keyword_ available" at bounding box center [296, 261] width 313 height 19
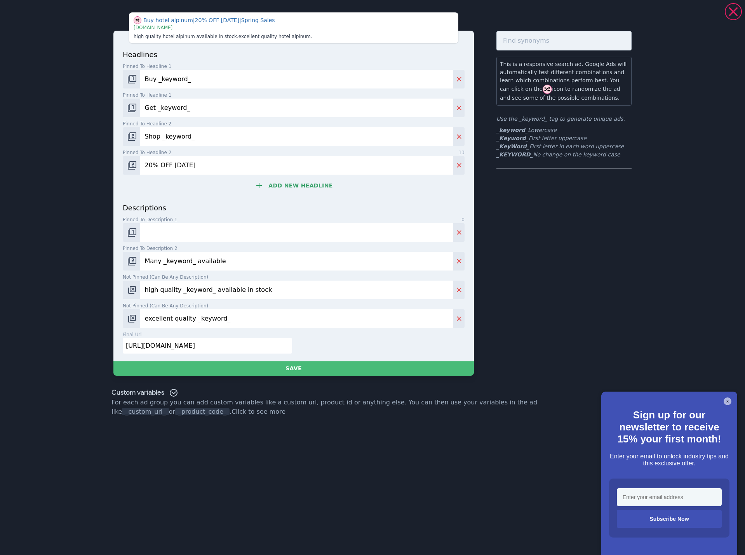
click at [190, 260] on input "Many _keyword_ available" at bounding box center [296, 261] width 313 height 19
click at [190, 286] on input "high quality _keyword_ available in stock" at bounding box center [296, 290] width 313 height 19
click at [185, 322] on input "excellent quality _keyword_" at bounding box center [296, 319] width 313 height 19
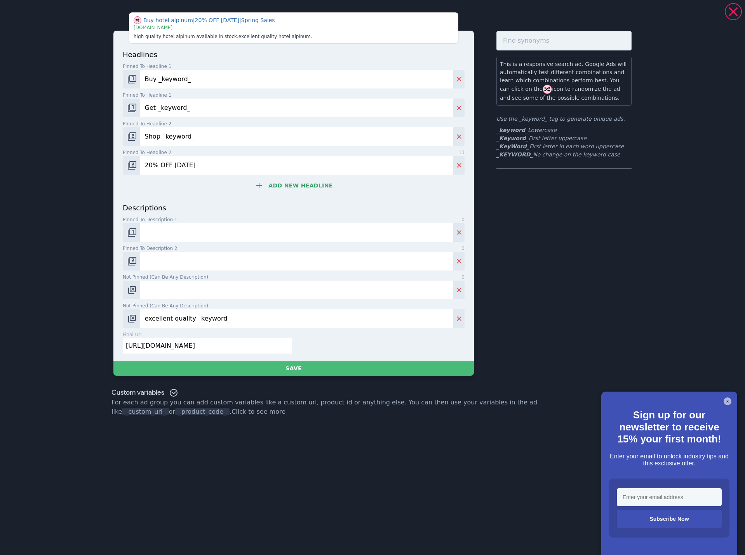
click at [184, 321] on input "excellent quality _keyword_" at bounding box center [296, 319] width 313 height 19
click at [181, 346] on input "[URL][DOMAIN_NAME]" at bounding box center [207, 346] width 169 height 16
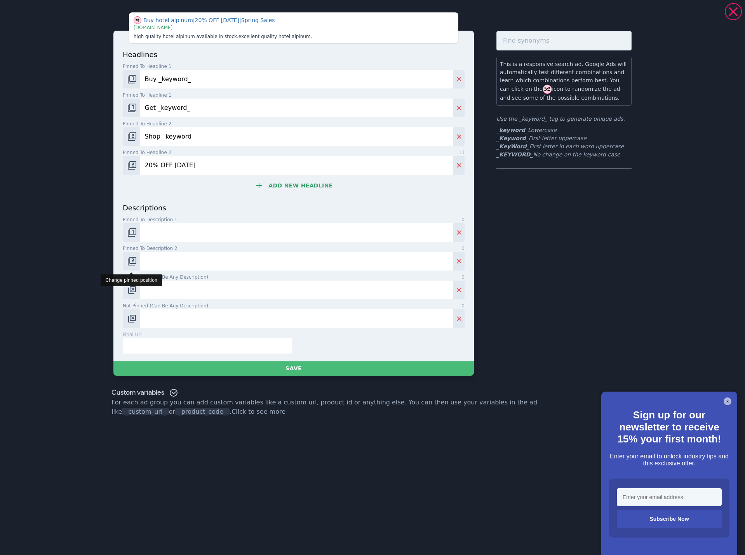
click at [136, 263] on img "Change pinned position" at bounding box center [131, 261] width 9 height 9
click at [135, 225] on button "Change pinned position" at bounding box center [131, 232] width 17 height 19
click at [135, 229] on img "Change pinned position" at bounding box center [131, 232] width 9 height 9
click at [122, 161] on div "headlines Pinned to headline 1 13 Buy _keyword_ Pinned to headline 1 13 Get _ke…" at bounding box center [293, 196] width 360 height 331
click at [143, 163] on input "20% OFF [DATE]" at bounding box center [296, 165] width 313 height 19
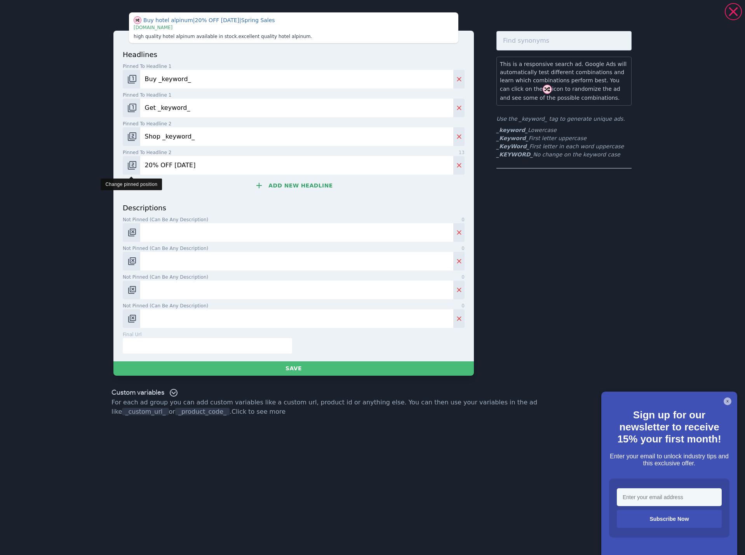
click at [131, 164] on img "Change pinned position" at bounding box center [131, 165] width 9 height 9
click at [138, 138] on button "Change pinned position" at bounding box center [131, 136] width 17 height 19
click at [133, 136] on img "Change pinned position" at bounding box center [131, 136] width 9 height 9
click at [138, 111] on button "Change pinned position" at bounding box center [131, 108] width 17 height 19
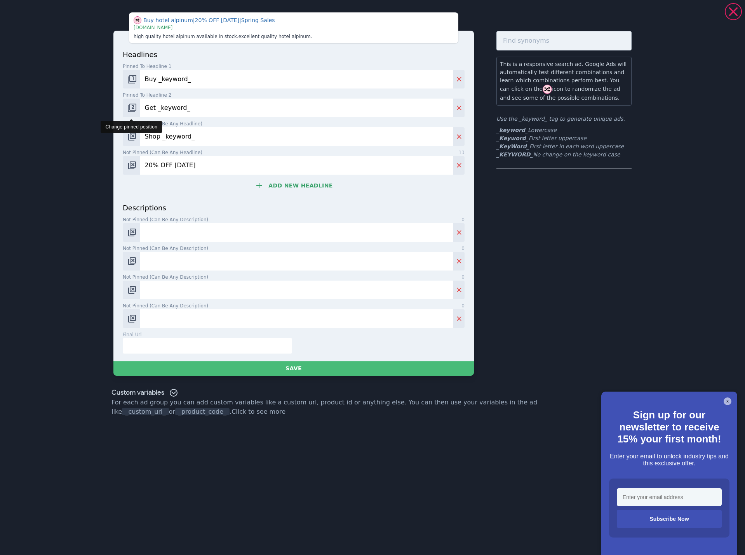
click at [137, 109] on button "Change pinned position" at bounding box center [131, 108] width 17 height 19
click at [132, 88] on button "Change pinned position" at bounding box center [131, 79] width 17 height 19
click at [134, 83] on img "Change pinned position" at bounding box center [131, 79] width 9 height 9
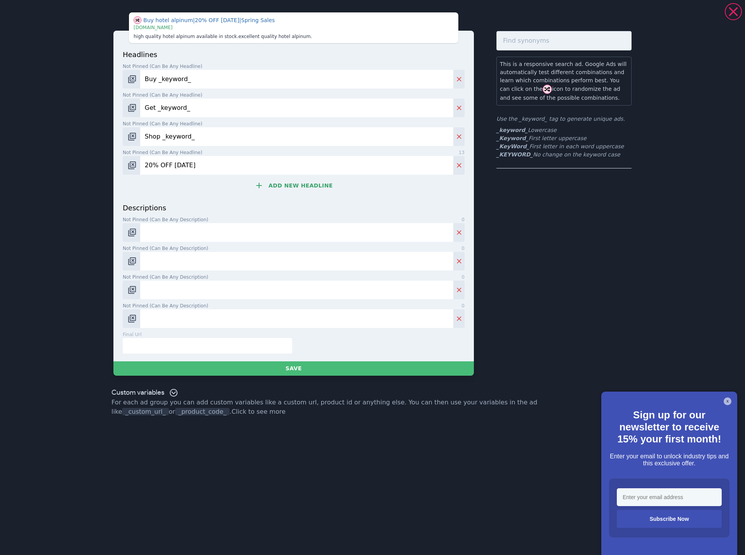
click at [185, 79] on input "Buy _keyword_" at bounding box center [296, 79] width 313 height 19
click at [179, 108] on input "Get _keyword_" at bounding box center [296, 108] width 313 height 19
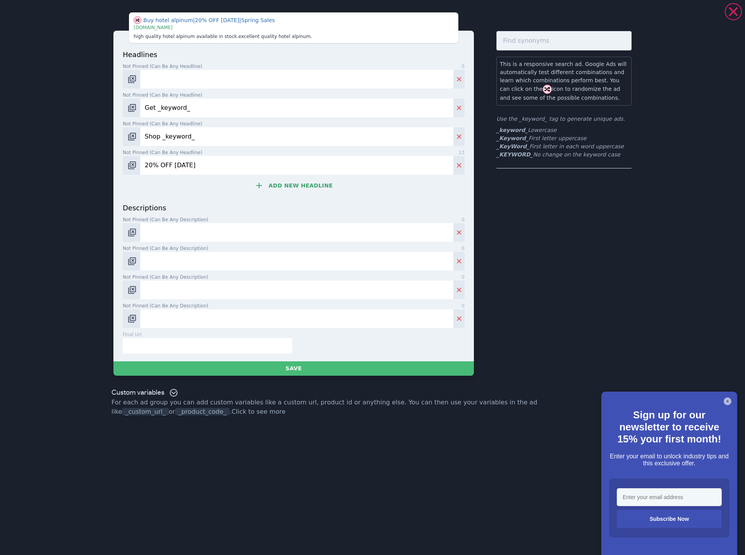
click at [179, 108] on input "Get _keyword_" at bounding box center [296, 108] width 313 height 19
click at [176, 129] on input "Shop _keyword_" at bounding box center [296, 136] width 313 height 19
click at [173, 161] on input "20% OFF [DATE]" at bounding box center [296, 165] width 313 height 19
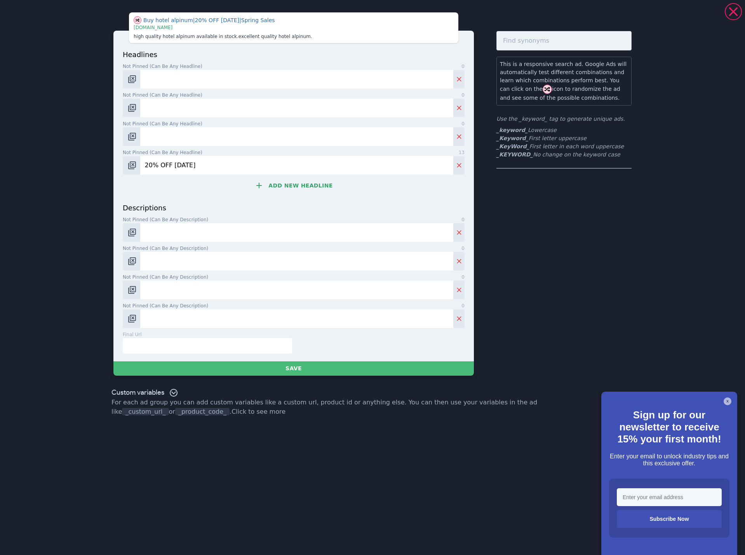
click at [173, 161] on input "20% OFF [DATE]" at bounding box center [296, 165] width 313 height 19
click at [195, 80] on input "Not pinned (Can be any headline) 0" at bounding box center [296, 79] width 313 height 19
paste input "Residence [GEOGRAPHIC_DATA]"
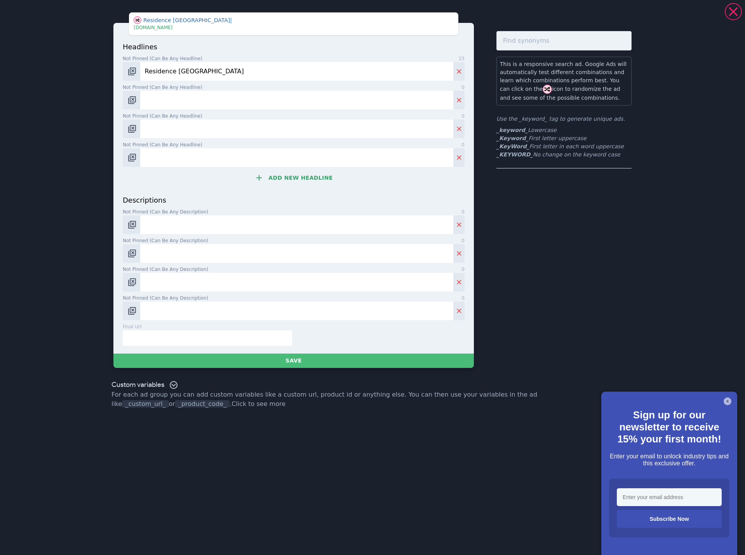
type input "Residence [GEOGRAPHIC_DATA]"
click at [196, 106] on input "Not pinned (Can be any headline) 0" at bounding box center [296, 100] width 313 height 19
paste input "Alpinum Campo Tures"
type input "Alpinum Campo Tures"
click at [188, 119] on span "Not pinned (Can be any headline)" at bounding box center [163, 116] width 80 height 7
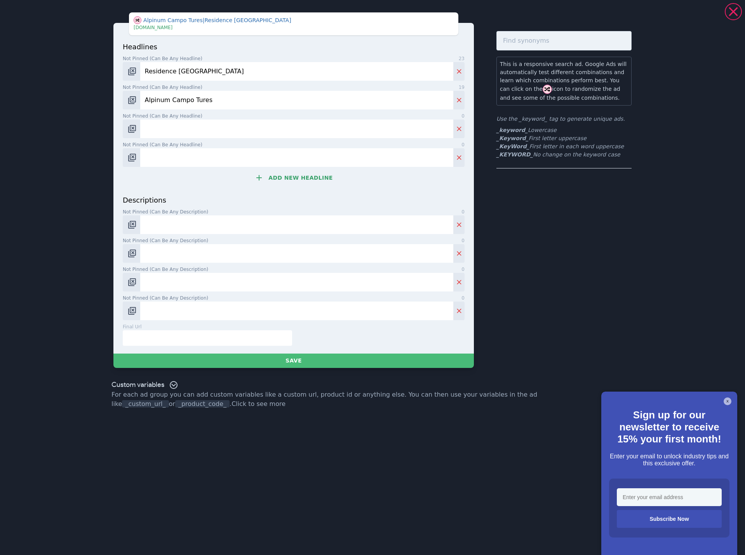
click at [188, 120] on input "Not pinned (Can be any headline) 0" at bounding box center [296, 129] width 313 height 19
paste input "Hotel [GEOGRAPHIC_DATA] con piscina"
type input "Hotel [GEOGRAPHIC_DATA] con piscina"
click at [216, 157] on input "Not pinned (Can be any headline) 0" at bounding box center [296, 157] width 313 height 19
paste input "Hotel Valle Aurina con piscina"
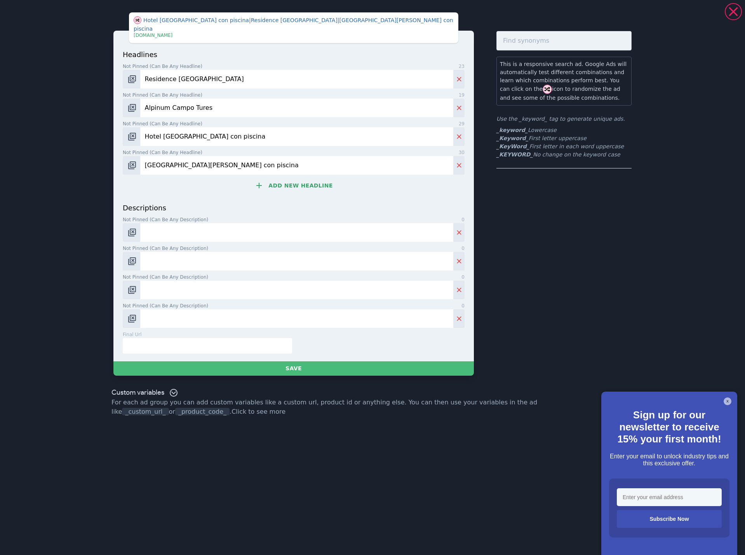
type input "Hotel Valle Aurina con piscina"
click at [314, 178] on button "Add new headline" at bounding box center [294, 186] width 342 height 16
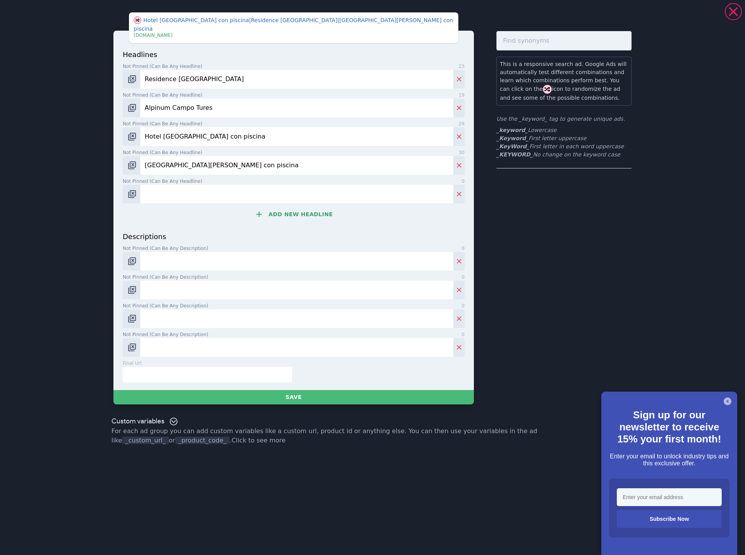
click at [225, 185] on input "Not pinned (Can be any headline) 0" at bounding box center [296, 194] width 313 height 19
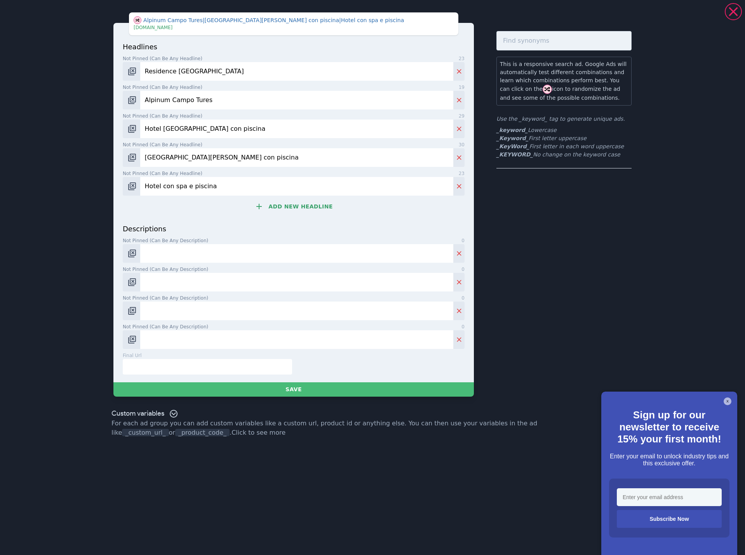
type input "Hotel con spa e piscina"
click at [299, 205] on button "Add new headline" at bounding box center [294, 207] width 342 height 16
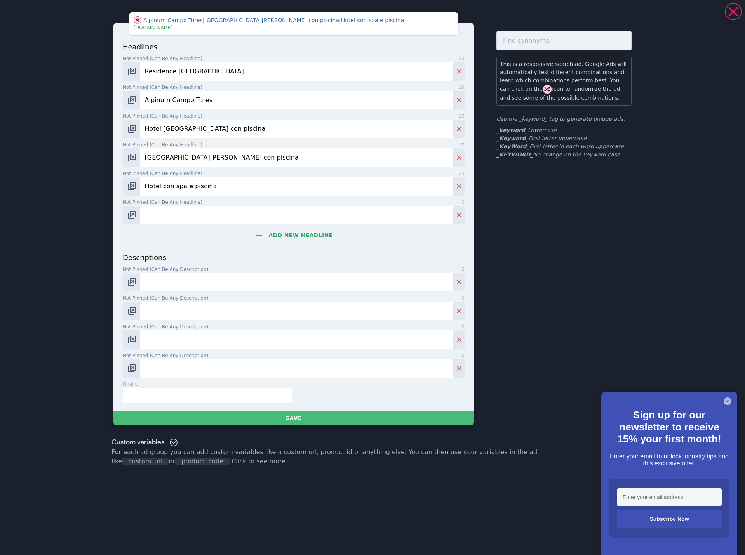
click at [231, 218] on input "Not pinned (Can be any headline) 0" at bounding box center [296, 215] width 313 height 19
paste input "Vacanza in [GEOGRAPHIC_DATA]"
type input "Vacanza in [GEOGRAPHIC_DATA]"
click at [334, 235] on button "Add new headline" at bounding box center [294, 236] width 342 height 16
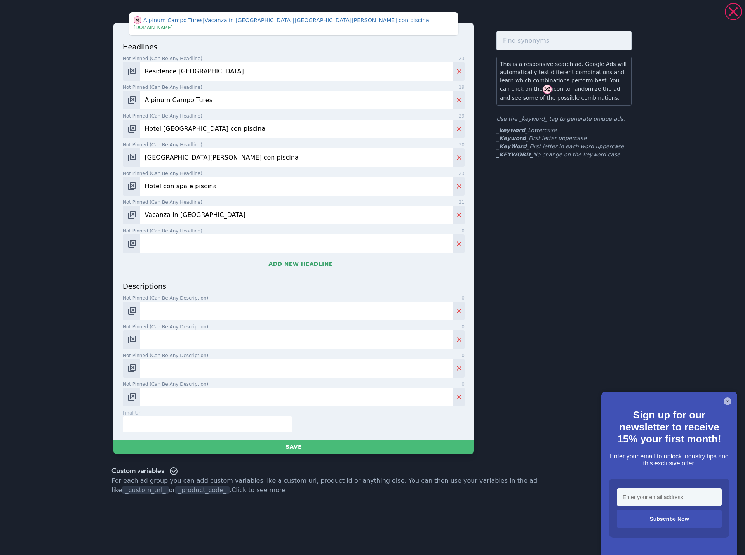
click at [267, 242] on input "Not pinned (Can be any headline) 0" at bounding box center [296, 244] width 313 height 19
paste input "Vacanza vicino [GEOGRAPHIC_DATA]"
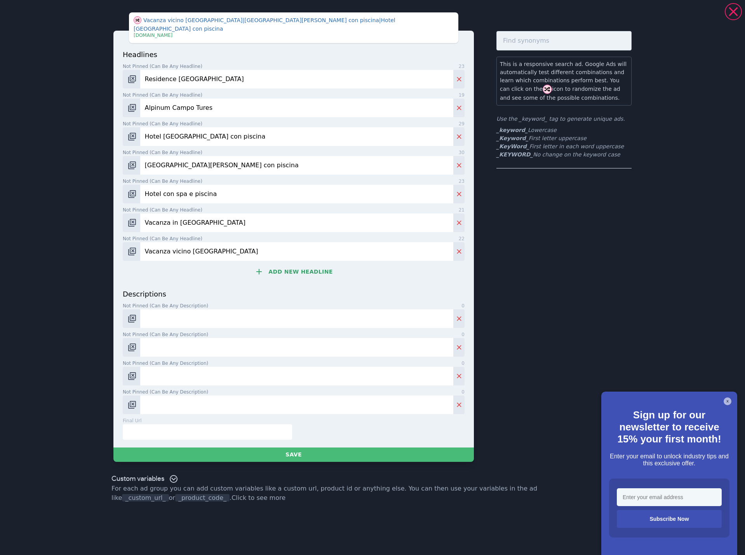
type input "Vacanza vicino [GEOGRAPHIC_DATA]"
click at [178, 310] on input "Not pinned (Can be any description) 0" at bounding box center [296, 319] width 313 height 19
paste input "Residence Hotel Alpinum a Campo Tures – relax, spa e avventura in Alto Adige."
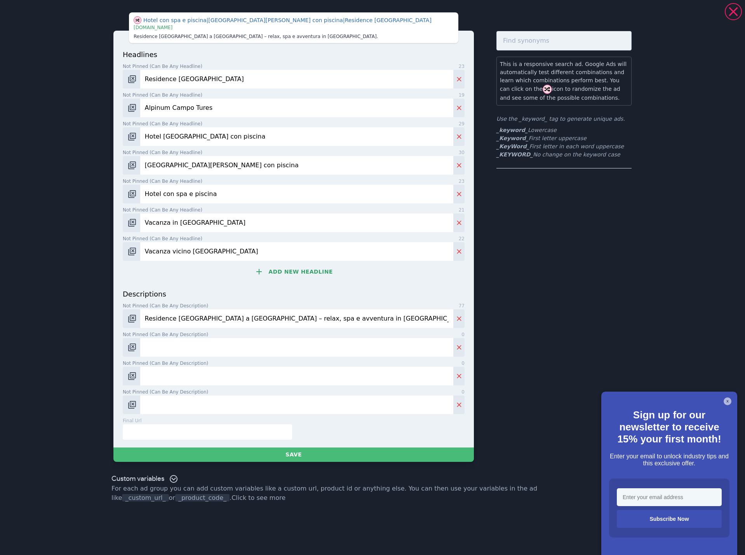
type input "Residence Hotel Alpinum a Campo Tures – relax, spa e avventura in Alto Adige."
click at [167, 346] on input "Not pinned (Can be any description) 0" at bounding box center [296, 347] width 313 height 19
paste input "Colazione deliziosa e subito pronti per vivere le montagne."
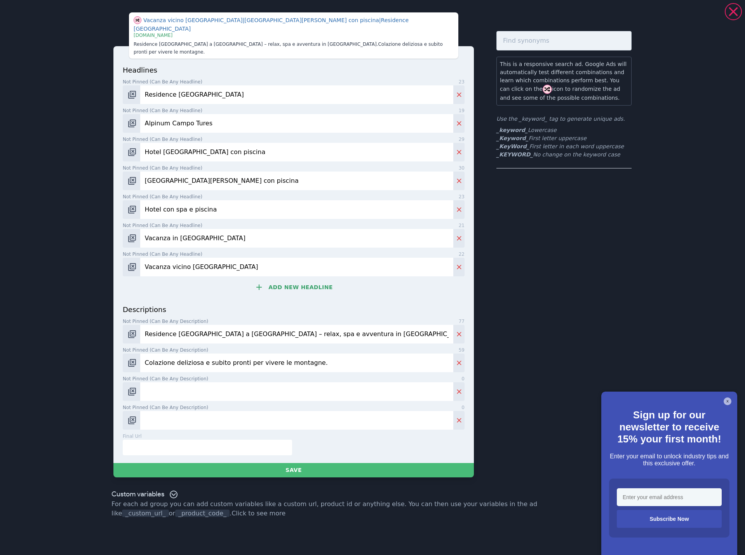
type input "Colazione deliziosa e subito pronti per vivere le montagne."
click at [188, 383] on input "Not pinned (Can be any description) 0" at bounding box center [296, 392] width 313 height 19
paste input "Piccolo spa con piscina e sauna per momenti di completo benessere."
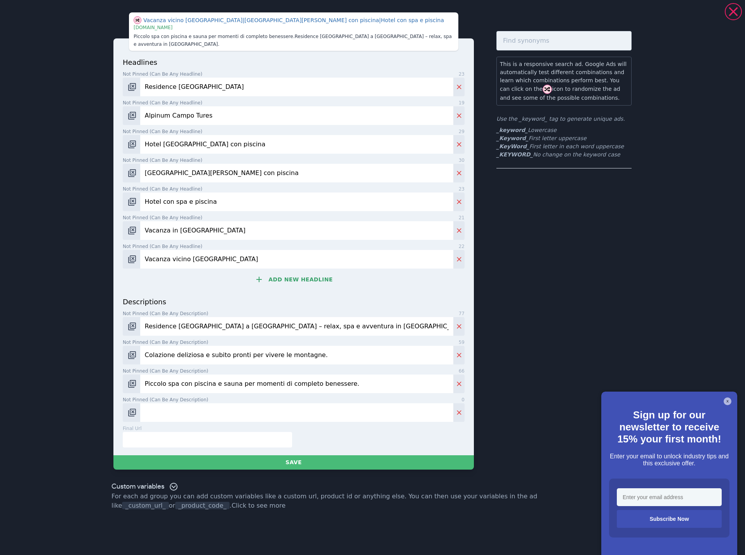
type input "Piccolo spa con piscina e sauna per momenti di completo benessere."
click at [174, 409] on input "Not pinned (Can be any description) 0" at bounding box center [296, 413] width 313 height 19
paste input "Valle Aurina e [GEOGRAPHIC_DATA] – un’esperienza autentica in [GEOGRAPHIC_DATA]."
type input "Valle Aurina e [GEOGRAPHIC_DATA] – un’esperienza autentica in [GEOGRAPHIC_DATA]."
click at [170, 433] on input "text" at bounding box center [207, 440] width 169 height 16
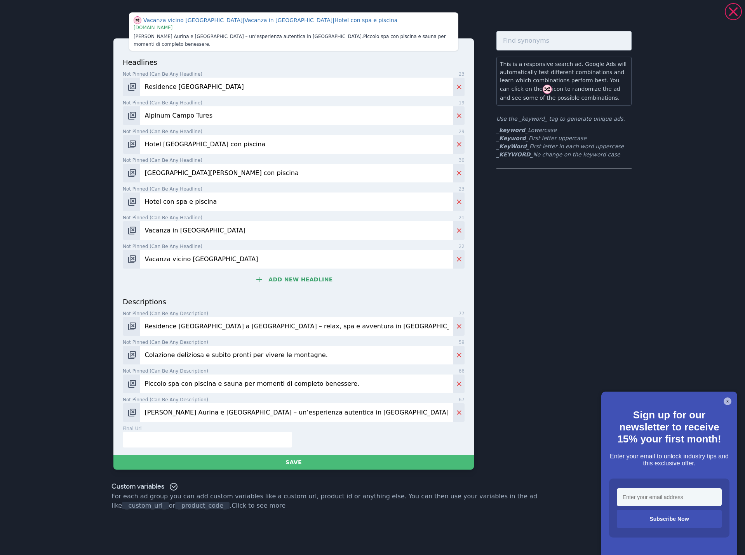
paste input "[URL][DOMAIN_NAME]"
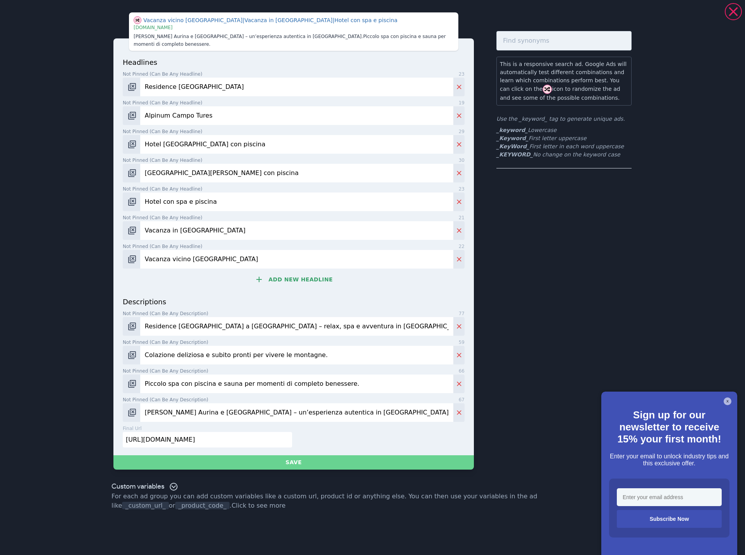
type input "[URL][DOMAIN_NAME]"
click at [306, 456] on button "Save" at bounding box center [293, 463] width 360 height 14
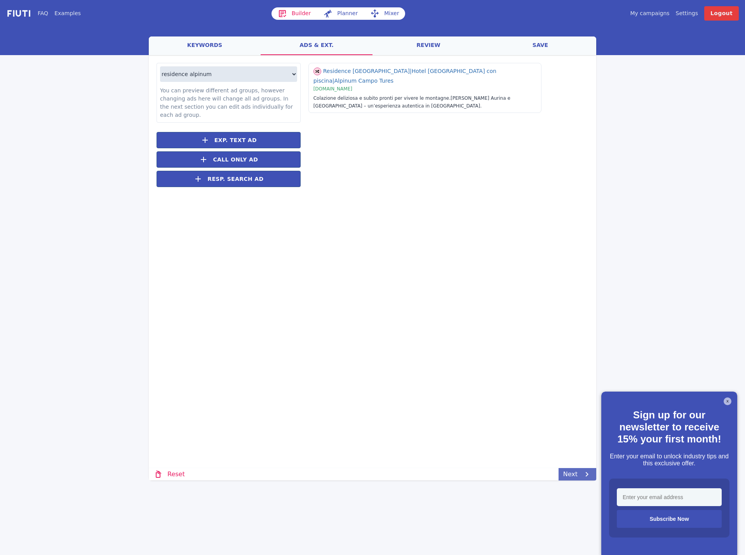
click at [577, 475] on link "Next" at bounding box center [578, 474] width 38 height 12
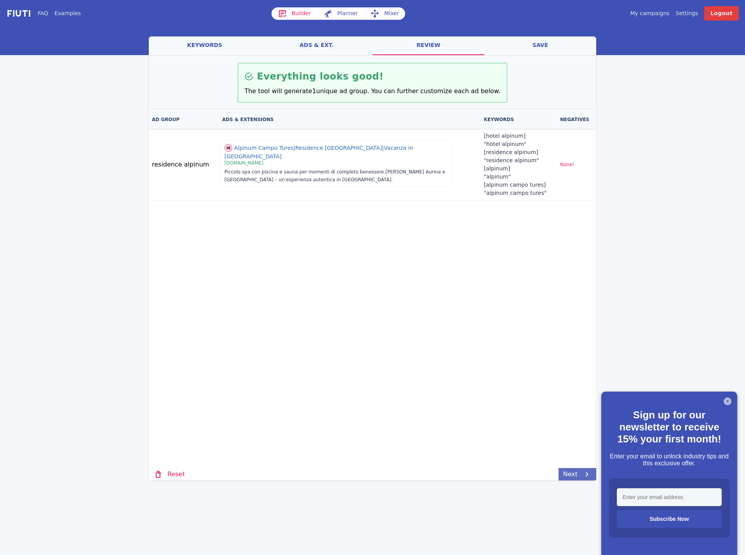
click at [577, 475] on link "Next" at bounding box center [578, 474] width 38 height 12
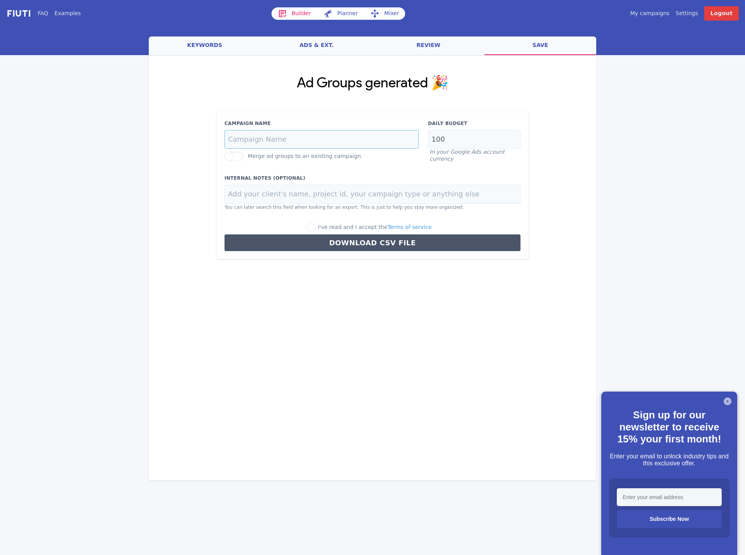
click at [273, 141] on input "Campaign Name" at bounding box center [322, 139] width 194 height 19
paste input "brand-i-it"
type input "brand-i-it"
drag, startPoint x: 456, startPoint y: 140, endPoint x: 404, endPoint y: 137, distance: 52.9
click at [404, 137] on div "Campaign Name brand-i-it Merge ad groups to an existing campaign Daily Budget 1…" at bounding box center [372, 141] width 305 height 43
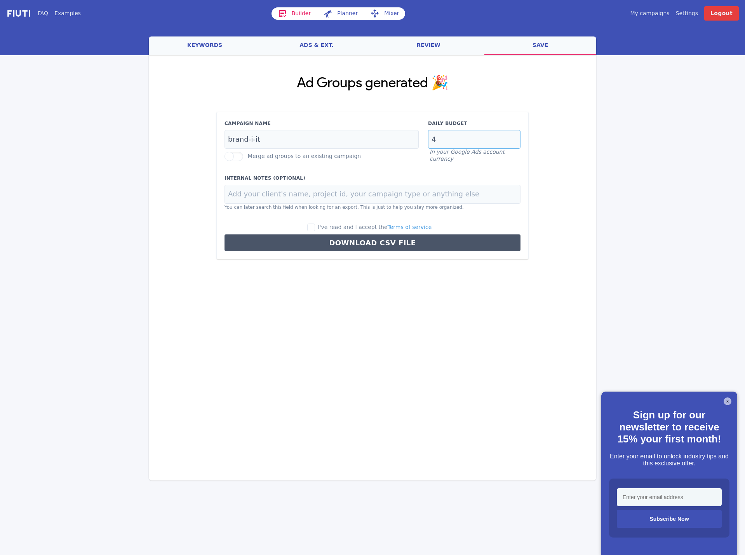
type input "4"
click at [273, 193] on input at bounding box center [373, 194] width 296 height 19
paste input "Residence [GEOGRAPHIC_DATA]"
type input "Residence [GEOGRAPHIC_DATA]"
click at [315, 225] on input "I've read and I accept the Terms of service" at bounding box center [311, 228] width 8 height 8
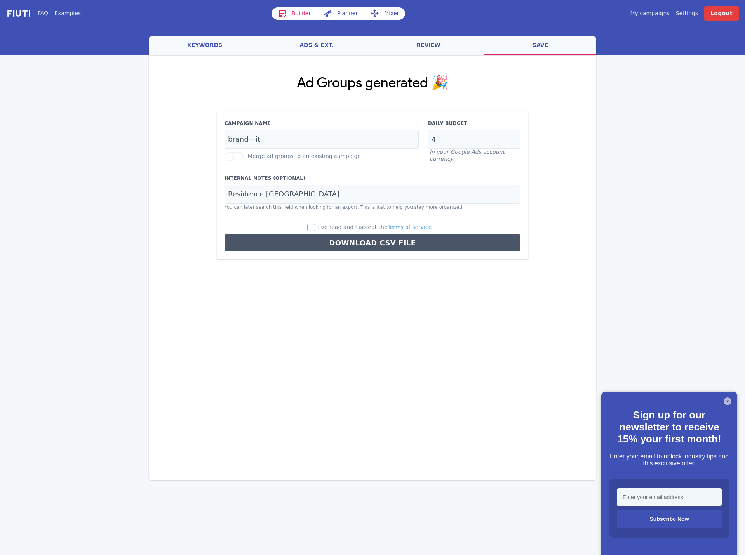
checkbox input "true"
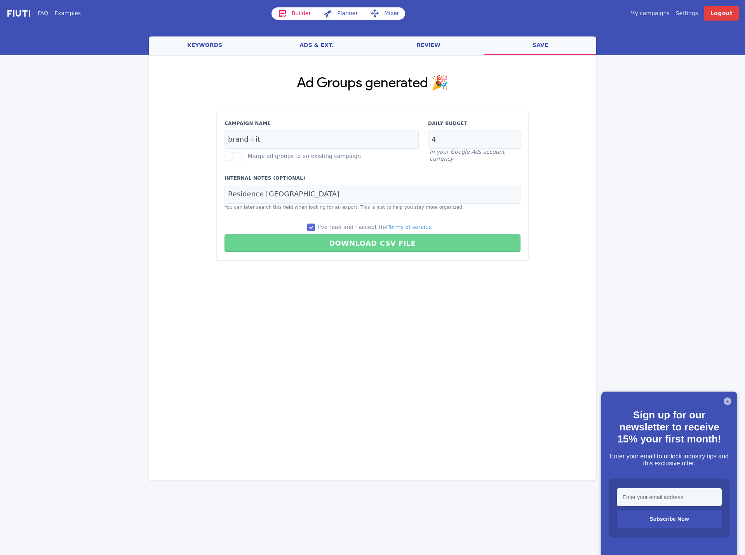
click at [328, 244] on button "Download CSV File" at bounding box center [373, 243] width 296 height 17
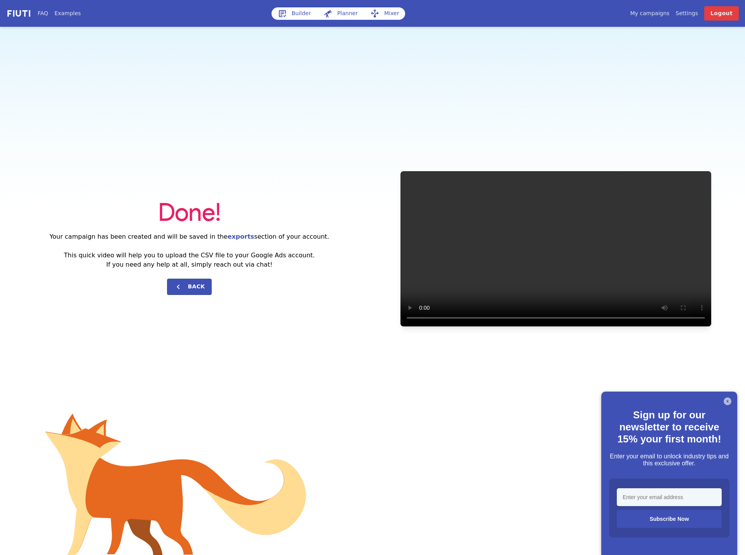
click at [293, 11] on link "Builder" at bounding box center [295, 13] width 46 height 12
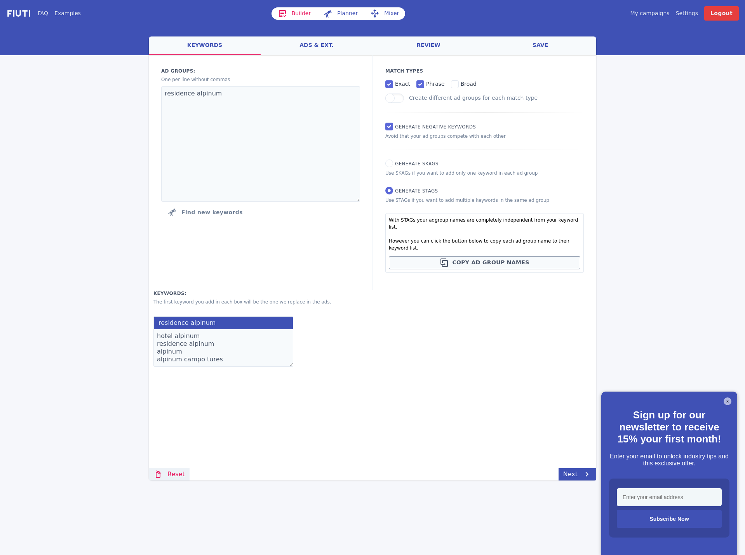
click at [175, 475] on link "Reset" at bounding box center [169, 474] width 41 height 12
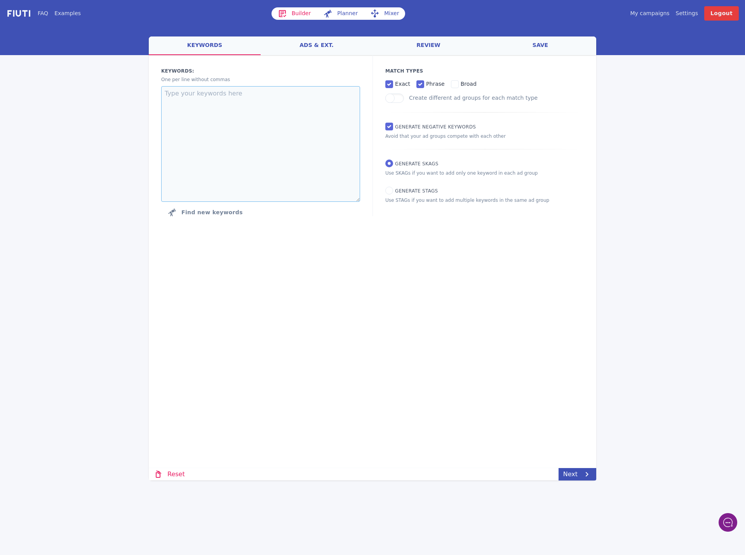
click at [271, 130] on textarea at bounding box center [260, 144] width 199 height 116
paste textarea "hotel campo tures"
type textarea "hotel campo tures"
click at [387, 191] on input "Generate STAGs" at bounding box center [389, 191] width 8 height 8
radio input "true"
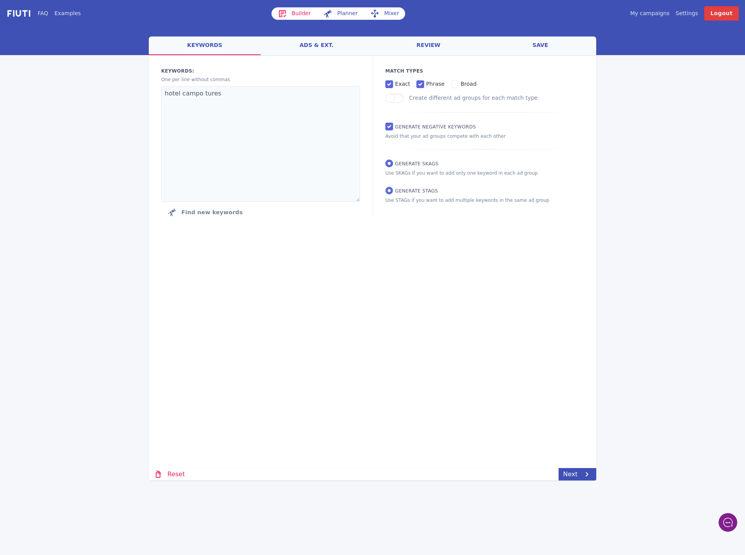
radio input "false"
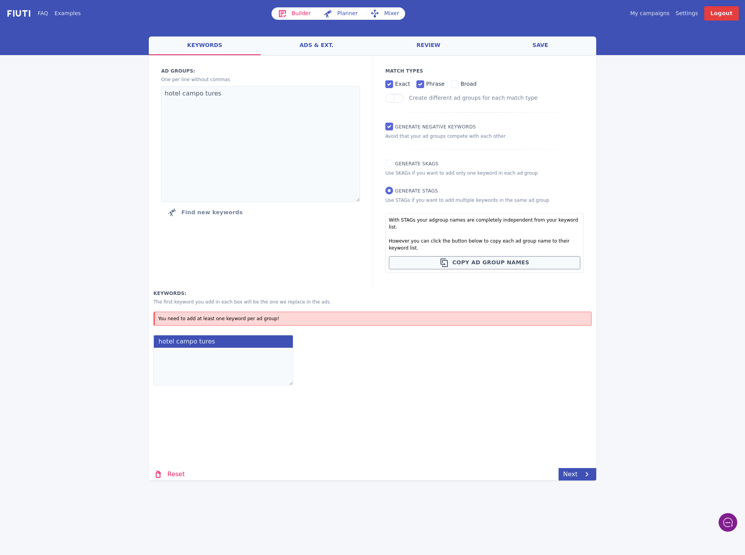
click at [179, 348] on textarea at bounding box center [223, 367] width 140 height 38
paste textarea "hotel [GEOGRAPHIC_DATA] a campo tures hotel campo tures con spa hotel campo tur…"
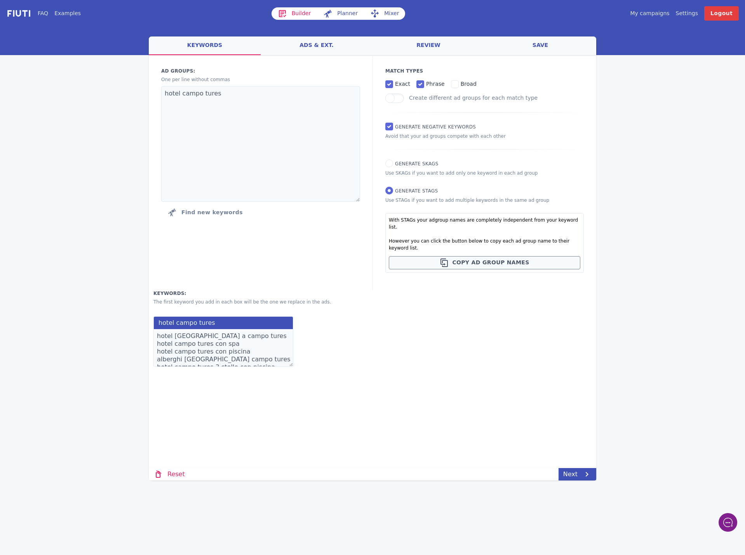
scroll to position [67, 0]
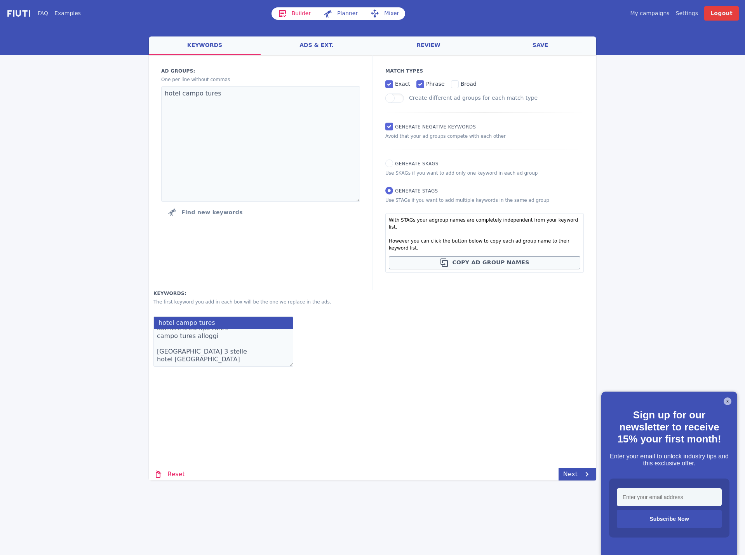
click at [177, 333] on textarea "hotel [GEOGRAPHIC_DATA] a campo tures hotel campo tures con spa hotel campo tur…" at bounding box center [223, 348] width 140 height 38
click at [224, 349] on textarea "hotel [GEOGRAPHIC_DATA] a campo tures hotel campo tures con spa hotel [GEOGRAPH…" at bounding box center [223, 348] width 140 height 38
type textarea "hotel [GEOGRAPHIC_DATA] a campo tures hotel campo tures con spa hotel [GEOGRAPH…"
click at [571, 472] on link "Next" at bounding box center [578, 474] width 38 height 12
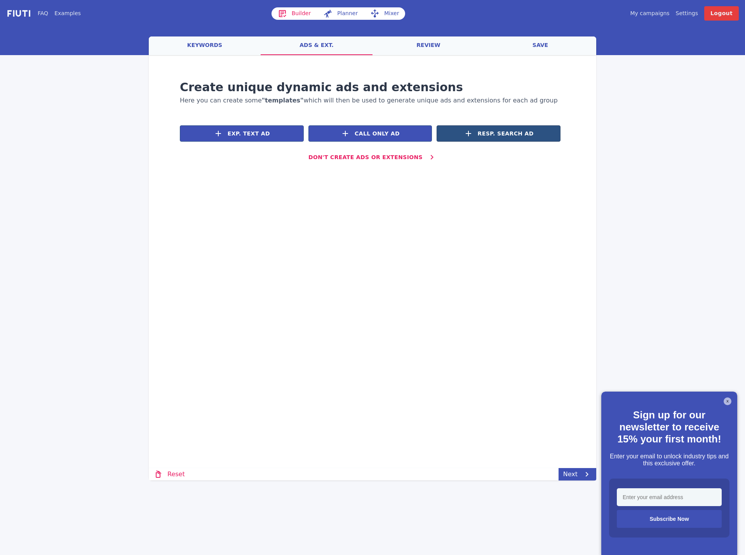
click at [512, 137] on span "Resp. Search Ad" at bounding box center [506, 134] width 56 height 8
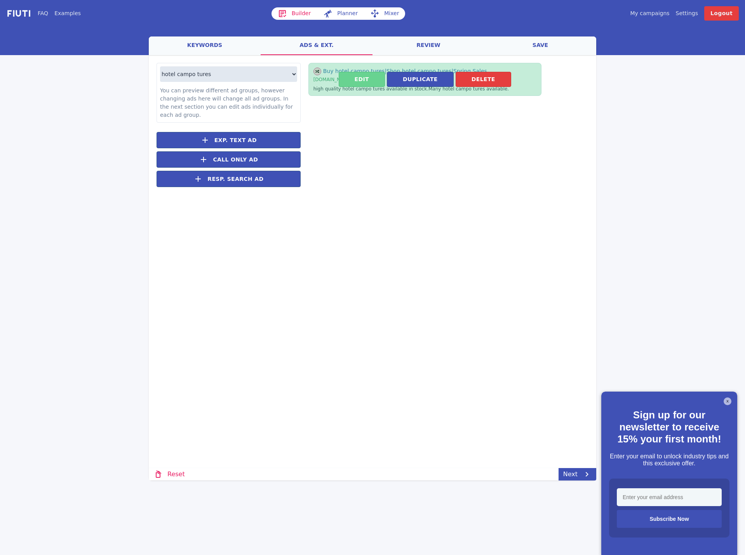
click at [357, 78] on button "Edit" at bounding box center [362, 79] width 46 height 15
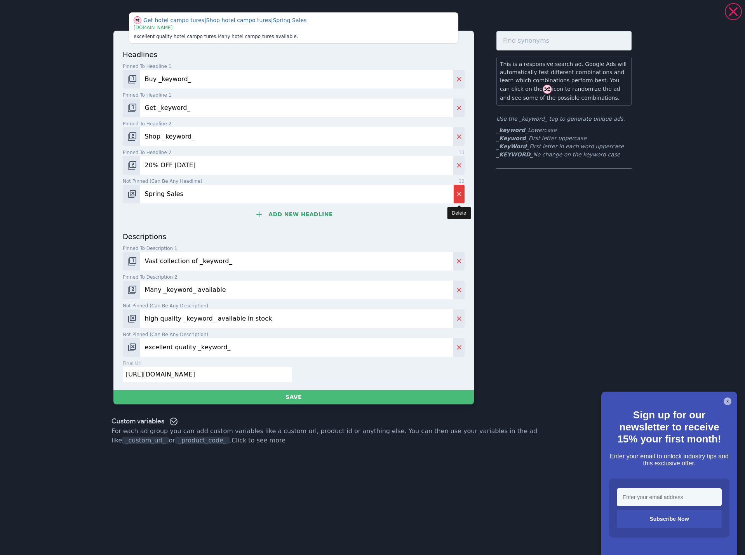
click at [460, 196] on icon "Delete" at bounding box center [459, 194] width 8 height 8
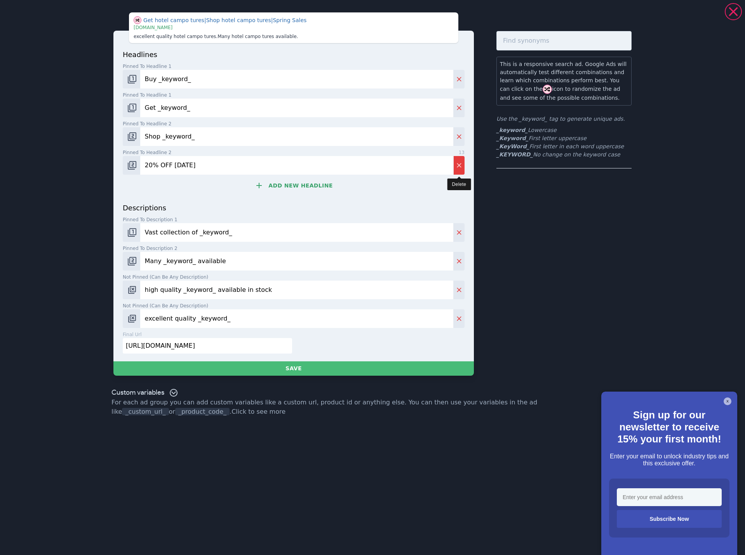
click at [460, 165] on icon "Delete" at bounding box center [459, 165] width 5 height 5
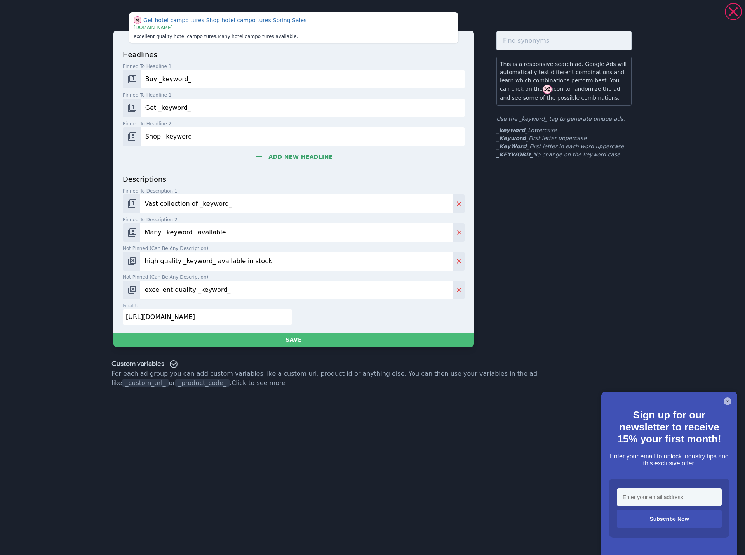
drag, startPoint x: 203, startPoint y: 139, endPoint x: 117, endPoint y: 138, distance: 86.2
click at [117, 138] on div "headlines Pinned to headline 1 13 Buy _keyword_ Pinned to headline 1 13 Get _ke…" at bounding box center [293, 182] width 360 height 302
drag, startPoint x: 219, startPoint y: 105, endPoint x: 110, endPoint y: 110, distance: 110.0
click at [110, 110] on div "Get hotel campo tures | Shop hotel campo tures | Spring Sales | [DOMAIN_NAME] e…" at bounding box center [372, 179] width 559 height 353
drag, startPoint x: 198, startPoint y: 76, endPoint x: 113, endPoint y: 79, distance: 84.7
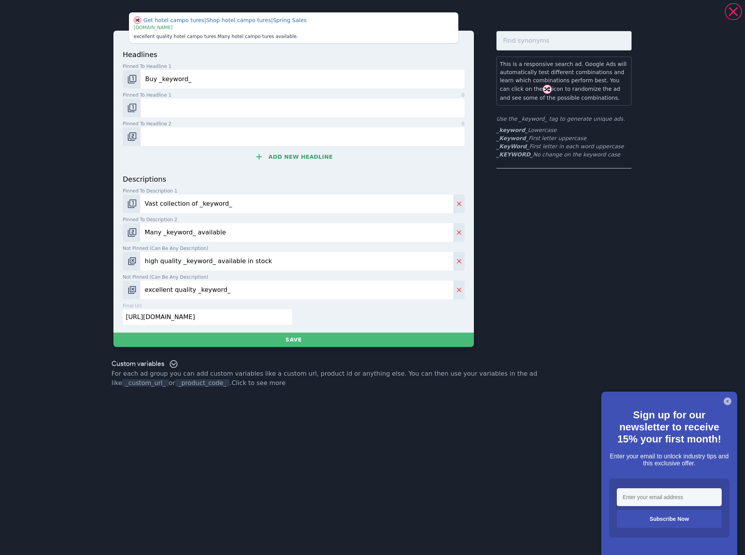
click at [113, 79] on div "Get hotel campo tures | Shop hotel campo tures | Spring Sales | [DOMAIN_NAME] e…" at bounding box center [372, 179] width 559 height 353
click at [137, 75] on button "Change pinned position" at bounding box center [132, 79] width 18 height 19
click at [136, 78] on img "Change pinned position" at bounding box center [131, 79] width 9 height 9
click at [134, 111] on img "Change pinned position" at bounding box center [131, 107] width 9 height 9
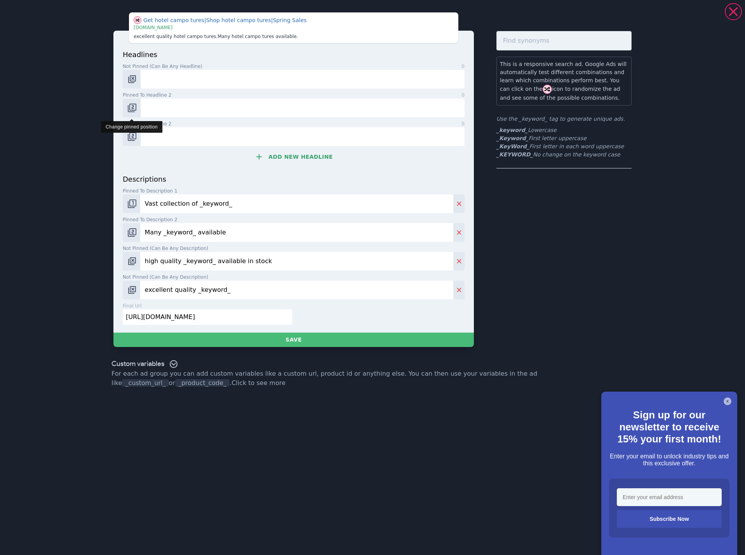
click at [131, 108] on img "Change pinned position" at bounding box center [131, 107] width 9 height 9
click at [136, 142] on button "Change pinned position" at bounding box center [132, 136] width 18 height 19
click at [135, 141] on img "Change pinned position" at bounding box center [131, 136] width 9 height 9
drag, startPoint x: 231, startPoint y: 208, endPoint x: 142, endPoint y: 207, distance: 89.4
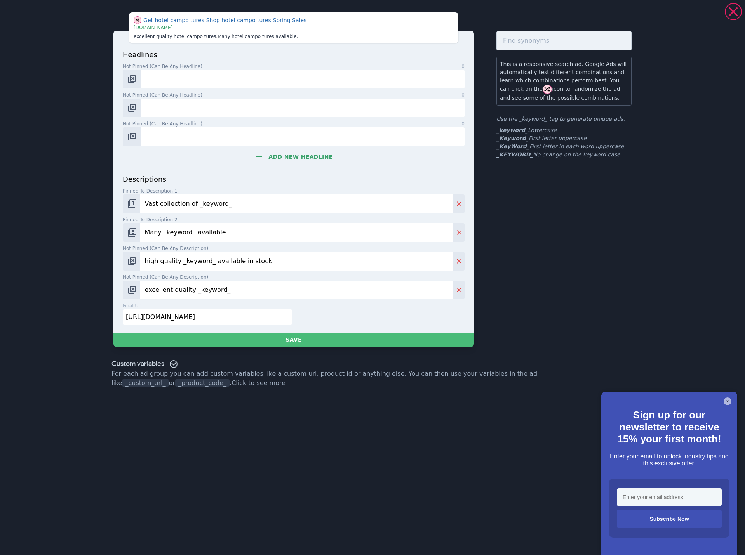
click at [142, 207] on input "Vast collection of _keyword_" at bounding box center [296, 204] width 313 height 19
drag, startPoint x: 249, startPoint y: 237, endPoint x: 142, endPoint y: 240, distance: 107.2
click at [134, 238] on div "Many _keyword_ available" at bounding box center [294, 232] width 342 height 19
drag, startPoint x: 238, startPoint y: 266, endPoint x: 142, endPoint y: 265, distance: 96.3
click at [142, 265] on input "high quality _keyword_ available in stock" at bounding box center [296, 261] width 313 height 19
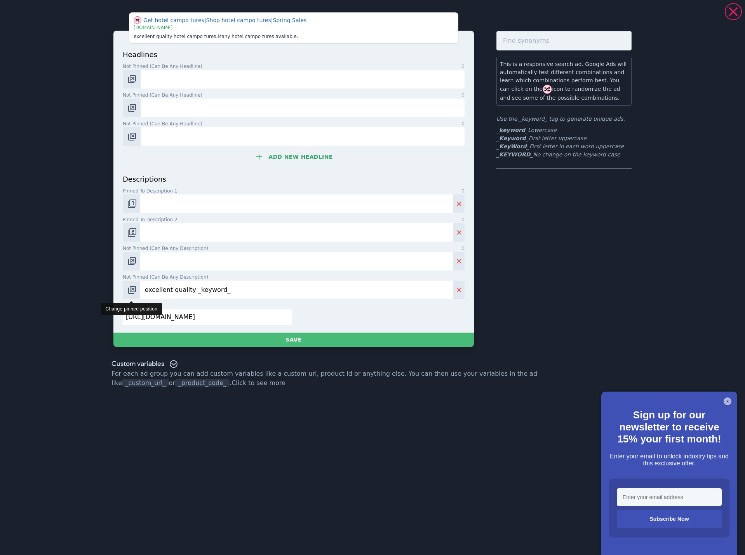
drag, startPoint x: 243, startPoint y: 293, endPoint x: 135, endPoint y: 288, distance: 108.1
click at [135, 288] on div "excellent quality _keyword_" at bounding box center [294, 290] width 342 height 19
click at [134, 207] on img "Change pinned position" at bounding box center [131, 203] width 9 height 9
click at [134, 228] on button "Change pinned position" at bounding box center [131, 232] width 17 height 19
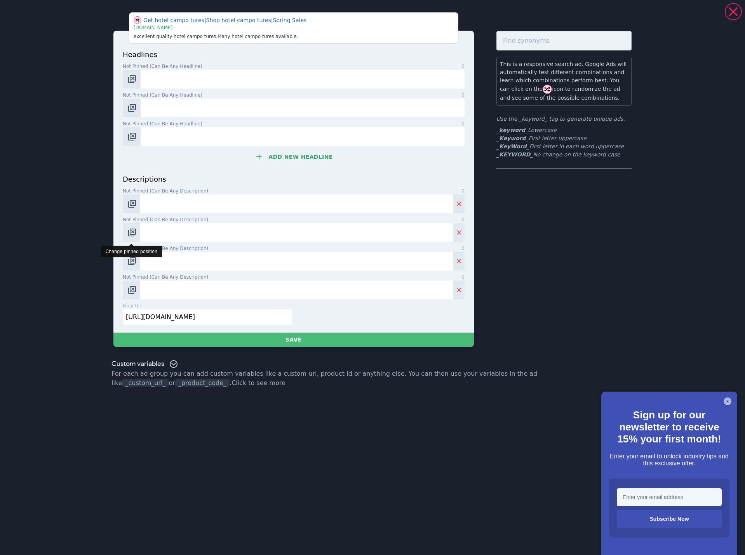
click at [132, 234] on img "Change pinned position" at bounding box center [131, 232] width 9 height 9
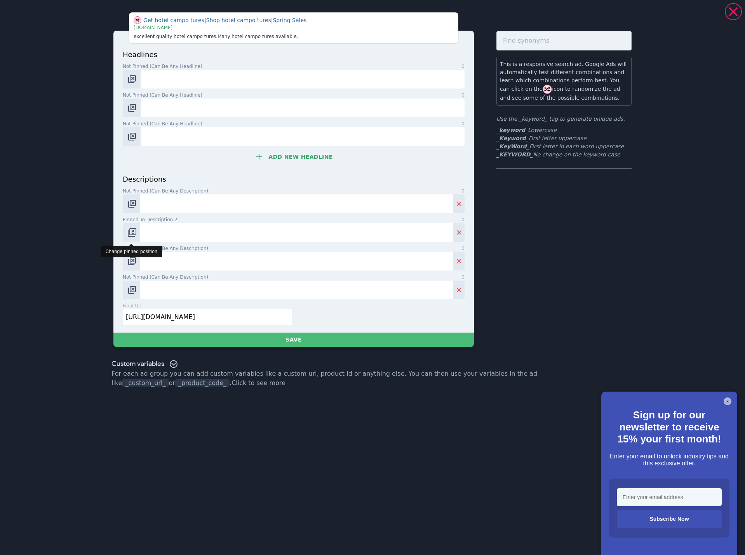
click at [132, 234] on img "Change pinned position" at bounding box center [131, 232] width 9 height 9
drag, startPoint x: 235, startPoint y: 321, endPoint x: 114, endPoint y: 321, distance: 121.6
click at [114, 321] on div "headlines Not pinned (Can be any headline) 0 Not pinned (Can be any headline) 0…" at bounding box center [293, 182] width 360 height 302
click at [166, 312] on input "text" at bounding box center [207, 318] width 169 height 16
paste input "[URL][DOMAIN_NAME]"
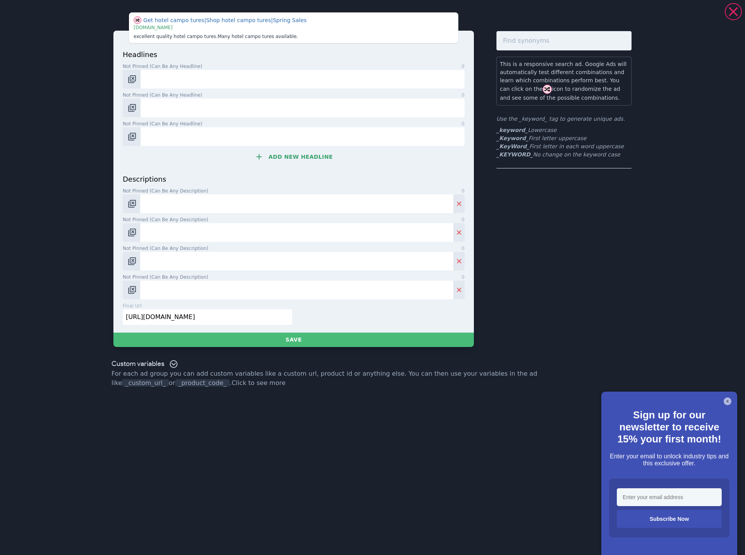
type input "[URL][DOMAIN_NAME]"
drag, startPoint x: 170, startPoint y: 78, endPoint x: 161, endPoint y: 79, distance: 9.1
click at [171, 78] on input "Not pinned (Can be any headline) 0" at bounding box center [303, 79] width 324 height 19
paste input "Hotel [GEOGRAPHIC_DATA]"
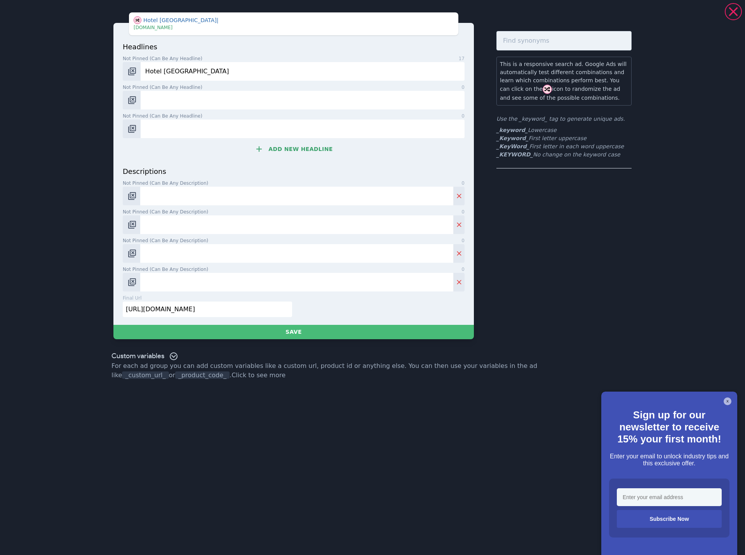
type input "Hotel [GEOGRAPHIC_DATA]"
click at [186, 100] on input "Not pinned (Can be any headline) 0" at bounding box center [303, 100] width 324 height 19
paste input "Hotel [GEOGRAPHIC_DATA] con spa"
type input "Hotel [GEOGRAPHIC_DATA] con spa"
click at [181, 128] on input "Not pinned (Can be any headline) 0" at bounding box center [303, 129] width 324 height 19
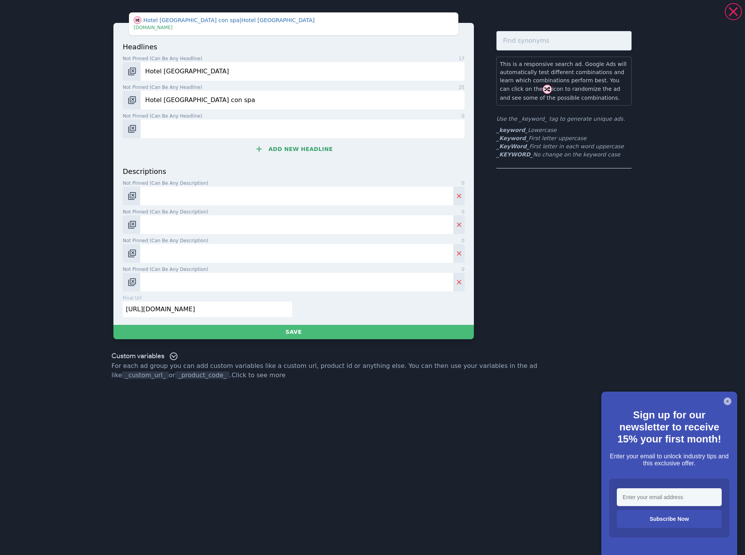
paste input "Hotel [GEOGRAPHIC_DATA] con piscina"
type input "Hotel [GEOGRAPHIC_DATA] con piscina"
click at [296, 157] on div "headlines Not pinned (Can be any headline) 17 Hotel [GEOGRAPHIC_DATA] Not pinne…" at bounding box center [294, 104] width 342 height 125
click at [289, 151] on button "Add new headline" at bounding box center [294, 149] width 342 height 16
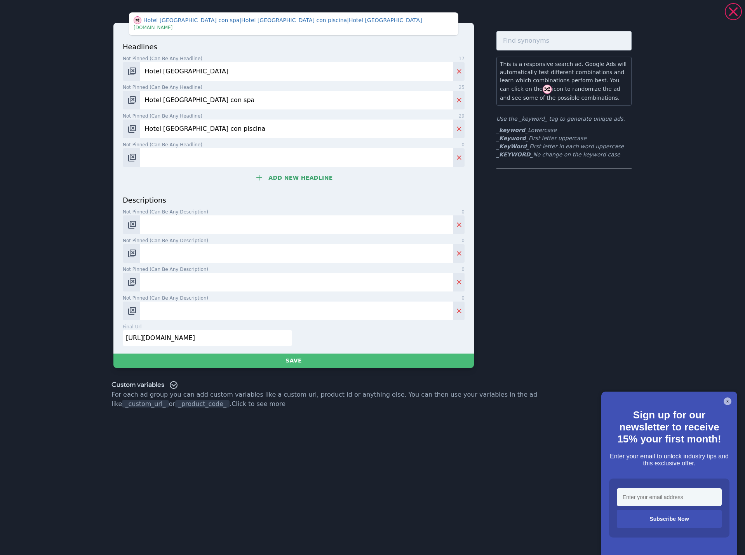
click at [237, 160] on input "Not pinned (Can be any headline) 0" at bounding box center [296, 157] width 313 height 19
type input "Alberghi Campo Tures"
click at [301, 174] on button "Add new headline" at bounding box center [294, 178] width 342 height 16
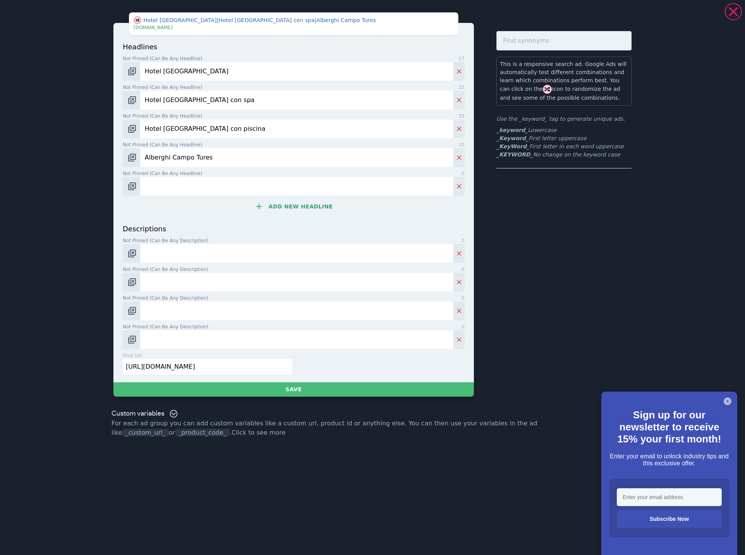
click at [232, 189] on input "Not pinned (Can be any headline) 0" at bounding box center [296, 186] width 313 height 19
paste input "Hotel [GEOGRAPHIC_DATA] 3 stelle"
type input "Hotel [GEOGRAPHIC_DATA] 3 stelle"
click at [301, 205] on button "Add new headline" at bounding box center [294, 207] width 342 height 16
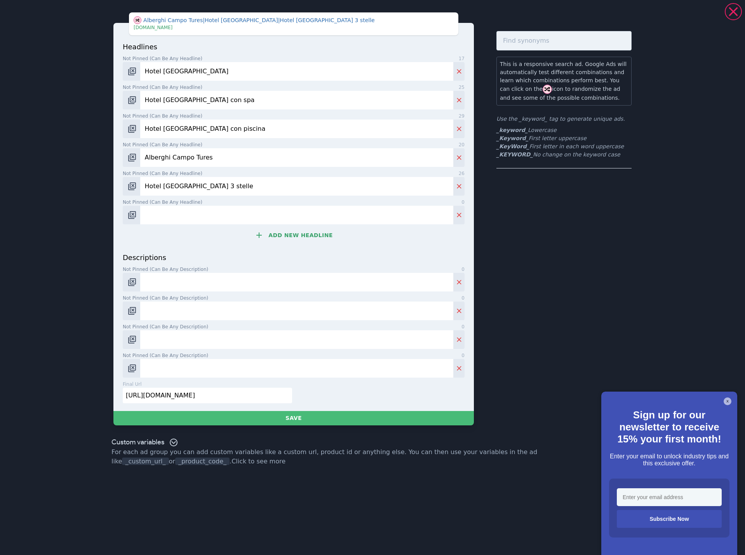
click at [232, 214] on input "Not pinned (Can be any headline) 0" at bounding box center [296, 215] width 313 height 19
paste input "Garni Campo Tures"
type input "Garni Campo Tures"
click at [310, 234] on button "Add new headline" at bounding box center [294, 236] width 342 height 16
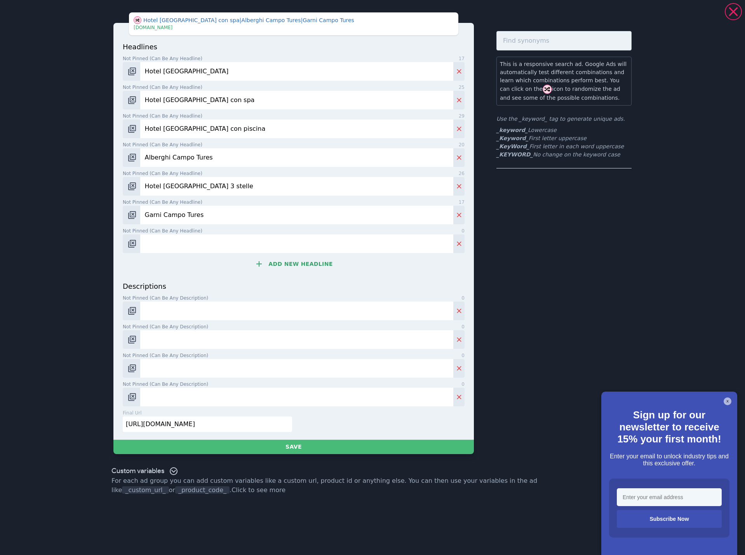
click at [240, 248] on input "Not pinned (Can be any headline) 0" at bounding box center [296, 244] width 313 height 19
paste input "Dormire a Campo Tures"
type input "Dormire a Campo Tures"
click at [313, 266] on button "Add new headline" at bounding box center [294, 264] width 342 height 16
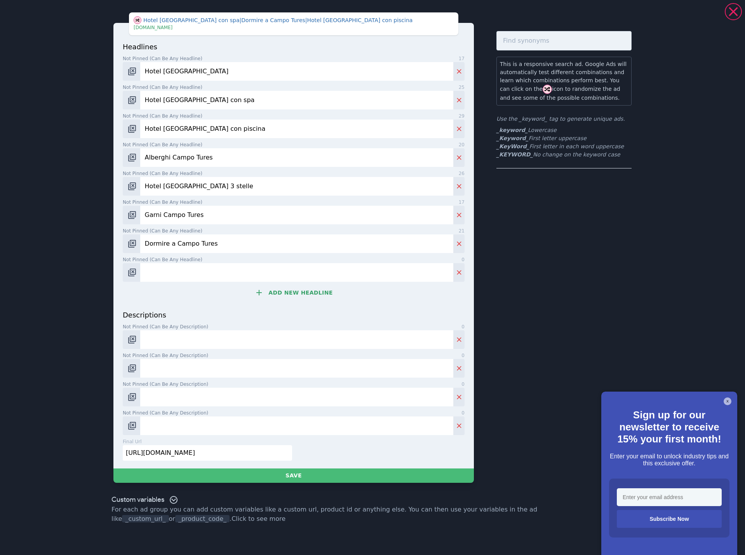
click at [275, 277] on input "Not pinned (Can be any headline) 0" at bounding box center [296, 272] width 313 height 19
paste input "Campo Tures alloggi"
type input "Campo Tures alloggi"
click at [283, 300] on button "Add new headline" at bounding box center [294, 293] width 342 height 16
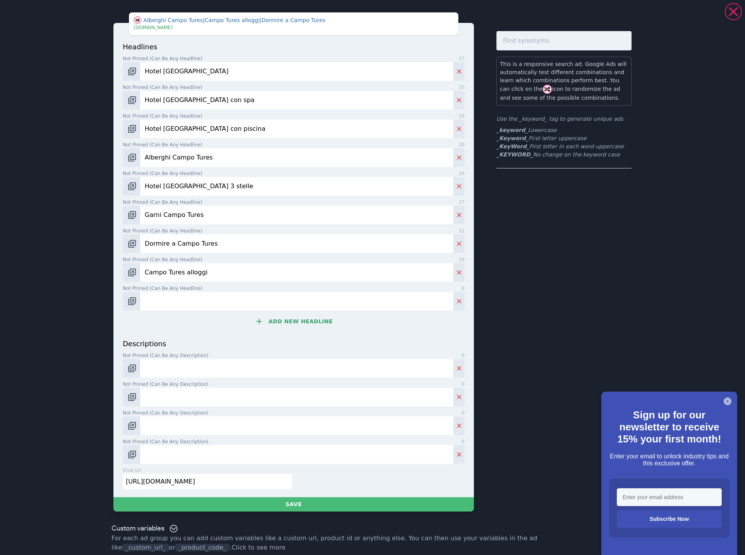
click at [227, 303] on input "Not pinned (Can be any headline) 0" at bounding box center [296, 301] width 313 height 19
paste input "Hotel vicino Riva di Tures"
type input "Hotel vicino Riva di Tures"
click at [299, 325] on button "Add new headline" at bounding box center [294, 322] width 342 height 16
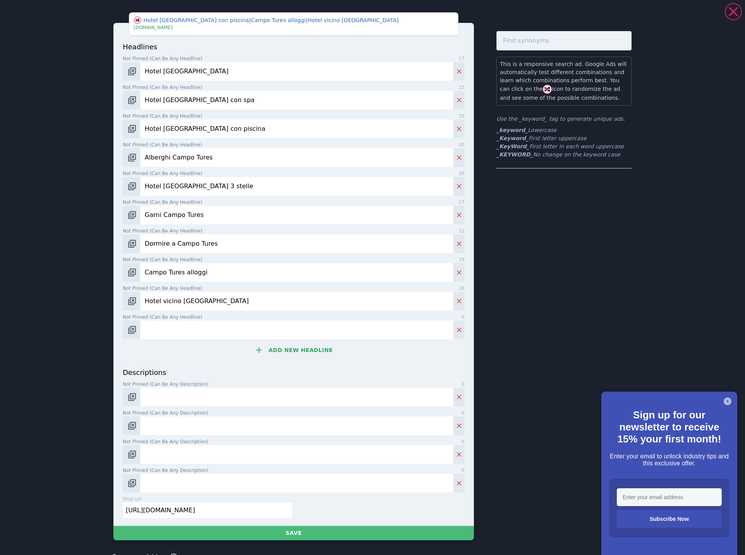
drag, startPoint x: 299, startPoint y: 325, endPoint x: 234, endPoint y: 335, distance: 66.0
click at [240, 334] on input "Not pinned (Can be any headline) 0" at bounding box center [296, 330] width 313 height 19
paste input "[GEOGRAPHIC_DATA] 3 stelle"
type input "[GEOGRAPHIC_DATA] 3 stelle"
click at [282, 351] on button "Add new headline" at bounding box center [294, 351] width 342 height 16
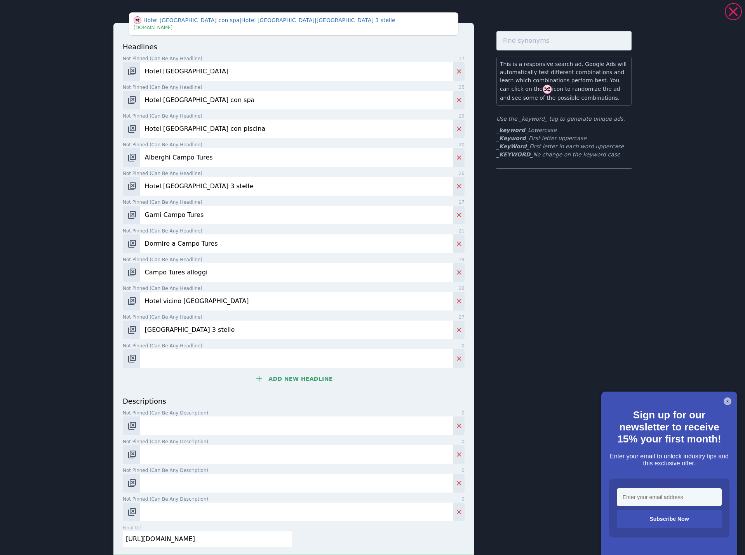
click at [291, 379] on button "Add new headline" at bounding box center [294, 379] width 342 height 16
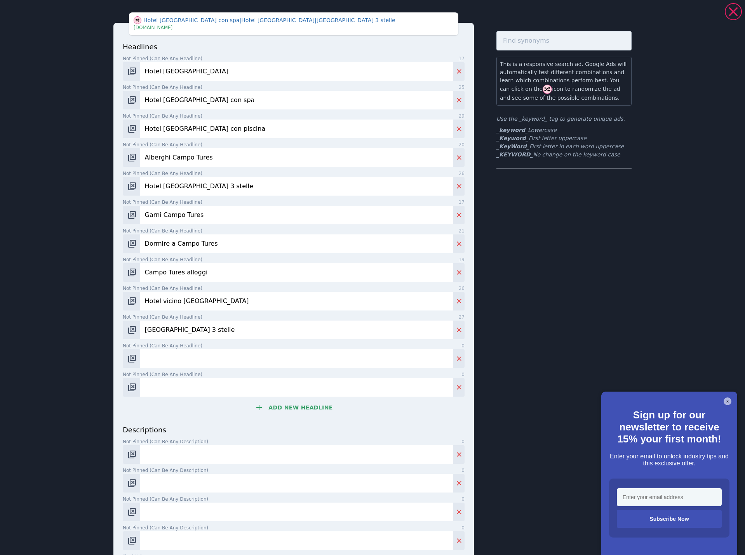
click at [190, 359] on input "Not pinned (Can be any headline) 0" at bounding box center [296, 359] width 313 height 19
paste input "Residence [GEOGRAPHIC_DATA]"
type input "Residence [GEOGRAPHIC_DATA]"
drag, startPoint x: 185, startPoint y: 384, endPoint x: 194, endPoint y: 385, distance: 9.8
click at [185, 384] on input "Not pinned (Can be any headline) 0" at bounding box center [296, 387] width 313 height 19
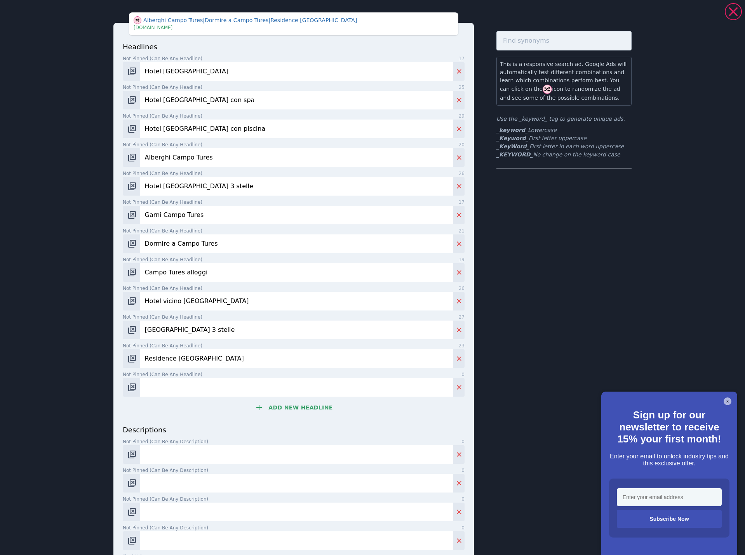
paste input "Alpinum Campo Tures"
type input "Alpinum Campo Tures"
click at [324, 408] on button "Add new headline" at bounding box center [294, 408] width 342 height 16
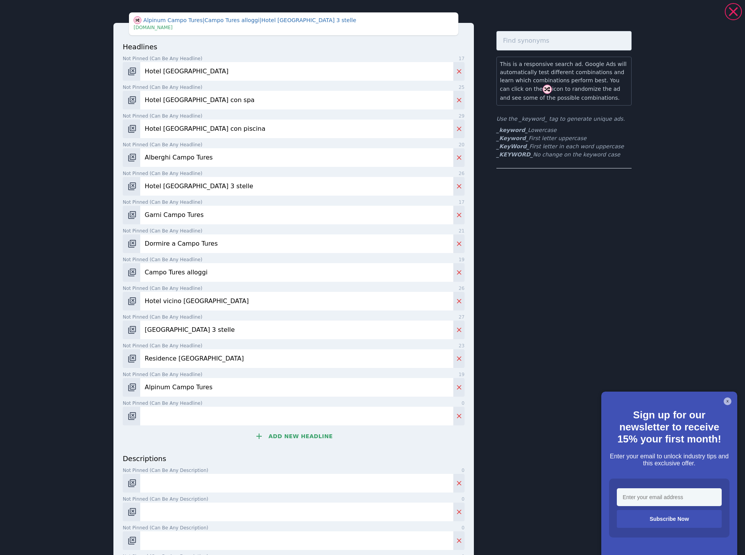
click at [247, 413] on input "Not pinned (Can be any headline) 0" at bounding box center [296, 416] width 313 height 19
paste input "Piccolo hotel con colazione"
type input "Piccolo hotel con colazione"
click at [287, 436] on button "Add new headline" at bounding box center [294, 437] width 342 height 16
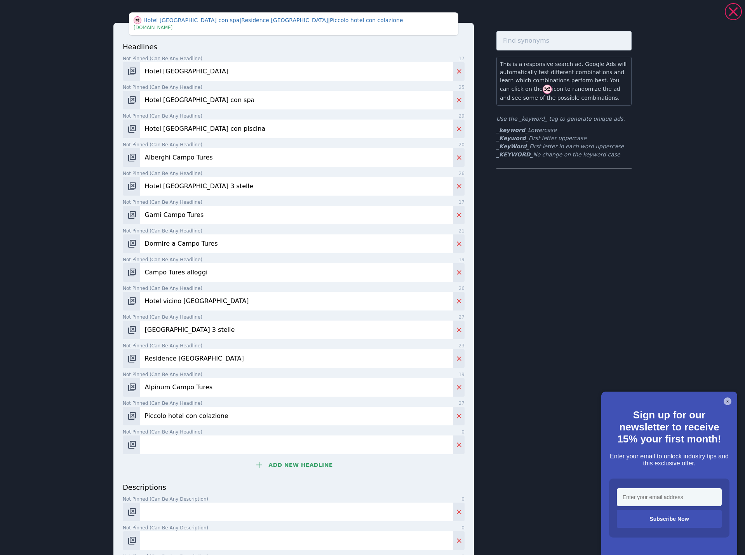
drag, startPoint x: 287, startPoint y: 436, endPoint x: 221, endPoint y: 441, distance: 66.6
click at [223, 440] on input "Not pinned (Can be any headline) 0" at bounding box center [296, 445] width 313 height 19
paste input "Vacanza in [GEOGRAPHIC_DATA]"
type input "Vacanza in [GEOGRAPHIC_DATA]"
click at [272, 463] on button "Add new headline" at bounding box center [294, 466] width 342 height 16
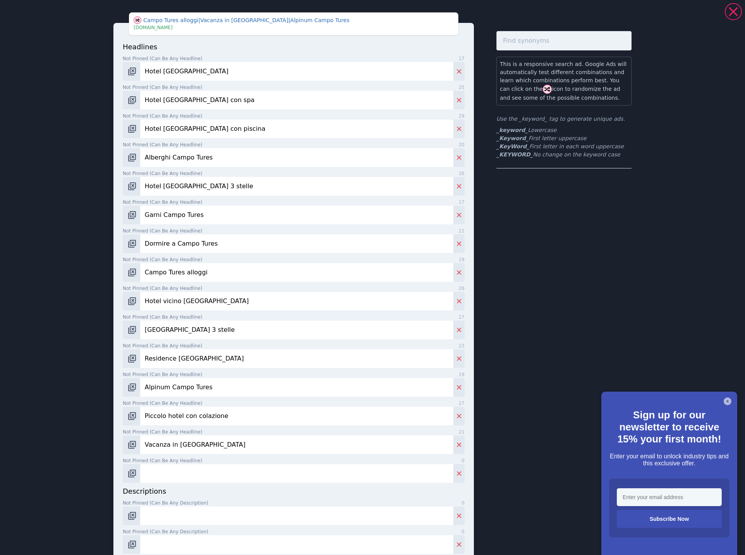
click at [220, 474] on input "Not pinned (Can be any headline) 0" at bounding box center [296, 474] width 313 height 19
paste input "Vacanza vicino [GEOGRAPHIC_DATA]"
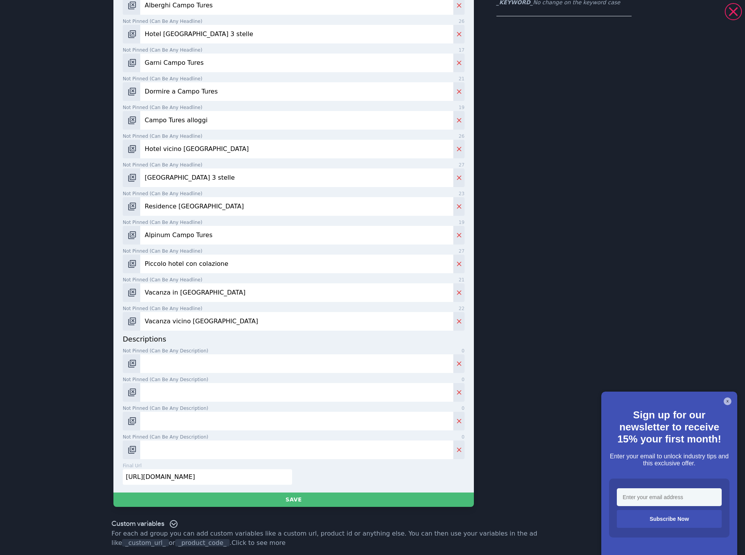
scroll to position [155, 0]
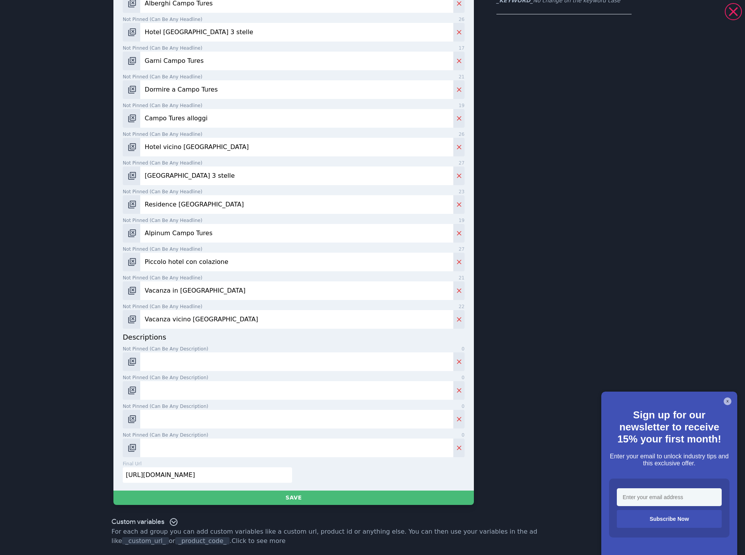
type input "Vacanza vicino Brunico"
click at [171, 367] on input "Not pinned (Can be any description) 0" at bounding box center [296, 362] width 313 height 19
paste input "Hotel Alpinum a Campo Tures – relax, spa e avventura in Alto Adige."
type input "Hotel Alpinum a Campo Tures – relax, spa e avventura in Alto Adige."
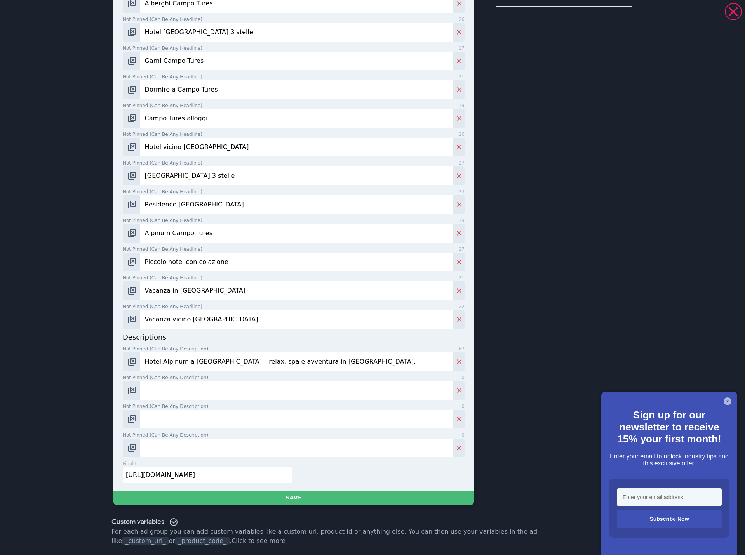
click at [162, 392] on input "Not pinned (Can be any description) 0" at bounding box center [296, 390] width 313 height 19
paste input "Colazione deliziosa e subito pronti per vivere le montagne."
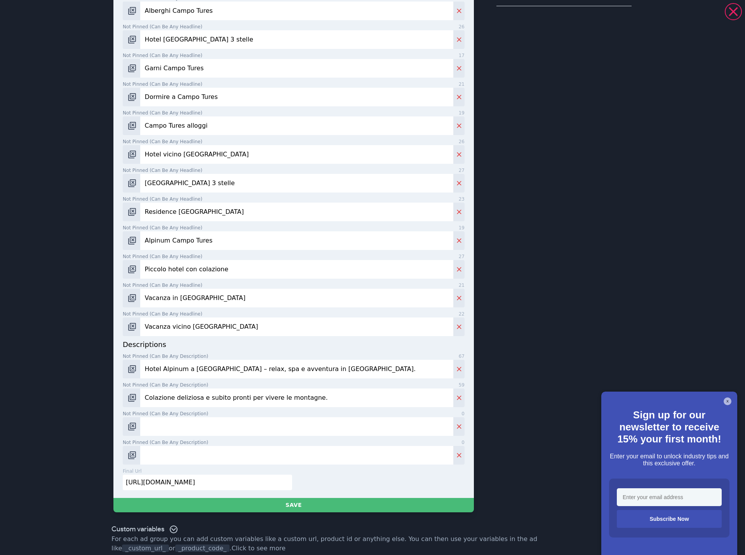
type input "Colazione deliziosa e subito pronti per vivere le montagne."
drag, startPoint x: 185, startPoint y: 422, endPoint x: 158, endPoint y: 418, distance: 26.6
click at [185, 422] on input "Not pinned (Can be any description) 0" at bounding box center [296, 427] width 313 height 19
paste input "Piccolo spa con piscina e sauna per momenti di completo benessere."
type input "Piccolo spa con piscina e sauna per momenti di completo benessere."
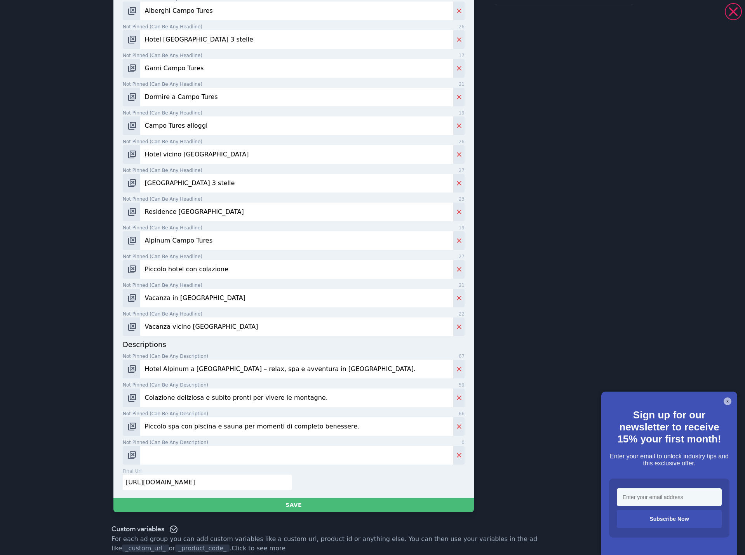
click at [171, 446] on input "Not pinned (Can be any description) 0" at bounding box center [296, 455] width 313 height 19
paste input "Valle Aurina e Campo Tures – un’esperienza autentica in Alto Adige."
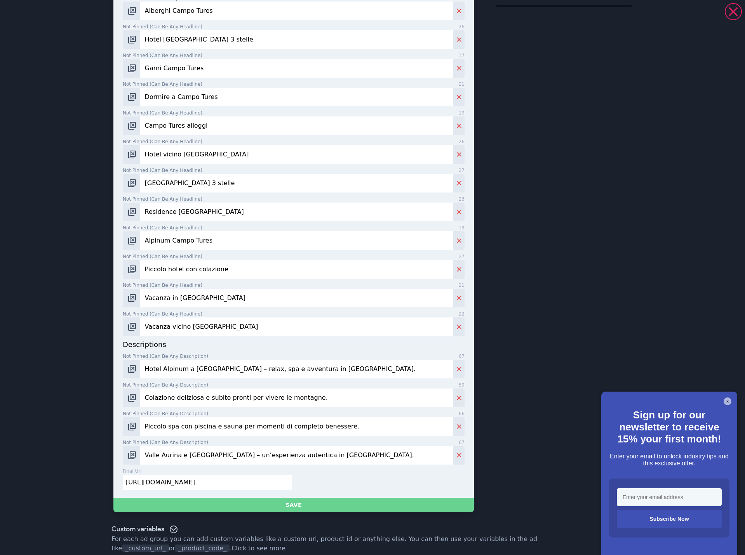
type input "Valle Aurina e Campo Tures – un’esperienza autentica in Alto Adige."
click at [303, 498] on button "Save" at bounding box center [293, 505] width 360 height 14
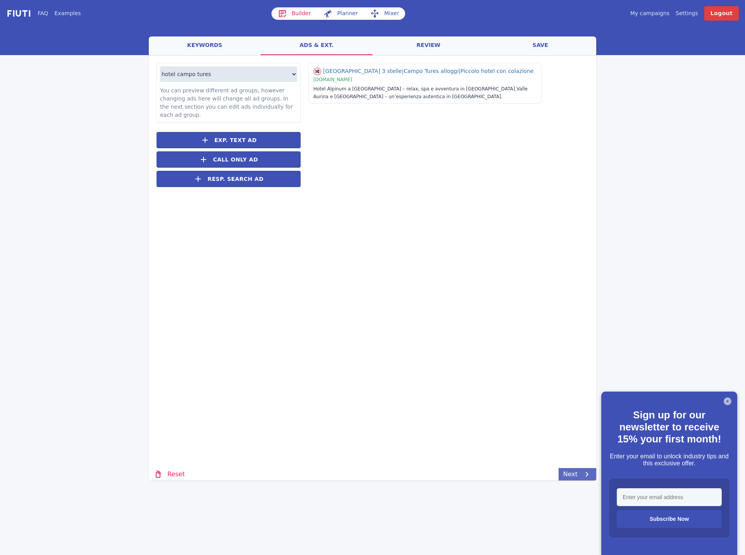
click at [562, 473] on link "Next" at bounding box center [578, 474] width 38 height 12
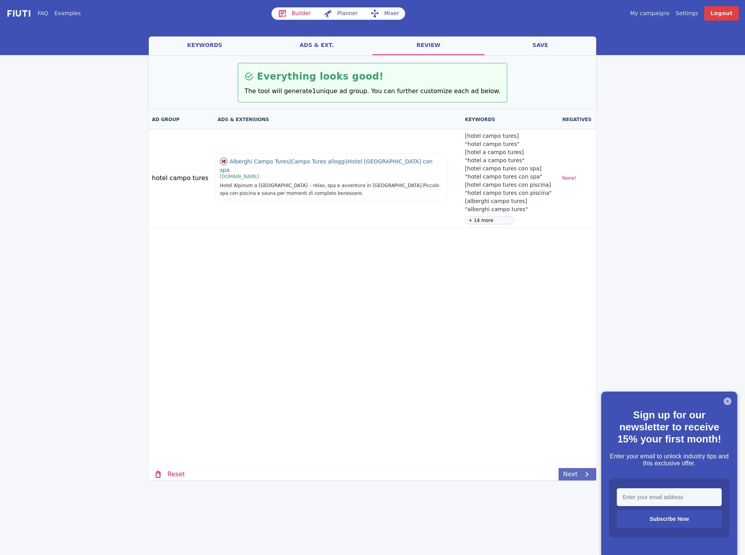
click at [574, 472] on link "Next" at bounding box center [578, 474] width 38 height 12
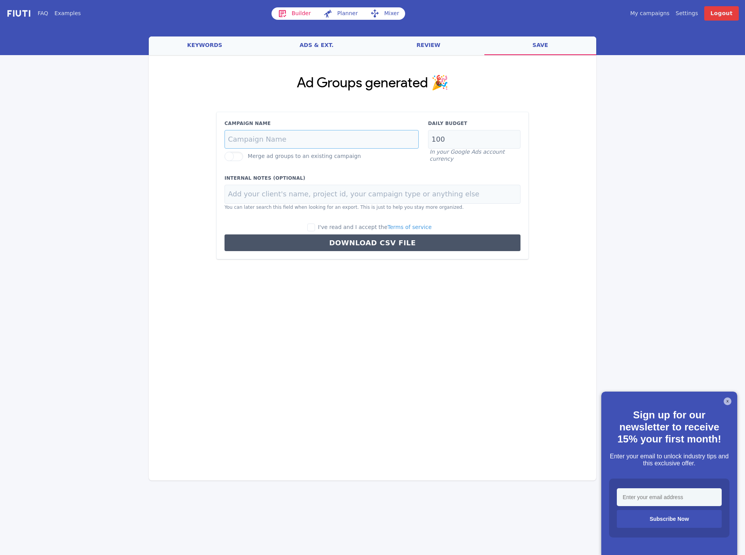
click at [284, 136] on input "Campaign Name" at bounding box center [322, 139] width 194 height 19
paste input "sand-in-taufers-i-it"
type input "sand-in-taufers-i-it"
drag, startPoint x: 446, startPoint y: 140, endPoint x: 411, endPoint y: 144, distance: 34.7
click at [411, 144] on div "Campaign Name sand-in-taufers-i-it Merge ad groups to an existing campaign Dail…" at bounding box center [372, 141] width 305 height 43
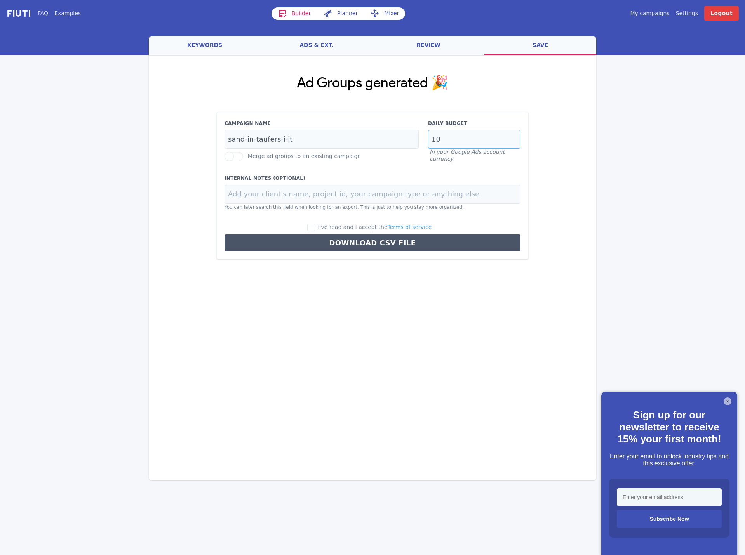
type input "10"
click at [273, 187] on input at bounding box center [373, 194] width 296 height 19
paste input "Residence Hotel Alpinum"
type input "Residence Hotel Alpinum"
click at [315, 227] on input "I've read and I accept the Terms of service" at bounding box center [311, 228] width 8 height 8
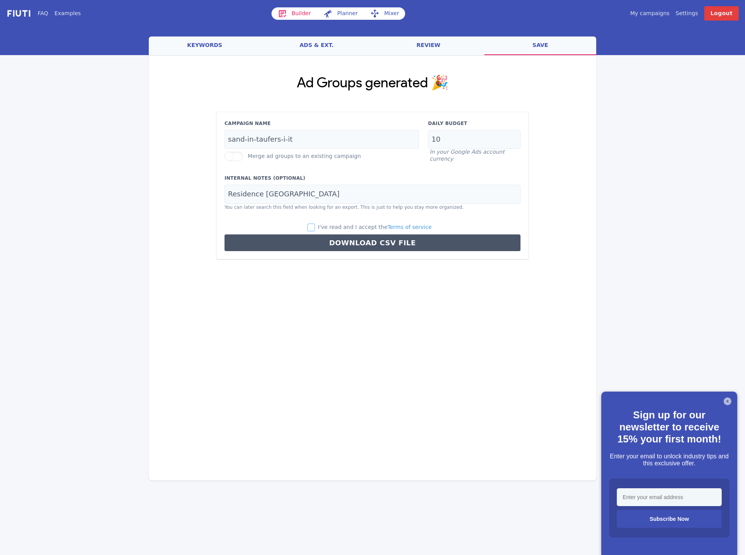
checkbox input "true"
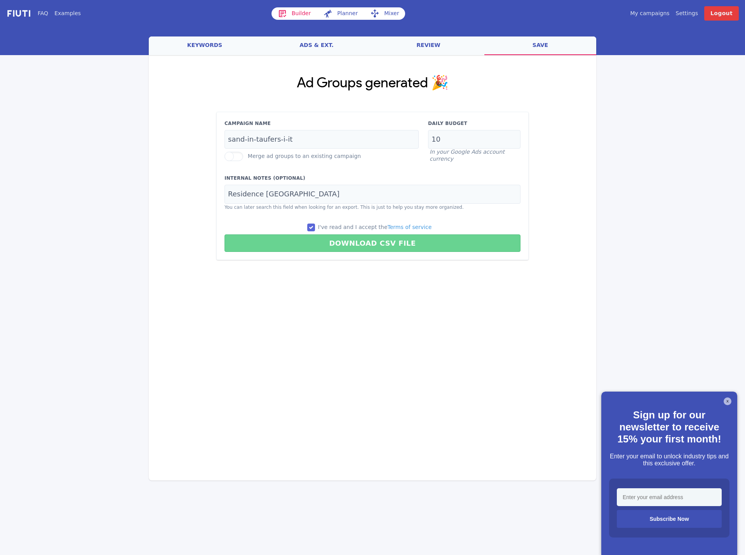
click at [324, 247] on button "Download CSV File" at bounding box center [373, 243] width 296 height 17
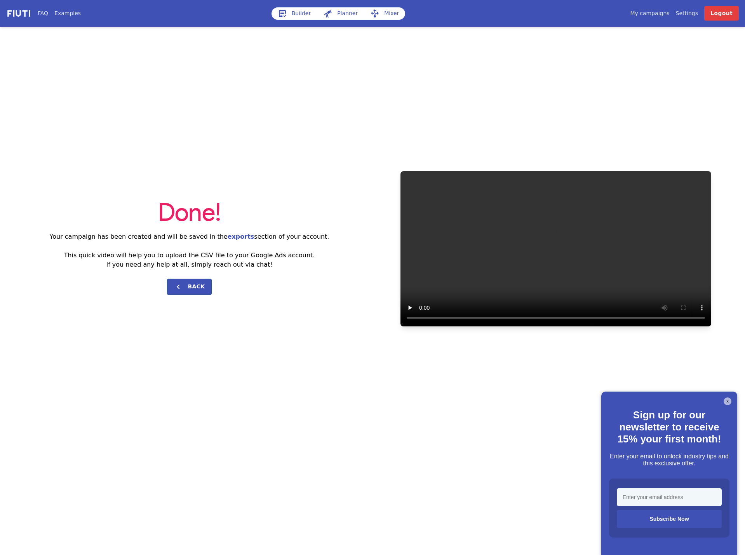
click at [305, 14] on link "Builder" at bounding box center [295, 13] width 46 height 12
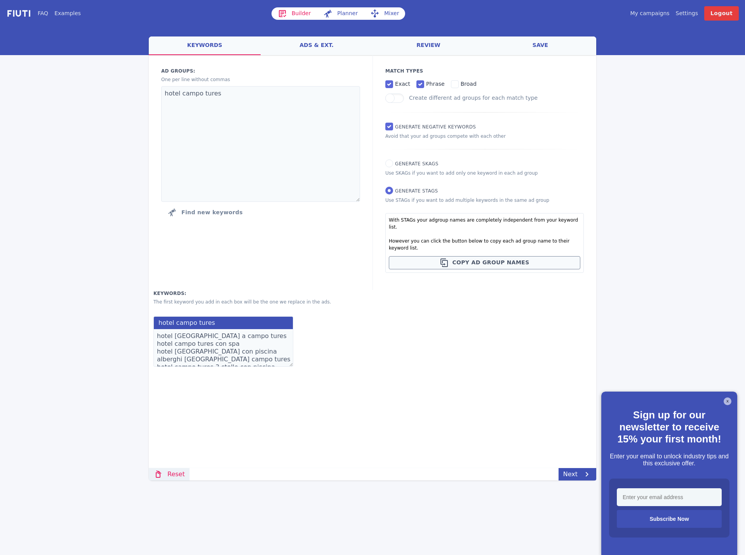
click at [167, 473] on link "Reset" at bounding box center [169, 474] width 41 height 12
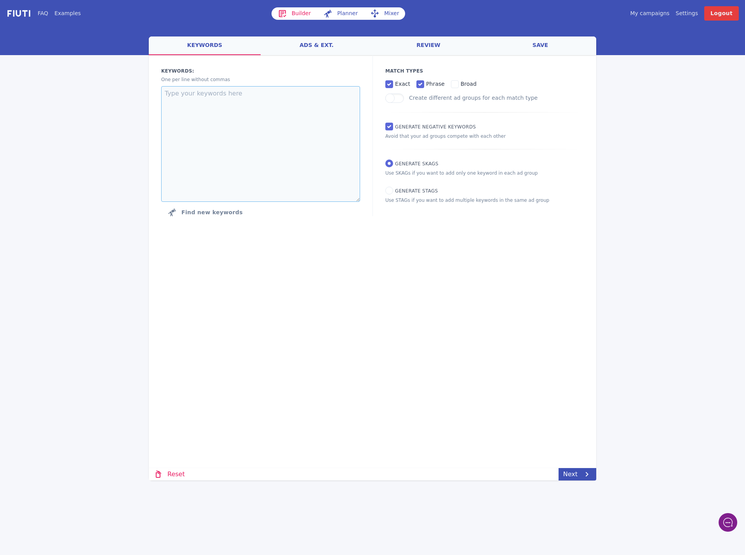
click at [269, 125] on textarea at bounding box center [260, 144] width 199 height 116
paste textarea "hotel [GEOGRAPHIC_DATA]"
type textarea "hotel [GEOGRAPHIC_DATA]"
click at [392, 191] on input "Generate STAGs" at bounding box center [389, 191] width 8 height 8
radio input "true"
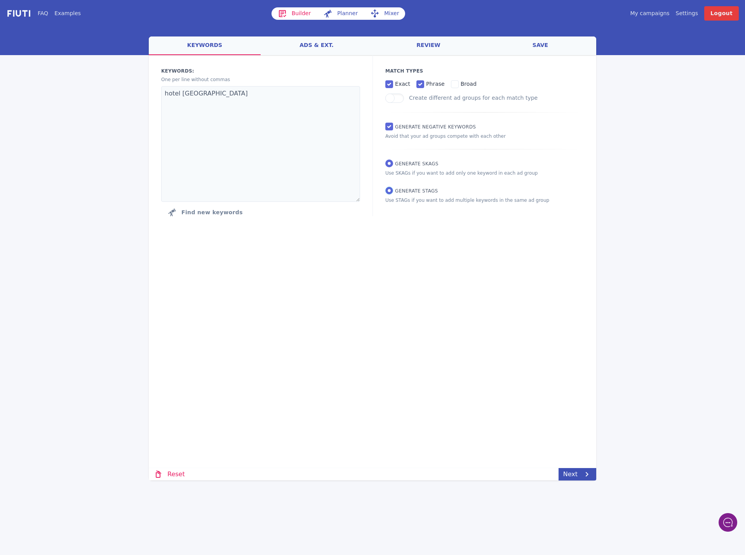
radio input "false"
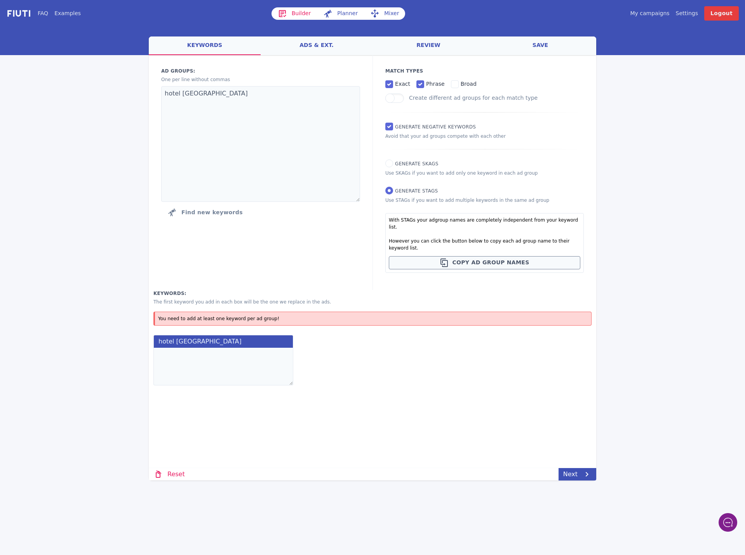
click at [213, 350] on textarea at bounding box center [223, 367] width 140 height 38
paste textarea "hotel [GEOGRAPHIC_DATA] con piscina [GEOGRAPHIC_DATA] con [GEOGRAPHIC_DATA] 3 s…"
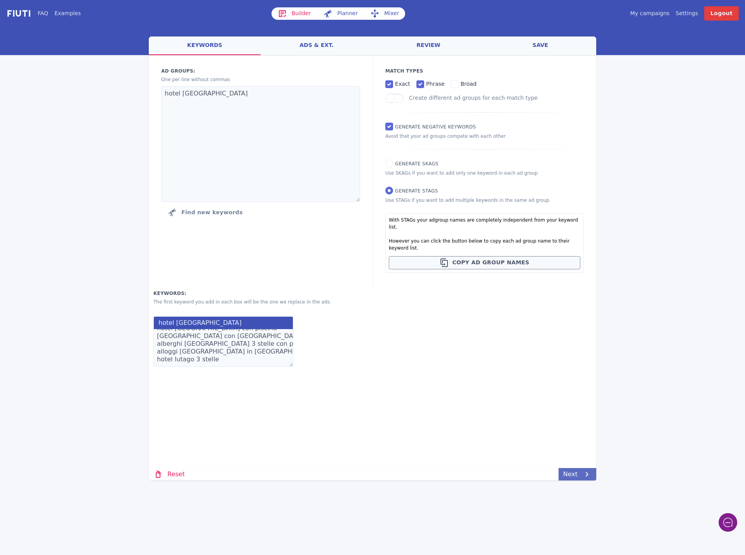
type textarea "hotel [GEOGRAPHIC_DATA] con piscina [GEOGRAPHIC_DATA] con [GEOGRAPHIC_DATA] 3 s…"
click at [572, 472] on link "Next" at bounding box center [578, 474] width 38 height 12
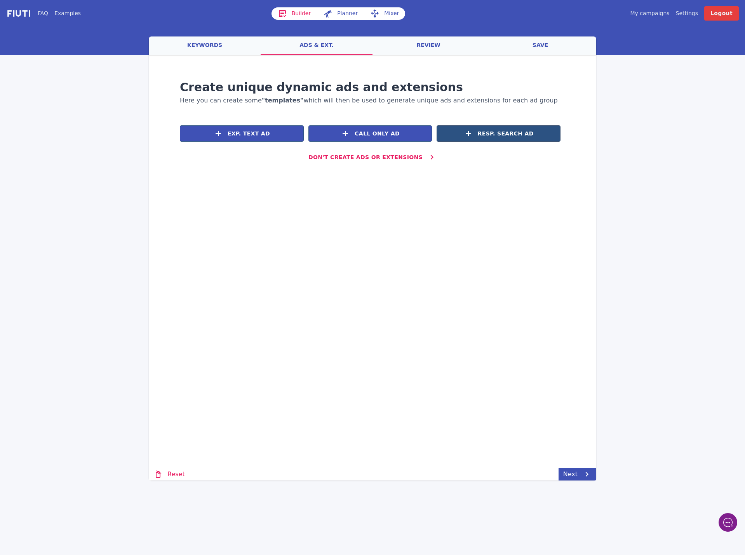
click at [528, 134] on span "Resp. Search Ad" at bounding box center [506, 134] width 56 height 8
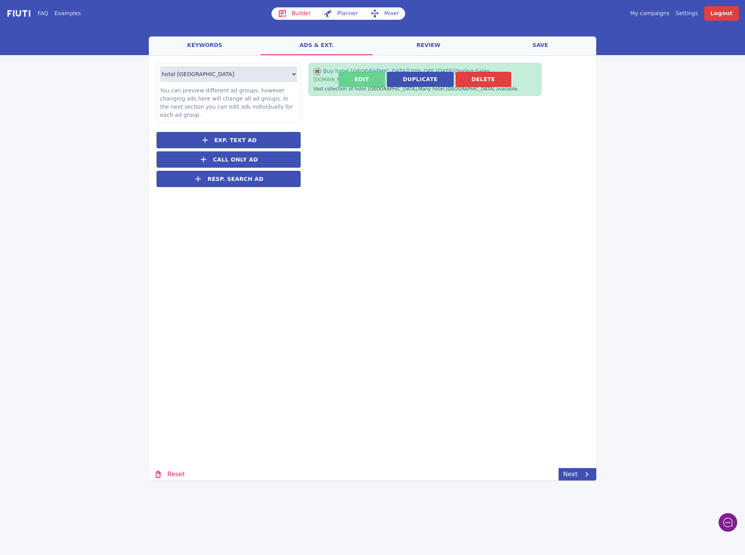
click at [369, 82] on button "Edit" at bounding box center [362, 79] width 46 height 15
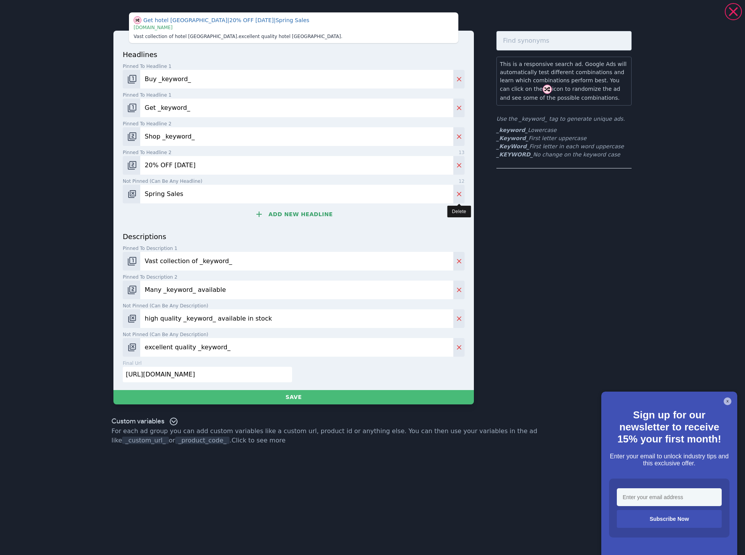
click at [460, 193] on icon "Delete" at bounding box center [459, 194] width 8 height 8
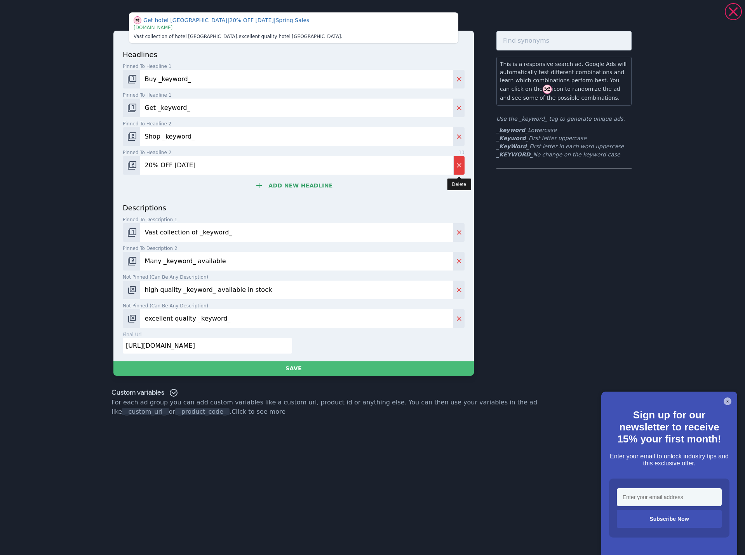
click at [460, 164] on icon "Delete" at bounding box center [459, 166] width 8 height 8
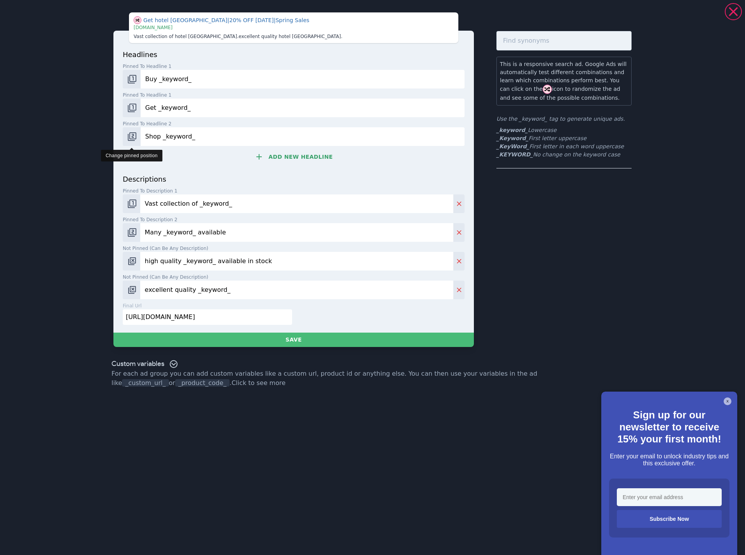
drag, startPoint x: 225, startPoint y: 141, endPoint x: 130, endPoint y: 140, distance: 94.4
click at [131, 140] on div "Shop _keyword_" at bounding box center [294, 136] width 342 height 19
drag, startPoint x: 218, startPoint y: 109, endPoint x: 122, endPoint y: 109, distance: 96.3
click at [122, 109] on div "headlines Pinned to headline 1 13 Buy _keyword_ Pinned to headline 1 13 Get _ke…" at bounding box center [293, 182] width 360 height 302
drag, startPoint x: 211, startPoint y: 76, endPoint x: 136, endPoint y: 80, distance: 74.7
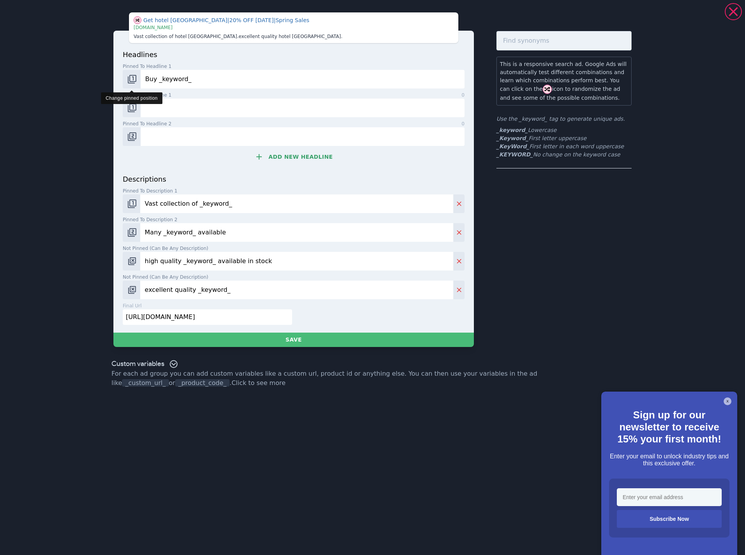
click at [136, 80] on div "Buy _keyword_" at bounding box center [294, 79] width 342 height 19
click at [134, 78] on img "Change pinned position" at bounding box center [131, 79] width 9 height 9
click at [132, 105] on img "Change pinned position" at bounding box center [131, 107] width 9 height 9
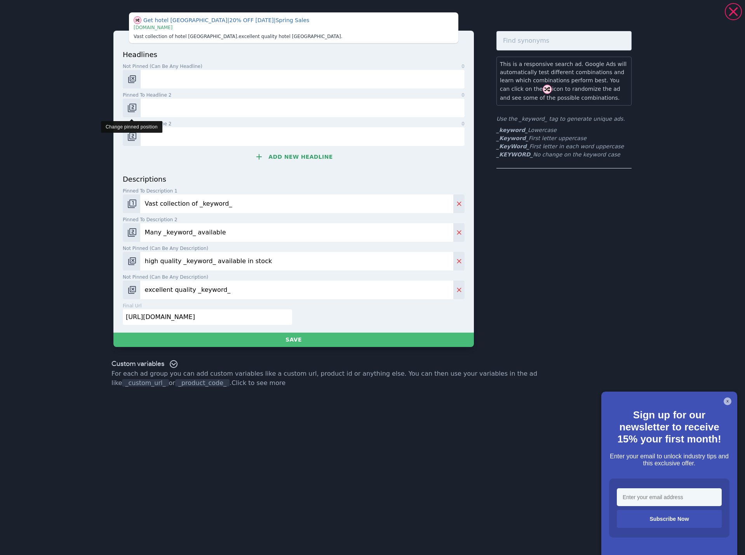
click at [132, 108] on img "Change pinned position" at bounding box center [131, 107] width 9 height 9
click at [132, 139] on img "Change pinned position" at bounding box center [131, 136] width 9 height 9
drag, startPoint x: 238, startPoint y: 217, endPoint x: 132, endPoint y: 205, distance: 106.3
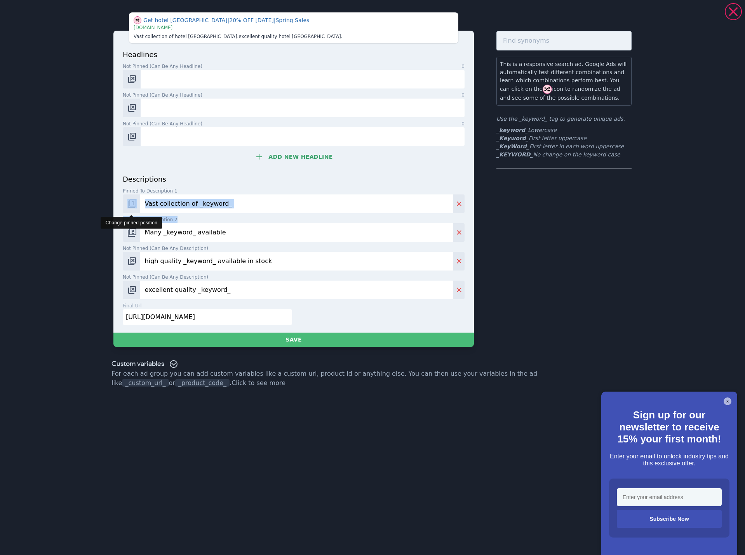
click at [132, 205] on div "descriptions Pinned to description 1 28 Vast collection of _keyword_ Pinned to …" at bounding box center [294, 236] width 342 height 125
click at [204, 230] on input "Many _keyword_ available" at bounding box center [296, 232] width 313 height 19
click at [196, 204] on input "Vast collection of _keyword_" at bounding box center [296, 204] width 313 height 19
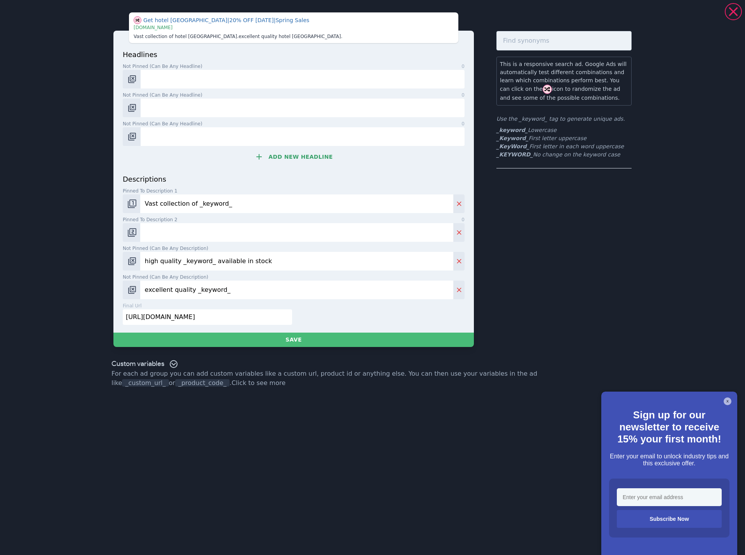
click at [196, 204] on input "Vast collection of _keyword_" at bounding box center [296, 204] width 313 height 19
click at [184, 267] on input "high quality _keyword_ available in stock" at bounding box center [296, 261] width 313 height 19
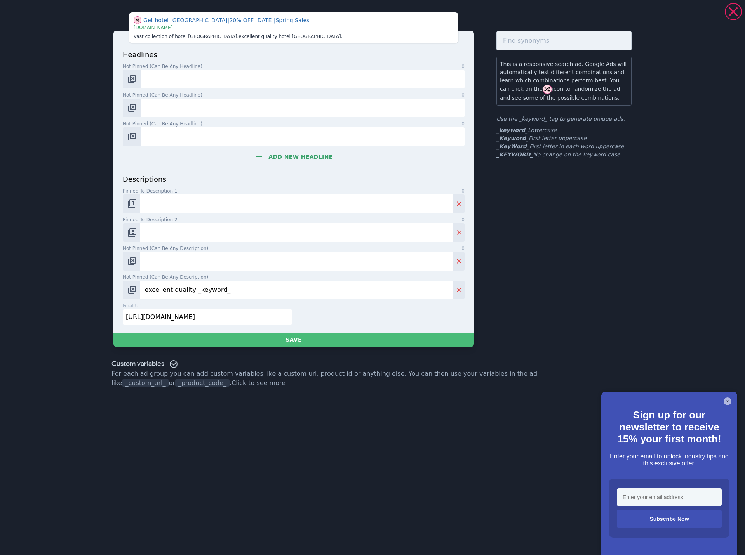
click at [176, 294] on input "excellent quality _keyword_" at bounding box center [296, 290] width 313 height 19
click at [173, 319] on input "https://books.com/?q=_keyword_" at bounding box center [207, 318] width 169 height 16
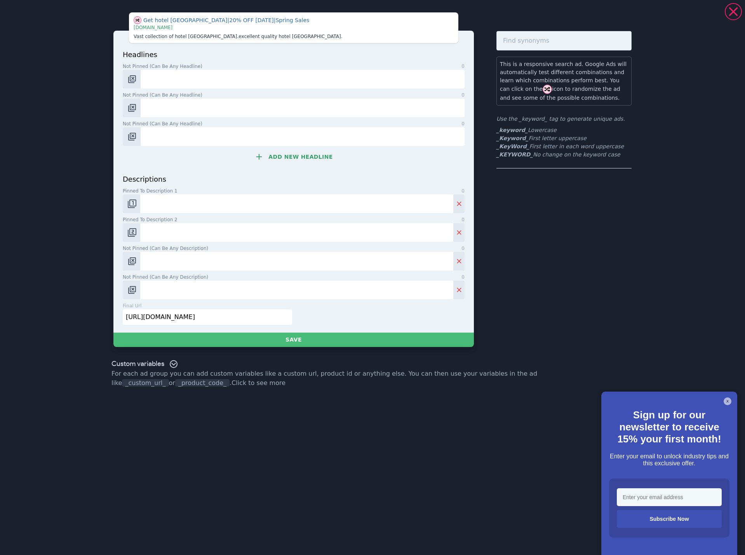
click at [173, 319] on input "https://books.com/?q=_keyword_" at bounding box center [207, 318] width 169 height 16
click at [132, 207] on img "Change pinned position" at bounding box center [131, 203] width 9 height 9
click at [133, 235] on img "Change pinned position" at bounding box center [131, 232] width 9 height 9
click at [176, 83] on input "Not pinned (Can be any headline) 0" at bounding box center [303, 79] width 324 height 19
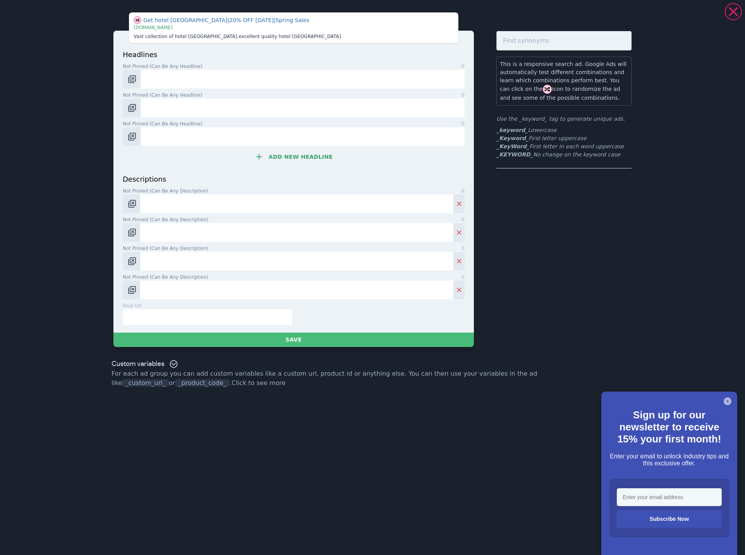
paste input "Hotel Valle Aurina 3 stelle"
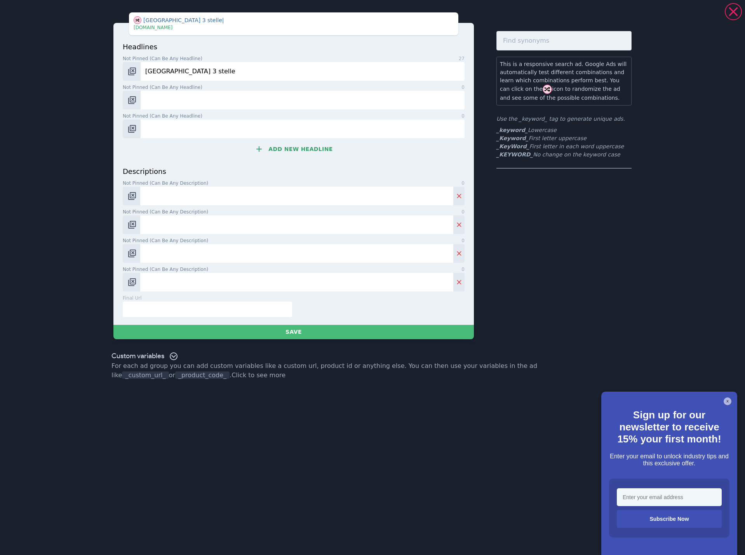
type input "Hotel Valle Aurina 3 stelle"
click at [161, 96] on input "Not pinned (Can be any headline) 0" at bounding box center [303, 100] width 324 height 19
paste input "Hotel Valle Aurina con piscina"
type input "Hotel Valle Aurina con piscina"
click at [207, 129] on input "Not pinned (Can be any headline) 0" at bounding box center [303, 129] width 324 height 19
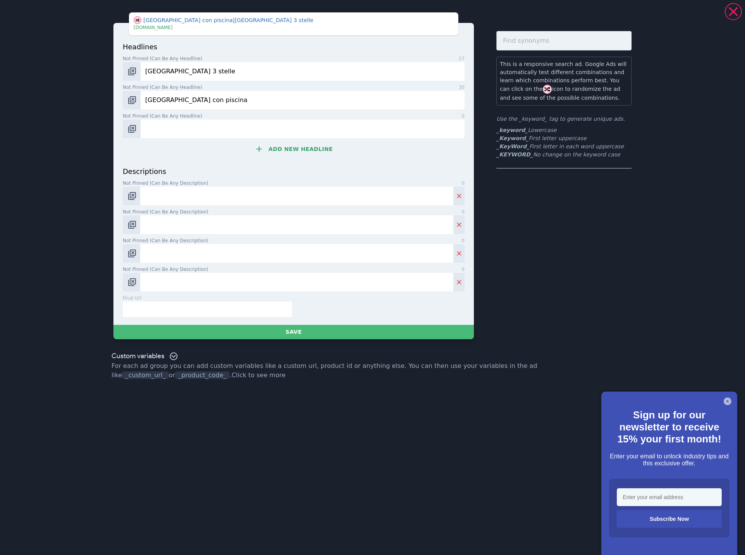
paste input "Hotel Valle Aurina con spa"
type input "Hotel Valle Aurina con spa"
click at [288, 156] on button "Add new headline" at bounding box center [294, 149] width 342 height 16
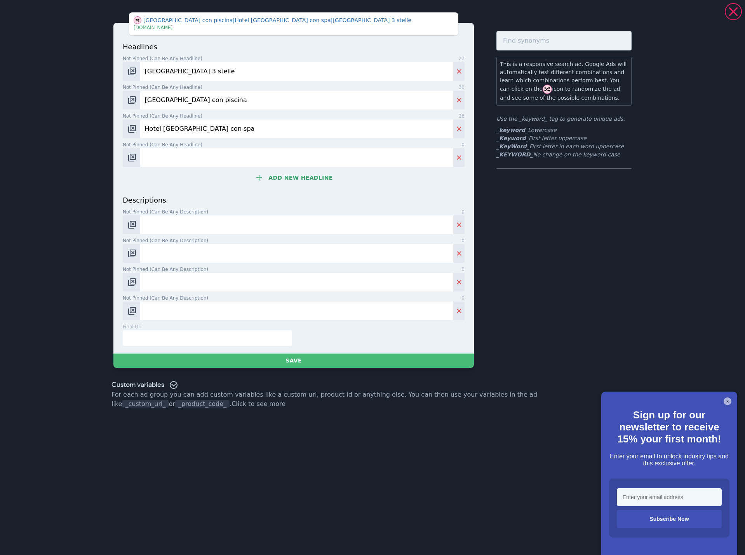
click at [219, 152] on input "Not pinned (Can be any headline) 0" at bounding box center [296, 157] width 313 height 19
paste input "Alberghi Valle Aurina"
type input "Alberghi Valle Aurina"
click at [284, 182] on button "Add new headline" at bounding box center [294, 178] width 342 height 16
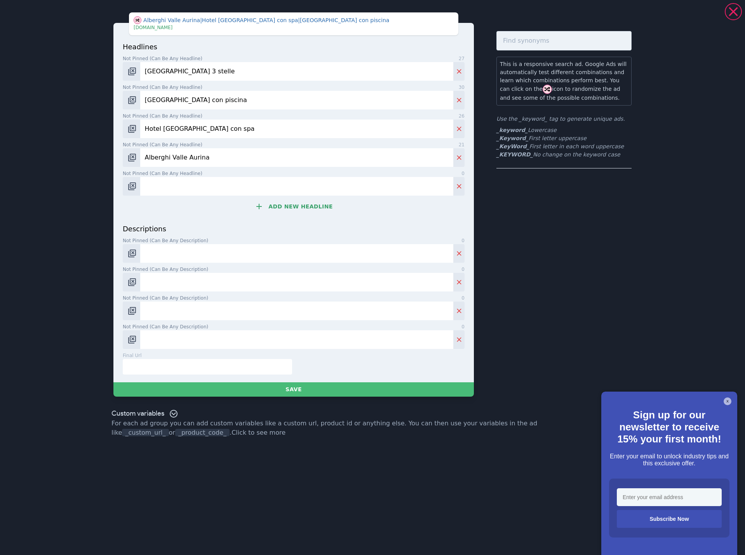
click at [220, 181] on input "Not pinned (Can be any headline) 0" at bounding box center [296, 186] width 313 height 19
type input "Alloggi Valle Aurina"
click at [302, 214] on button "Add new headline" at bounding box center [294, 207] width 342 height 16
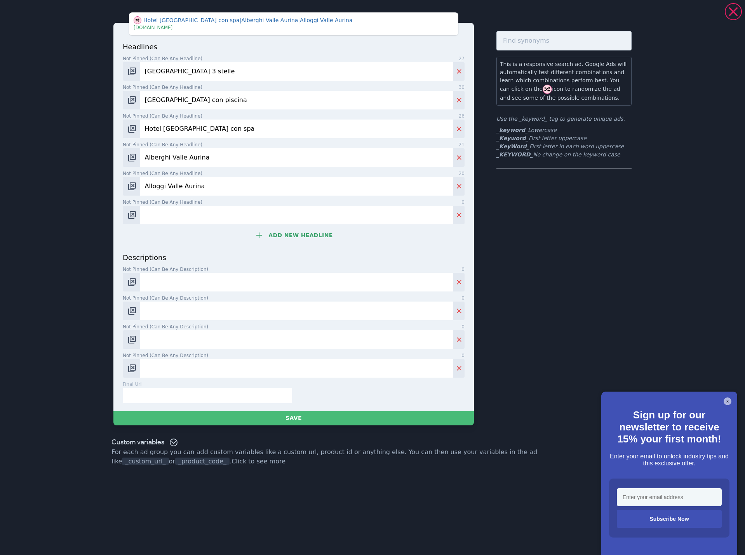
click at [211, 214] on input "Not pinned (Can be any headline) 0" at bounding box center [296, 215] width 313 height 19
paste input "Pensioni Valle Aurina"
type input "Pensioni Valle Aurina"
click at [301, 233] on button "Add new headline" at bounding box center [294, 236] width 342 height 16
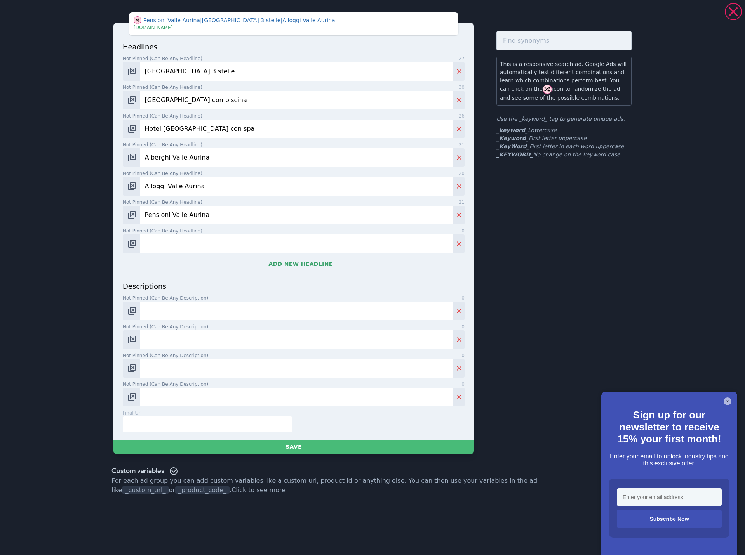
click at [220, 255] on div "headlines Not pinned (Can be any headline) 27 Hotel Valle Aurina 3 stelle Not p…" at bounding box center [294, 162] width 342 height 240
click at [201, 250] on input "Not pinned (Can be any headline) 0" at bounding box center [296, 244] width 313 height 19
paste input "Dormire in Valle Aurina"
type input "Dormire in Valle Aurina"
click at [298, 265] on button "Add new headline" at bounding box center [294, 264] width 342 height 16
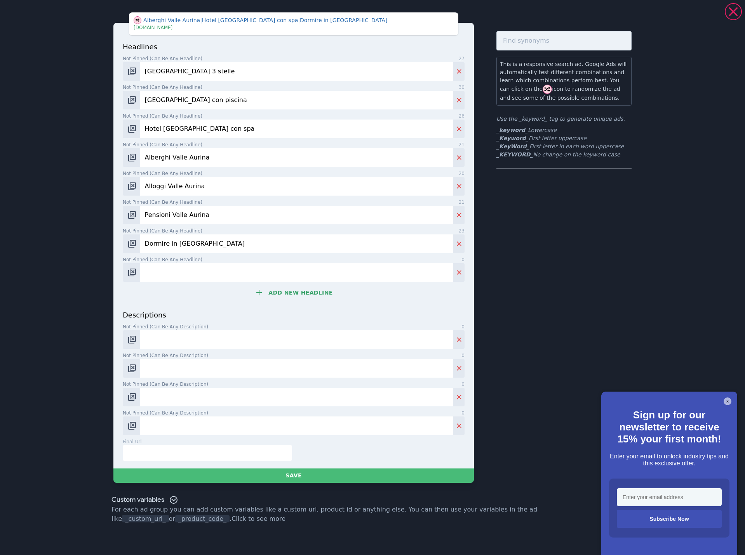
drag, startPoint x: 298, startPoint y: 265, endPoint x: 229, endPoint y: 280, distance: 70.8
click at [230, 280] on input "Not pinned (Can be any headline) 0" at bounding box center [296, 272] width 313 height 19
paste input "Hotel vicino Lutago 3 stelle"
type input "Hotel vicino Lutago 3 stelle"
click at [302, 291] on button "Add new headline" at bounding box center [294, 293] width 342 height 16
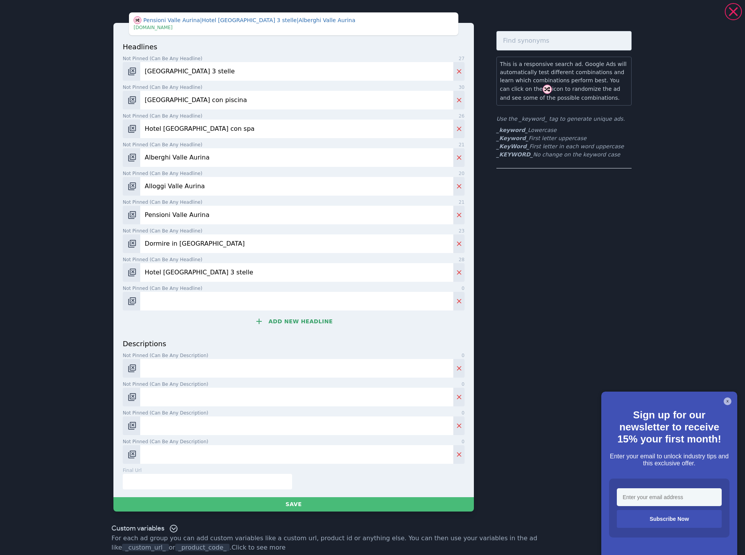
click at [245, 305] on input "Not pinned (Can be any headline) 0" at bounding box center [296, 301] width 313 height 19
paste input "Hotel Campo Tures"
type input "Hotel Campo Tures"
click at [294, 322] on button "Add new headline" at bounding box center [294, 322] width 342 height 16
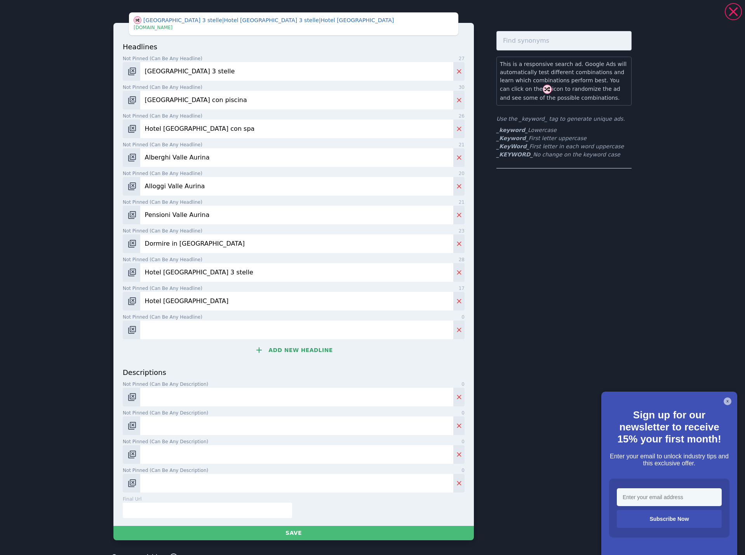
click at [232, 330] on input "Not pinned (Can be any headline) 0" at bounding box center [296, 330] width 313 height 19
type input "Residence Hotel Alpinum"
click at [266, 348] on button "Add new headline" at bounding box center [294, 351] width 342 height 16
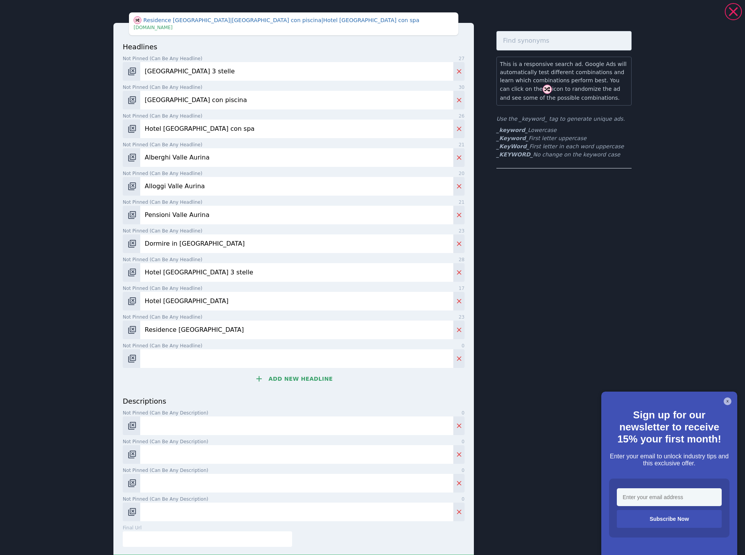
click at [226, 356] on input "Not pinned (Can be any headline) 0" at bounding box center [296, 359] width 313 height 19
paste input "Alpinum Campo Tures"
type input "Alpinum Campo Tures"
click at [292, 376] on button "Add new headline" at bounding box center [294, 379] width 342 height 16
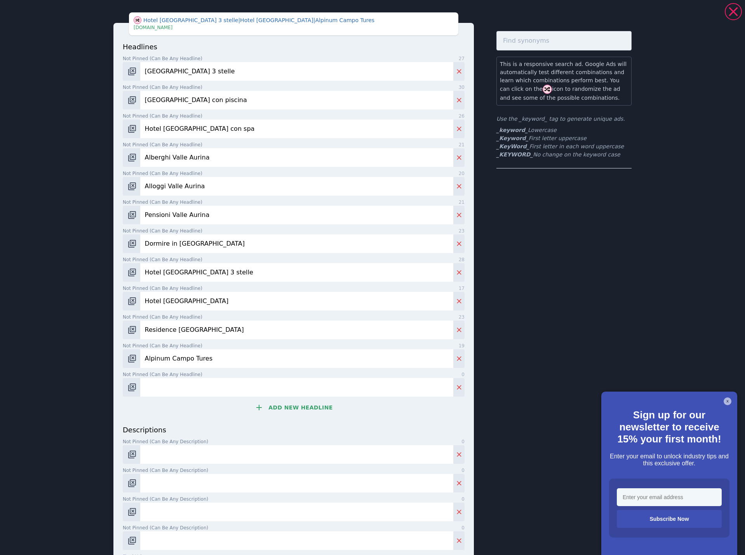
click at [234, 387] on input "Not pinned (Can be any headline) 0" at bounding box center [296, 387] width 313 height 19
paste input "Piccolo hotel con colazione"
type input "Piccolo hotel con colazione"
click at [290, 411] on button "Add new headline" at bounding box center [294, 408] width 342 height 16
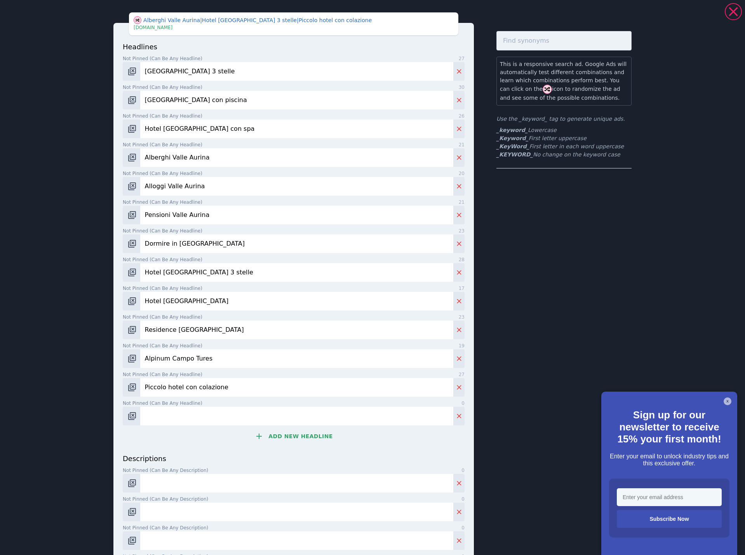
drag, startPoint x: 204, startPoint y: 421, endPoint x: 162, endPoint y: 426, distance: 42.2
click at [201, 422] on input "Not pinned (Can be any headline) 0" at bounding box center [296, 416] width 313 height 19
paste input "Vacanza in Alto Adige"
type input "Vacanza in Alto Adige"
click at [291, 430] on button "Add new headline" at bounding box center [294, 437] width 342 height 16
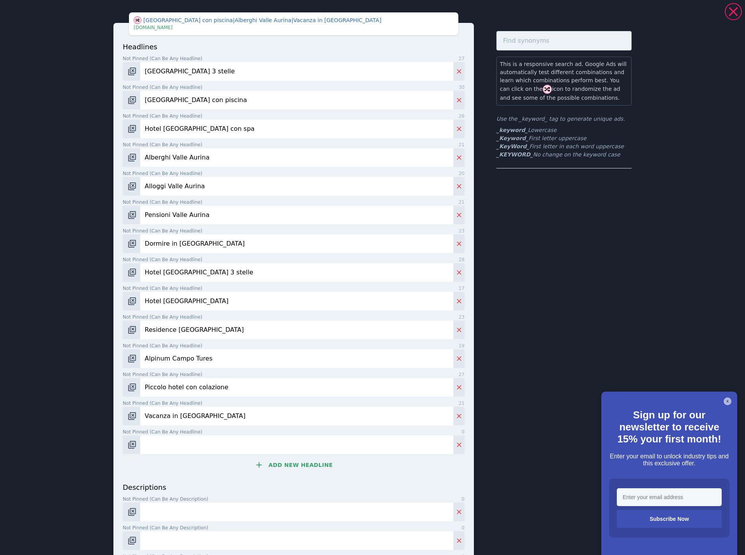
click at [250, 438] on input "Not pinned (Can be any headline) 0" at bounding box center [296, 445] width 313 height 19
paste input "Vacanza vicino Brunico"
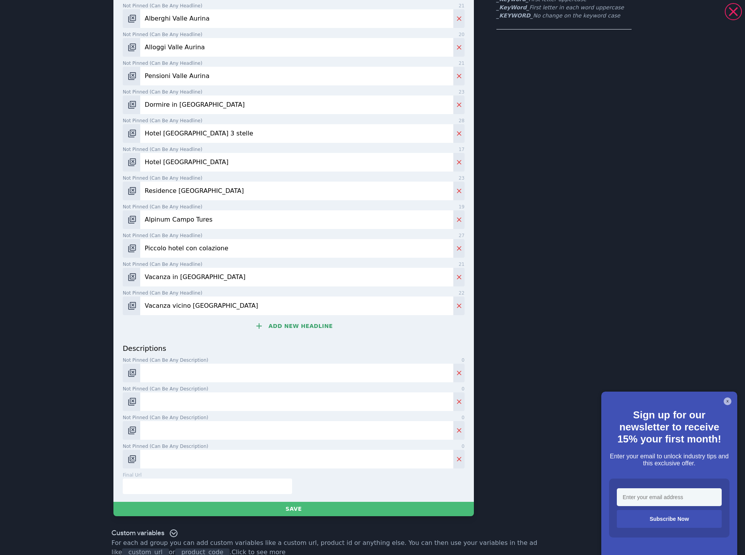
scroll to position [151, 0]
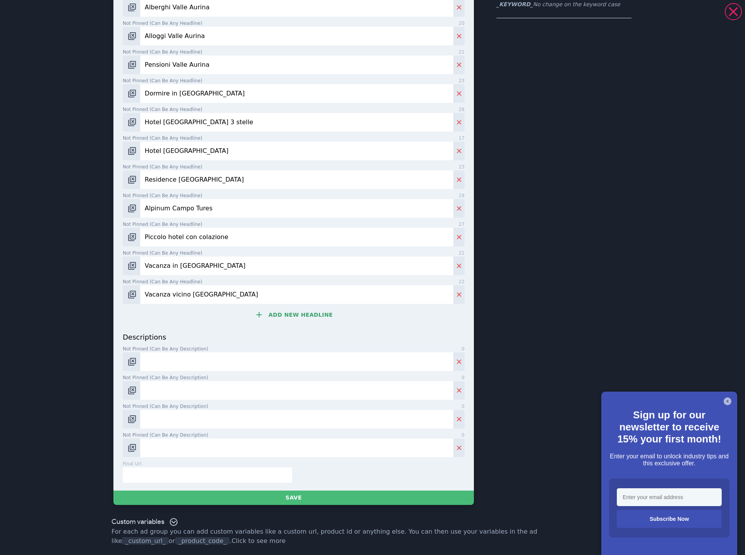
type input "Vacanza vicino Brunico"
click at [188, 359] on input "Not pinned (Can be any description) 0" at bounding box center [296, 362] width 313 height 19
paste input "Hotel Alpinum in Valle Aurina – relax, spa e avventura in Alto Adige."
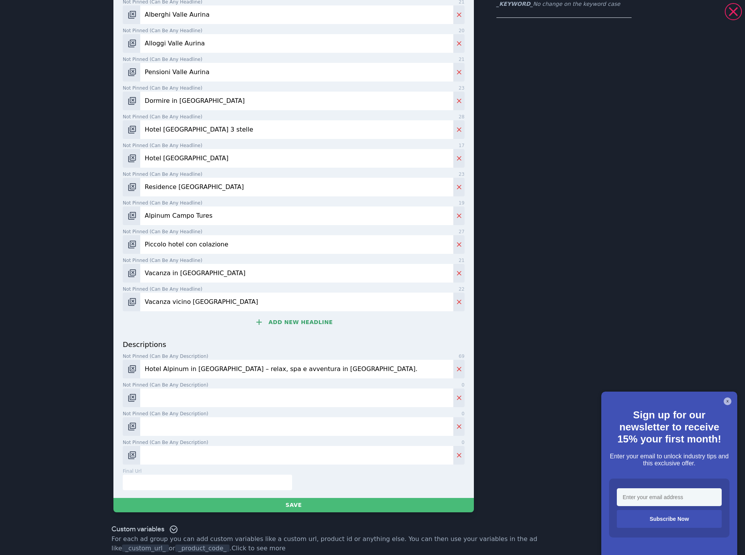
type input "Hotel Alpinum in Valle Aurina – relax, spa e avventura in Alto Adige."
click at [165, 403] on input "Not pinned (Can be any description) 0" at bounding box center [296, 398] width 313 height 19
paste input "Colazione deliziosa e subito pronti per vivere le montagne."
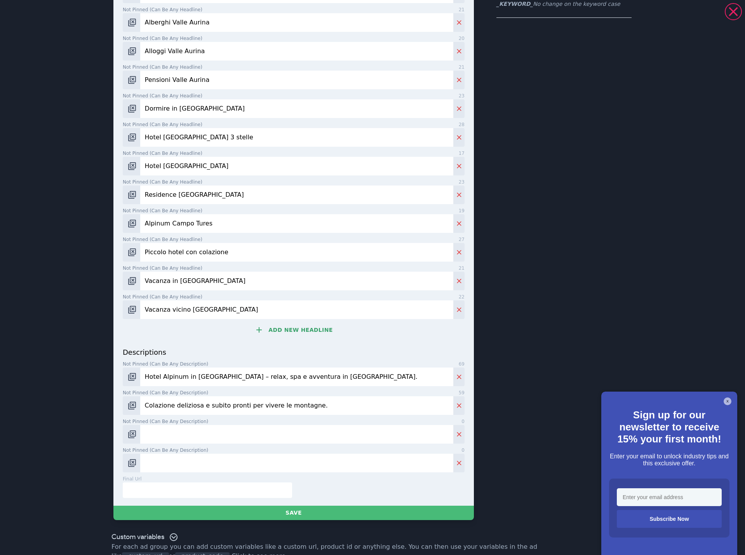
type input "Colazione deliziosa e subito pronti per vivere le montagne."
click at [165, 425] on input "Not pinned (Can be any description) 0" at bounding box center [296, 434] width 313 height 19
paste input "Piccolo spa con piscina e sauna per momenti di completo benessere."
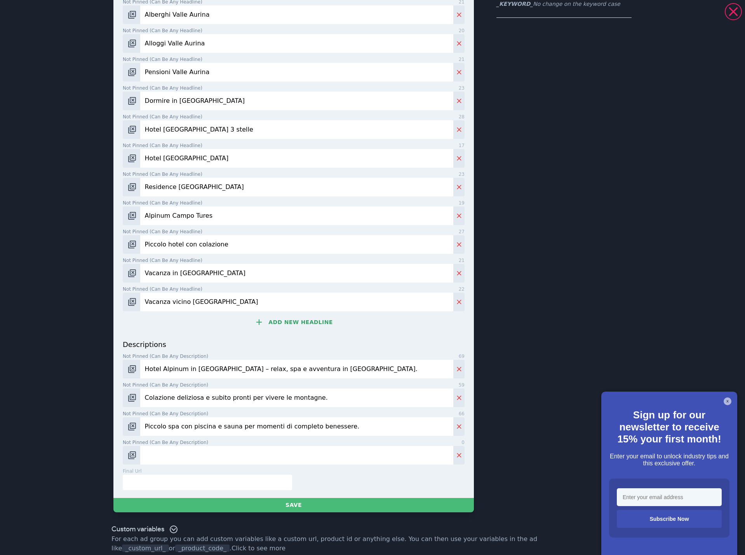
type input "Piccolo spa con piscina e sauna per momenti di completo benessere."
drag, startPoint x: 176, startPoint y: 452, endPoint x: 171, endPoint y: 450, distance: 6.1
click at [176, 452] on input "Not pinned (Can be any description) 0" at bounding box center [296, 455] width 313 height 19
paste input "Valle Aurina e Campo Tures – un’esperienza autentica in Alto Adige."
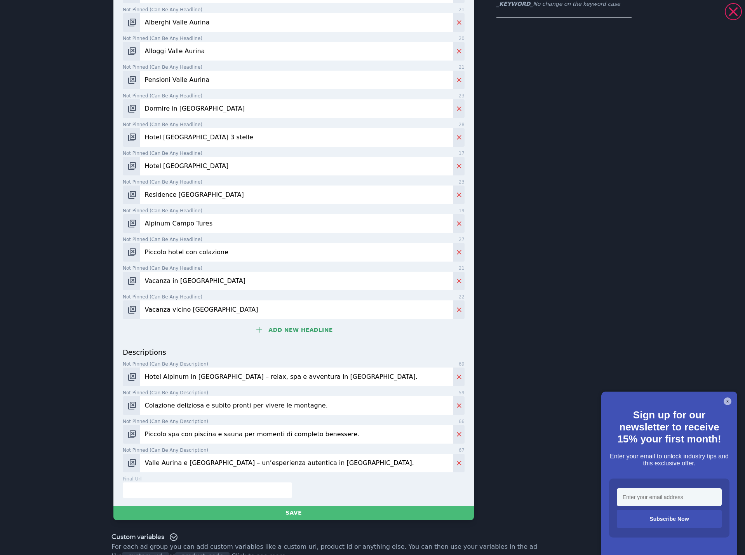
type input "Valle Aurina e Campo Tures – un’esperienza autentica in Alto Adige."
click at [193, 476] on div "final url 0" at bounding box center [207, 479] width 169 height 7
click at [193, 483] on input "text" at bounding box center [207, 491] width 169 height 16
paste input "https://vacation.alpinum.com/it/alto-adige"
type input "https://vacation.alpinum.com/it/alto-adige"
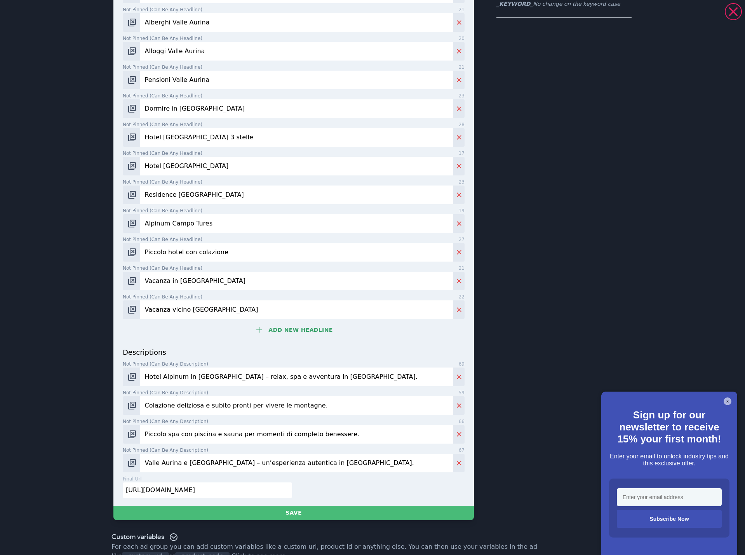
click at [236, 498] on div "headlines Not pinned (Can be any headline) 27 Hotel Valle Aurina 3 stelle Not p…" at bounding box center [293, 197] width 360 height 618
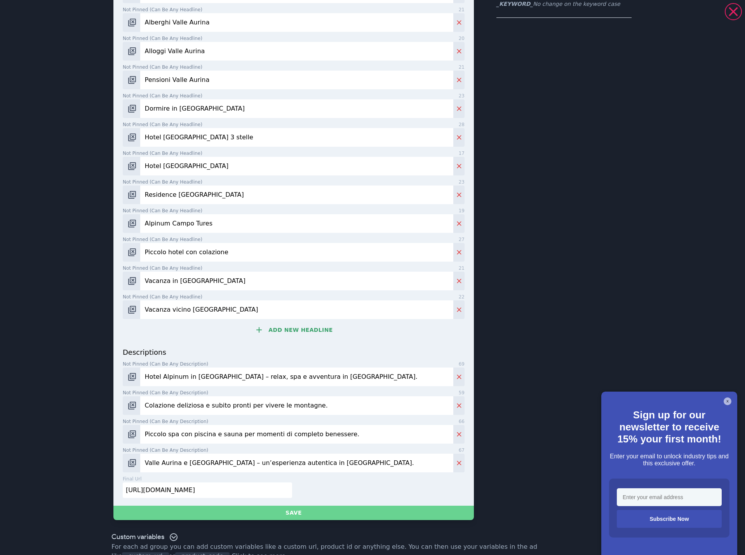
click at [238, 506] on button "Save" at bounding box center [293, 513] width 360 height 14
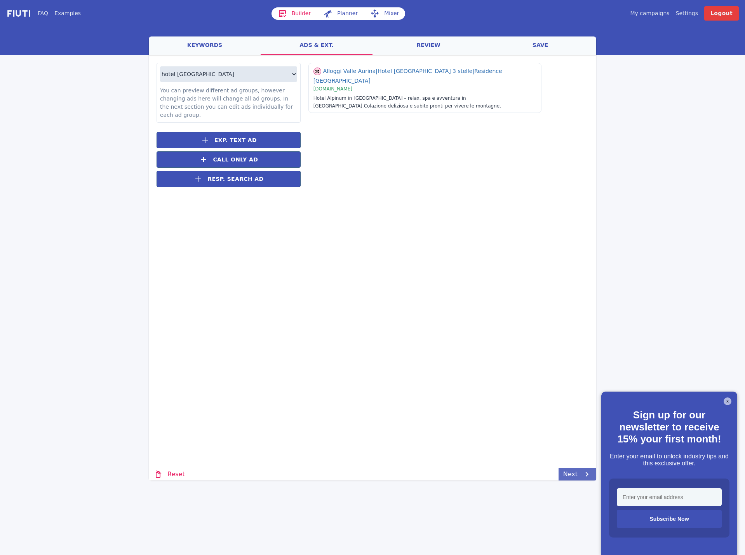
click at [566, 477] on link "Next" at bounding box center [578, 474] width 38 height 12
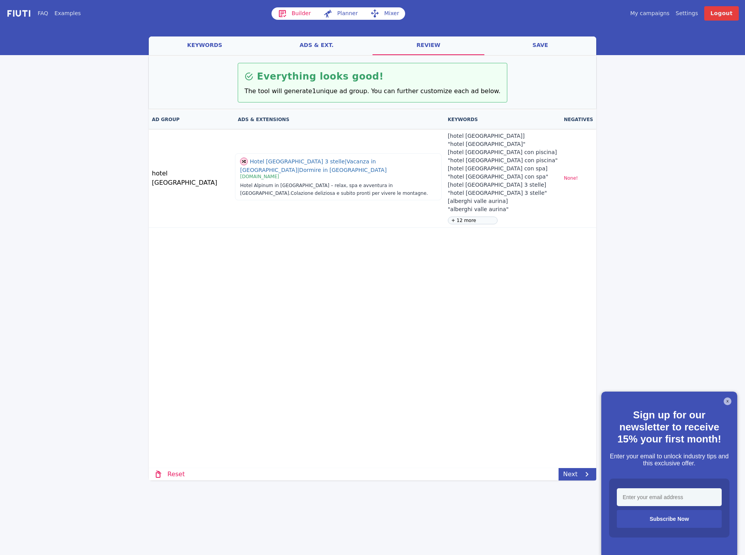
click at [571, 469] on link "Next" at bounding box center [578, 474] width 38 height 12
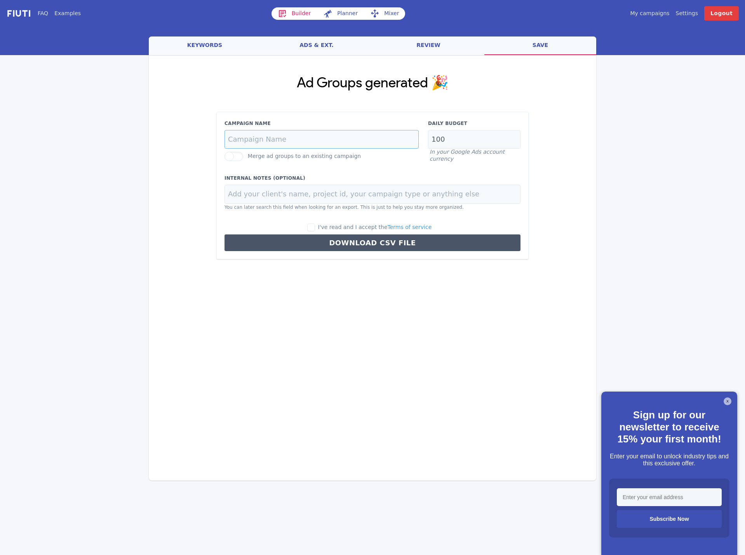
click at [277, 140] on input "Campaign Name" at bounding box center [322, 139] width 194 height 19
paste input "ahrntal-i-it"
type input "ahrntal-i-it"
drag, startPoint x: 463, startPoint y: 136, endPoint x: 409, endPoint y: 137, distance: 53.6
click at [409, 137] on div "Campaign Name ahrntal-i-it Merge ad groups to an existing campaign Daily Budget…" at bounding box center [372, 141] width 305 height 43
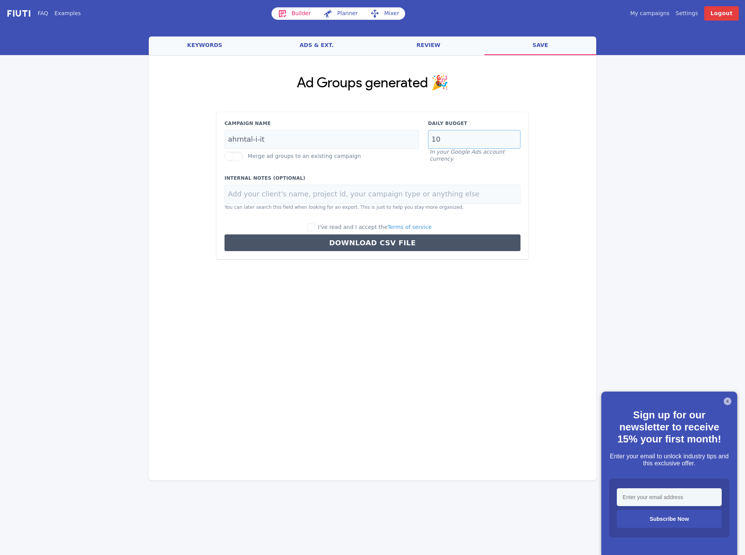
type input "10"
click at [263, 197] on input at bounding box center [373, 194] width 296 height 19
paste input "Residence Hotel Alpinum"
type input "Residence Hotel Alpinum"
click at [315, 228] on input "I've read and I accept the Terms of service" at bounding box center [311, 228] width 8 height 8
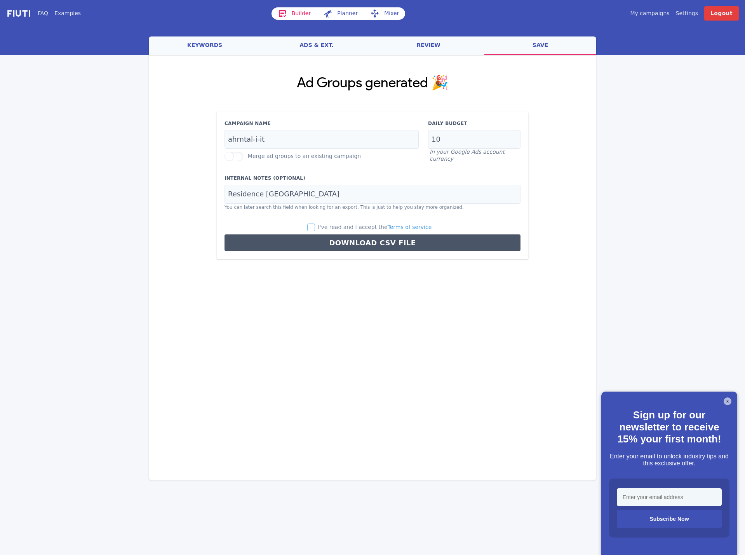
checkbox input "true"
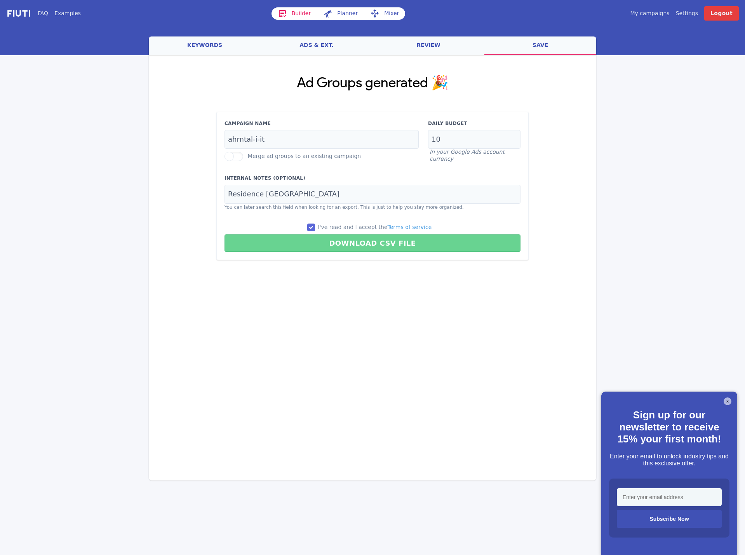
click at [321, 243] on button "Download CSV File" at bounding box center [373, 243] width 296 height 17
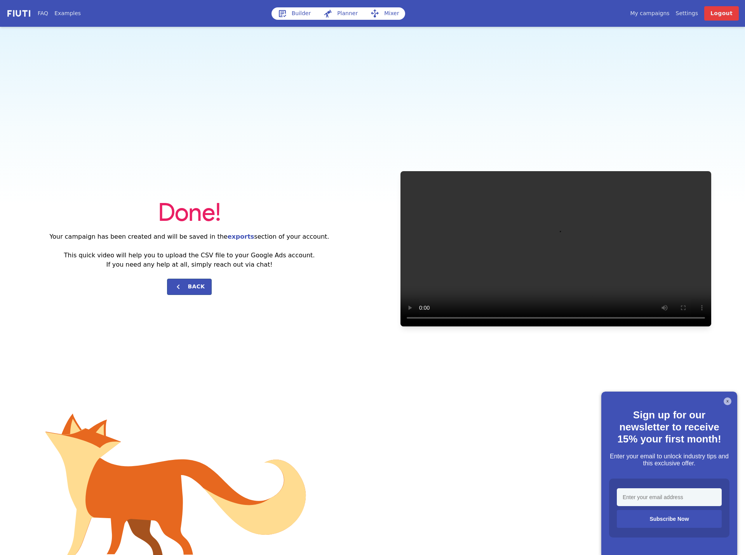
click at [292, 16] on link "Builder" at bounding box center [295, 13] width 46 height 12
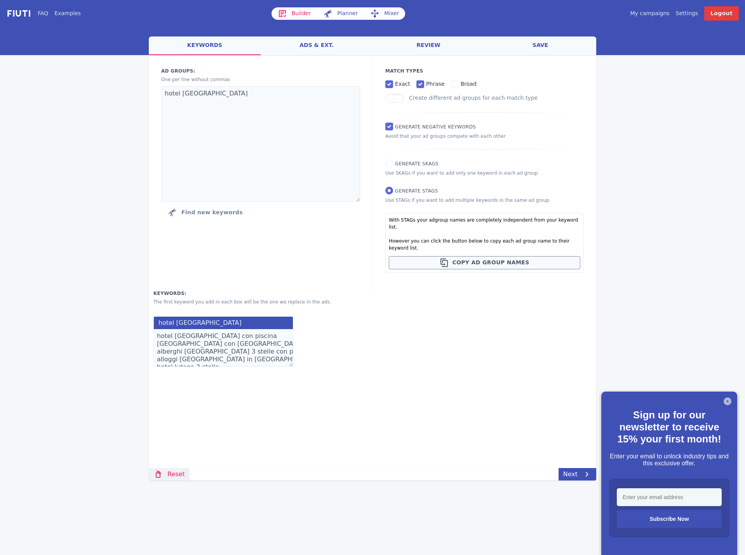
click at [166, 477] on link "Reset" at bounding box center [169, 474] width 41 height 12
